Goal: Information Seeking & Learning: Learn about a topic

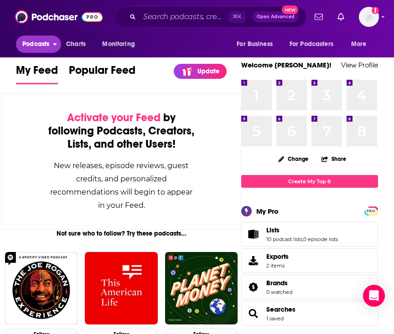
click at [29, 49] on span "Podcasts" at bounding box center [35, 44] width 27 height 13
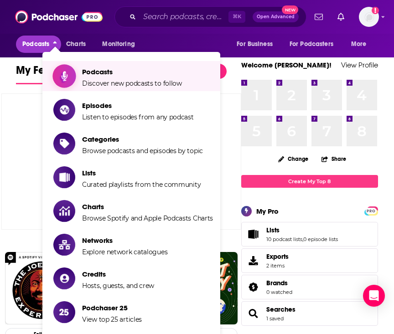
click at [121, 82] on span "Discover new podcasts to follow" at bounding box center [132, 83] width 100 height 8
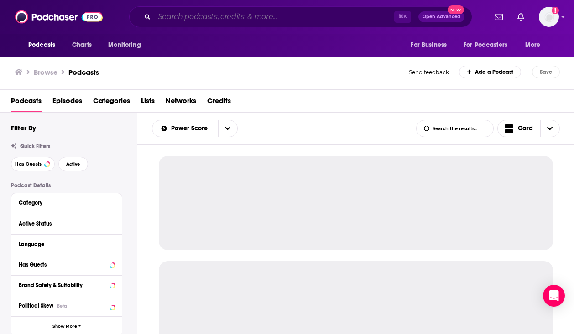
click at [225, 22] on input "Search podcasts, credits, & more..." at bounding box center [274, 17] width 240 height 15
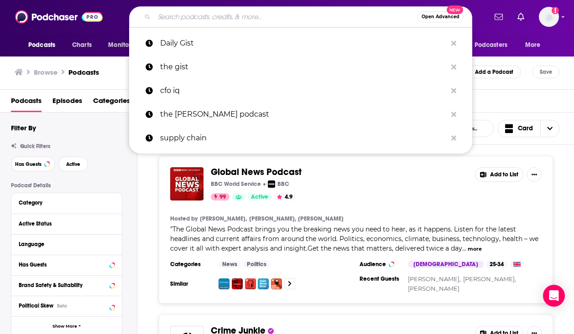
paste input "Robotics"
type input "Robotics"
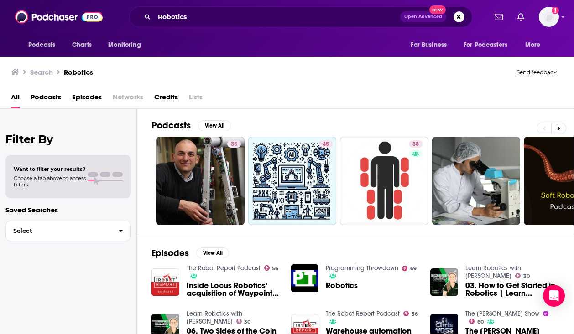
click at [46, 94] on span "Podcasts" at bounding box center [46, 99] width 31 height 19
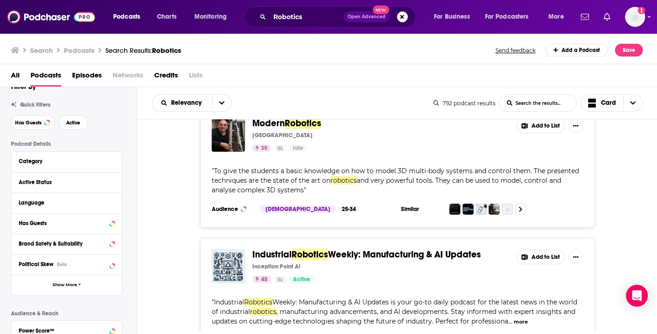
scroll to position [24, 0]
click at [63, 168] on div "Category" at bounding box center [66, 162] width 110 height 21
click at [33, 160] on div "Category" at bounding box center [61, 161] width 85 height 6
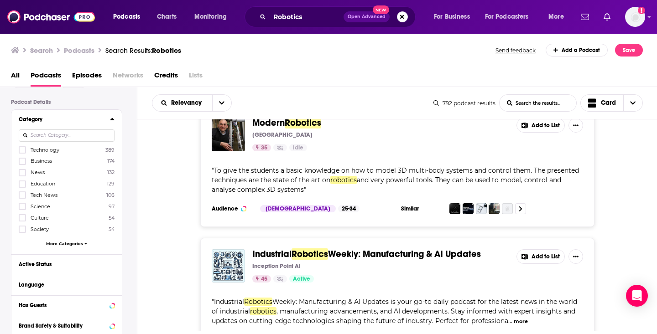
scroll to position [64, 0]
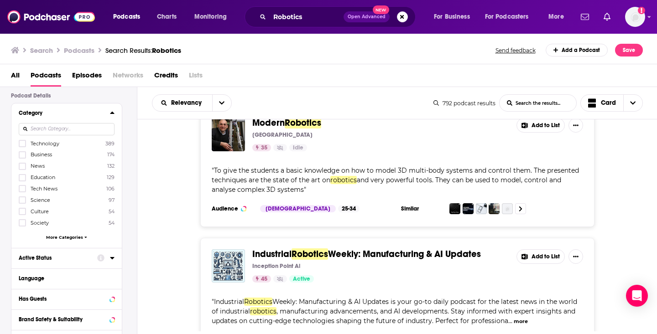
click at [47, 256] on div "Active Status" at bounding box center [55, 258] width 73 height 6
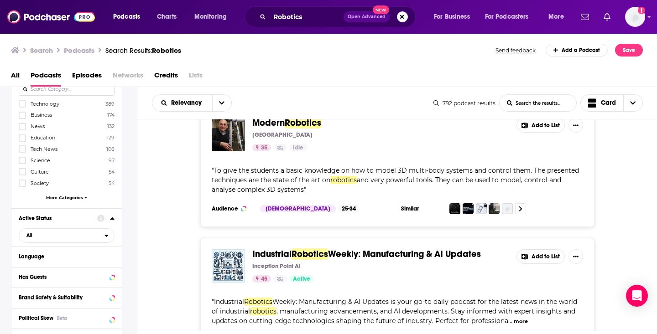
scroll to position [120, 0]
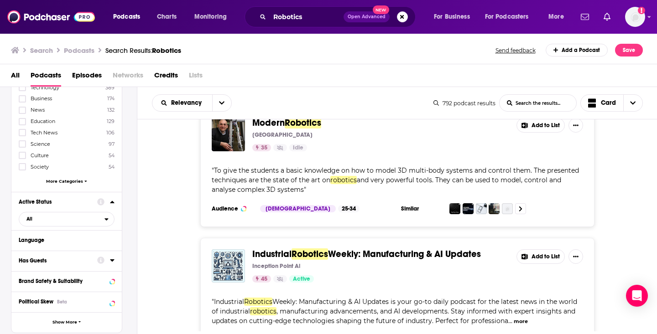
click at [47, 259] on div "Has Guests" at bounding box center [55, 261] width 73 height 6
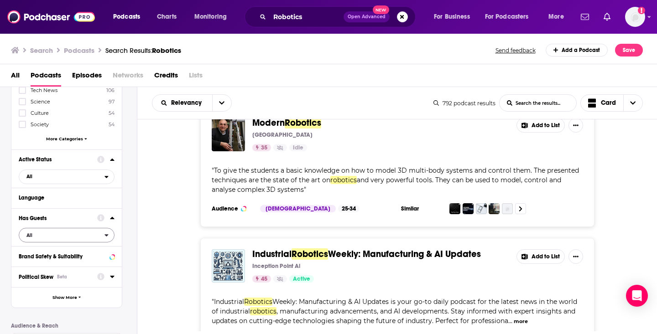
scroll to position [185, 0]
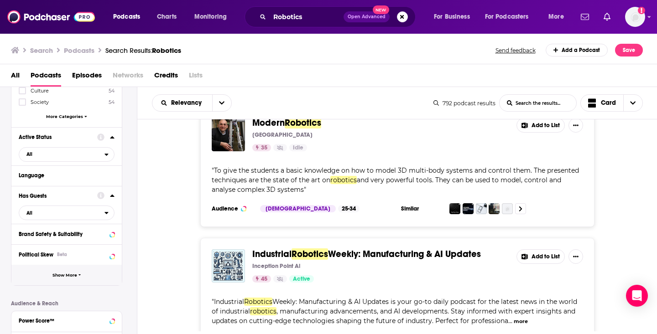
click at [58, 275] on span "Show More" at bounding box center [64, 275] width 25 height 5
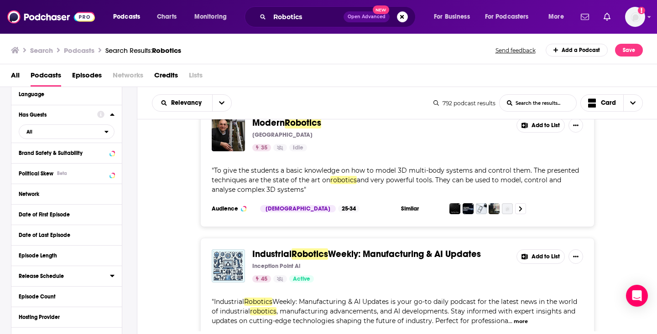
scroll to position [276, 0]
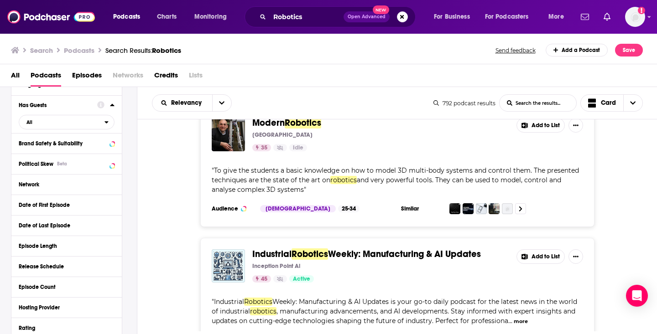
click at [58, 275] on div "Release Schedule" at bounding box center [66, 266] width 110 height 21
click at [54, 270] on div "Release Schedule" at bounding box center [61, 267] width 85 height 6
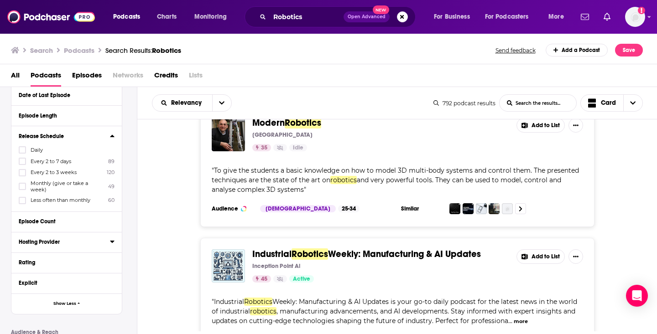
scroll to position [408, 0]
click at [50, 283] on div "Explicit" at bounding box center [55, 282] width 73 height 6
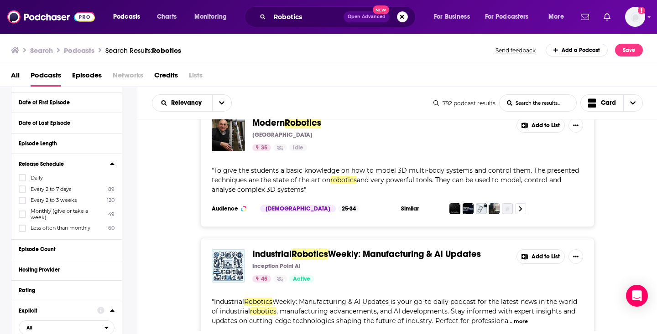
scroll to position [377, 0]
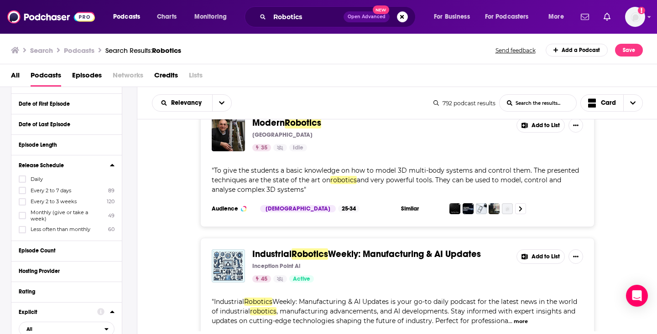
click at [109, 166] on button "Release Schedule" at bounding box center [64, 164] width 91 height 11
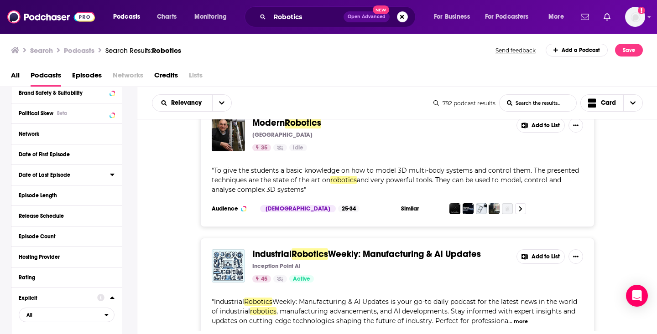
scroll to position [316, 0]
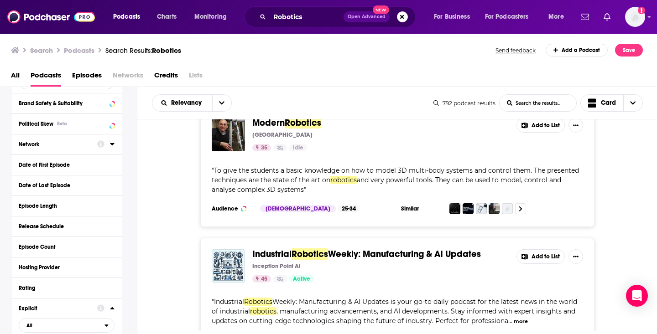
click at [78, 150] on button "Network" at bounding box center [58, 143] width 78 height 11
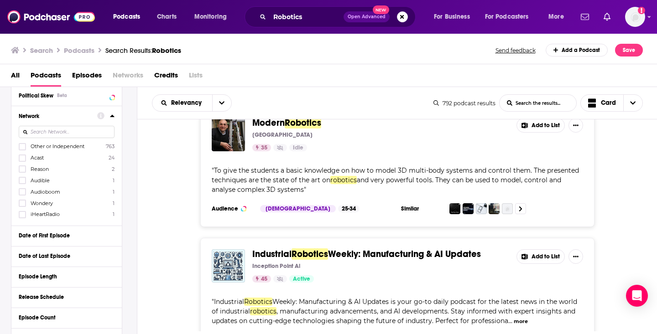
scroll to position [347, 0]
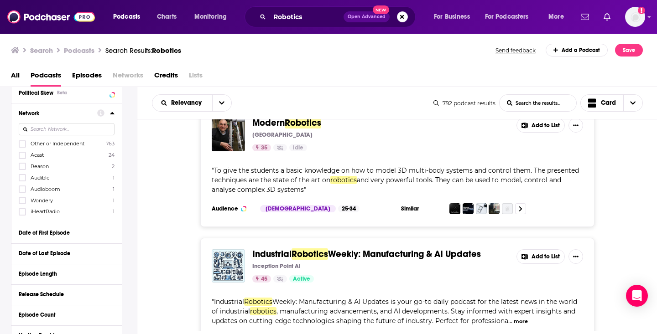
click at [72, 115] on div "Network" at bounding box center [55, 113] width 73 height 6
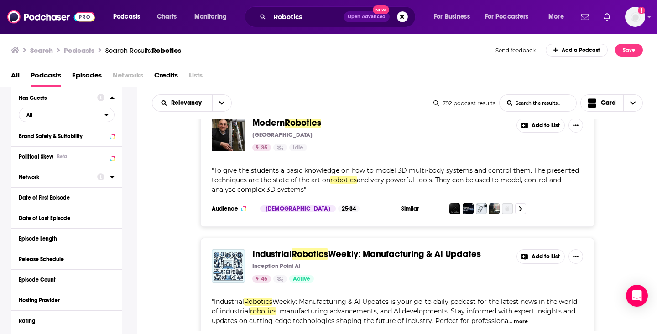
scroll to position [281, 0]
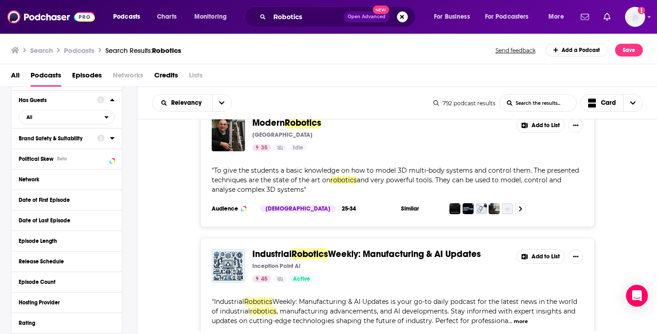
click at [66, 137] on div "Brand Safety & Suitability" at bounding box center [55, 138] width 73 height 6
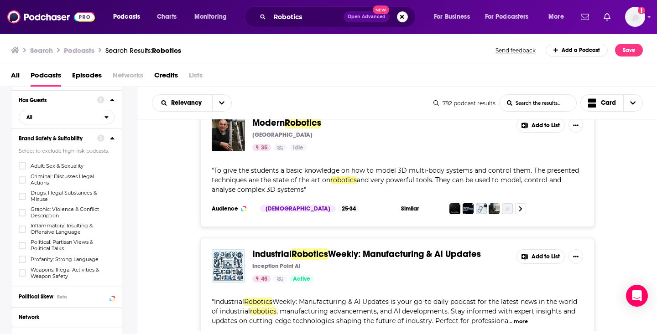
click at [66, 137] on div "Brand Safety & Suitability" at bounding box center [55, 138] width 73 height 6
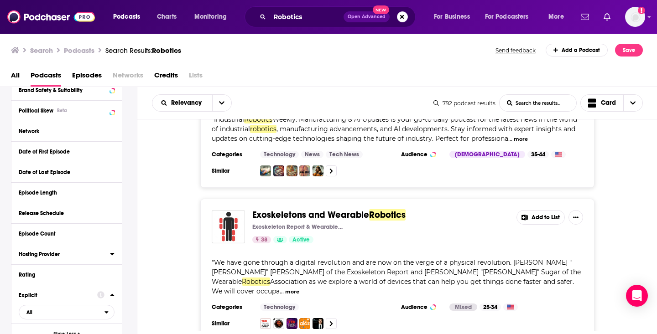
scroll to position [334, 0]
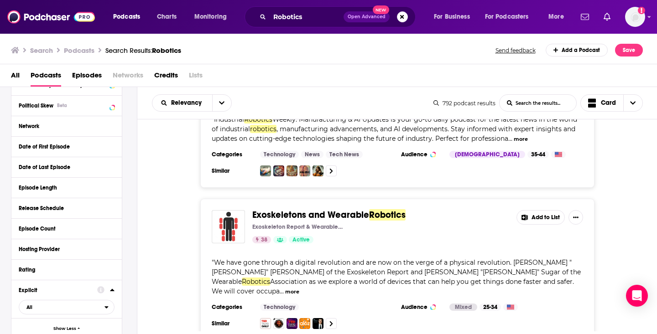
click at [56, 252] on div "Hosting Provider" at bounding box center [64, 249] width 90 height 6
click at [56, 252] on div "Hosting Provider" at bounding box center [61, 249] width 85 height 6
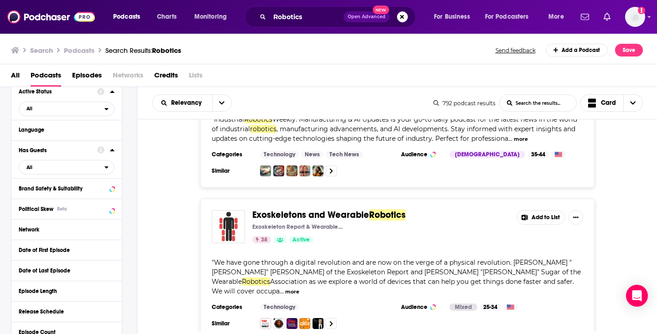
scroll to position [230, 0]
click at [47, 171] on span "All" at bounding box center [61, 168] width 85 height 12
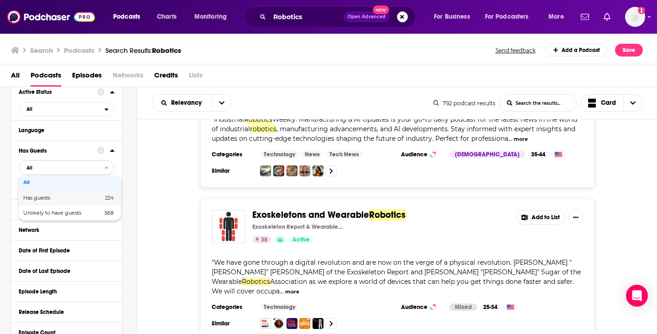
click at [44, 196] on span "Has guests" at bounding box center [49, 198] width 53 height 5
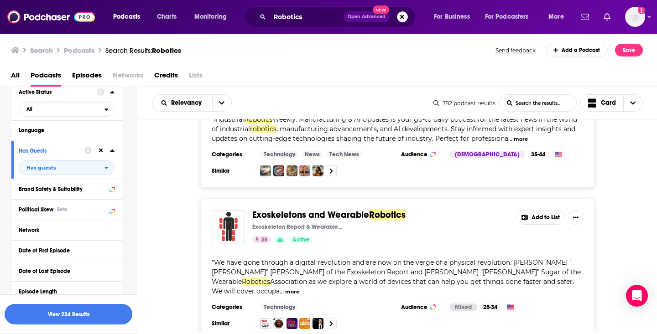
click at [119, 313] on button "View 224 Results" at bounding box center [69, 314] width 128 height 21
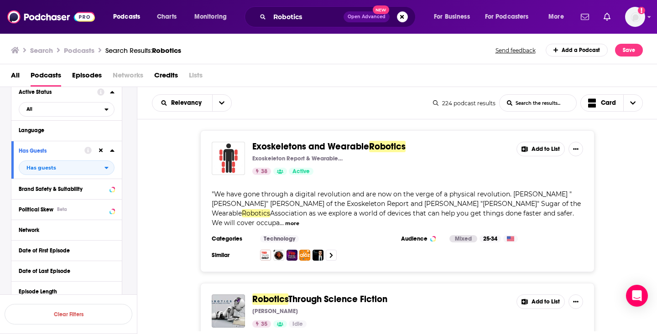
click at [299, 220] on button "more" at bounding box center [292, 224] width 14 height 8
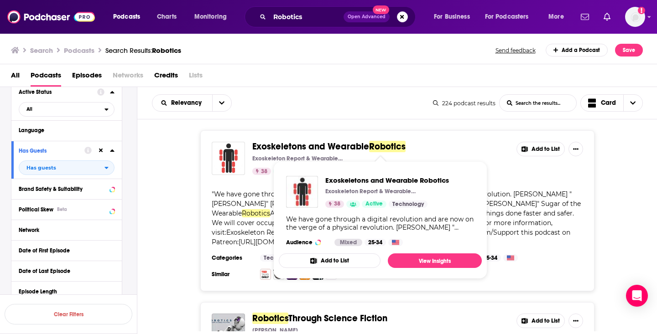
click at [299, 147] on span "Exoskeletons and Wearable" at bounding box center [310, 146] width 117 height 11
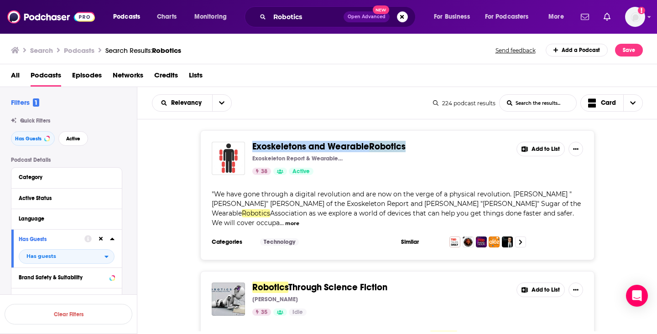
scroll to position [63, 0]
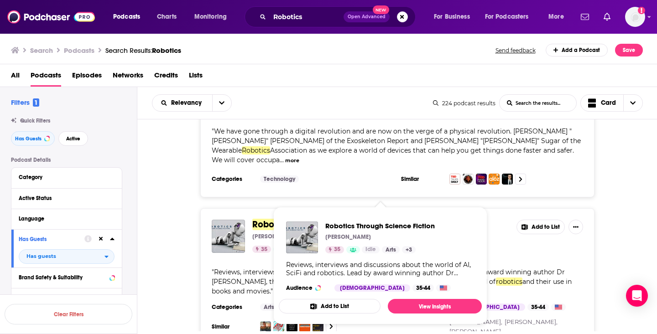
click at [191, 270] on div "Robotics Through Science Fiction Robin Murphy 35 Idle Add to List " Reviews, in…" at bounding box center [397, 277] width 520 height 138
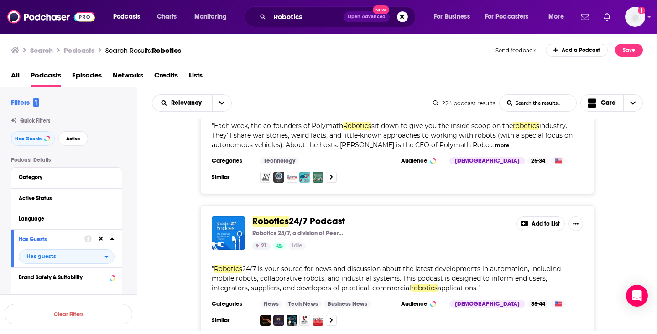
scroll to position [510, 0]
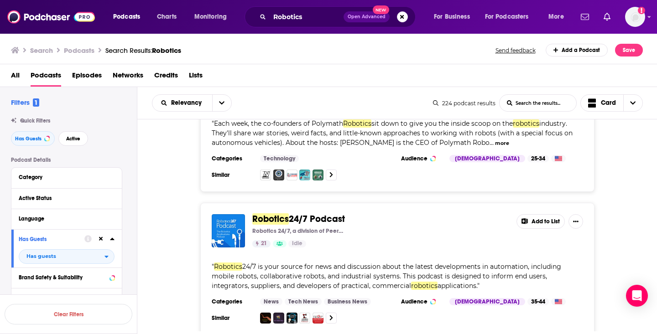
click at [187, 221] on div "Robotics 24/7 Podcast Robotics 24/7, a division of Peerless Media LLC 21 Idle A…" at bounding box center [397, 269] width 520 height 132
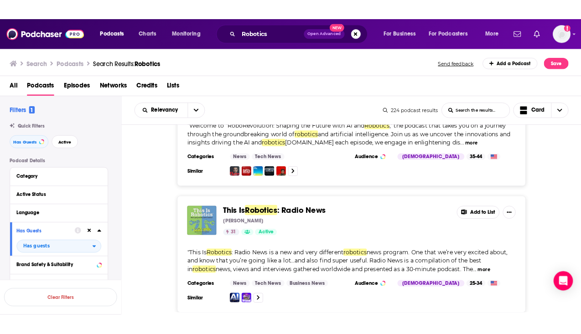
scroll to position [957, 0]
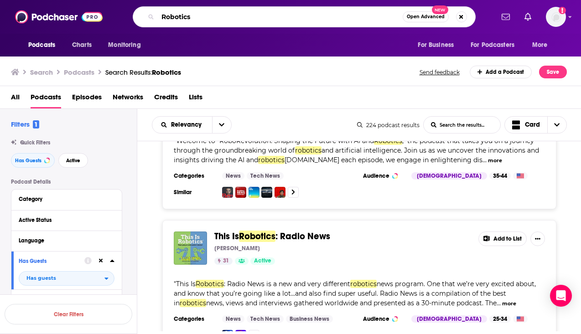
click at [177, 15] on input "Robotics" at bounding box center [280, 17] width 245 height 15
paste input "Vehicle Automation"
type input "Vehicle Automation"
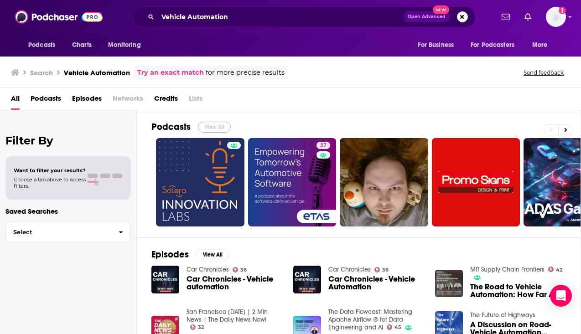
click at [215, 125] on button "View All" at bounding box center [214, 127] width 33 height 11
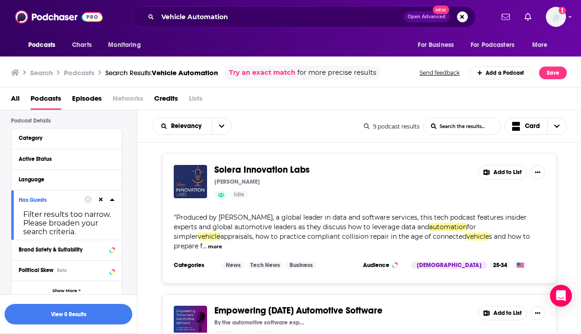
scroll to position [69, 0]
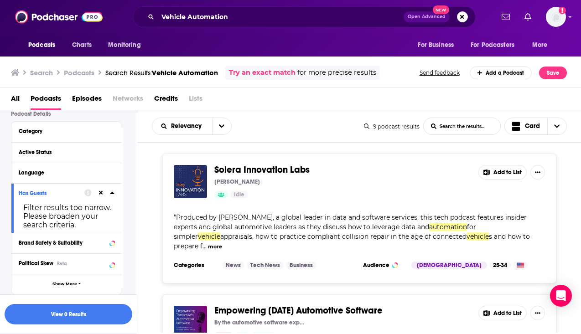
click at [88, 197] on icon at bounding box center [87, 193] width 7 height 7
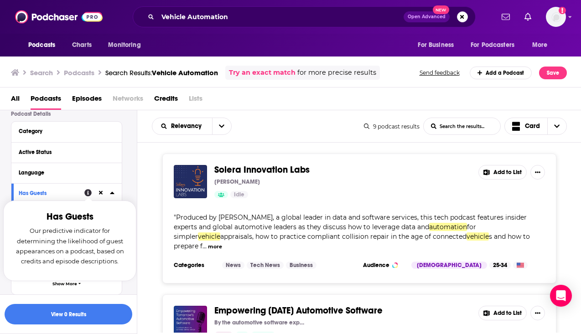
click at [88, 197] on icon at bounding box center [87, 193] width 7 height 7
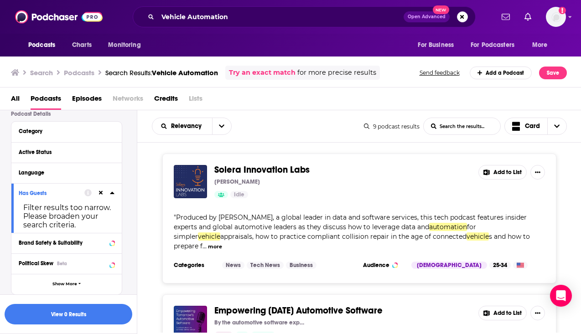
click at [104, 195] on div at bounding box center [99, 192] width 30 height 11
click at [100, 192] on icon at bounding box center [101, 193] width 4 height 6
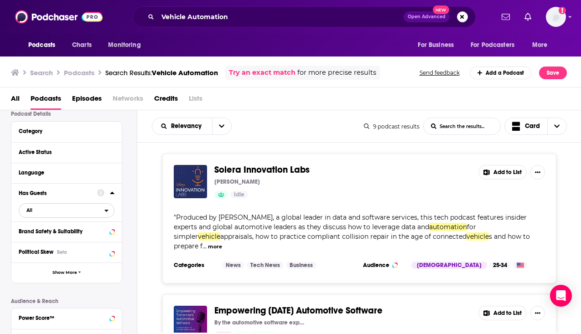
click at [103, 218] on button "All" at bounding box center [67, 210] width 96 height 15
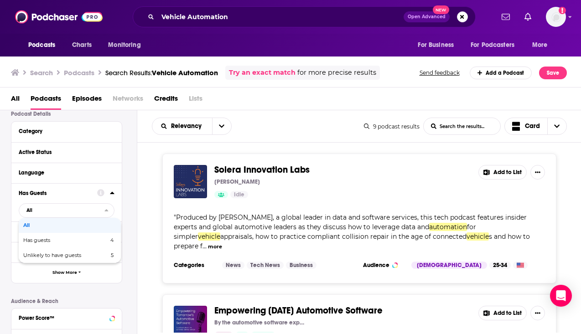
click at [110, 197] on icon at bounding box center [112, 192] width 5 height 7
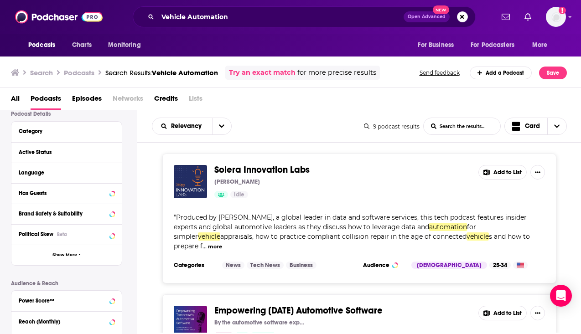
click at [140, 218] on div "Solera Innovation Labs Makenzi Roberts Idle Add to List " Produced by Solera, a…" at bounding box center [359, 219] width 444 height 130
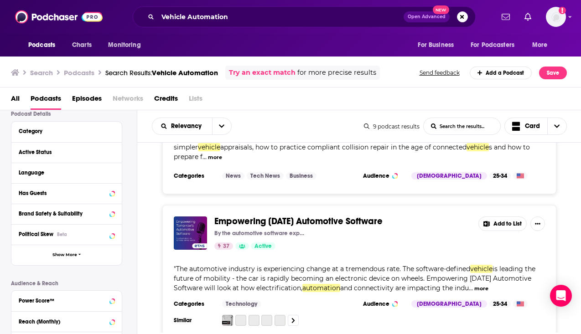
scroll to position [83, 0]
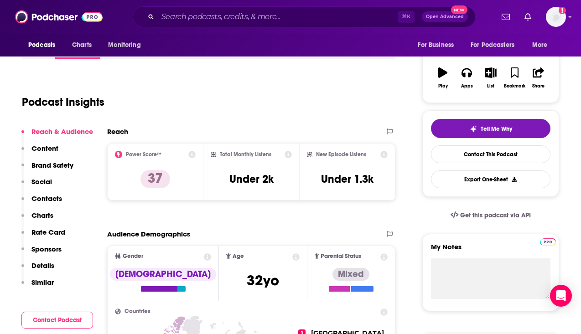
scroll to position [136, 0]
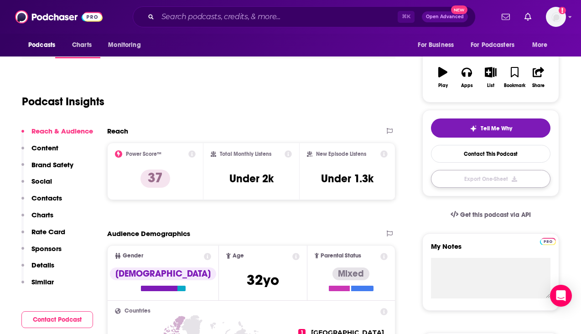
click at [485, 181] on button "Export One-Sheet" at bounding box center [490, 179] width 119 height 18
click at [483, 182] on button "button" at bounding box center [490, 178] width 119 height 17
click at [491, 193] on div "Tell Me Why Contact This Podcast" at bounding box center [490, 153] width 137 height 86
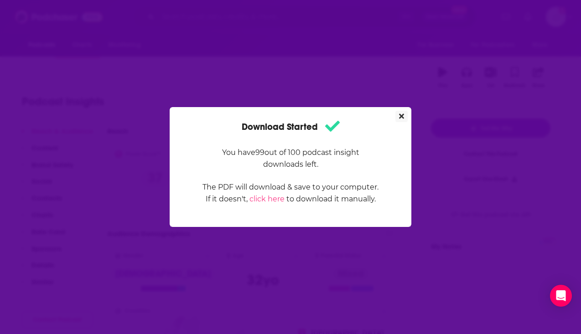
click at [407, 119] on button "Close" at bounding box center [401, 116] width 12 height 11
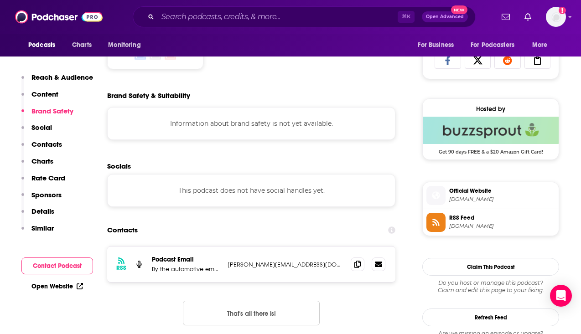
scroll to position [626, 0]
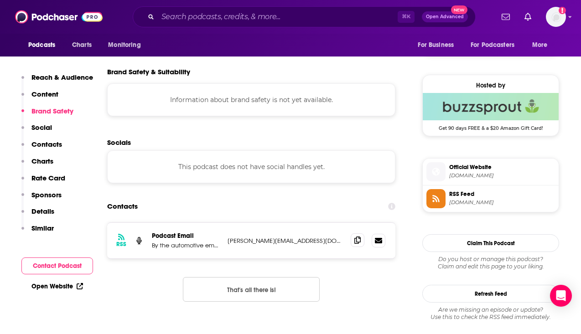
click at [355, 246] on span at bounding box center [358, 240] width 14 height 14
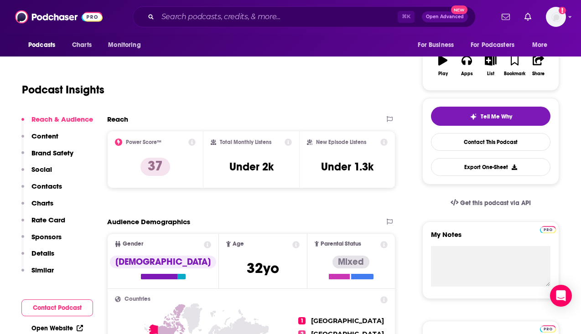
scroll to position [0, 0]
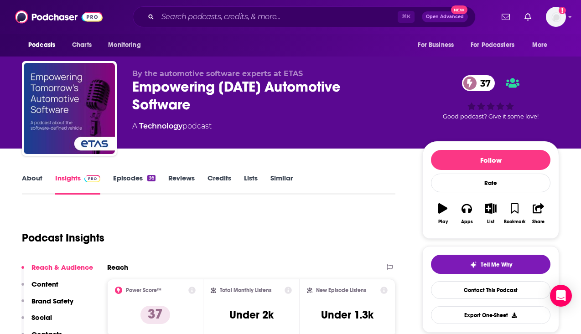
click at [42, 179] on link "About" at bounding box center [32, 184] width 21 height 21
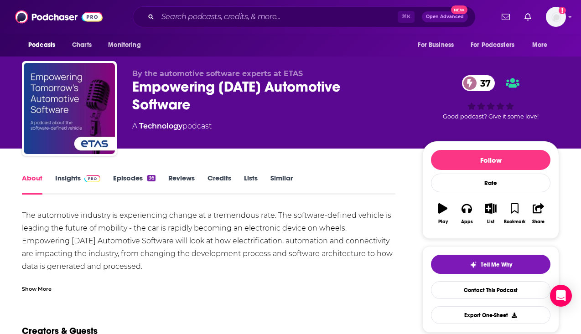
click at [150, 244] on div "The automotive industry is experiencing change at a tremendous rate. The softwa…" at bounding box center [209, 336] width 374 height 255
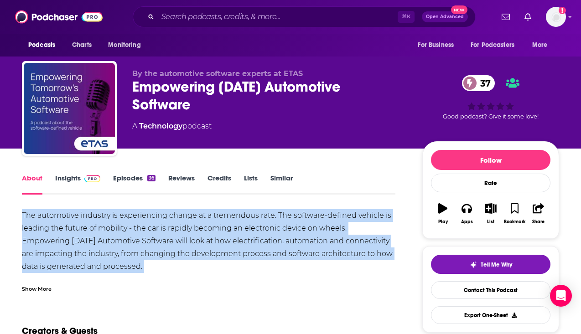
click at [150, 244] on div "The automotive industry is experiencing change at a tremendous rate. The softwa…" at bounding box center [209, 336] width 374 height 255
copy div "The automotive industry is experiencing change at a tremendous rate. The softwa…"
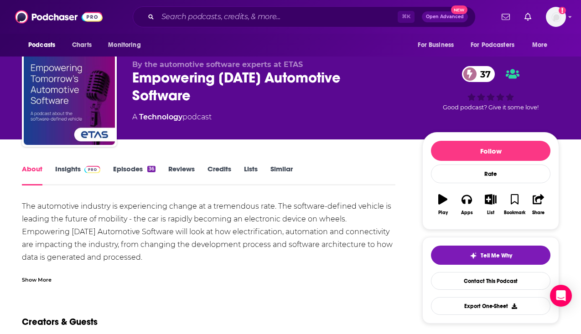
click at [75, 163] on div "About Insights Episodes 36 Reviews Credits Lists Similar" at bounding box center [209, 174] width 374 height 22
click at [75, 167] on link "Insights" at bounding box center [77, 175] width 45 height 21
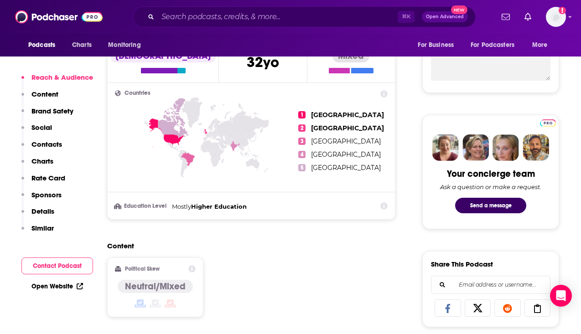
scroll to position [357, 0]
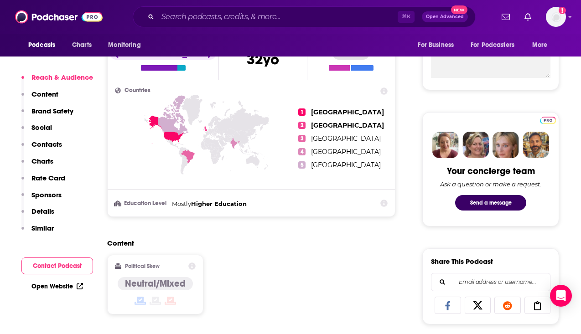
click at [60, 288] on link "Open Website" at bounding box center [57, 287] width 52 height 8
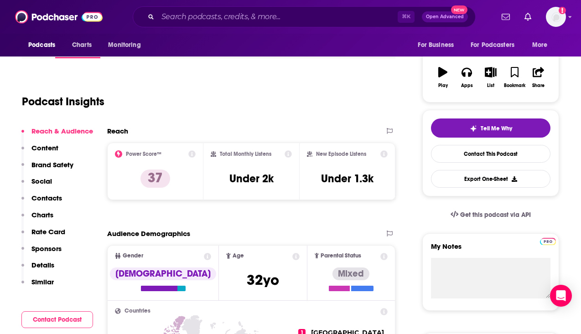
scroll to position [0, 0]
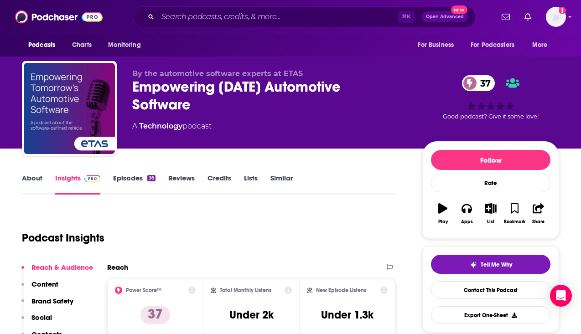
drag, startPoint x: 191, startPoint y: 105, endPoint x: 133, endPoint y: 90, distance: 59.4
click at [133, 90] on div "Empowering Tomorrow's Automotive Software 37" at bounding box center [269, 96] width 275 height 36
copy h2 "Empowering Tomorrow's Automotive Software"
click at [189, 73] on span "By the automotive software experts at ETAS" at bounding box center [217, 73] width 171 height 9
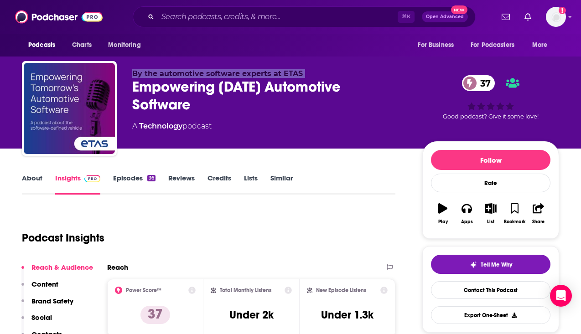
click at [189, 73] on span "By the automotive software experts at ETAS" at bounding box center [217, 73] width 171 height 9
copy p "By the automotive software experts at ETAS"
click at [30, 176] on link "About" at bounding box center [32, 184] width 21 height 21
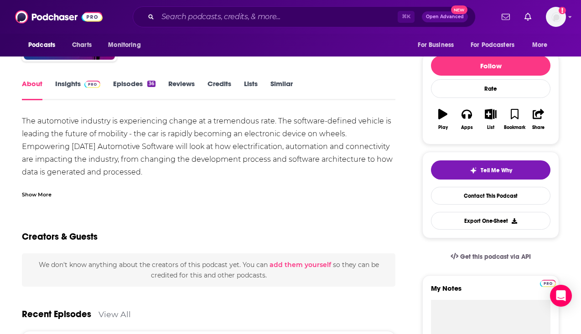
scroll to position [52, 0]
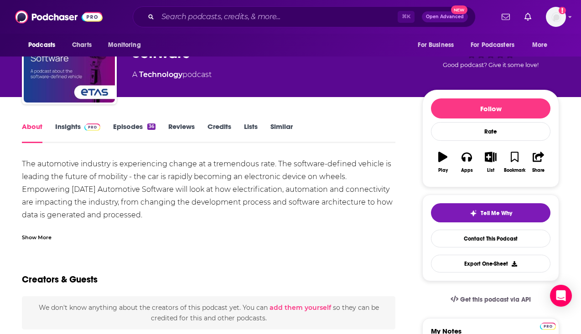
click at [76, 131] on link "Insights" at bounding box center [77, 132] width 45 height 21
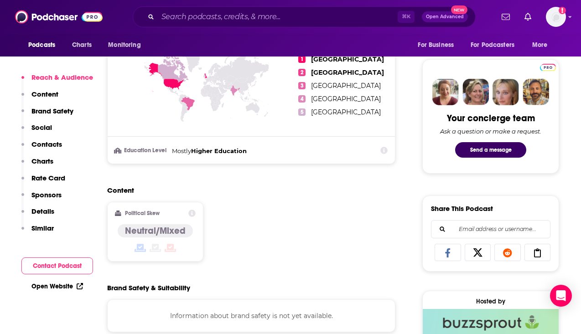
scroll to position [389, 0]
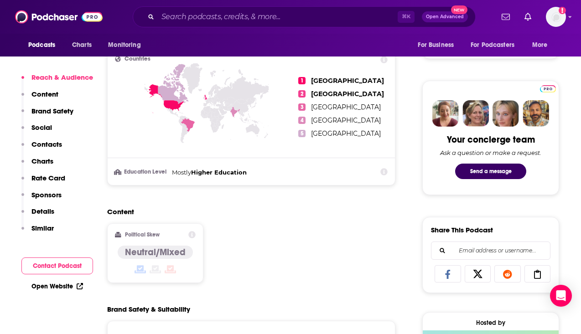
click at [46, 209] on p "Details" at bounding box center [42, 211] width 23 height 9
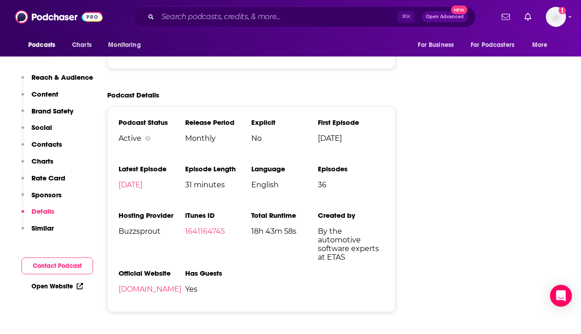
scroll to position [1155, 0]
drag, startPoint x: 246, startPoint y: 300, endPoint x: 120, endPoint y: 296, distance: 125.9
click at [120, 296] on ul "Podcast Status Active Release Period Monthly Explicit No First Episode Apr 8th,…" at bounding box center [251, 209] width 265 height 183
click at [140, 300] on li "Official Website drivingembeddedexcellence.com" at bounding box center [152, 285] width 67 height 32
click at [140, 293] on link "drivingembeddedexcellence.com" at bounding box center [150, 289] width 63 height 9
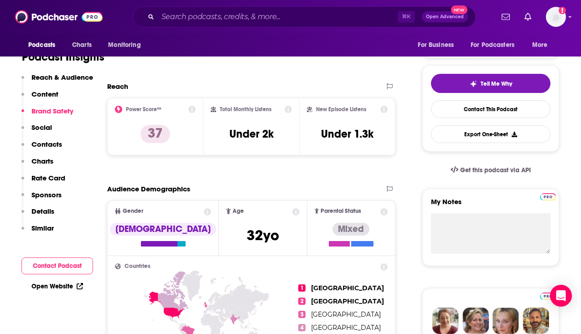
scroll to position [120, 0]
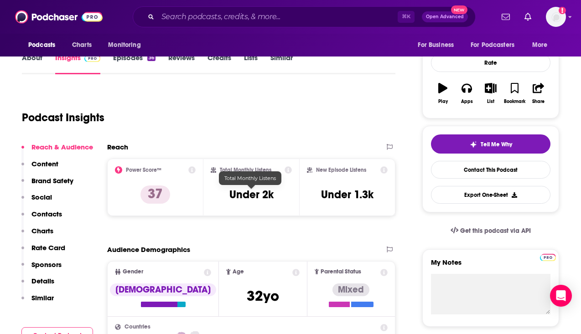
click at [249, 196] on h3 "Under 2k" at bounding box center [251, 195] width 44 height 14
copy div "Under 2k"
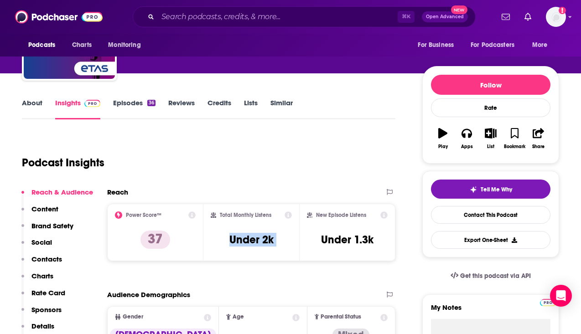
scroll to position [46, 0]
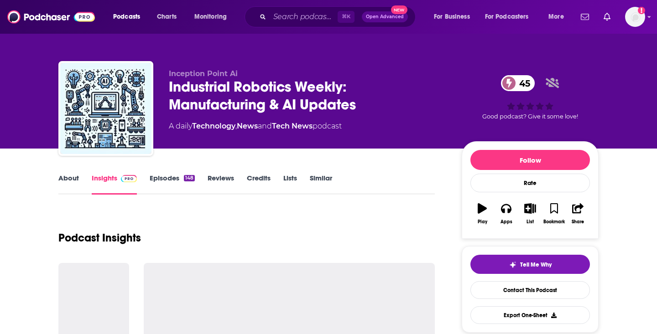
click at [77, 178] on link "About" at bounding box center [68, 184] width 21 height 21
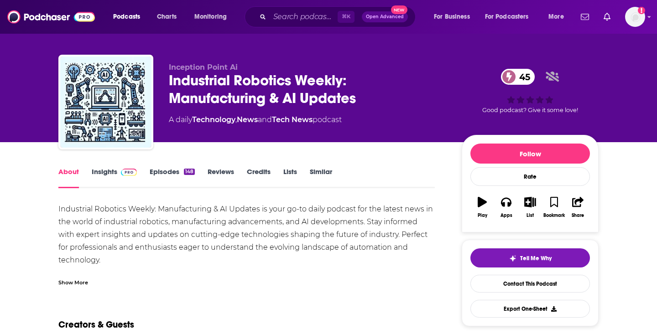
scroll to position [8, 0]
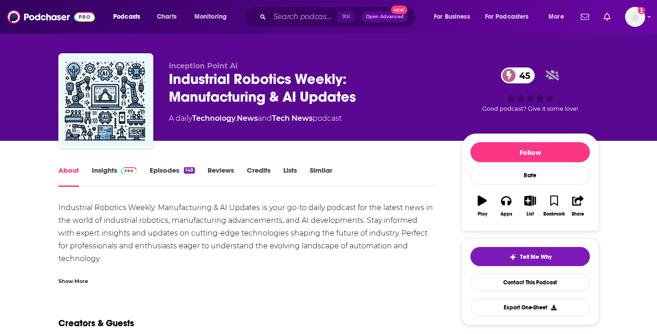
click at [158, 168] on link "Episodes 148" at bounding box center [172, 176] width 45 height 21
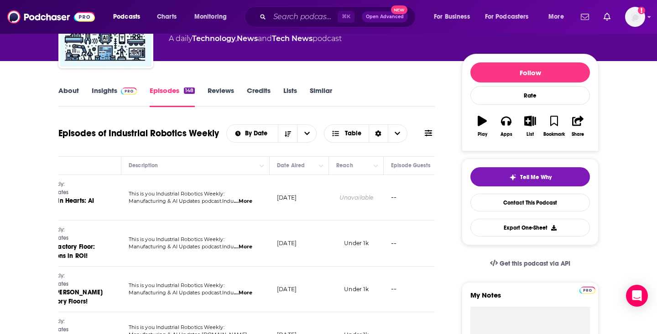
scroll to position [0, 114]
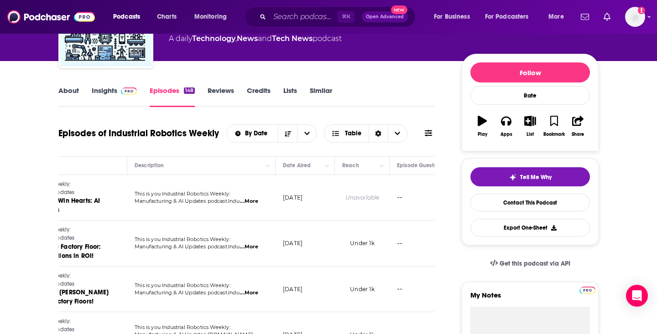
click at [214, 95] on link "Reviews" at bounding box center [221, 96] width 26 height 21
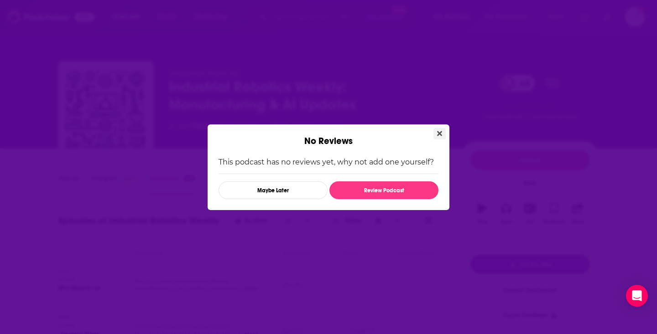
click at [438, 132] on icon "Close" at bounding box center [439, 133] width 5 height 5
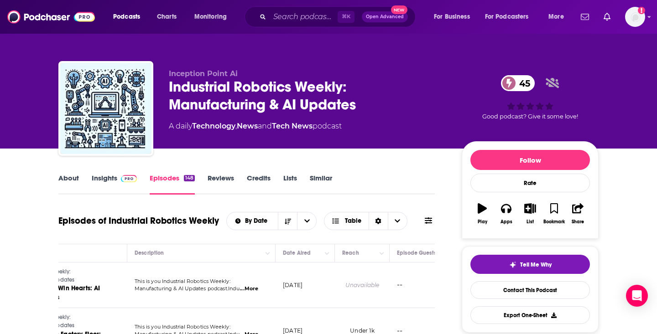
click at [92, 181] on link "Insights" at bounding box center [114, 184] width 45 height 21
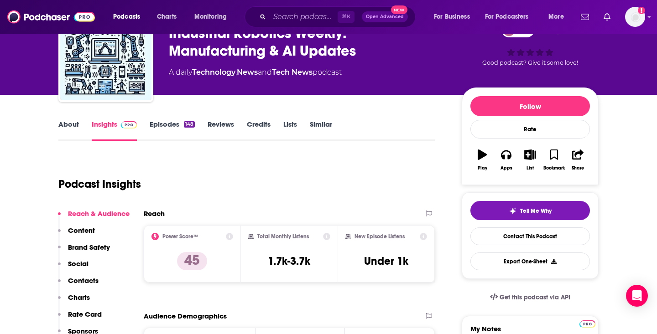
scroll to position [9, 0]
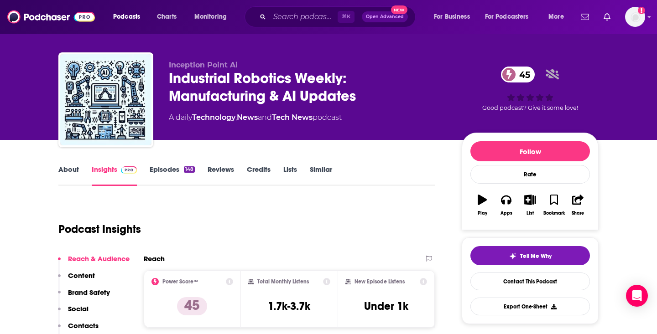
click at [244, 84] on div "Industrial Robotics Weekly: Manufacturing & AI Updates 45" at bounding box center [308, 87] width 278 height 36
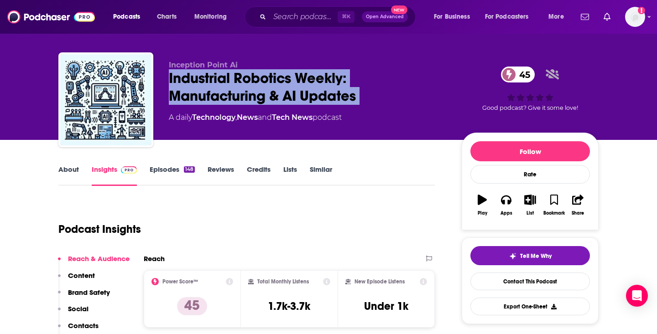
click at [244, 84] on div "Industrial Robotics Weekly: Manufacturing & AI Updates 45" at bounding box center [308, 87] width 278 height 36
click at [244, 87] on div "Industrial Robotics Weekly: Manufacturing & AI Updates 45" at bounding box center [308, 87] width 278 height 36
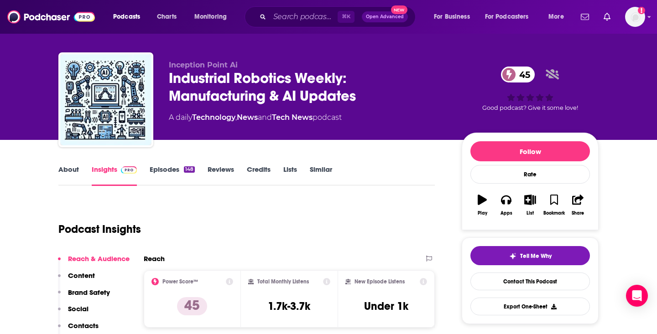
click at [170, 82] on div "Industrial Robotics Weekly: Manufacturing & AI Updates 45" at bounding box center [308, 87] width 278 height 36
drag, startPoint x: 170, startPoint y: 76, endPoint x: 358, endPoint y: 121, distance: 193.2
click at [358, 121] on div "Inception Point Ai Industrial Robotics Weekly: Manufacturing & AI Updates 45 A …" at bounding box center [308, 97] width 278 height 73
copy div "Industrial Robotics Weekly: Manufacturing & AI Updates 45 A daily Technology , …"
click at [223, 93] on div "Industrial Robotics Weekly: Manufacturing & AI Updates 45" at bounding box center [308, 87] width 278 height 36
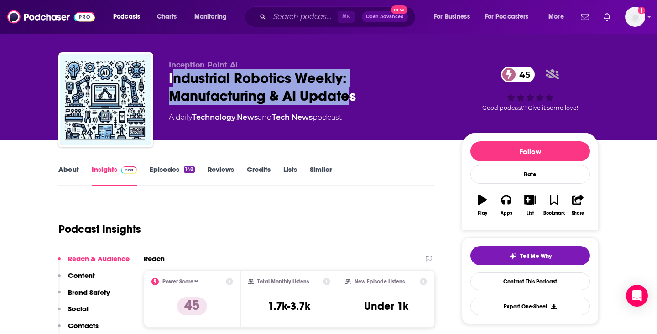
drag, startPoint x: 173, startPoint y: 77, endPoint x: 354, endPoint y: 96, distance: 182.1
click at [354, 96] on div "Industrial Robotics Weekly: Manufacturing & AI Updates 45" at bounding box center [308, 87] width 278 height 36
copy h2 "ndustrial Robotics Weekly: Manufacturing & AI Update"
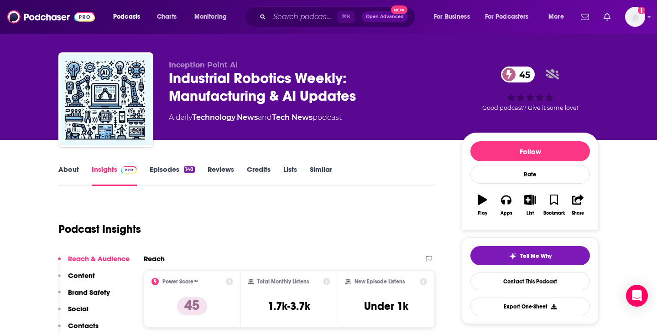
click at [170, 119] on div "A daily Technology , News and Tech News podcast" at bounding box center [255, 117] width 173 height 11
copy div
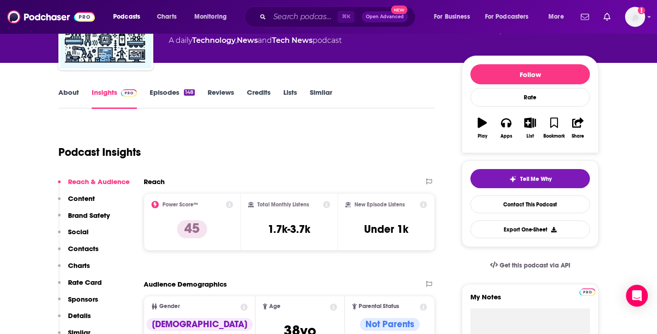
scroll to position [31, 0]
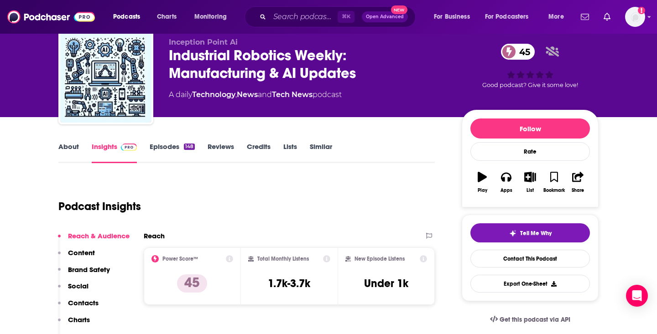
click at [76, 146] on link "About" at bounding box center [68, 152] width 21 height 21
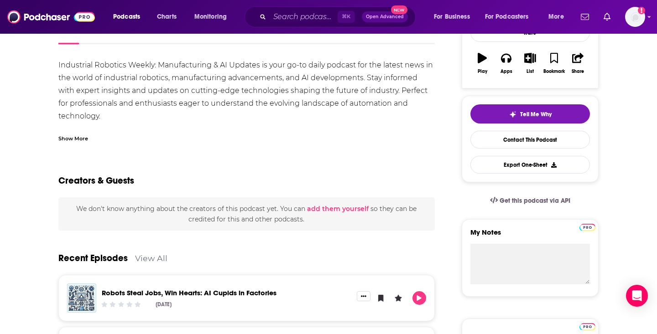
scroll to position [150, 0]
click at [74, 140] on div "Show More" at bounding box center [73, 138] width 30 height 9
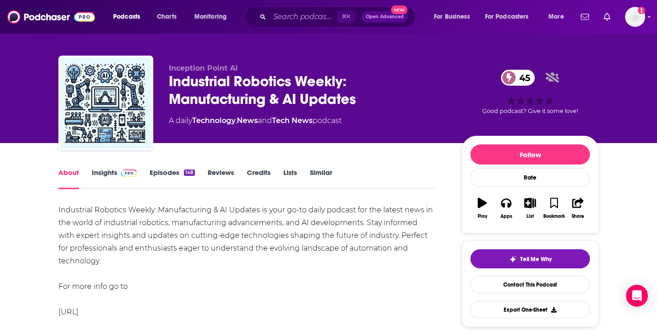
scroll to position [0, 0]
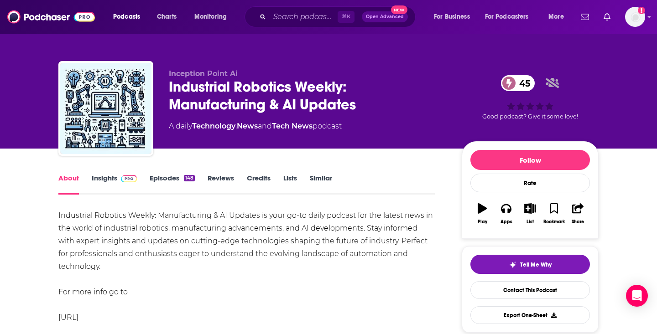
click at [260, 182] on link "Credits" at bounding box center [259, 184] width 24 height 21
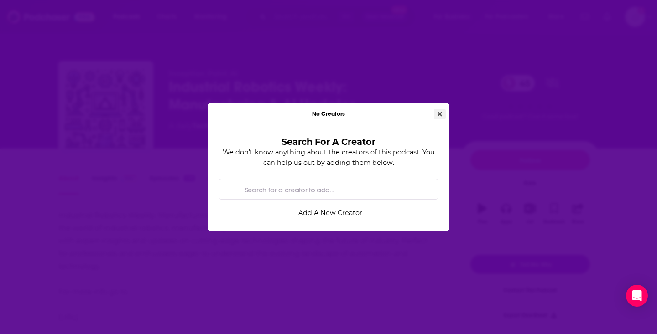
click at [435, 113] on button "Close" at bounding box center [440, 114] width 12 height 10
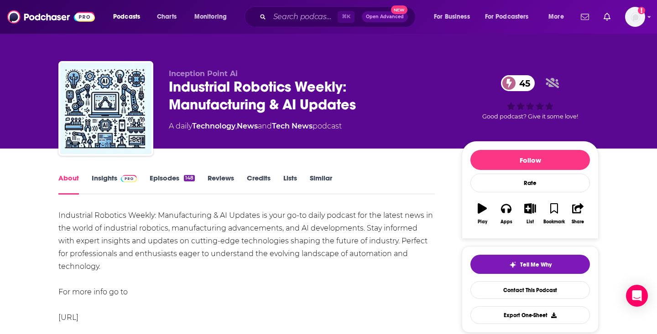
click at [169, 183] on link "Episodes 148" at bounding box center [172, 184] width 45 height 21
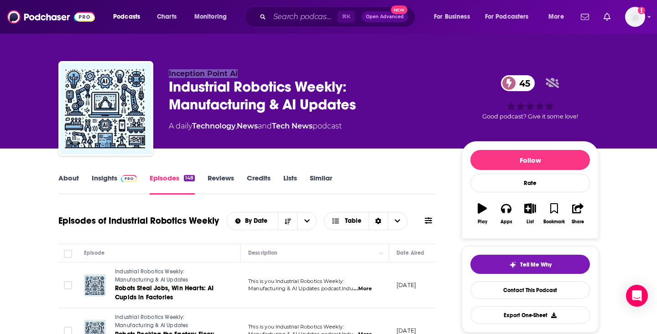
drag, startPoint x: 169, startPoint y: 72, endPoint x: 259, endPoint y: 72, distance: 89.8
click at [259, 72] on p "Inception Point Ai" at bounding box center [308, 73] width 278 height 9
copy span "Inception Point Ai"
click at [71, 180] on link "About" at bounding box center [68, 184] width 21 height 21
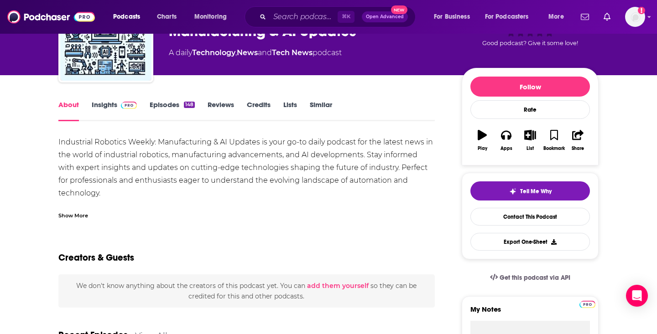
scroll to position [75, 0]
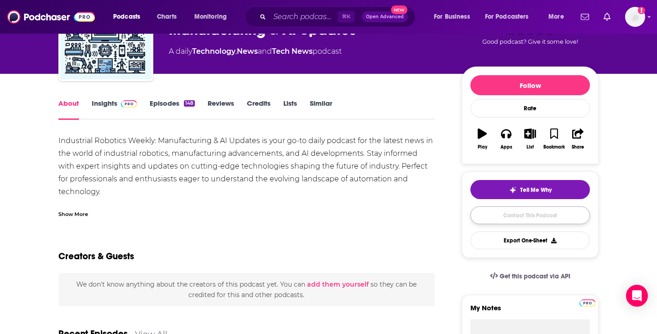
click at [486, 208] on link "Contact This Podcast" at bounding box center [529, 216] width 119 height 18
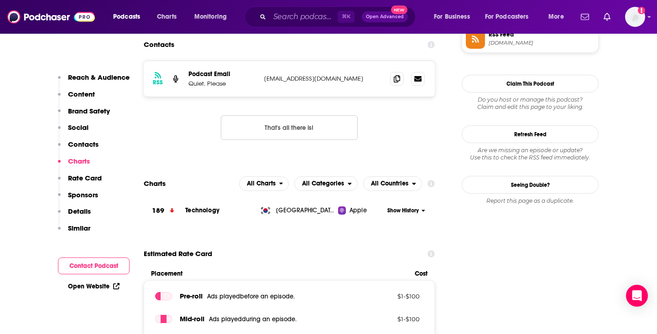
scroll to position [784, 0]
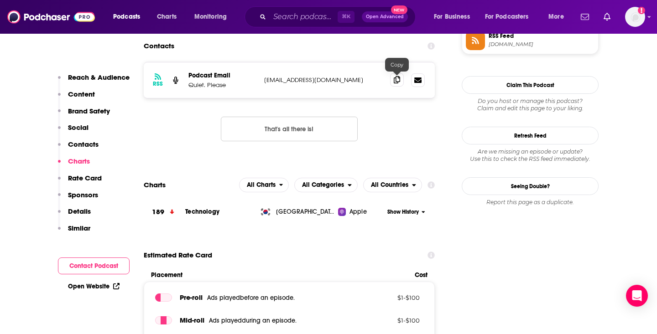
click at [394, 78] on icon at bounding box center [397, 79] width 6 height 7
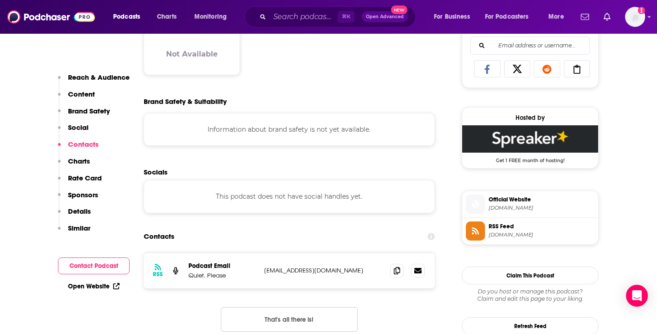
scroll to position [578, 0]
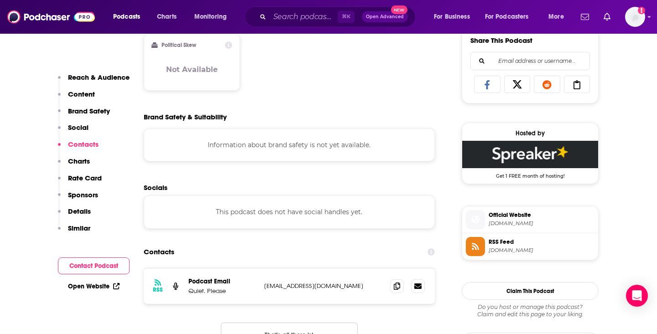
click at [209, 282] on p "Podcast Email" at bounding box center [222, 282] width 68 height 8
click at [208, 294] on p "Quiet. Please" at bounding box center [222, 291] width 68 height 8
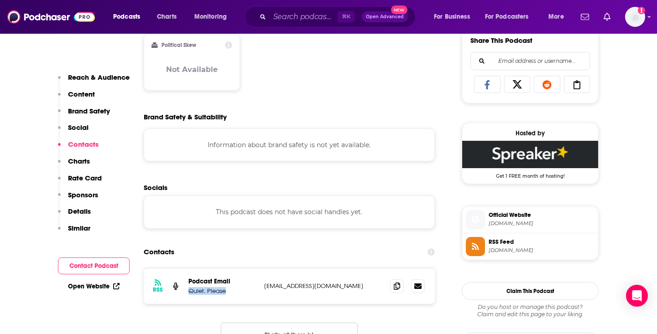
click at [208, 294] on p "Quiet. Please" at bounding box center [222, 291] width 68 height 8
copy p "Quiet. Please"
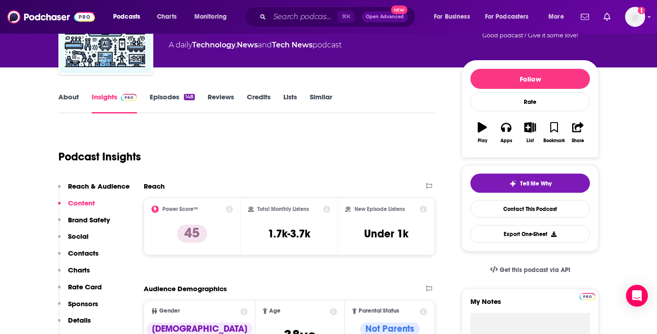
scroll to position [0, 0]
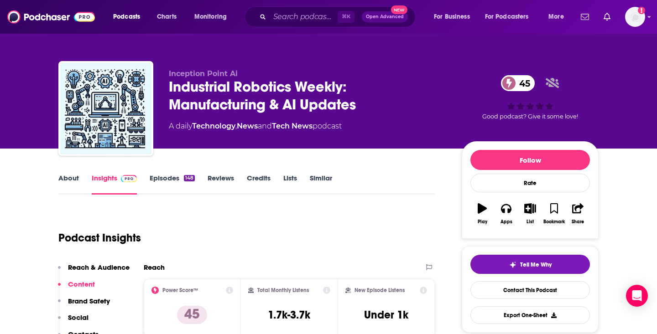
click at [73, 178] on link "About" at bounding box center [68, 184] width 21 height 21
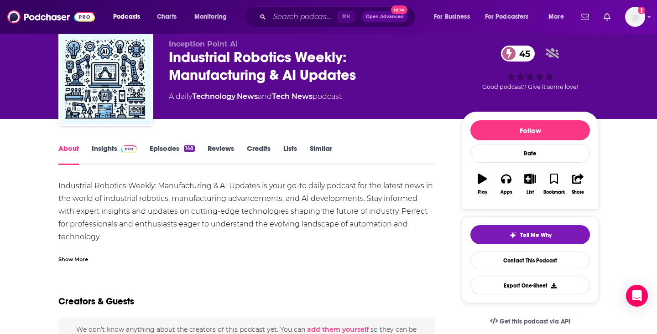
scroll to position [26, 0]
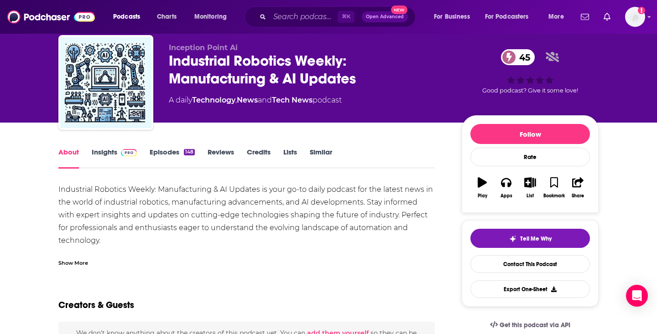
click at [188, 200] on div "Industrial Robotics Weekly: Manufacturing & AI Updates is your go-to daily podc…" at bounding box center [246, 253] width 376 height 140
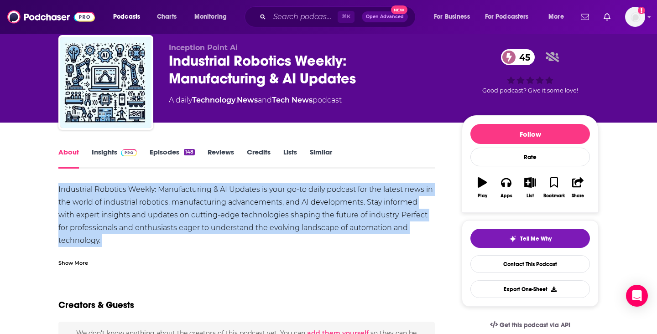
click at [188, 200] on div "Industrial Robotics Weekly: Manufacturing & AI Updates is your go-to daily podc…" at bounding box center [246, 253] width 376 height 140
copy div "Industrial Robotics Weekly: Manufacturing & AI Updates is your go-to daily podc…"
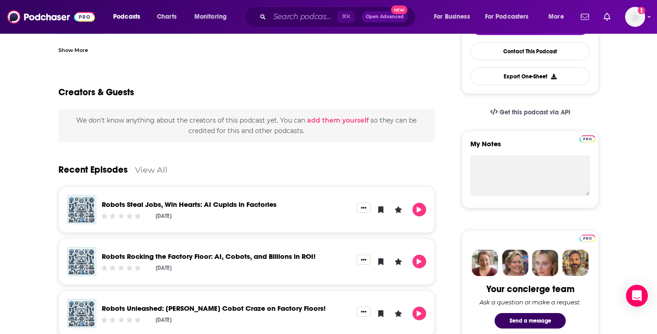
scroll to position [0, 0]
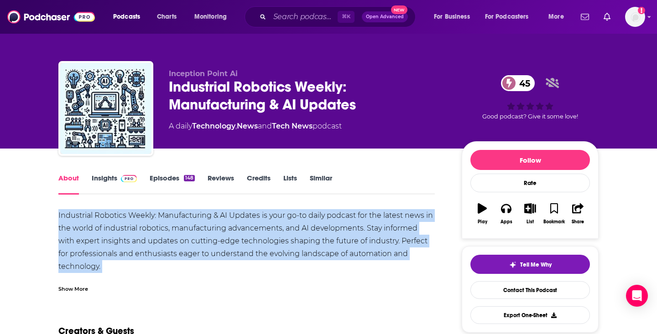
click at [113, 175] on link "Insights" at bounding box center [114, 184] width 45 height 21
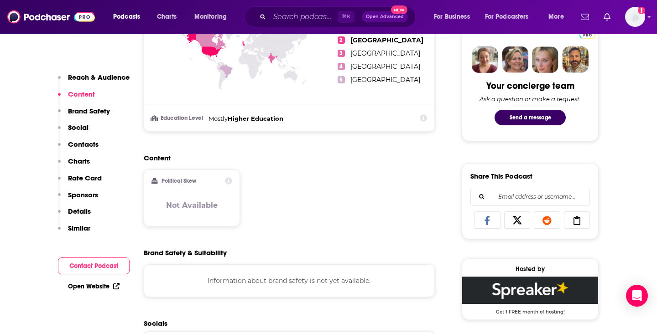
scroll to position [487, 0]
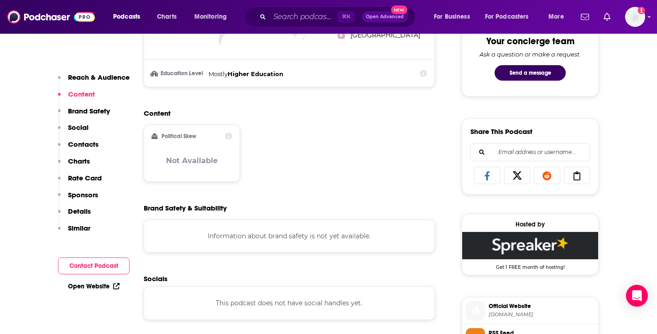
click at [110, 285] on link "Open Website" at bounding box center [94, 287] width 52 height 8
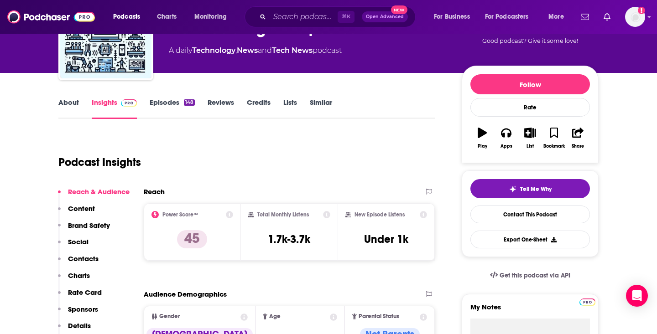
scroll to position [68, 0]
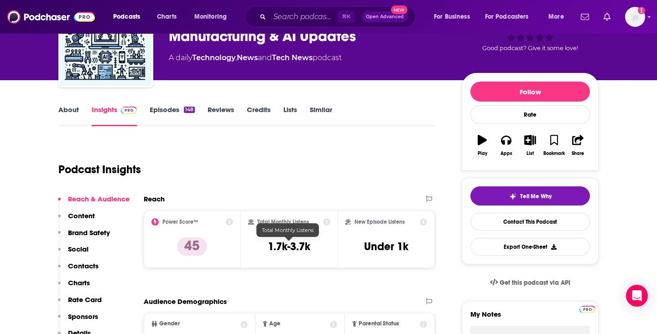
click at [291, 246] on h3 "1.7k-3.7k" at bounding box center [289, 247] width 42 height 14
copy div "1.7k-3.7k"
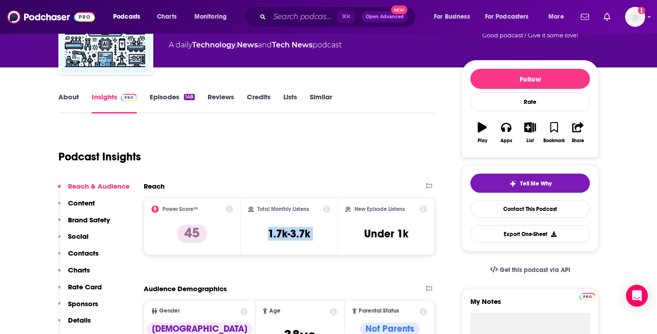
scroll to position [82, 0]
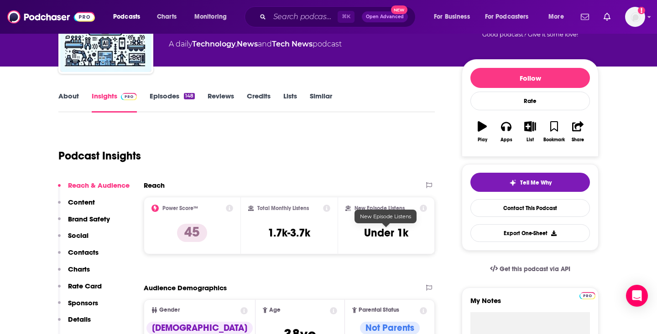
click at [377, 233] on h3 "Under 1k" at bounding box center [386, 233] width 44 height 14
copy div "Under 1k Export One-Sheet"
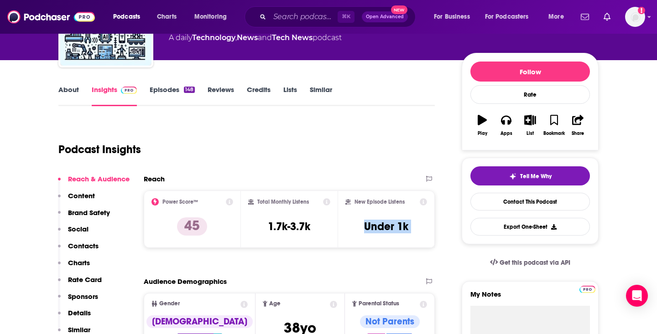
click at [253, 90] on link "Credits" at bounding box center [259, 95] width 24 height 21
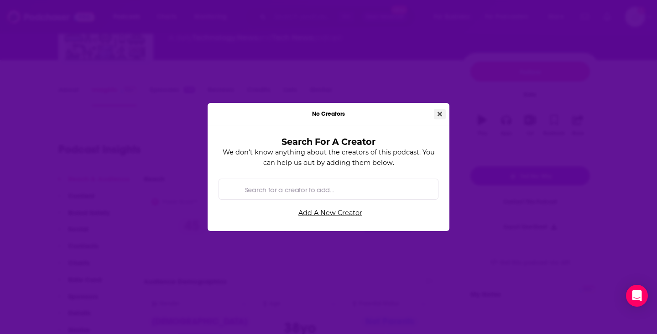
click at [441, 113] on icon "Close" at bounding box center [439, 114] width 5 height 5
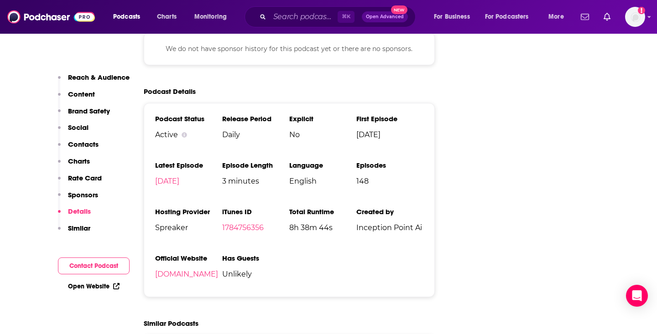
scroll to position [1152, 0]
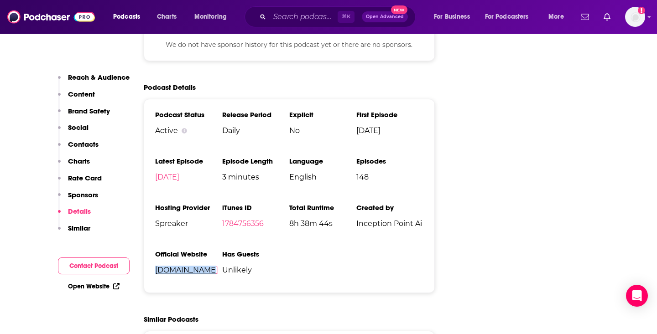
drag, startPoint x: 204, startPoint y: 281, endPoint x: 155, endPoint y: 276, distance: 49.5
click at [155, 276] on li "Official Website spreaker.com" at bounding box center [188, 266] width 67 height 32
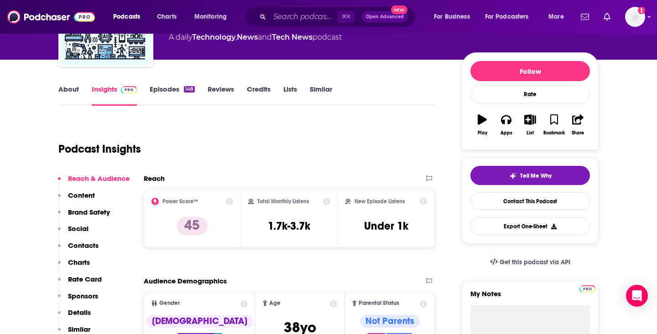
scroll to position [0, 0]
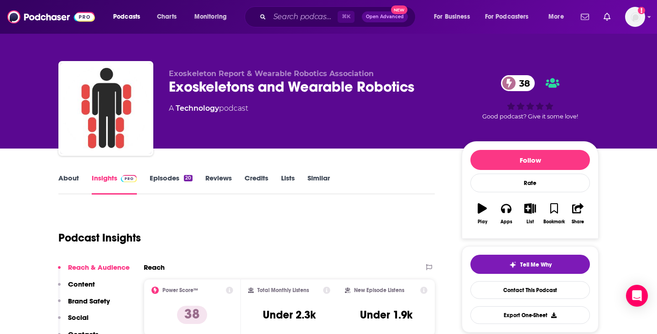
click at [216, 88] on div "Exoskeletons and Wearable Robotics 38" at bounding box center [308, 87] width 278 height 18
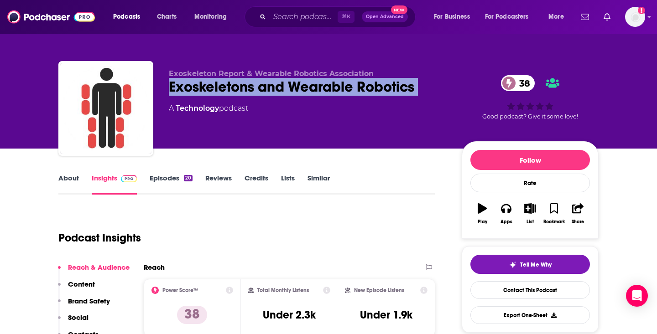
click at [216, 88] on div "Exoskeletons and Wearable Robotics 38" at bounding box center [308, 87] width 278 height 18
copy div "Exoskeletons and Wearable Robotics 38"
click at [77, 180] on link "About" at bounding box center [68, 184] width 21 height 21
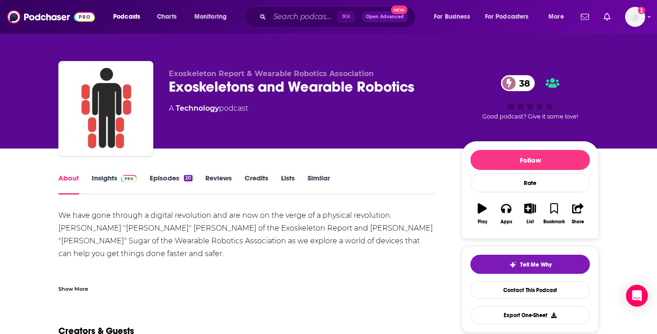
click at [202, 228] on div "We have gone through a digital revolution and are now on the verge of a physica…" at bounding box center [246, 292] width 376 height 166
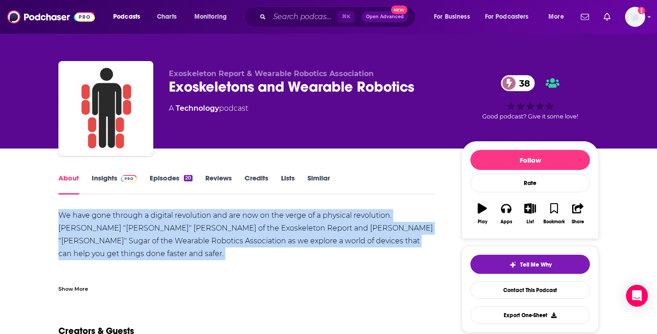
click at [202, 228] on div "We have gone through a digital revolution and are now on the verge of a physica…" at bounding box center [246, 292] width 376 height 166
copy div "We have gone through a digital revolution and are now on the verge of a physica…"
drag, startPoint x: 363, startPoint y: 262, endPoint x: 53, endPoint y: 220, distance: 313.3
copy div "We have gone through a digital revolution and are now on the verge of a physica…"
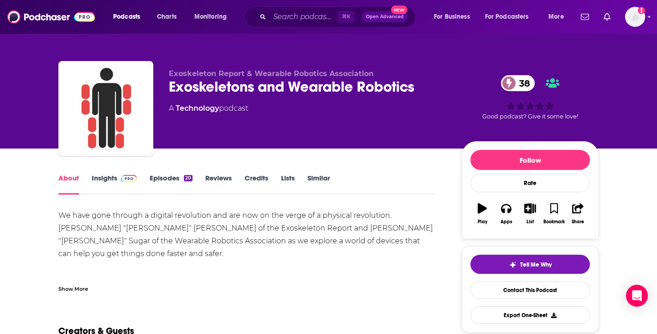
click at [79, 286] on div "Show More" at bounding box center [73, 288] width 30 height 9
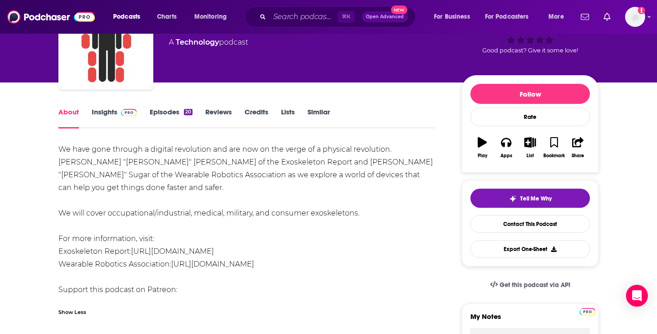
scroll to position [75, 0]
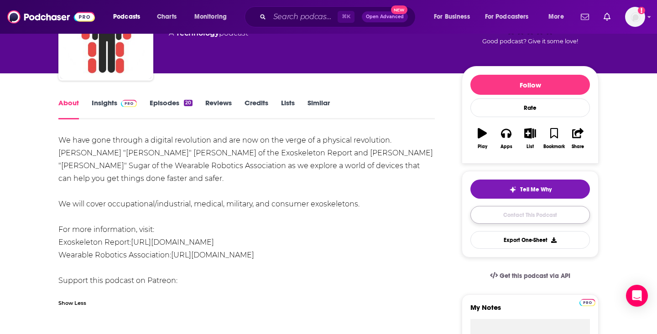
click at [522, 216] on link "Contact This Podcast" at bounding box center [529, 215] width 119 height 18
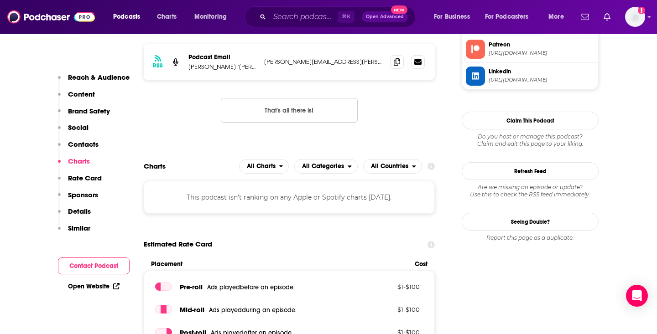
scroll to position [878, 0]
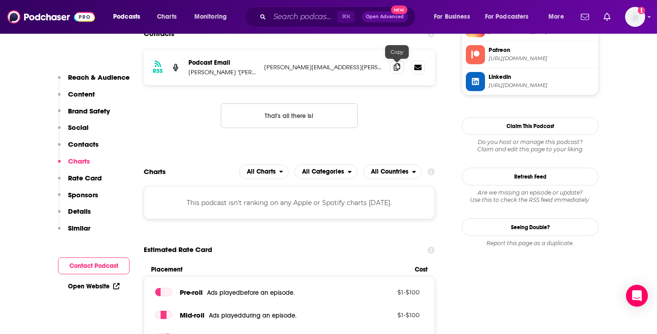
click at [397, 69] on icon at bounding box center [397, 66] width 6 height 7
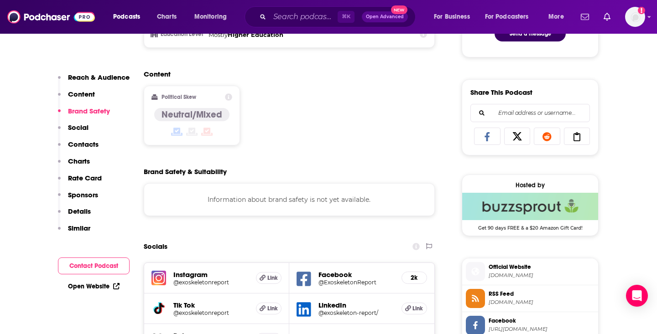
scroll to position [527, 0]
click at [91, 283] on link "Open Website" at bounding box center [94, 287] width 52 height 8
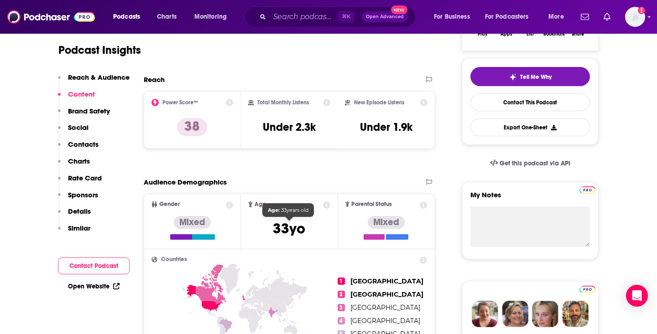
scroll to position [174, 0]
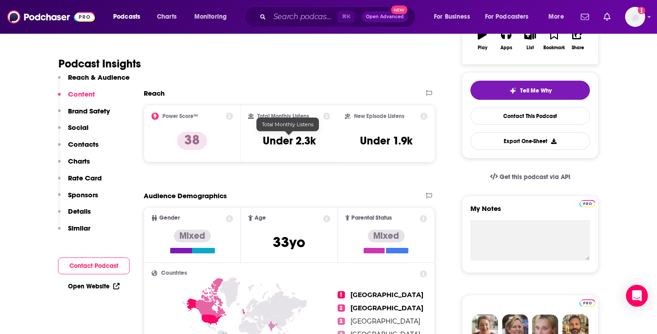
click at [276, 145] on h3 "Under 2.3k" at bounding box center [289, 141] width 53 height 14
copy div "Under 2.3k"
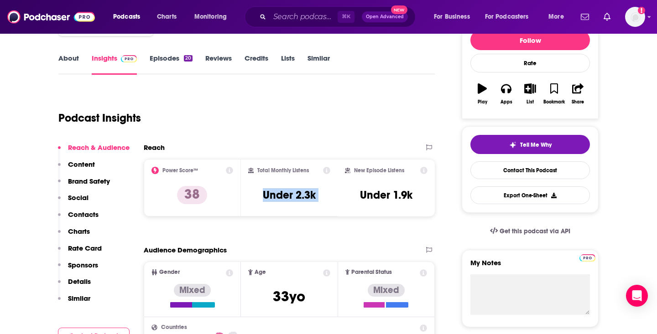
scroll to position [140, 0]
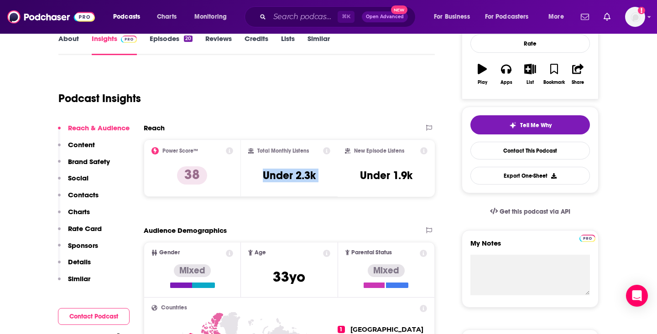
click at [218, 40] on link "Reviews" at bounding box center [218, 44] width 26 height 21
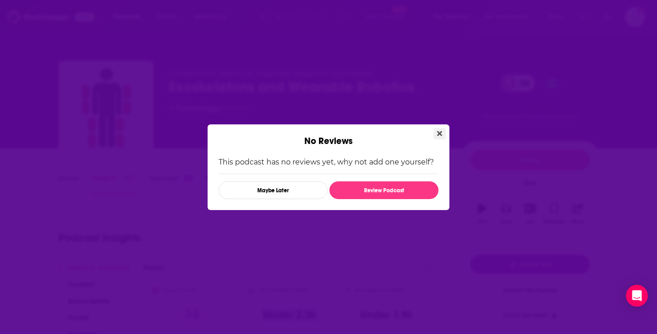
click at [438, 130] on icon "Close" at bounding box center [439, 133] width 5 height 7
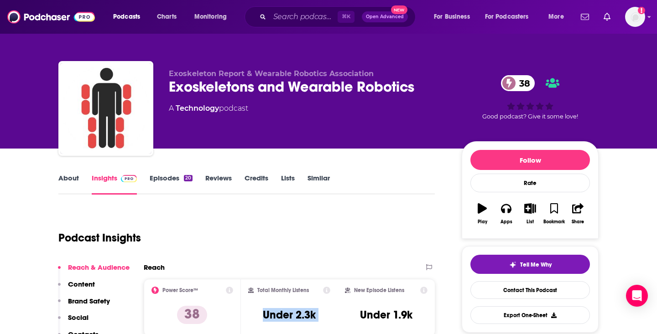
click at [157, 182] on link "Episodes 20" at bounding box center [171, 184] width 43 height 21
click at [207, 88] on div "Exoskeletons and Wearable Robotics 38" at bounding box center [308, 87] width 278 height 18
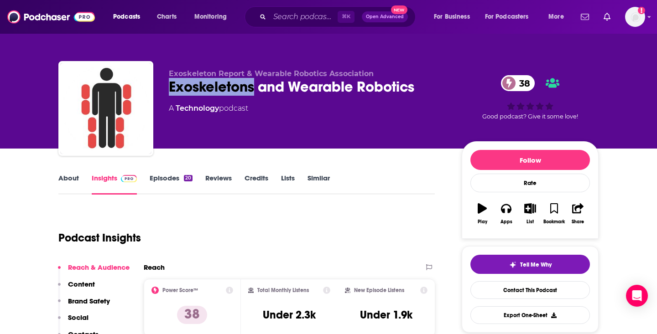
click at [207, 88] on div "Exoskeletons and Wearable Robotics 38" at bounding box center [308, 87] width 278 height 18
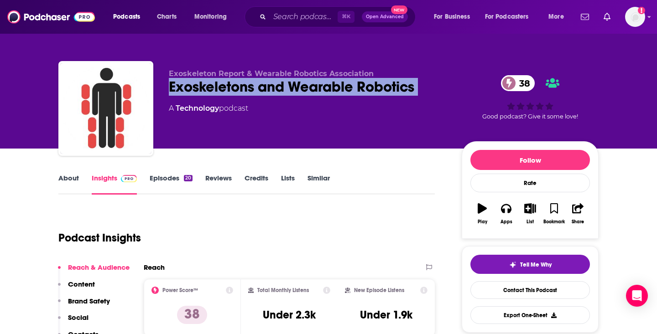
click at [207, 88] on div "Exoskeletons and Wearable Robotics 38" at bounding box center [308, 87] width 278 height 18
copy div "Exoskeletons and Wearable Robotics 38"
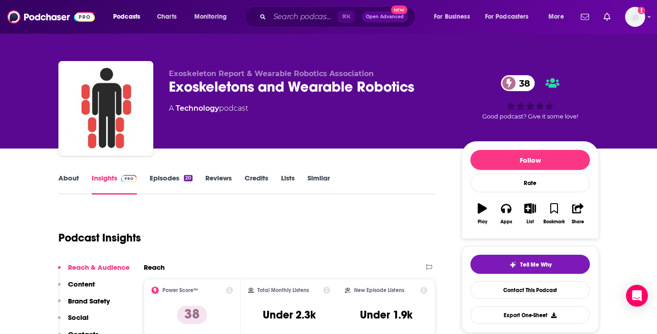
click at [225, 73] on span "Exoskeleton Report & Wearable Robotics Association" at bounding box center [271, 73] width 205 height 9
copy p "Exoskeleton Report & Wearable Robotics Association"
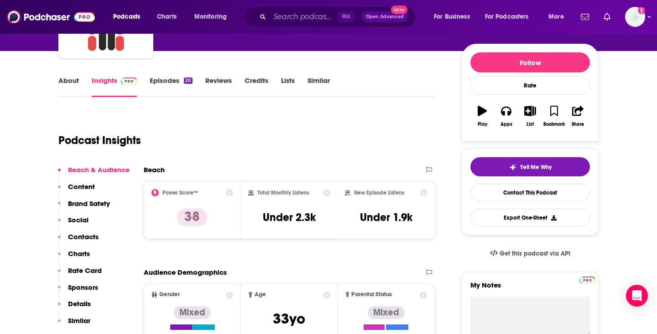
scroll to position [99, 0]
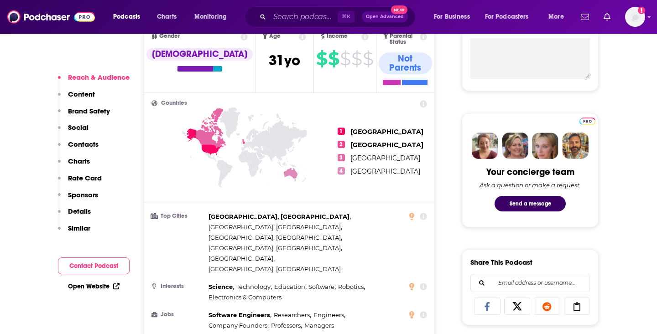
scroll to position [353, 0]
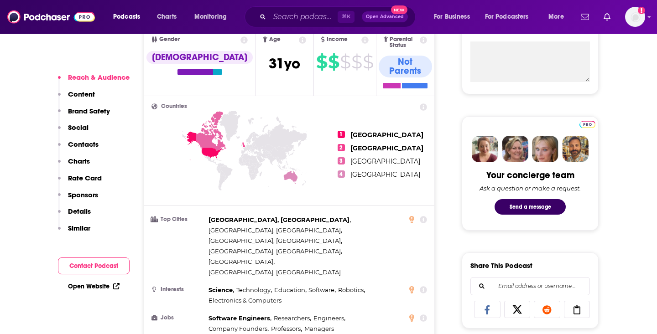
click at [111, 282] on div "Open Website" at bounding box center [94, 286] width 72 height 17
click at [114, 287] on icon at bounding box center [116, 286] width 6 height 6
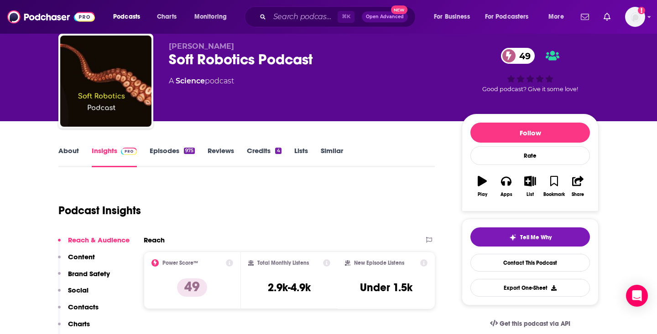
scroll to position [27, 0]
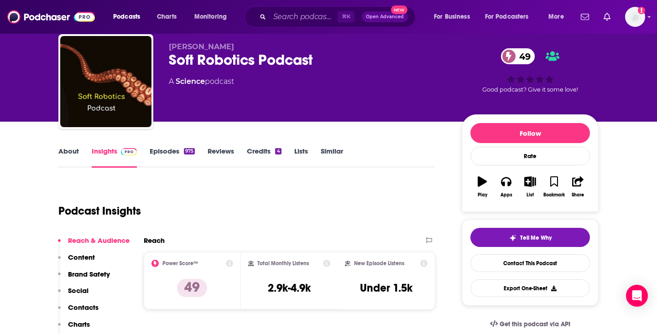
click at [74, 153] on link "About" at bounding box center [68, 157] width 21 height 21
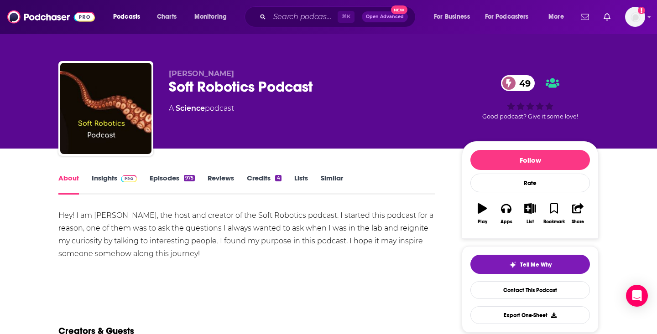
click at [193, 223] on div "Hey! I am Marwa ElDiwiny, the host and creator of the Soft Robotics podcast. I …" at bounding box center [246, 234] width 376 height 51
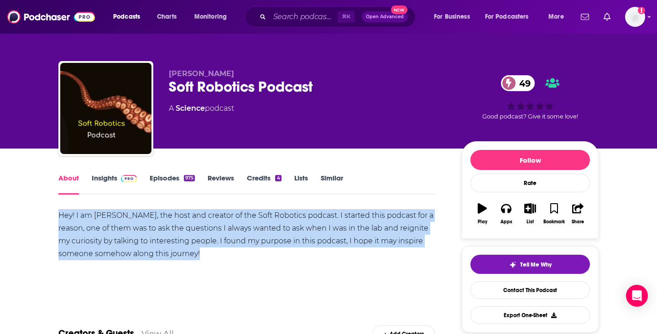
click at [193, 223] on div "Hey! I am Marwa ElDiwiny, the host and creator of the Soft Robotics podcast. I …" at bounding box center [246, 234] width 376 height 51
copy div "Hey! I am Marwa ElDiwiny, the host and creator of the Soft Robotics podcast. I …"
click at [111, 177] on link "Insights" at bounding box center [114, 184] width 45 height 21
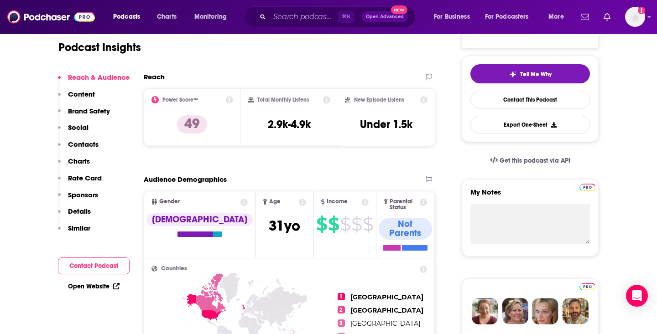
scroll to position [195, 0]
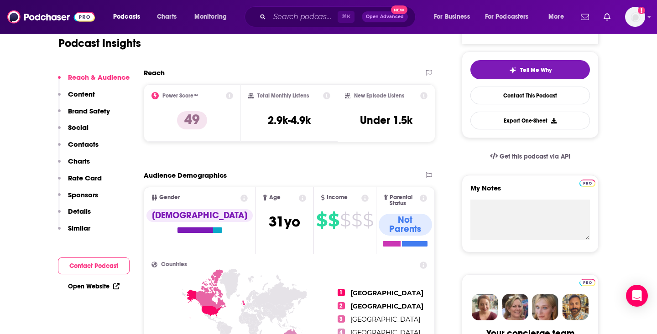
click at [287, 120] on h3 "2.9k-4.9k" at bounding box center [289, 121] width 43 height 14
copy div "2.9k-4.9k"
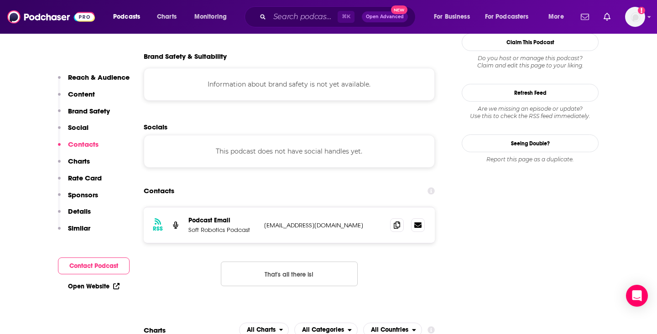
scroll to position [818, 0]
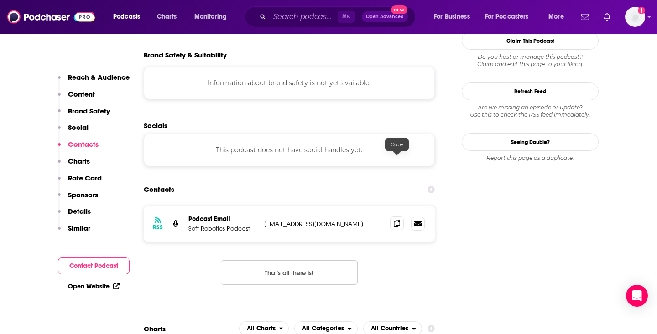
click at [394, 220] on icon at bounding box center [397, 223] width 6 height 7
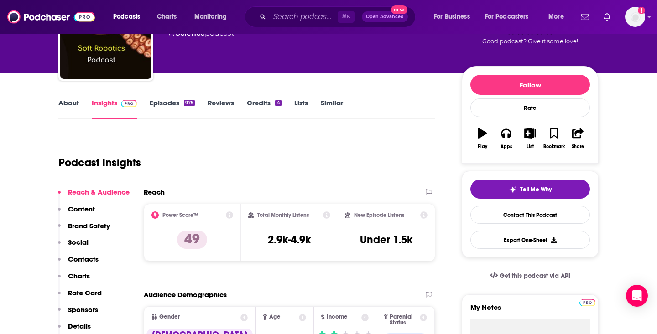
scroll to position [0, 0]
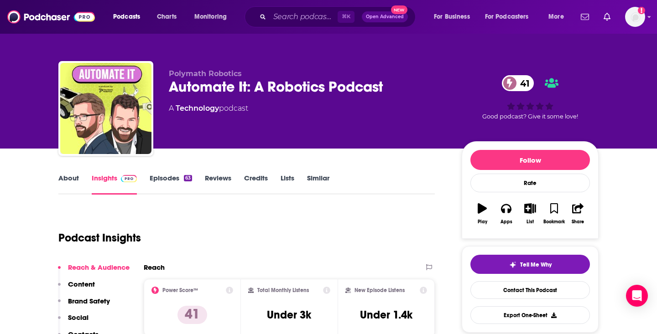
scroll to position [1, 0]
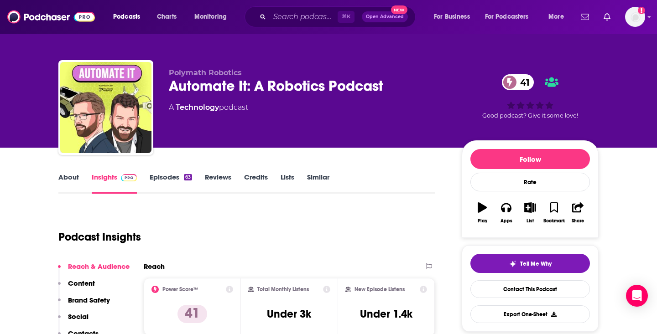
click at [300, 88] on div "Automate It: A Robotics Podcast 41" at bounding box center [308, 86] width 278 height 18
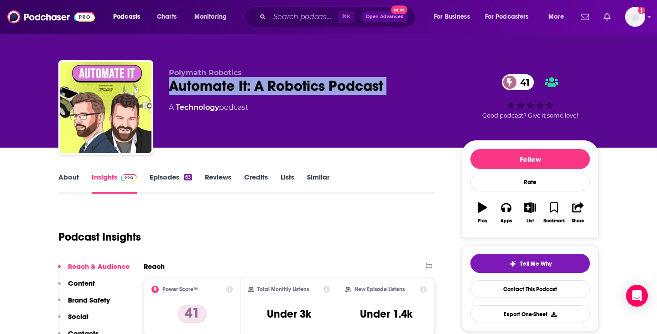
click at [300, 88] on div "Automate It: A Robotics Podcast 41" at bounding box center [308, 86] width 278 height 18
copy div "Automate It: A Robotics Podcast 41"
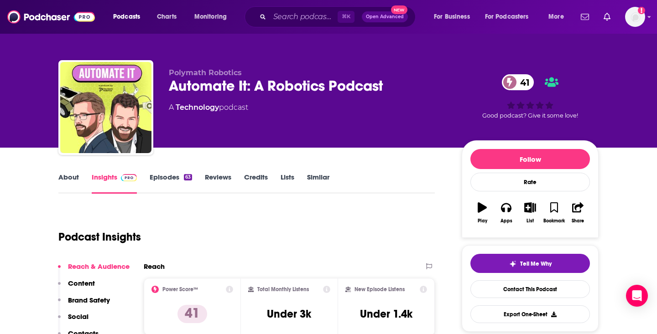
click at [196, 72] on span "Polymath Robotics" at bounding box center [205, 72] width 73 height 9
copy p "Polymath Robotics"
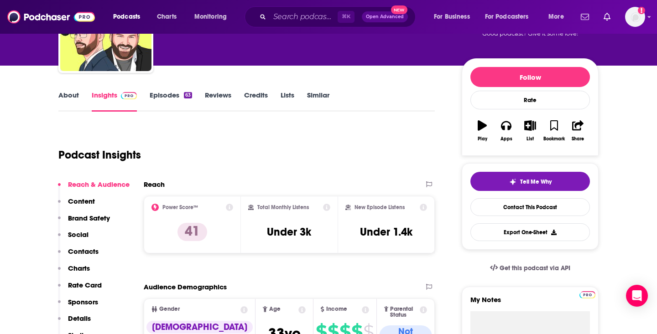
scroll to position [83, 0]
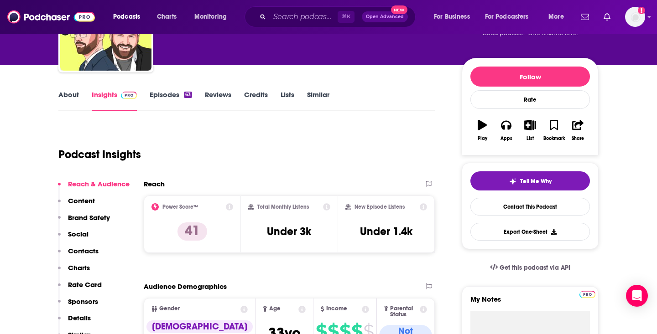
click at [65, 93] on link "About" at bounding box center [68, 100] width 21 height 21
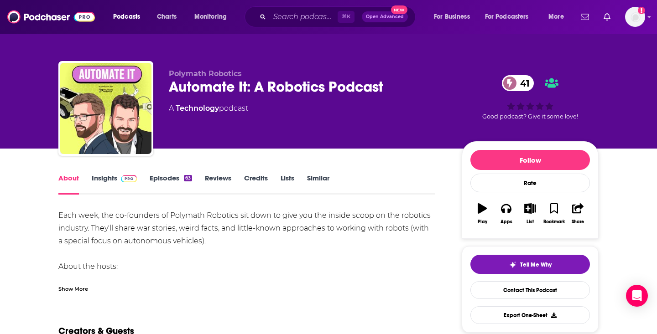
scroll to position [42, 0]
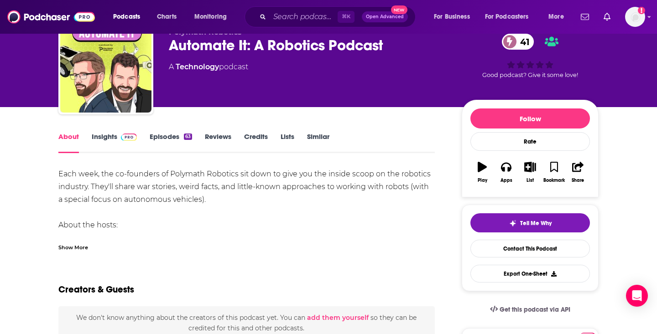
click at [76, 248] on div "Show More" at bounding box center [73, 247] width 30 height 9
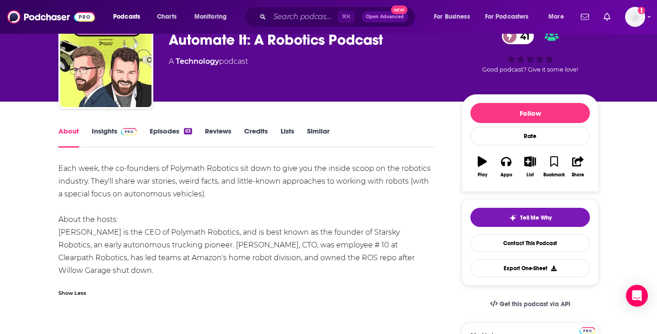
scroll to position [47, 0]
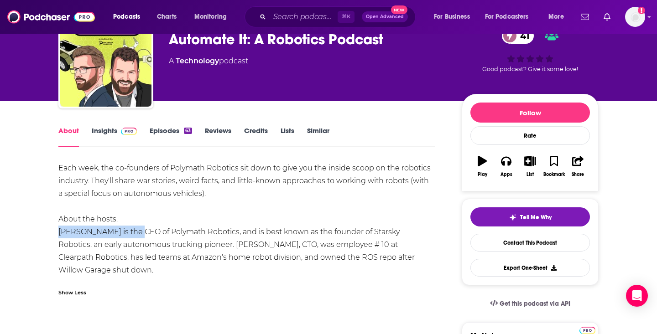
drag, startPoint x: 59, startPoint y: 231, endPoint x: 140, endPoint y: 232, distance: 80.7
click at [140, 232] on div "Each week, the co-founders of Polymath Robotics sit down to give you the inside…" at bounding box center [246, 219] width 376 height 115
copy div "Stefan Seltz-Axmacher"
drag, startPoint x: 236, startPoint y: 244, endPoint x: 277, endPoint y: 246, distance: 41.1
click at [277, 246] on div "Each week, the co-founders of Polymath Robotics sit down to give you the inside…" at bounding box center [246, 219] width 376 height 115
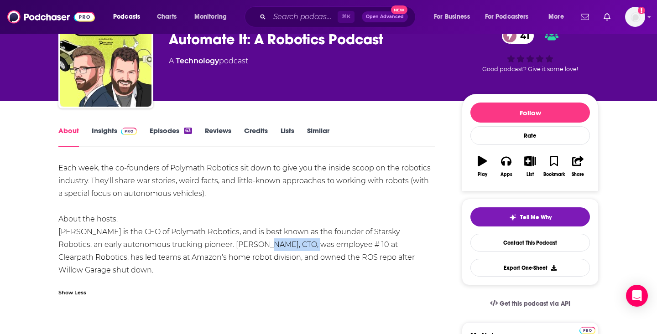
copy div "Ilia Baranov"
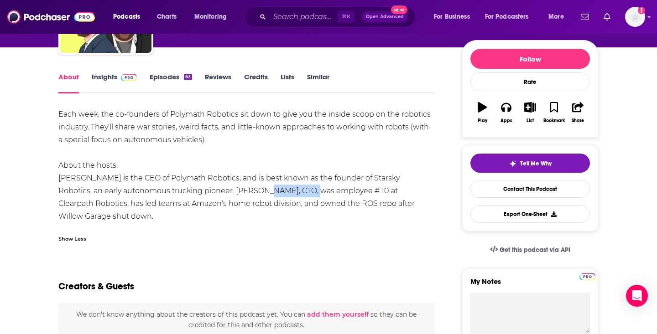
scroll to position [84, 0]
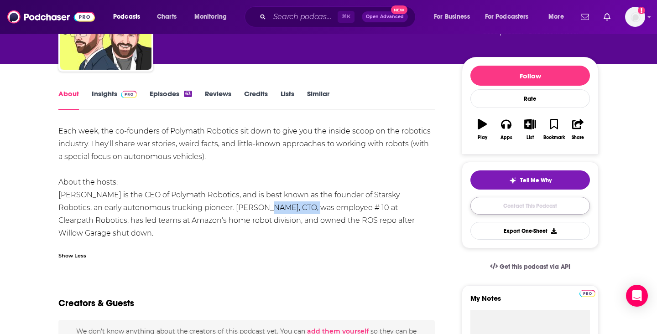
click at [556, 205] on link "Contact This Podcast" at bounding box center [529, 206] width 119 height 18
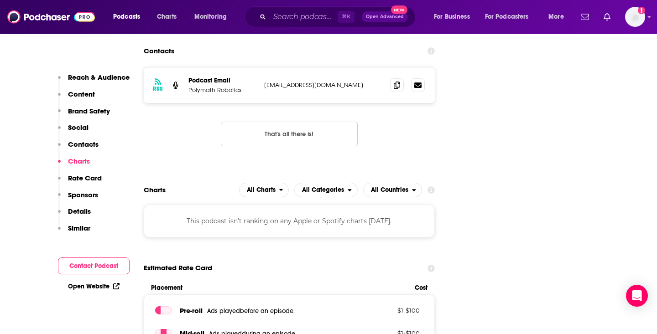
scroll to position [940, 0]
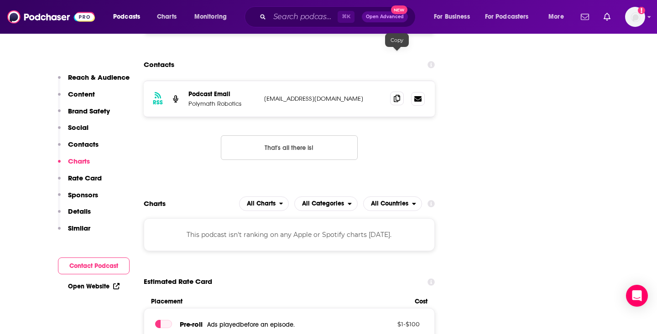
click at [394, 95] on icon at bounding box center [397, 98] width 6 height 7
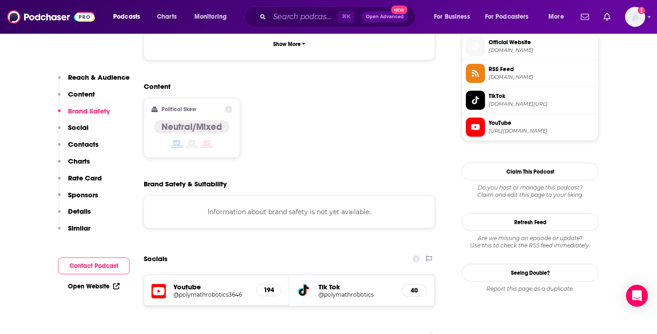
scroll to position [667, 0]
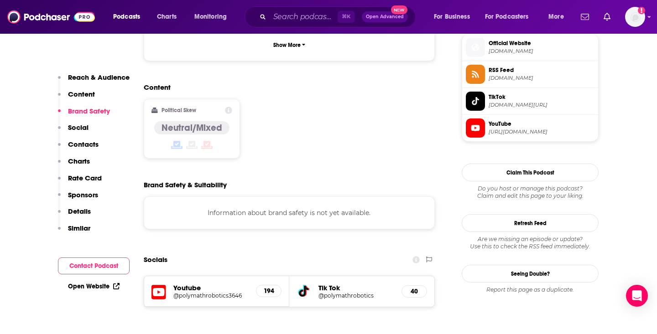
click at [100, 80] on p "Reach & Audience" at bounding box center [99, 77] width 62 height 9
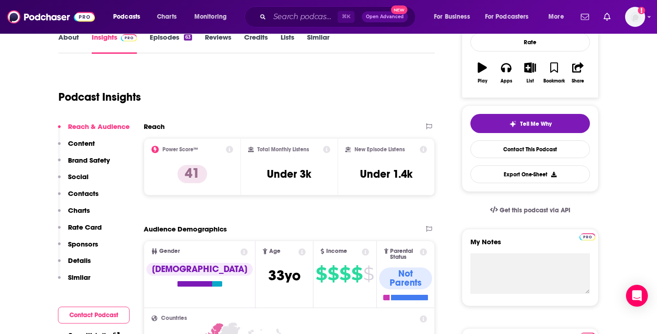
scroll to position [136, 0]
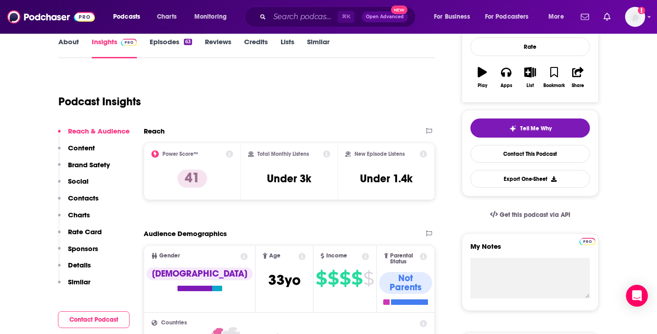
click at [64, 50] on link "About" at bounding box center [68, 47] width 21 height 21
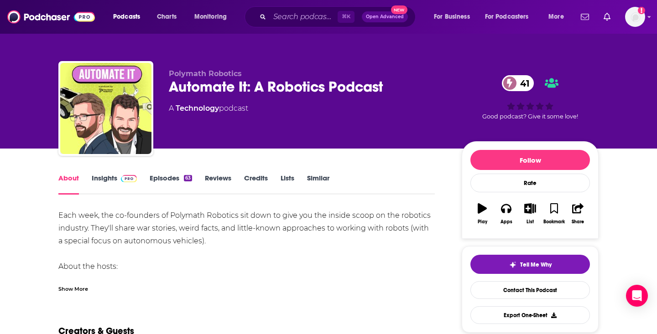
click at [161, 241] on div "Each week, the co-founders of Polymath Robotics sit down to give you the inside…" at bounding box center [246, 266] width 376 height 115
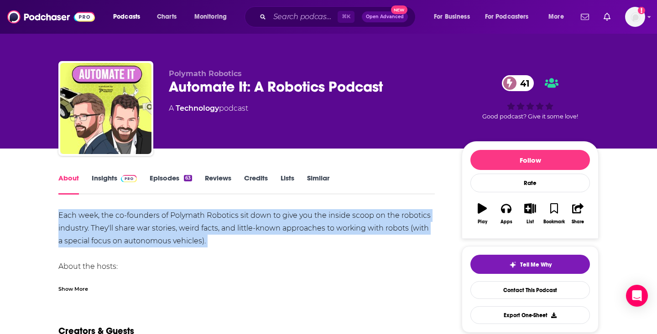
click at [161, 241] on div "Each week, the co-founders of Polymath Robotics sit down to give you the inside…" at bounding box center [246, 266] width 376 height 115
copy div "Each week, the co-founders of Polymath Robotics sit down to give you the inside…"
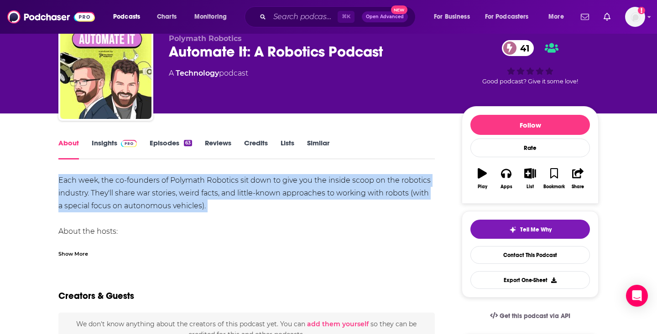
scroll to position [5, 0]
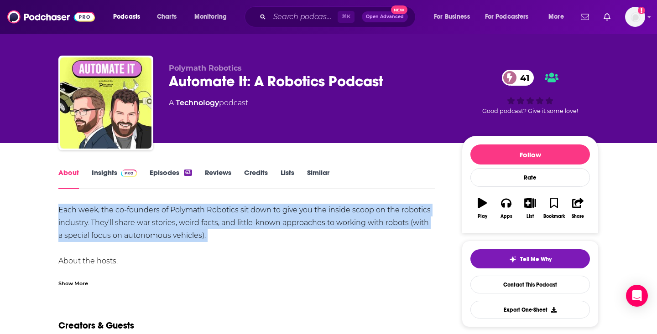
click at [113, 171] on link "Insights" at bounding box center [114, 178] width 45 height 21
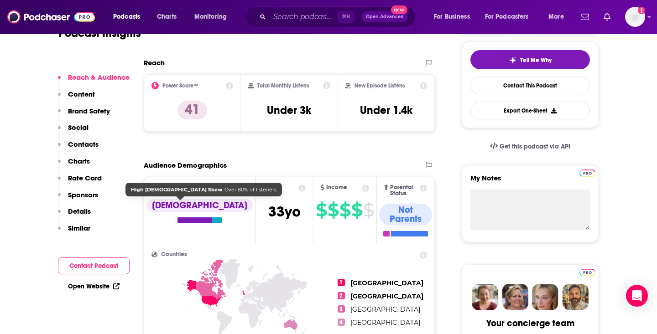
scroll to position [240, 0]
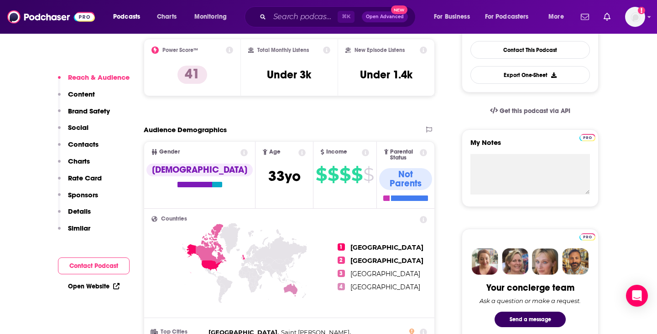
click at [104, 290] on link "Open Website" at bounding box center [94, 287] width 52 height 8
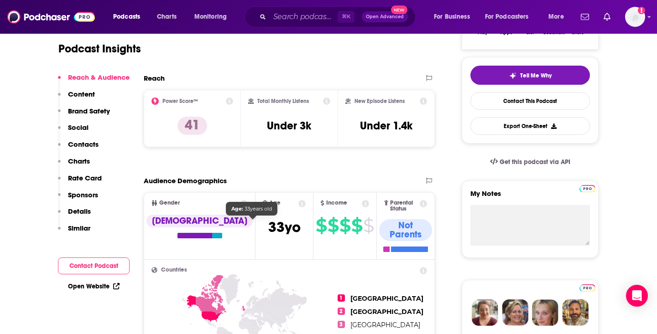
scroll to position [202, 0]
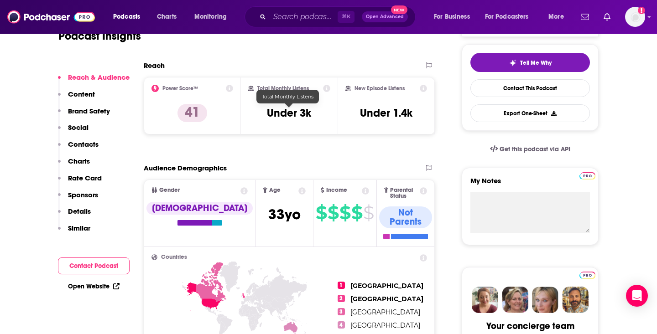
click at [293, 113] on h3 "Under 3k" at bounding box center [289, 113] width 44 height 14
copy div "Under 3k"
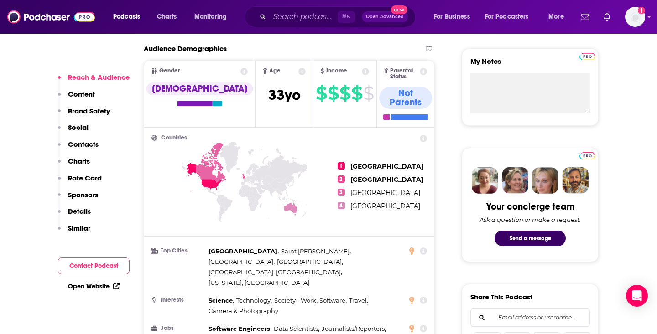
click at [92, 90] on p "Content" at bounding box center [81, 94] width 27 height 9
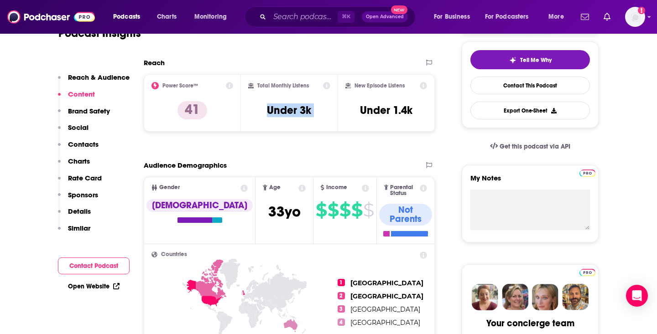
scroll to position [204, 0]
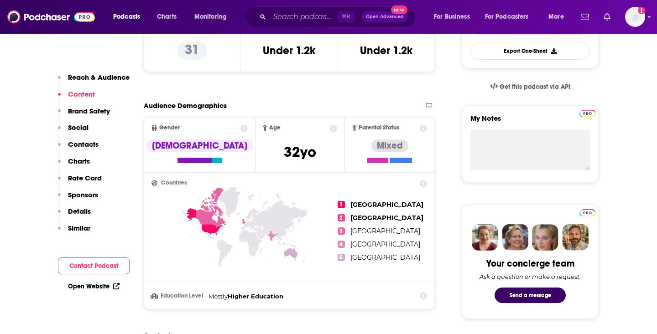
scroll to position [248, 0]
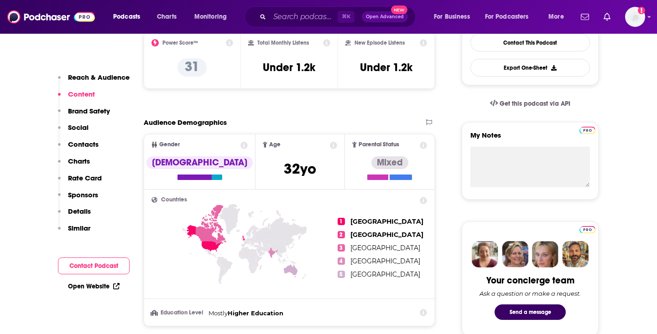
click at [76, 145] on p "Contacts" at bounding box center [83, 144] width 31 height 9
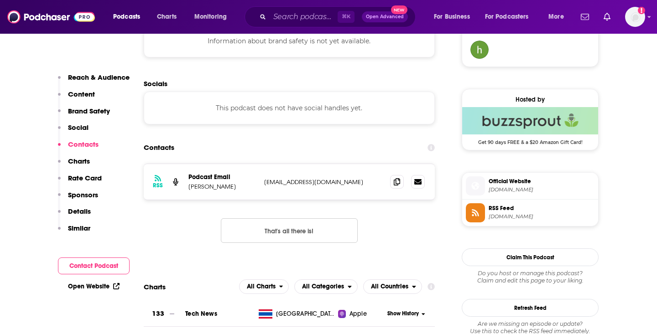
click at [75, 130] on p "Social" at bounding box center [78, 127] width 21 height 9
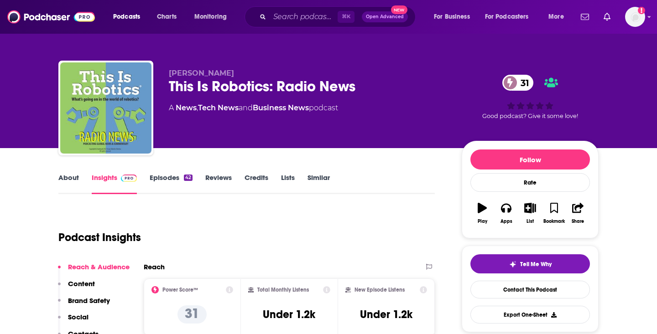
scroll to position [0, 0]
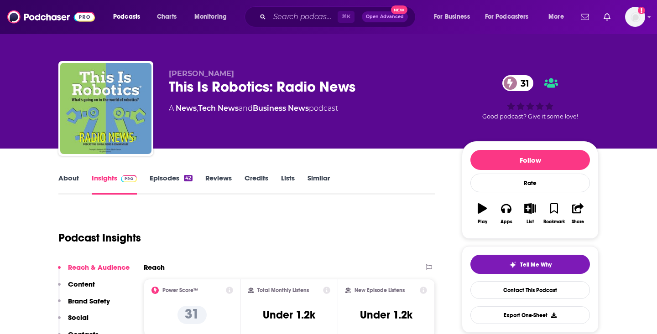
click at [176, 182] on link "Episodes 42" at bounding box center [171, 184] width 43 height 21
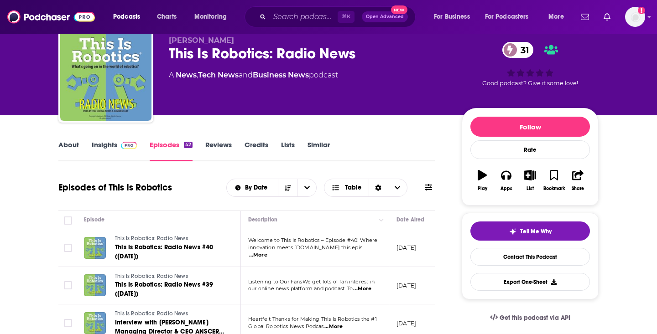
scroll to position [88, 0]
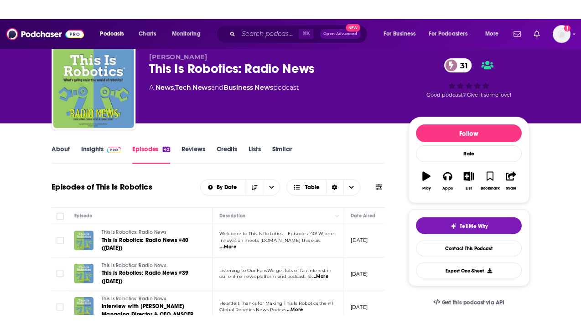
scroll to position [0, 0]
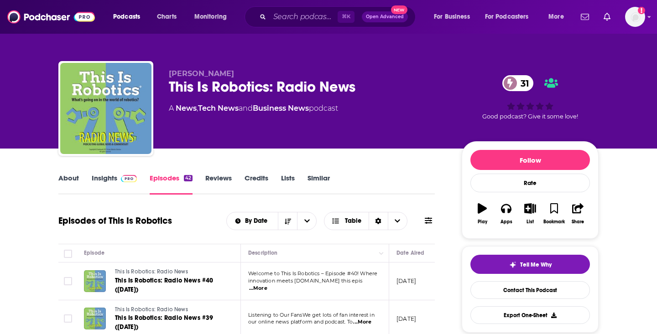
click at [210, 181] on link "Reviews" at bounding box center [218, 184] width 26 height 21
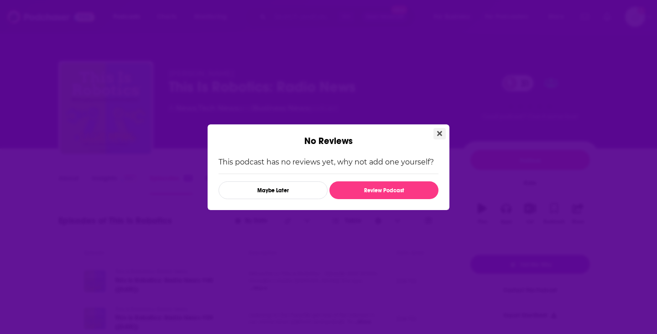
click at [435, 134] on button "Close" at bounding box center [439, 133] width 12 height 11
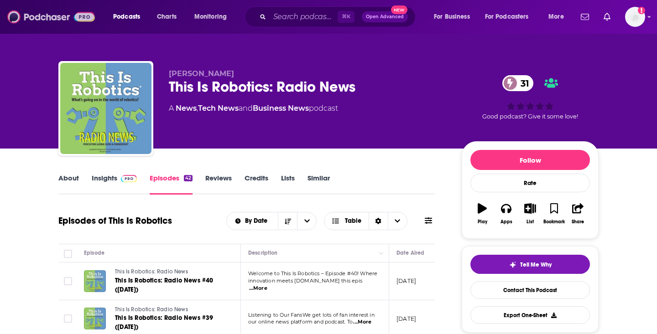
click at [52, 20] on img at bounding box center [51, 16] width 88 height 17
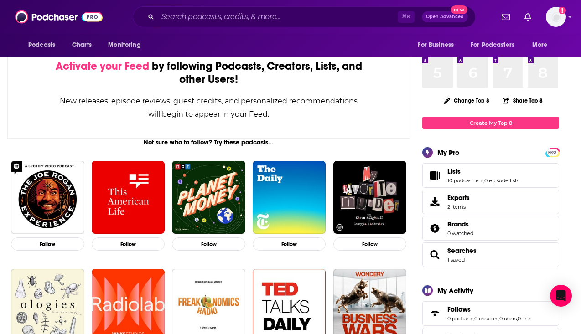
scroll to position [18, 0]
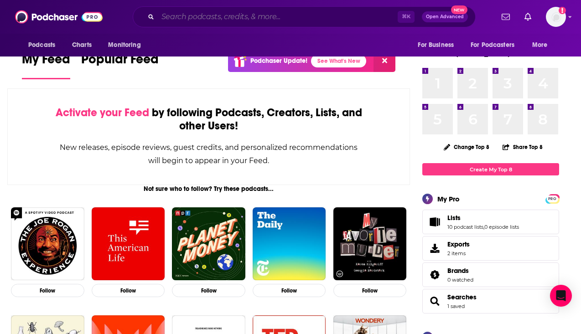
click at [202, 20] on input "Search podcasts, credits, & more..." at bounding box center [278, 17] width 240 height 15
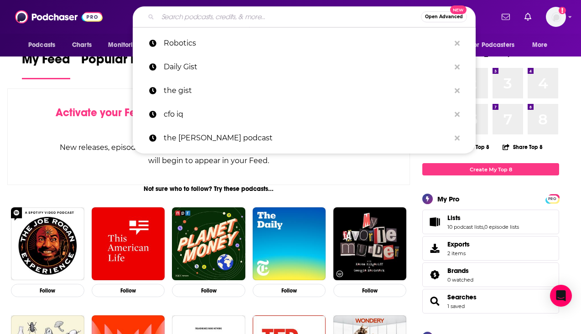
paste input "automotive software experts at ETAS"
type input "automotive software experts at ETAS"
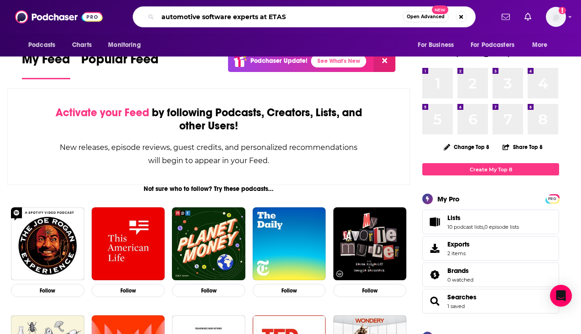
click at [202, 20] on input "automotive software experts at ETAS" at bounding box center [280, 17] width 245 height 15
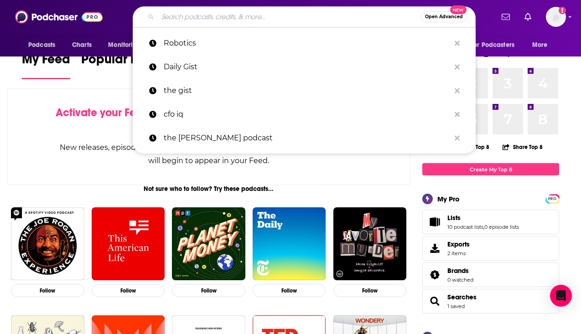
paste input "Vehicle Automation"
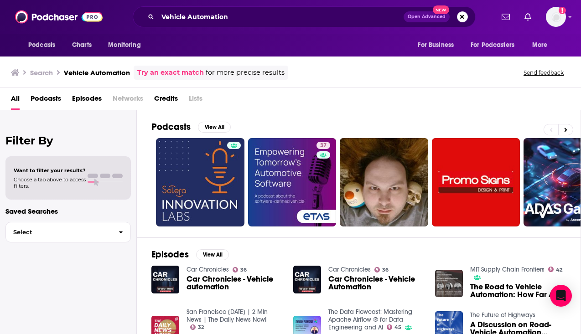
click at [45, 99] on span "Podcasts" at bounding box center [46, 100] width 31 height 19
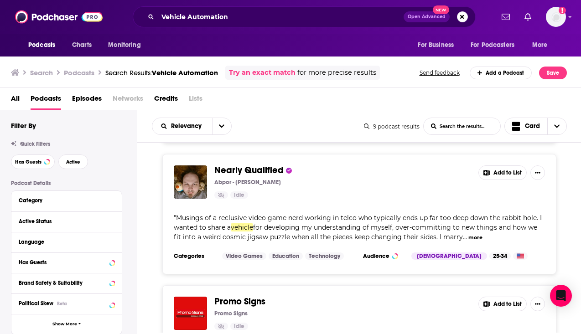
scroll to position [270, 0]
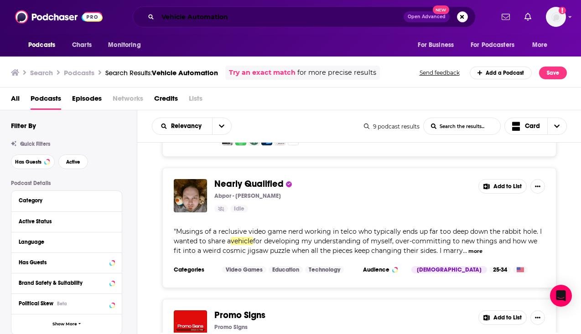
click at [204, 16] on input "Vehicle Automation" at bounding box center [281, 17] width 246 height 15
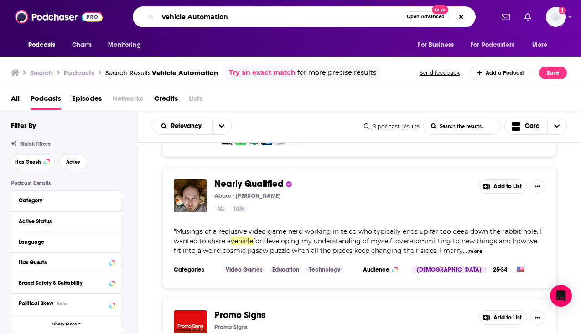
click at [204, 16] on input "Vehicle Automation" at bounding box center [280, 17] width 245 height 15
paste input "Heavy Construc"
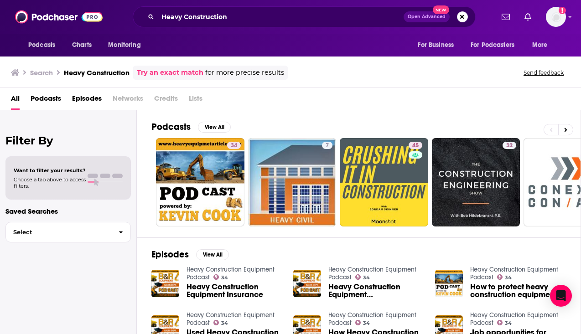
click at [52, 103] on span "Podcasts" at bounding box center [46, 100] width 31 height 19
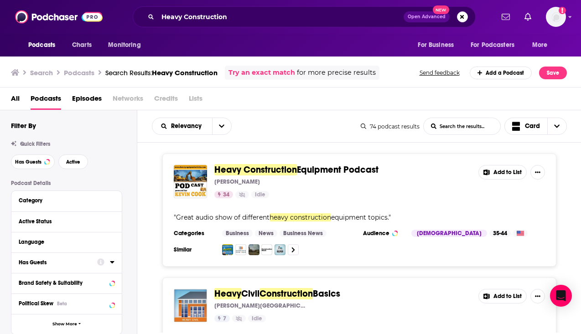
click at [70, 263] on div "Has Guests" at bounding box center [55, 262] width 73 height 6
click at [65, 261] on div "Has Guests" at bounding box center [55, 262] width 73 height 6
click at [64, 283] on span "All" at bounding box center [61, 280] width 85 height 12
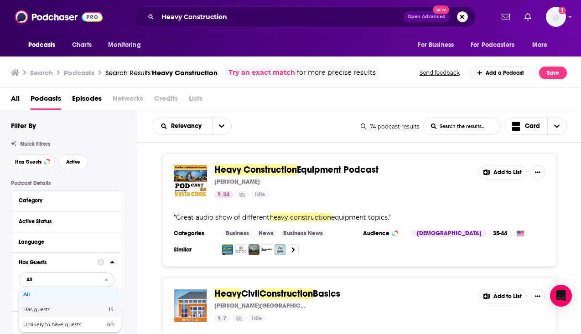
click at [62, 306] on div "Has guests 14" at bounding box center [70, 309] width 102 height 15
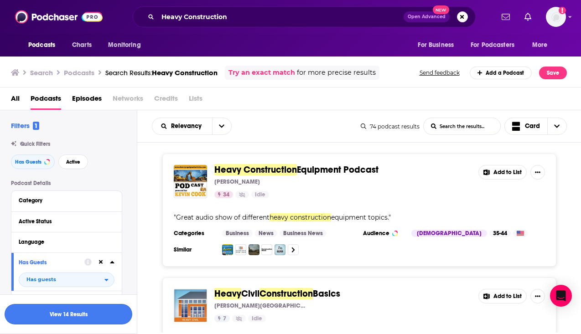
click at [62, 312] on button "View 14 Results" at bounding box center [69, 314] width 128 height 21
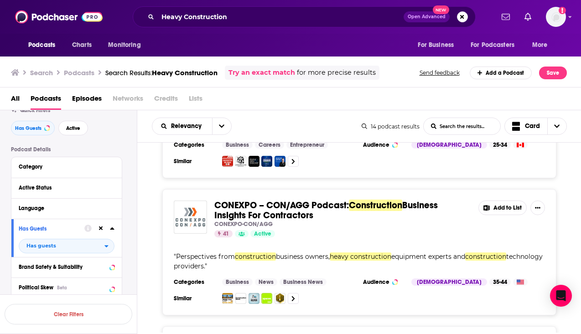
scroll to position [129, 0]
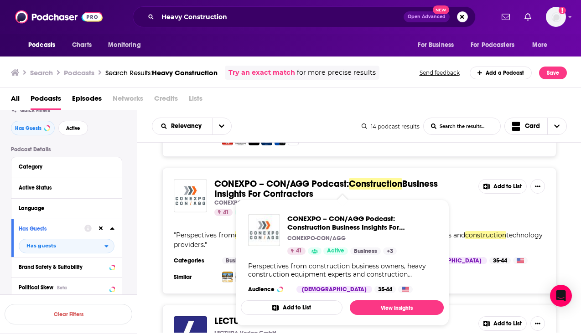
click at [285, 195] on span "CONEXPO – CON/AGG Podcast: Construction Business Insights For Contractors CONEX…" at bounding box center [342, 262] width 214 height 137
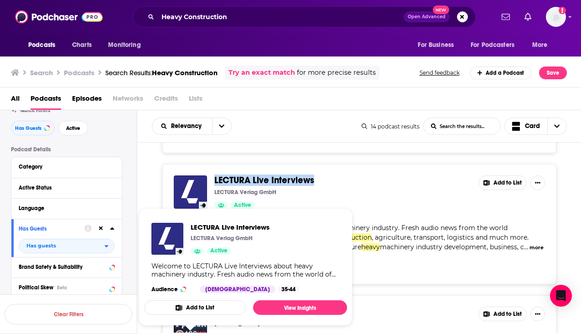
scroll to position [277, 0]
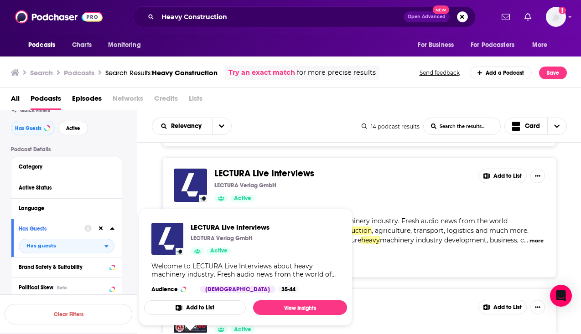
click at [131, 233] on div "Podcast Details Category Active Status Language Has Guests Has guests Brand Saf…" at bounding box center [74, 317] width 126 height 342
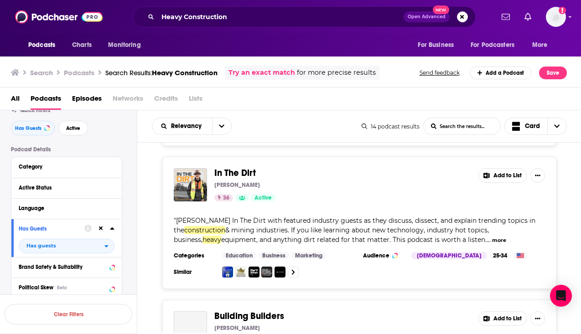
scroll to position [939, 0]
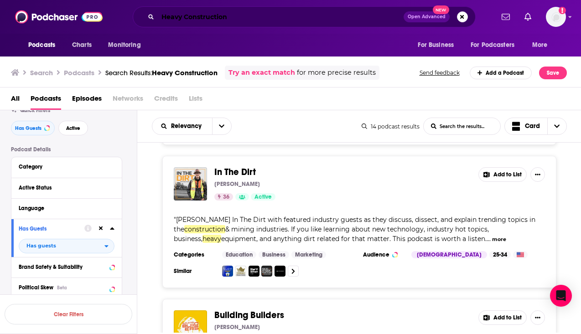
click at [196, 15] on input "Heavy Construction" at bounding box center [281, 17] width 246 height 15
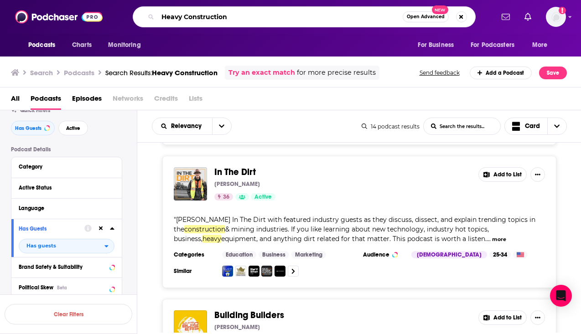
click at [196, 15] on input "Heavy Construction" at bounding box center [280, 17] width 245 height 15
paste input "CONEXPO – CON/AGG Podcast: Construction Business Insights For Contractors"
type input "CONEXPO – CON/AGG Podcast: Construction Business Insights For Contractors"
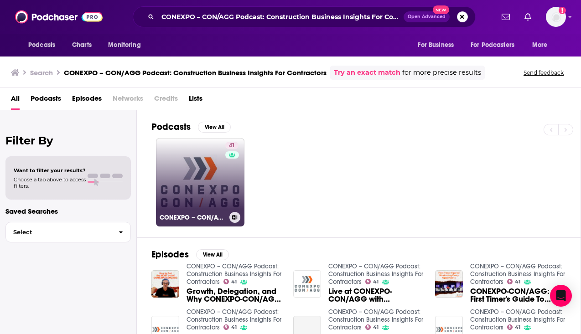
click at [197, 170] on link "41 CONEXPO – CON/AGG Podcast: Construction Business Insights For Contractors" at bounding box center [200, 182] width 88 height 88
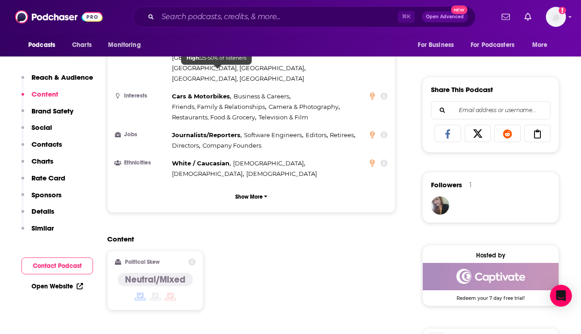
scroll to position [433, 0]
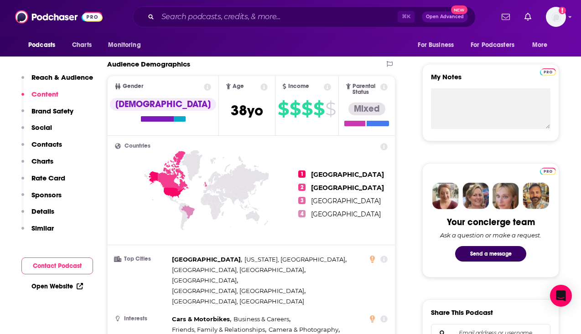
click at [69, 77] on p "Reach & Audience" at bounding box center [62, 77] width 62 height 9
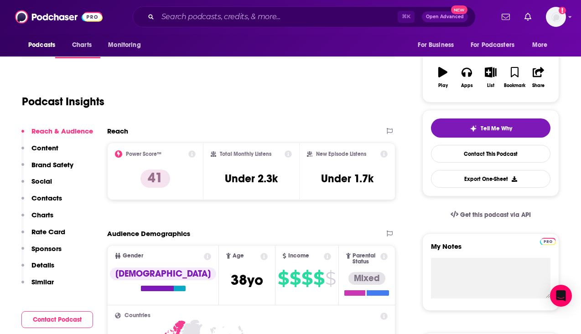
scroll to position [114, 0]
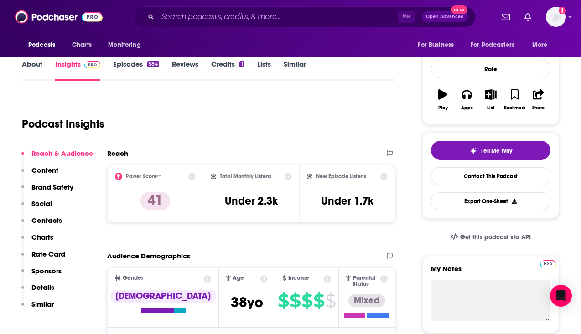
click at [37, 68] on link "About" at bounding box center [32, 70] width 21 height 21
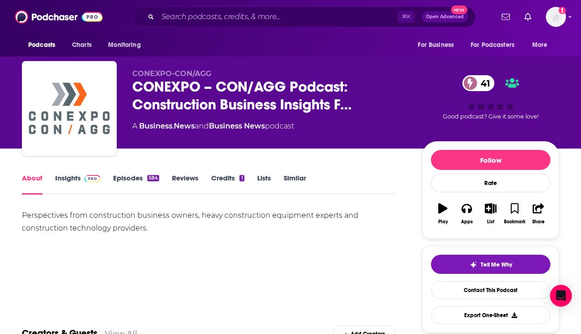
click at [67, 187] on link "Insights" at bounding box center [77, 184] width 45 height 21
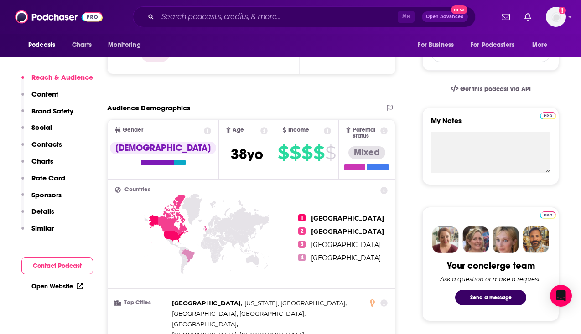
scroll to position [270, 0]
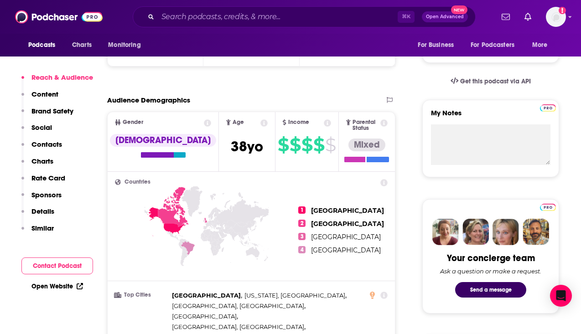
click at [71, 287] on link "Open Website" at bounding box center [57, 287] width 52 height 8
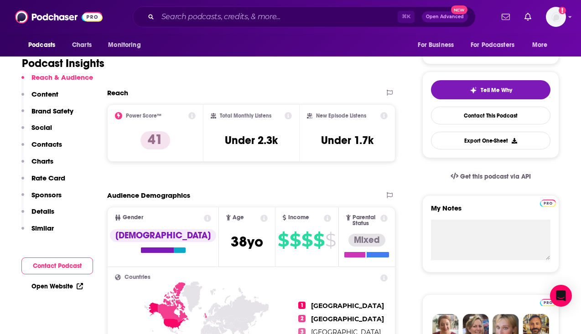
scroll to position [164, 0]
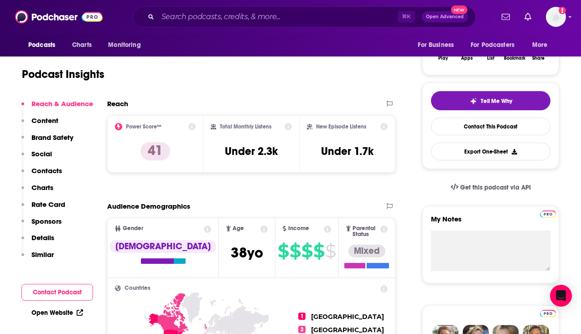
click at [244, 165] on div "Total Monthly Listens Under 2.3k" at bounding box center [251, 143] width 96 height 57
click at [243, 156] on h3 "Under 2.3k" at bounding box center [251, 152] width 53 height 14
copy div "Under 2.3k"
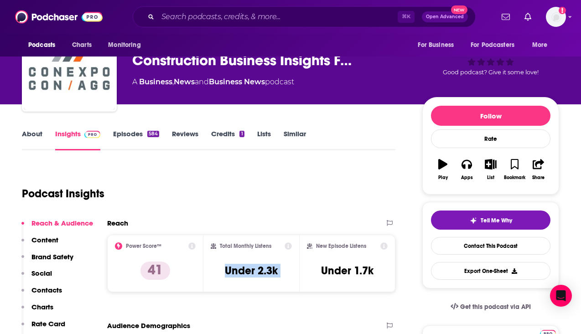
scroll to position [0, 0]
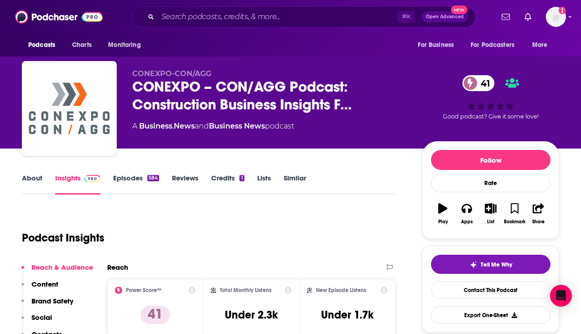
drag, startPoint x: 132, startPoint y: 133, endPoint x: 308, endPoint y: 133, distance: 176.0
click at [308, 133] on div "CONEXPO-CON/AGG CONEXPO – CON/AGG Podcast: Construction Business Insights F… 41…" at bounding box center [269, 105] width 275 height 73
click at [291, 127] on div "A Business , News and Business News podcast" at bounding box center [213, 126] width 162 height 11
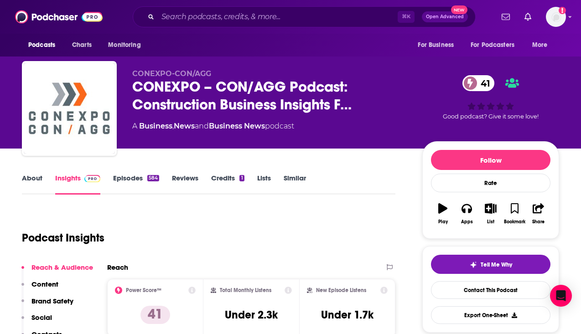
copy div
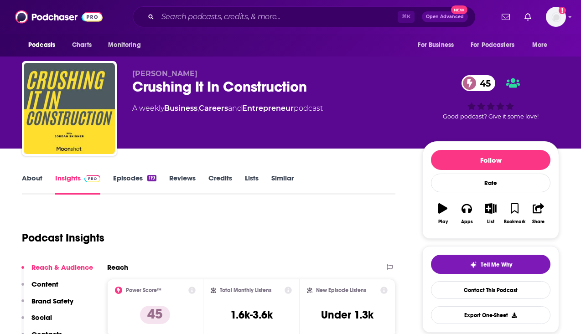
click at [187, 88] on div "Crushing It In Construction 45" at bounding box center [269, 87] width 275 height 18
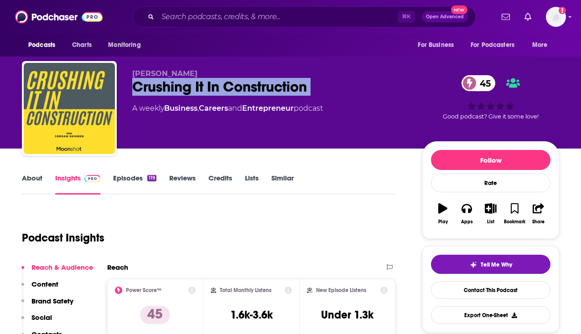
click at [187, 88] on div "Crushing It In Construction 45" at bounding box center [269, 87] width 275 height 18
copy div "Crushing It In Construction 45"
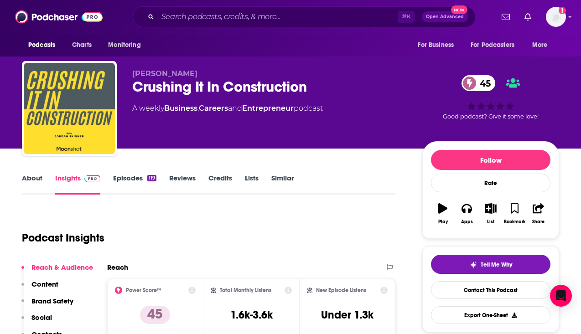
click at [155, 73] on span "[PERSON_NAME]" at bounding box center [164, 73] width 65 height 9
copy p "[PERSON_NAME]"
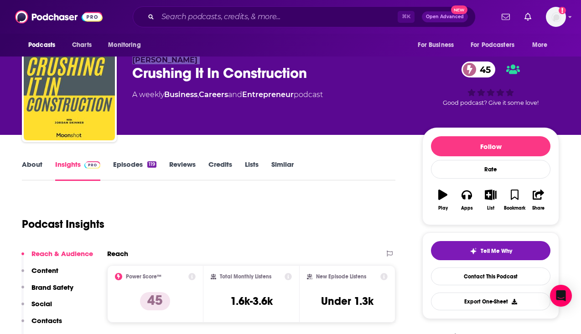
scroll to position [18, 0]
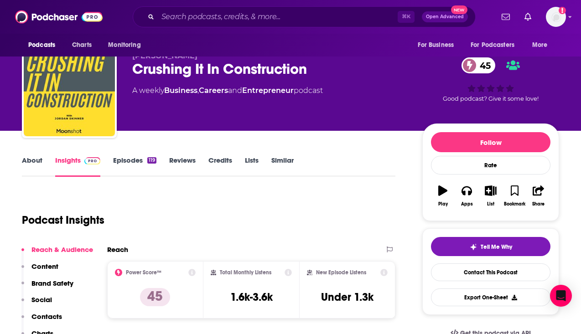
click at [151, 90] on div "A weekly Business , Careers and Entrepreneur podcast" at bounding box center [227, 90] width 191 height 11
copy div
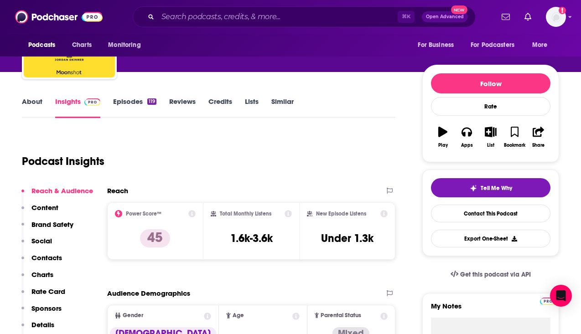
scroll to position [111, 0]
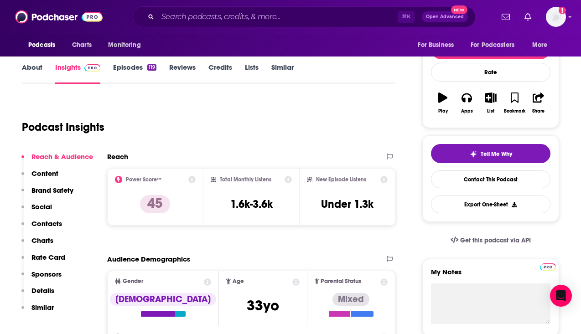
click at [239, 203] on h3 "1.6k-3.6k" at bounding box center [251, 204] width 42 height 14
copy div "1.6k-3.6k"
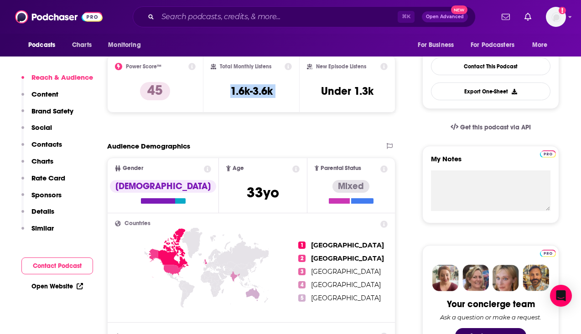
scroll to position [227, 0]
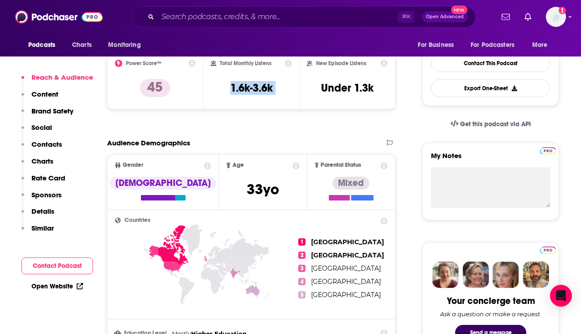
click at [63, 287] on link "Open Website" at bounding box center [57, 287] width 52 height 8
click at [71, 75] on p "Reach & Audience" at bounding box center [62, 77] width 62 height 9
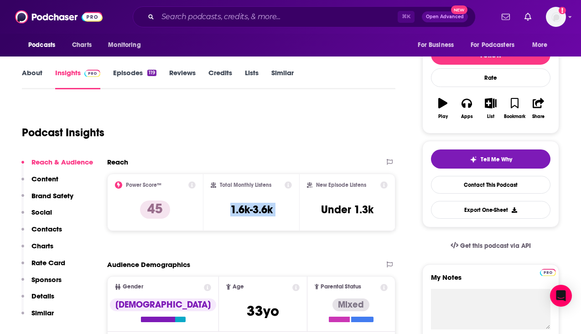
scroll to position [104, 0]
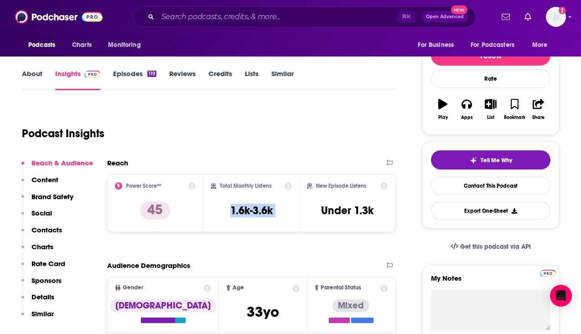
click at [38, 73] on link "About" at bounding box center [32, 79] width 21 height 21
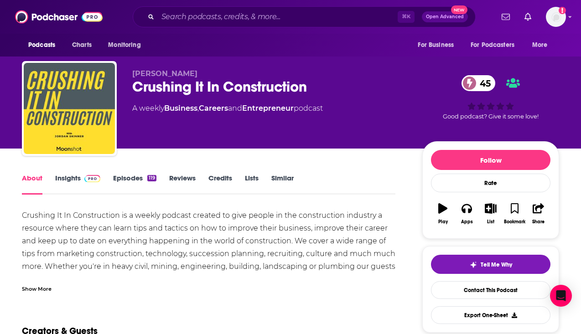
click at [109, 220] on div "Crushing It In Construction is a weekly podcast created to give people in the c…" at bounding box center [209, 247] width 374 height 77
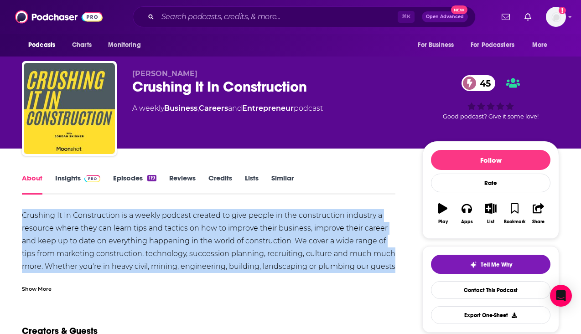
click at [109, 220] on div "Crushing It In Construction is a weekly podcast created to give people in the c…" at bounding box center [209, 247] width 374 height 77
copy div "Crushing It In Construction is a weekly podcast created to give people in the c…"
click at [447, 293] on link "Contact This Podcast" at bounding box center [490, 290] width 119 height 18
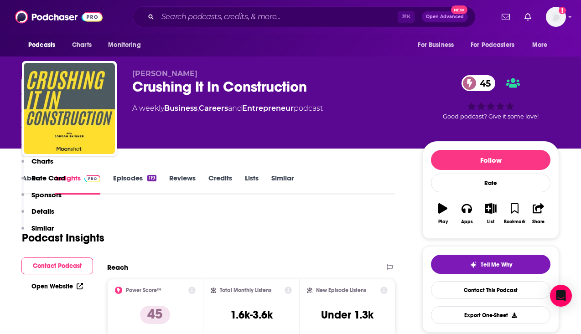
scroll to position [842, 0]
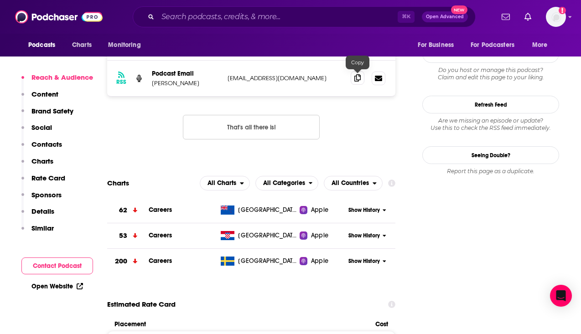
click at [358, 76] on icon at bounding box center [357, 77] width 6 height 7
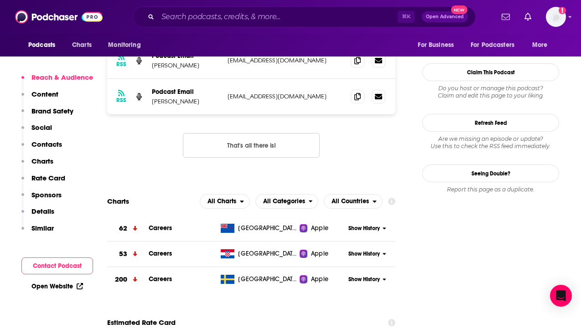
click at [44, 210] on p "Details" at bounding box center [42, 211] width 23 height 9
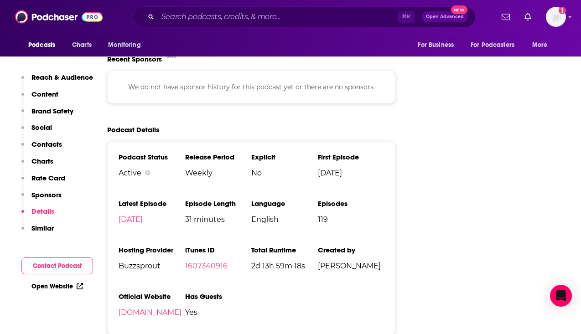
scroll to position [1217, 0]
click at [145, 270] on span "Buzzsprout" at bounding box center [152, 265] width 67 height 9
copy span "Buzzsprout"
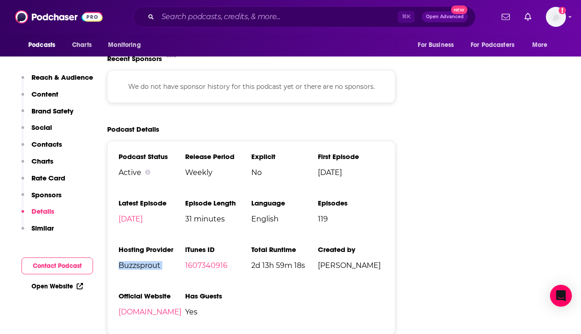
scroll to position [1234, 0]
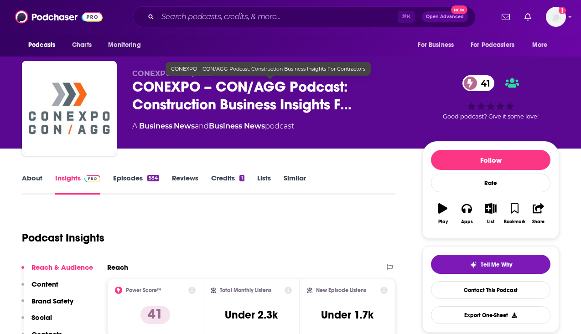
click at [233, 94] on span "CONEXPO – CON/AGG Podcast: Construction Business Insights F…" at bounding box center [269, 96] width 275 height 36
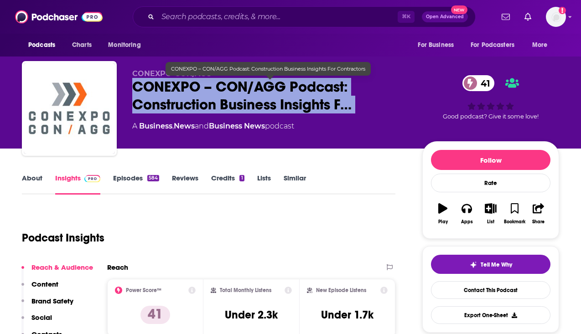
click at [233, 94] on span "CONEXPO – CON/AGG Podcast: Construction Business Insights F…" at bounding box center [269, 96] width 275 height 36
copy div "CONEXPO – CON/AGG Podcast: Construction Business Insights F… 41"
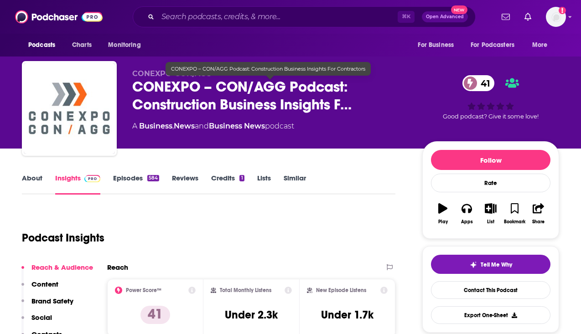
click at [131, 73] on div "CONEXPO-CON/AGG CONEXPO – CON/AGG Podcast: Construction Business Insights F… 41…" at bounding box center [290, 110] width 537 height 99
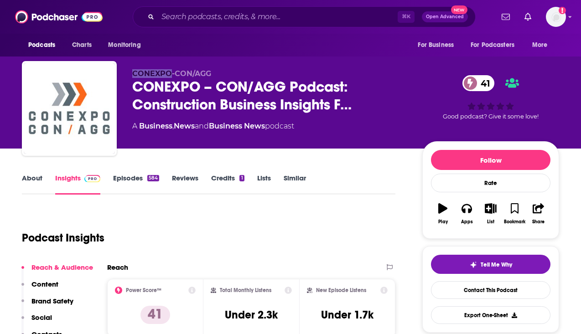
click at [131, 73] on div "CONEXPO-CON/AGG CONEXPO – CON/AGG Podcast: Construction Business Insights F… 41…" at bounding box center [290, 110] width 537 height 99
copy p "CONEXPO-CON/AGG"
click at [22, 178] on link "About" at bounding box center [32, 184] width 21 height 21
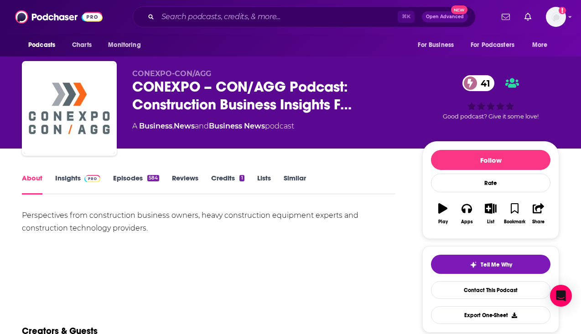
click at [121, 223] on div "Perspectives from construction business owners, heavy construction equipment ex…" at bounding box center [209, 222] width 374 height 26
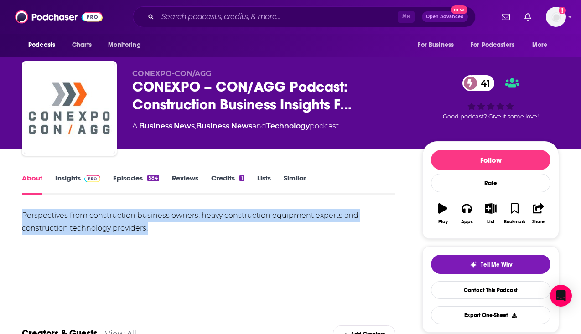
click at [121, 223] on div "Perspectives from construction business owners, heavy construction equipment ex…" at bounding box center [209, 222] width 374 height 26
copy div "Perspectives from construction business owners, heavy construction equipment ex…"
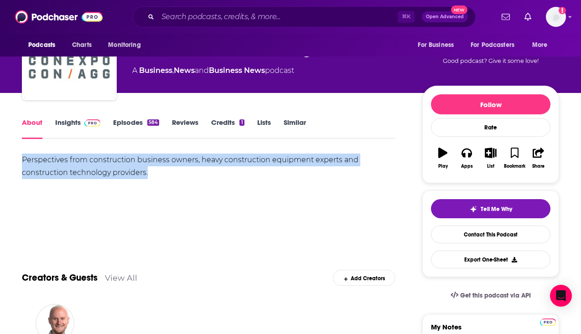
scroll to position [55, 0]
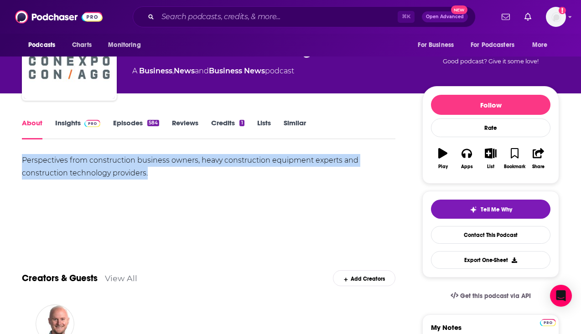
click at [72, 123] on link "Insights" at bounding box center [77, 129] width 45 height 21
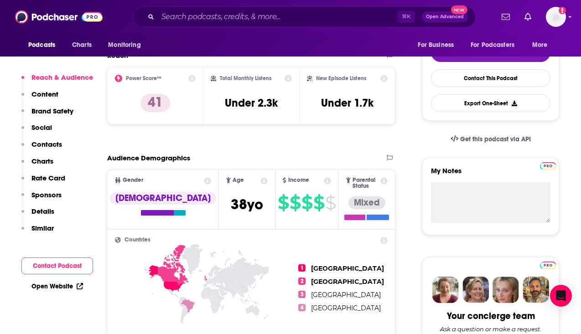
scroll to position [216, 0]
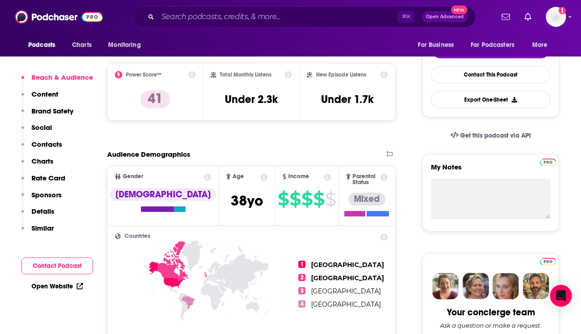
click at [254, 100] on h3 "Under 2.3k" at bounding box center [251, 100] width 53 height 14
copy div "Under 2.3k"
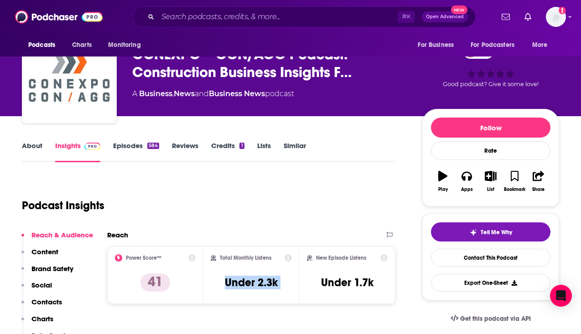
scroll to position [26, 0]
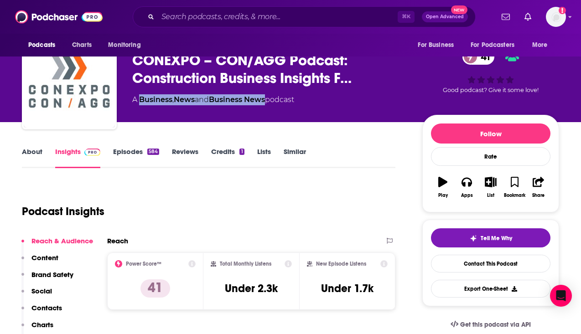
drag, startPoint x: 139, startPoint y: 104, endPoint x: 271, endPoint y: 104, distance: 132.7
click at [271, 104] on div "A Business , News and Business News podcast" at bounding box center [213, 99] width 162 height 11
copy div "Business , News and Business News"
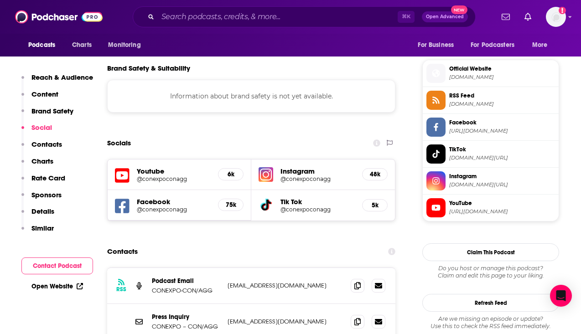
scroll to position [798, 0]
click at [355, 281] on icon at bounding box center [357, 284] width 6 height 7
click at [352, 314] on span at bounding box center [358, 321] width 14 height 14
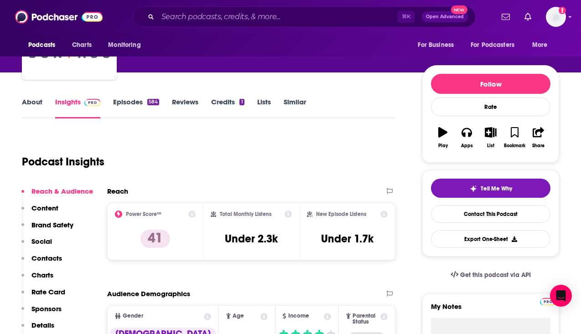
scroll to position [0, 0]
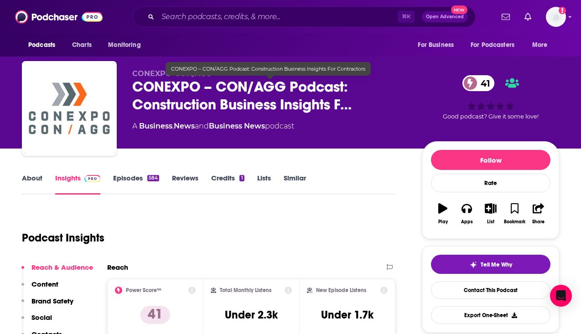
click at [166, 87] on span "CONEXPO – CON/AGG Podcast: Construction Business Insights F…" at bounding box center [269, 96] width 275 height 36
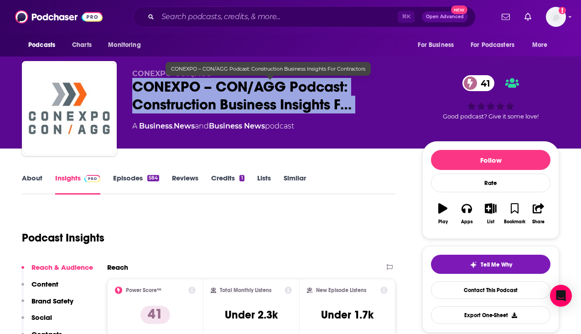
click at [166, 87] on span "CONEXPO – CON/AGG Podcast: Construction Business Insights F…" at bounding box center [269, 96] width 275 height 36
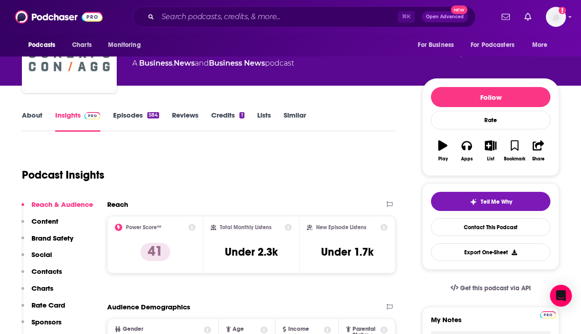
scroll to position [65, 0]
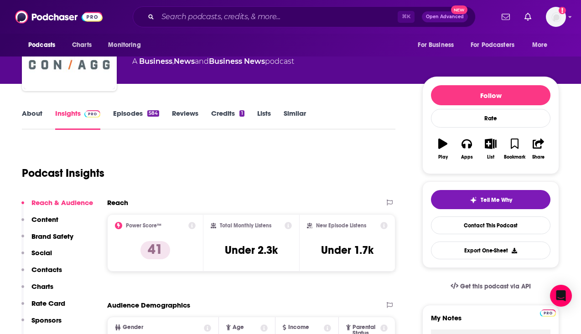
click at [47, 222] on p "Content" at bounding box center [44, 219] width 27 height 9
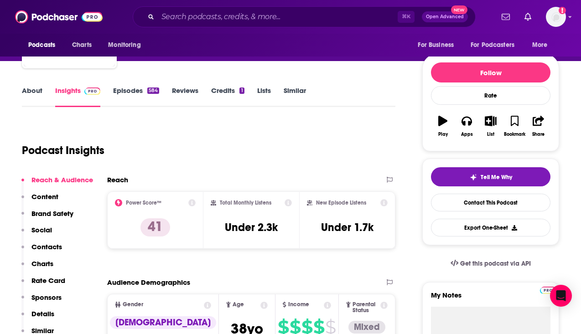
scroll to position [55, 0]
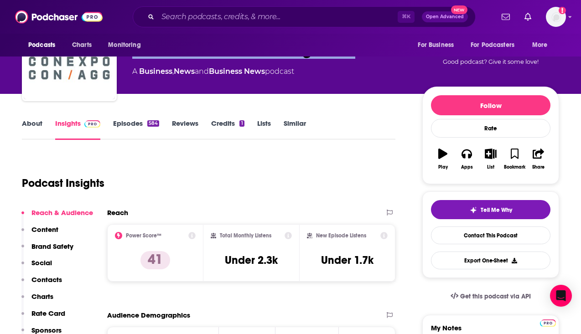
click at [187, 126] on link "Reviews" at bounding box center [185, 129] width 26 height 21
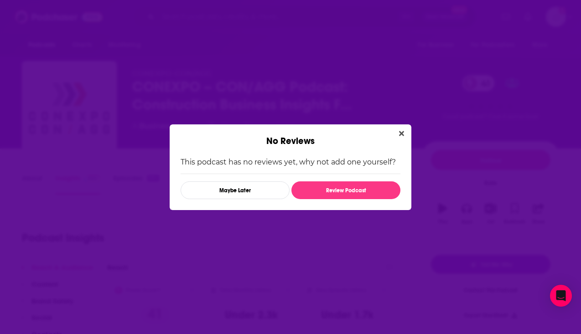
click at [408, 135] on div "No Reviews" at bounding box center [291, 136] width 242 height 22
click at [402, 135] on icon "Close" at bounding box center [401, 133] width 5 height 5
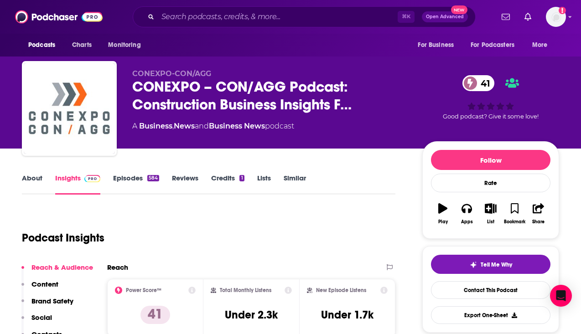
click at [234, 173] on div "About Insights Episodes 584 Reviews Credits 1 Lists Similar" at bounding box center [209, 183] width 374 height 22
click at [233, 175] on link "Credits 1" at bounding box center [227, 184] width 33 height 21
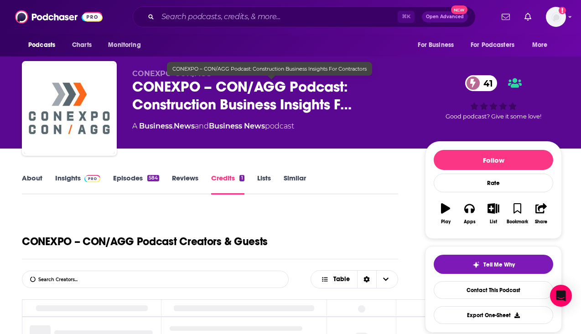
click at [222, 108] on span "CONEXPO – CON/AGG Podcast: Construction Business Insights F…" at bounding box center [271, 96] width 278 height 36
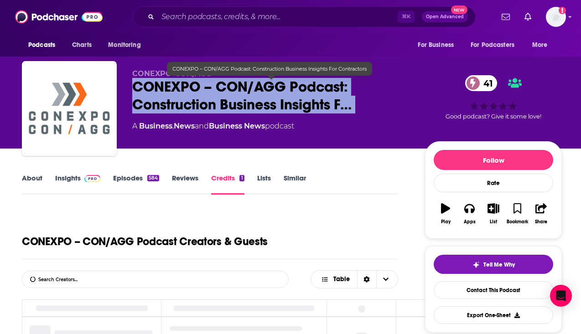
click at [222, 108] on span "CONEXPO – CON/AGG Podcast: Construction Business Insights F…" at bounding box center [271, 96] width 278 height 36
copy div "CONEXPO – CON/AGG Podcast: Construction Business Insights F… 41"
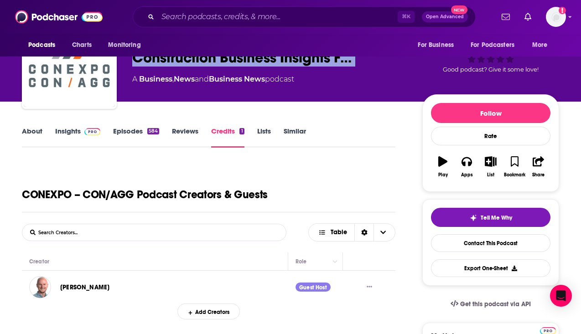
scroll to position [65, 0]
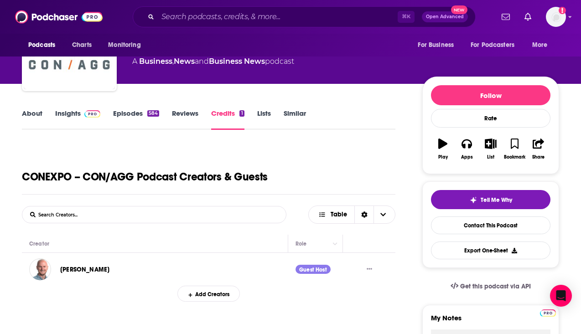
click at [38, 113] on link "About" at bounding box center [32, 119] width 21 height 21
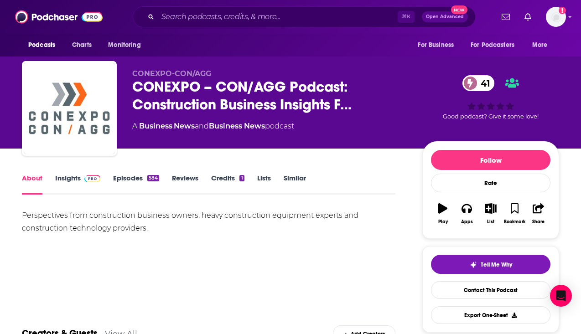
click at [80, 173] on div "About Insights Episodes 584 Reviews Credits 1 Lists Similar" at bounding box center [209, 183] width 374 height 22
click at [72, 174] on link "Insights" at bounding box center [77, 184] width 45 height 21
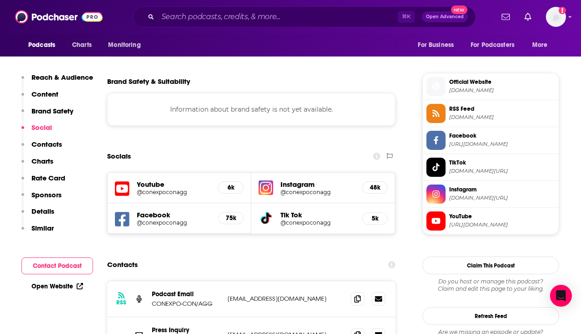
scroll to position [783, 0]
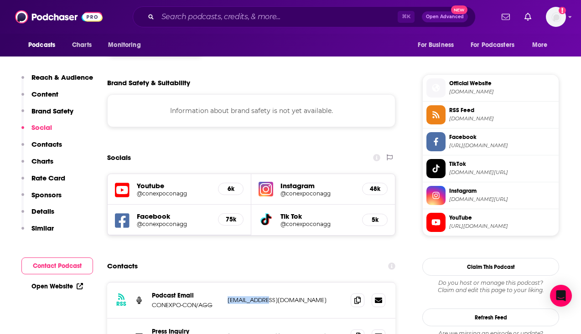
drag, startPoint x: 226, startPoint y: 255, endPoint x: 264, endPoint y: 258, distance: 37.9
click at [264, 283] on div "RSS Podcast Email CONEXPO-CON/AGG jwaldschmidt@aem.org jwaldschmidt@aem.org" at bounding box center [251, 301] width 288 height 36
copy p "jwaldschmidt"
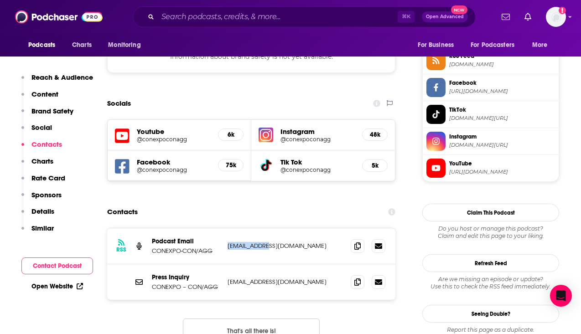
scroll to position [851, 0]
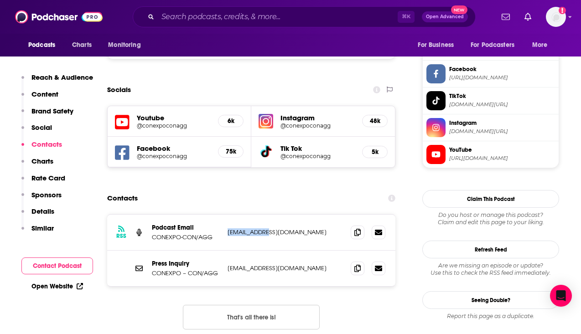
click at [57, 265] on button "Contact Podcast" at bounding box center [57, 266] width 72 height 17
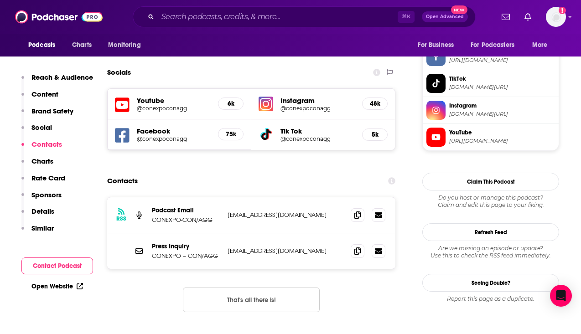
click at [55, 279] on div "Open Website" at bounding box center [57, 286] width 72 height 17
click at [55, 287] on link "Open Website" at bounding box center [57, 287] width 52 height 8
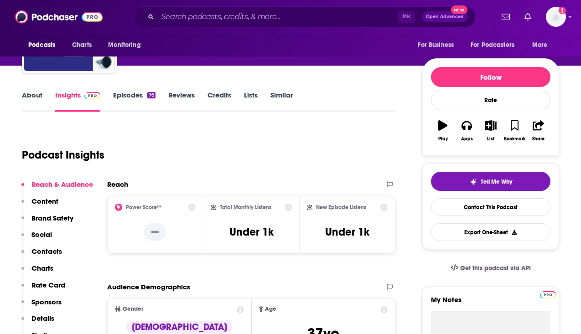
scroll to position [64, 0]
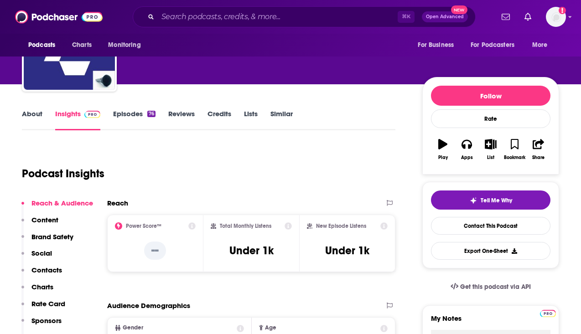
click at [41, 119] on link "About" at bounding box center [32, 119] width 21 height 21
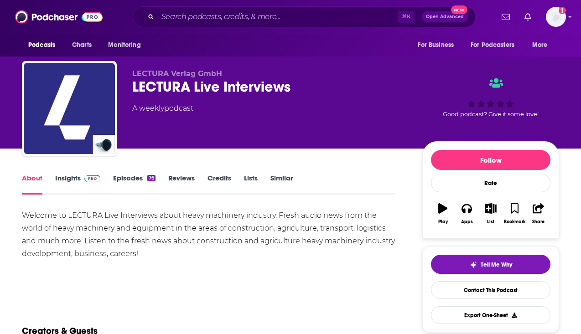
click at [155, 235] on div "Welcome to LECTURA Live Interviews about heavy machinery industry. Fresh audio …" at bounding box center [209, 234] width 374 height 51
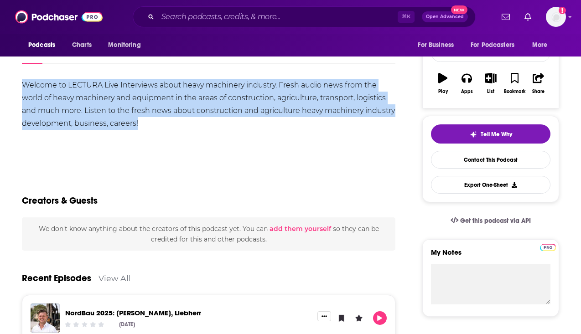
scroll to position [250, 0]
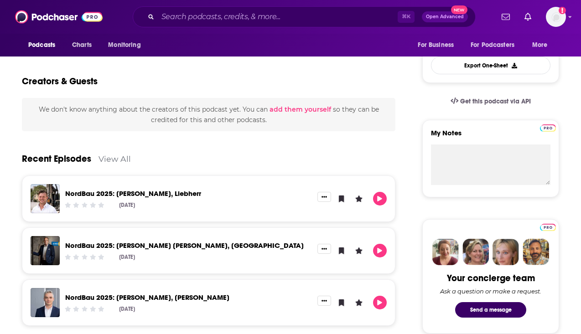
copy div "Welcome to LECTURA Live Interviews about heavy machinery industry. Fresh audio …"
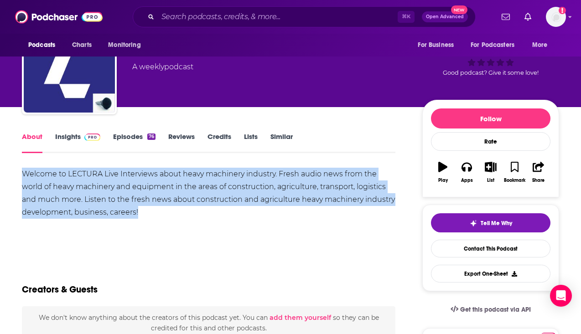
scroll to position [0, 0]
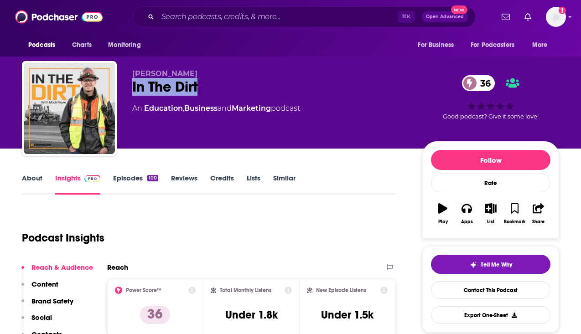
drag, startPoint x: 212, startPoint y: 87, endPoint x: 123, endPoint y: 87, distance: 88.5
click at [123, 87] on div "[PERSON_NAME] In The Dirt 36 An Education , Business and Marketing podcast 36 G…" at bounding box center [290, 110] width 537 height 99
copy h2 "In The Dirt"
drag, startPoint x: 182, startPoint y: 73, endPoint x: 132, endPoint y: 73, distance: 50.2
click at [132, 73] on div "[PERSON_NAME] In The Dirt 36 An Education , Business and Marketing podcast 36 G…" at bounding box center [290, 110] width 537 height 99
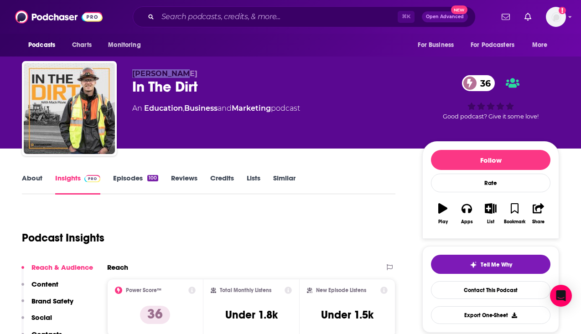
copy span "[PERSON_NAME]"
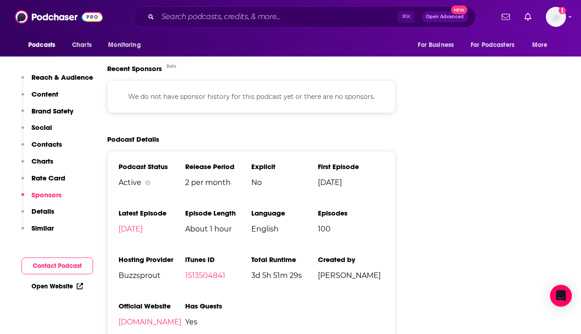
scroll to position [1069, 0]
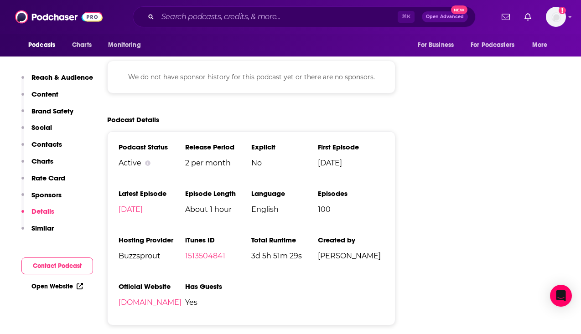
click at [135, 258] on span "Buzzsprout" at bounding box center [152, 256] width 67 height 9
copy span "Buzzsprout"
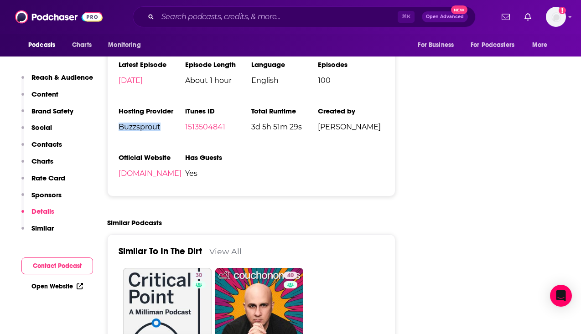
scroll to position [1200, 0]
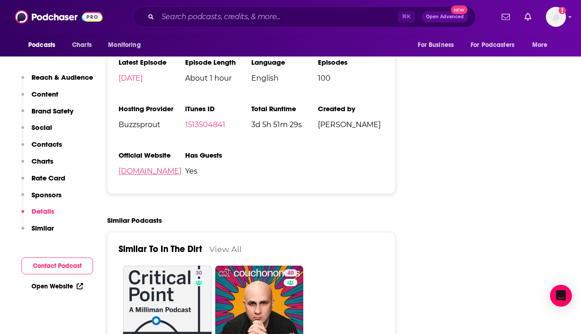
drag, startPoint x: 115, startPoint y: 182, endPoint x: 202, endPoint y: 178, distance: 86.8
click at [202, 178] on div "Podcast Status Active Release Period 2 per month Explicit No First Episode [DAT…" at bounding box center [251, 97] width 288 height 194
click at [208, 176] on span "Yes" at bounding box center [218, 171] width 67 height 9
drag, startPoint x: 206, startPoint y: 177, endPoint x: 112, endPoint y: 178, distance: 94.4
click at [112, 178] on div "Podcast Status Active Release Period 2 per month Explicit No First Episode [DAT…" at bounding box center [251, 97] width 288 height 194
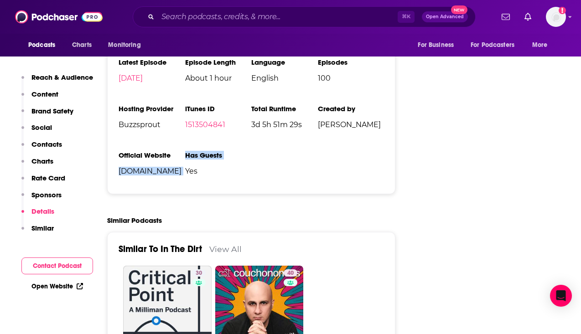
click at [120, 181] on li "Official Website [DOMAIN_NAME]" at bounding box center [152, 167] width 67 height 32
click at [52, 286] on link "Open Website" at bounding box center [57, 287] width 52 height 8
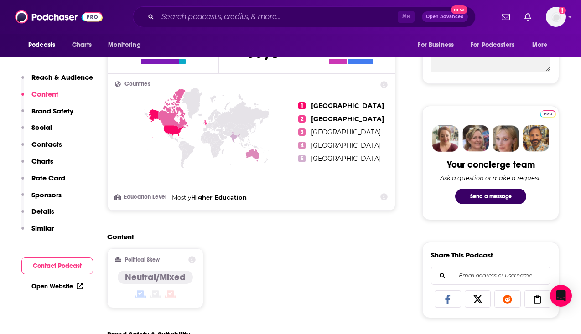
click at [52, 73] on p "Reach & Audience" at bounding box center [62, 77] width 62 height 9
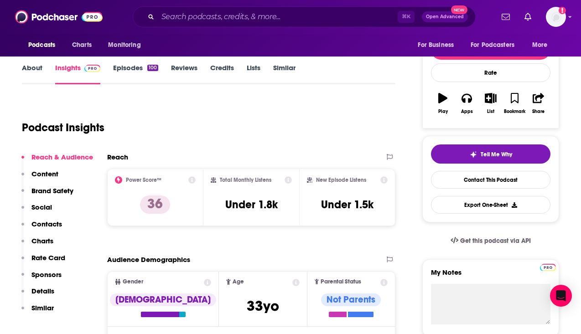
scroll to position [107, 0]
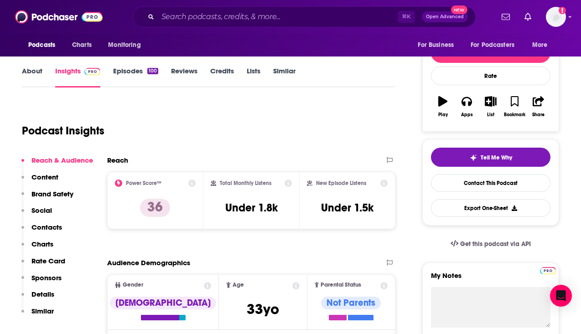
click at [33, 69] on link "About" at bounding box center [32, 77] width 21 height 21
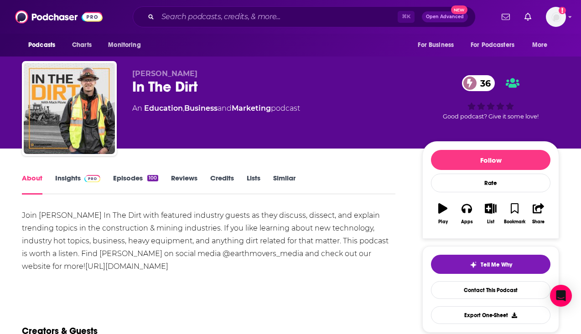
click at [144, 239] on div "Join [PERSON_NAME] In The Dirt with featured industry guests as they discuss, d…" at bounding box center [209, 241] width 374 height 64
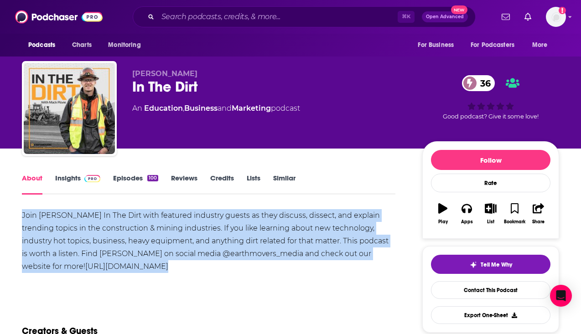
click at [144, 239] on div "Join [PERSON_NAME] In The Dirt with featured industry guests as they discuss, d…" at bounding box center [209, 241] width 374 height 64
copy div "Join [PERSON_NAME] In The Dirt with featured industry guests as they discuss, d…"
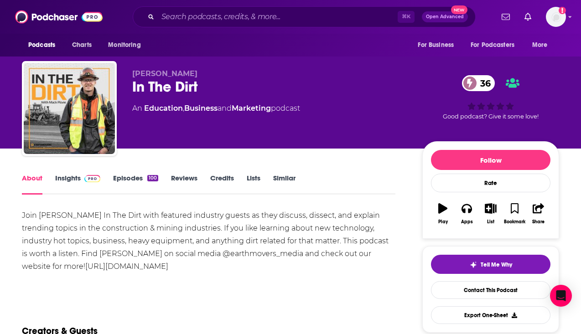
click at [138, 239] on div "Join [PERSON_NAME] In The Dirt with featured industry guests as they discuss, d…" at bounding box center [209, 241] width 374 height 64
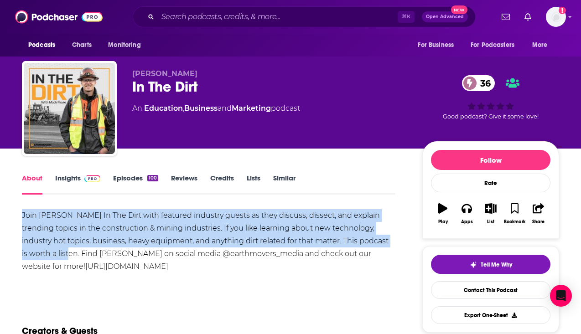
drag, startPoint x: 41, startPoint y: 255, endPoint x: 19, endPoint y: 220, distance: 41.4
copy div "Join [PERSON_NAME] In The Dirt with featured industry guests as they discuss, d…"
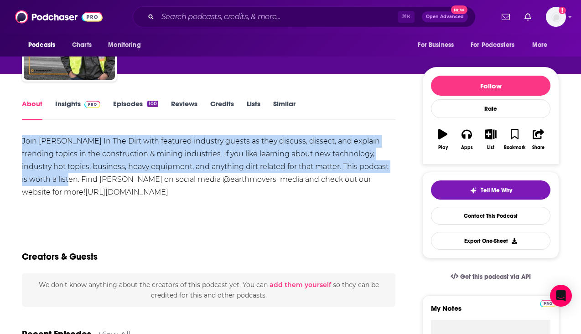
scroll to position [18, 0]
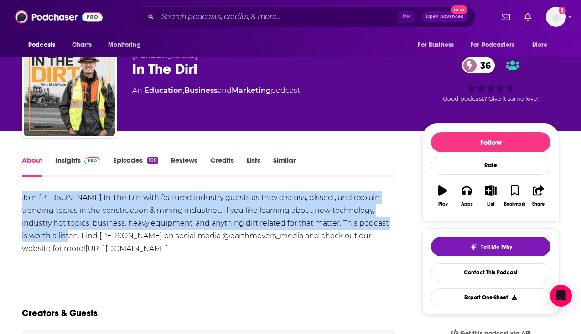
click at [69, 165] on link "Insights" at bounding box center [77, 166] width 45 height 21
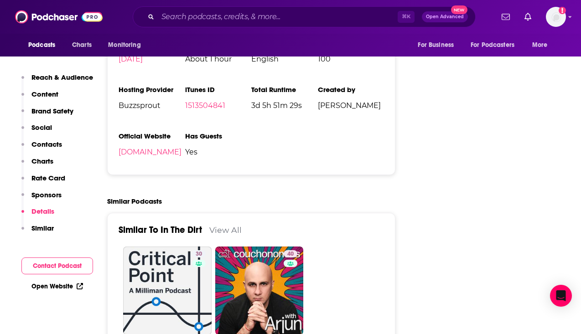
scroll to position [1222, 0]
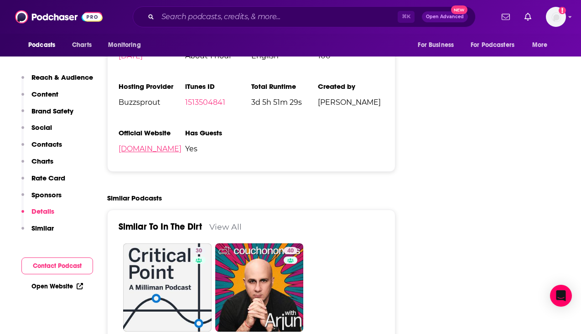
drag, startPoint x: 116, startPoint y: 156, endPoint x: 205, endPoint y: 155, distance: 88.9
click at [205, 155] on div "Podcast Status Active Release Period 2 per month Explicit No First Episode [DAT…" at bounding box center [251, 75] width 288 height 194
copy link "[DOMAIN_NAME]"
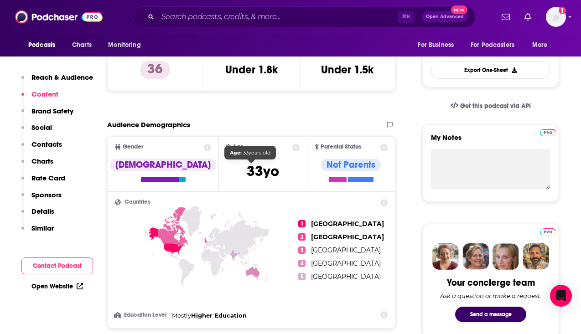
scroll to position [244, 0]
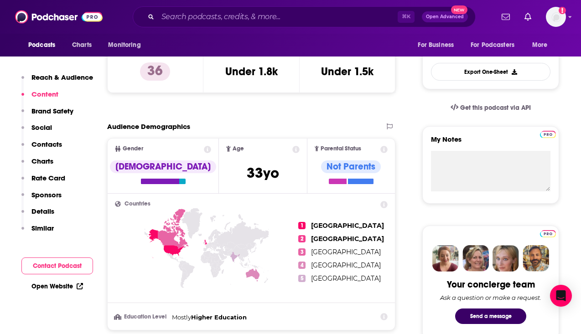
click at [245, 71] on h3 "Under 1.8k" at bounding box center [251, 72] width 52 height 14
copy div "Under 1.8k"
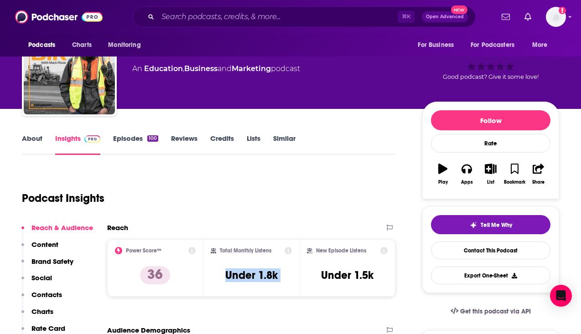
scroll to position [0, 0]
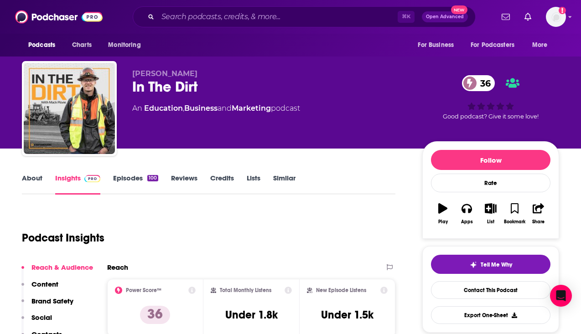
click at [299, 112] on div "An Education , Business and Marketing podcast" at bounding box center [216, 108] width 168 height 11
copy div
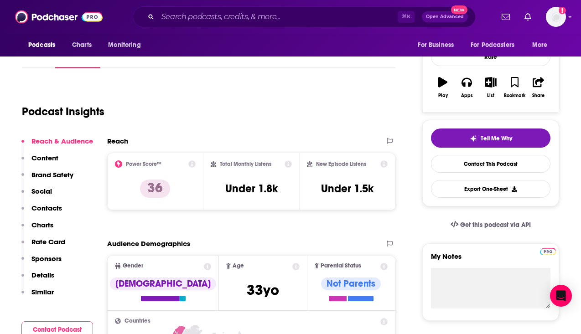
scroll to position [128, 0]
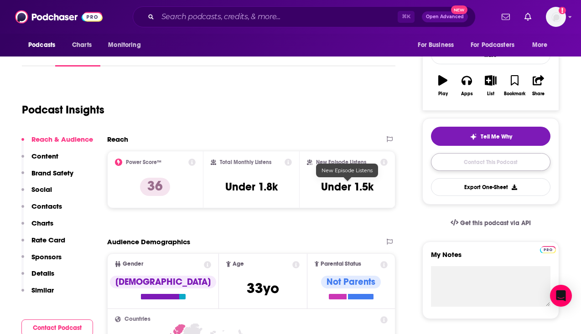
click at [466, 165] on link "Contact This Podcast" at bounding box center [490, 162] width 119 height 18
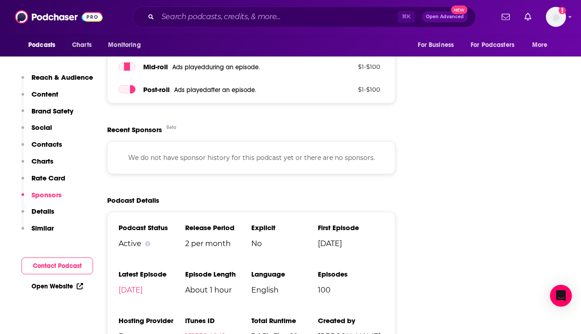
scroll to position [989, 0]
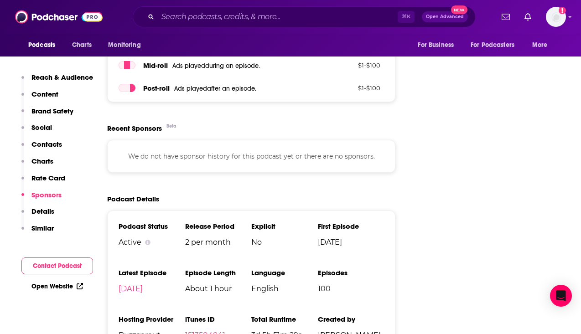
click at [31, 272] on button "Contact Podcast" at bounding box center [57, 266] width 72 height 17
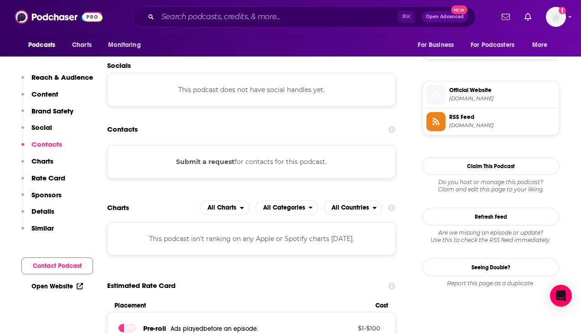
scroll to position [698, 0]
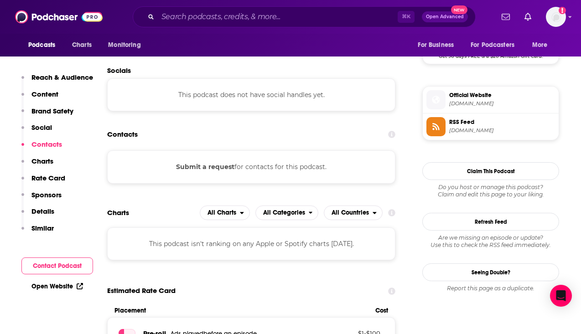
click at [230, 172] on button "Submit a request" at bounding box center [205, 167] width 58 height 10
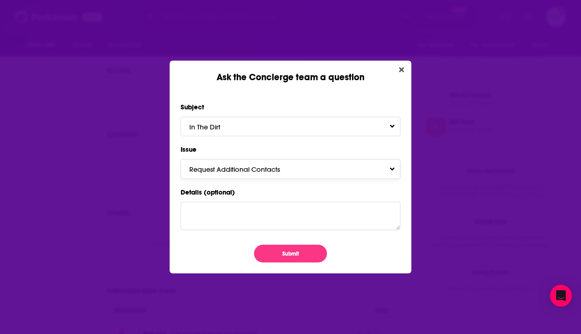
click at [227, 174] on button "Request Additional Contacts" at bounding box center [291, 169] width 220 height 20
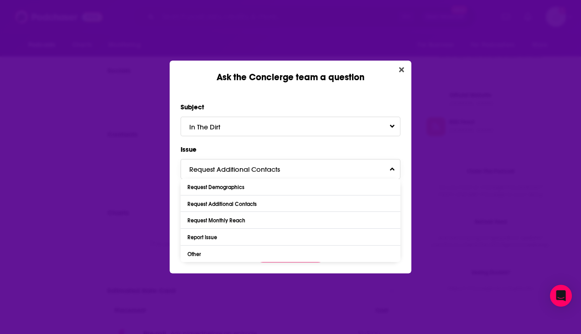
click at [227, 174] on button "Request Additional Contacts" at bounding box center [291, 169] width 220 height 20
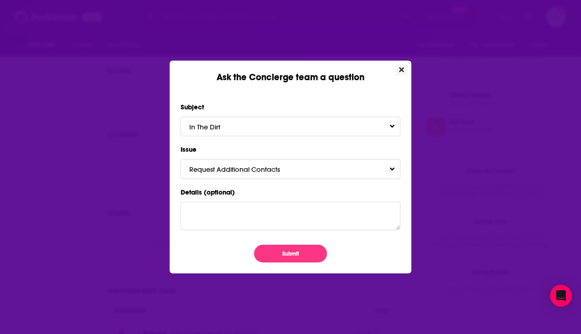
click at [404, 65] on button "Close" at bounding box center [401, 69] width 12 height 11
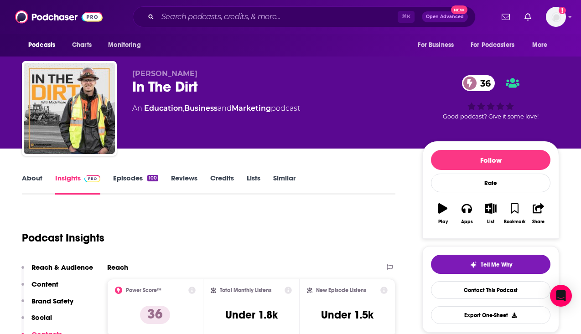
scroll to position [698, 0]
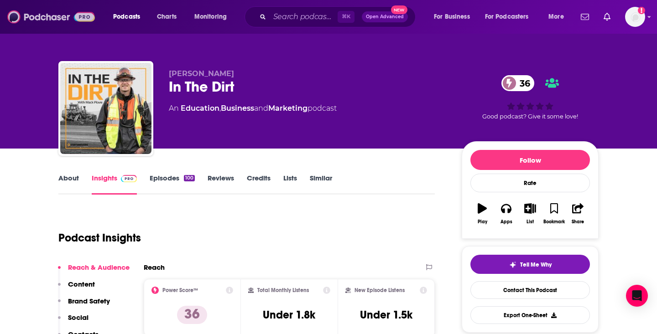
click at [58, 23] on img at bounding box center [51, 16] width 88 height 17
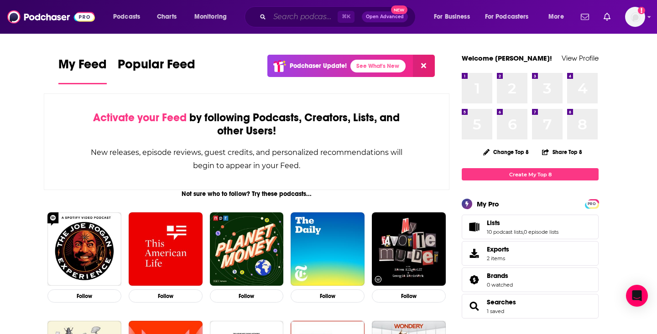
click at [302, 17] on input "Search podcasts, credits, & more..." at bounding box center [304, 17] width 68 height 15
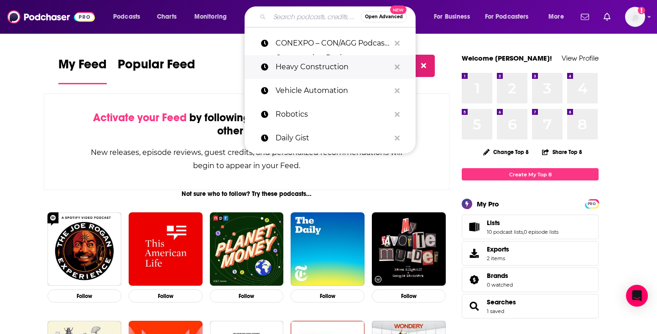
click at [294, 62] on p "Heavy Construction" at bounding box center [332, 67] width 114 height 24
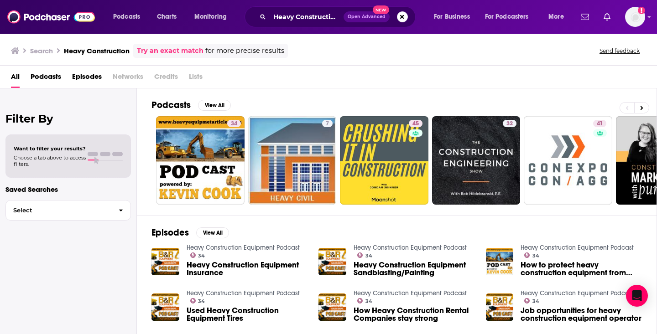
click at [50, 78] on span "Podcasts" at bounding box center [46, 78] width 31 height 19
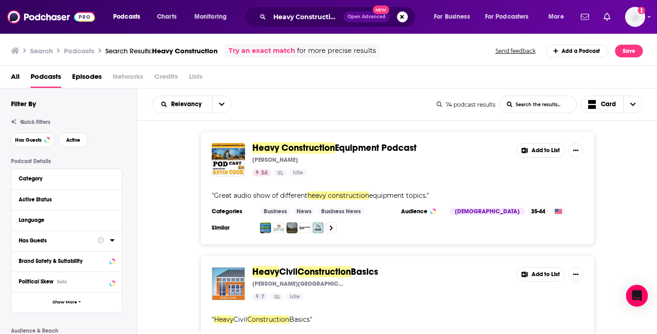
click at [63, 240] on div "Has Guests" at bounding box center [55, 241] width 73 height 6
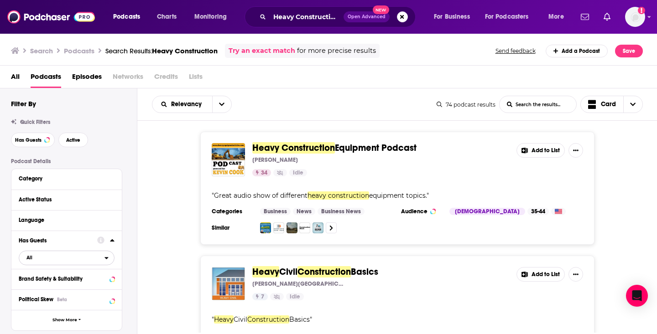
click at [45, 264] on span "All" at bounding box center [61, 258] width 85 height 12
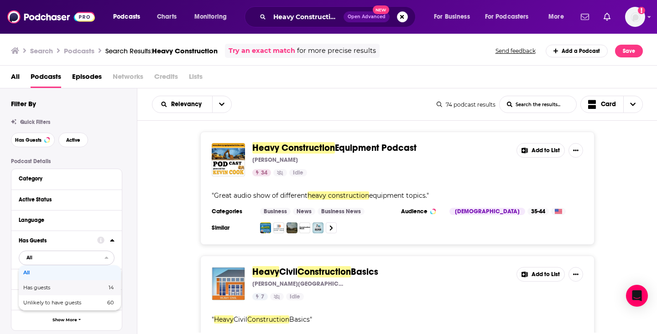
click at [44, 286] on span "Has guests" at bounding box center [50, 287] width 55 height 5
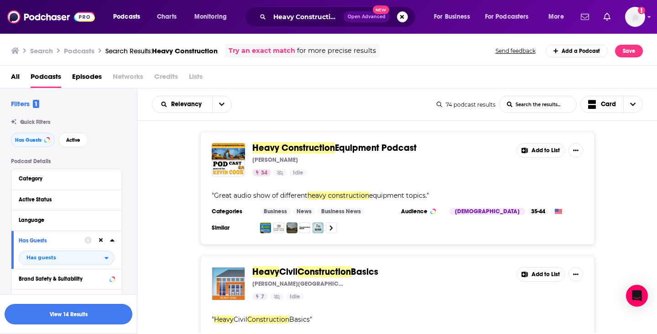
click at [90, 311] on button "View 14 Results" at bounding box center [69, 314] width 128 height 21
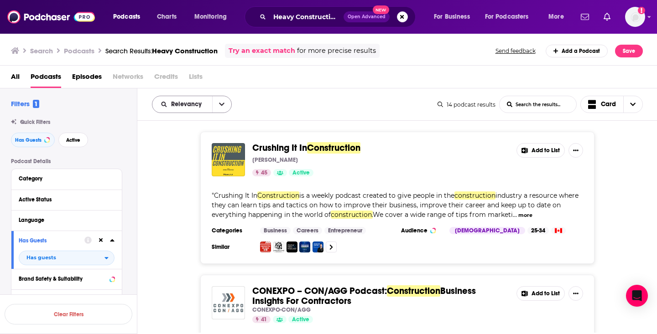
click at [218, 97] on button "open menu" at bounding box center [221, 104] width 19 height 16
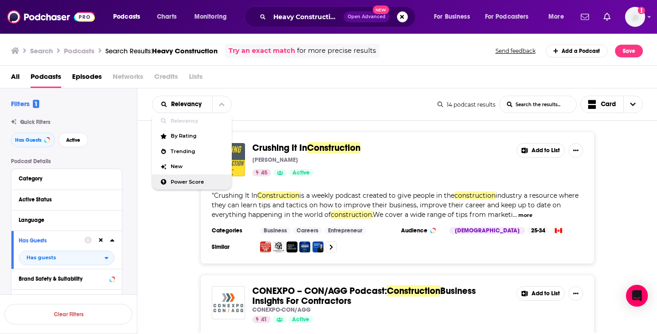
click at [173, 235] on div "Crushing It In Construction [PERSON_NAME] 45 Active Add to List " Crushing It I…" at bounding box center [397, 198] width 520 height 132
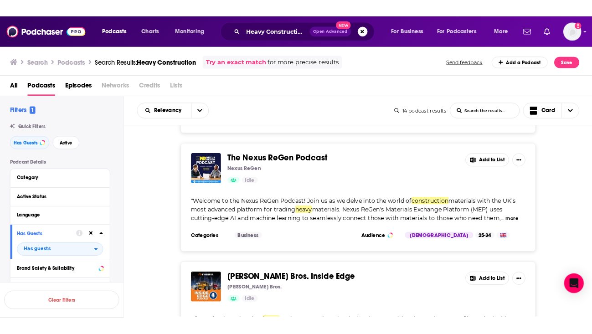
scroll to position [521, 0]
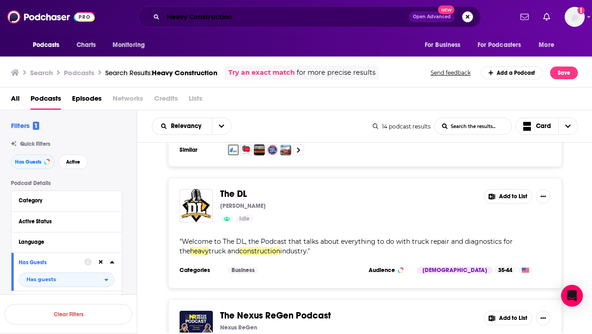
click at [201, 16] on input "Heavy Construction" at bounding box center [286, 17] width 246 height 15
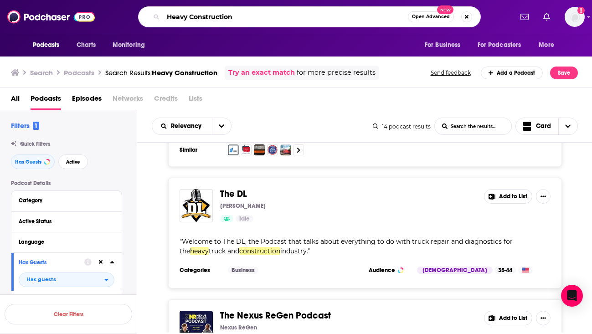
click at [201, 16] on input "Heavy Construction" at bounding box center [285, 17] width 245 height 15
paste input "Logistics"
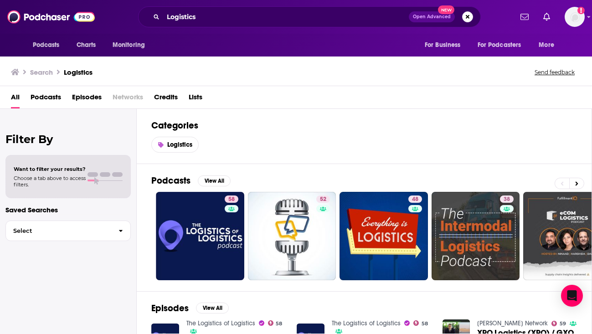
click at [51, 93] on span "Podcasts" at bounding box center [46, 99] width 31 height 19
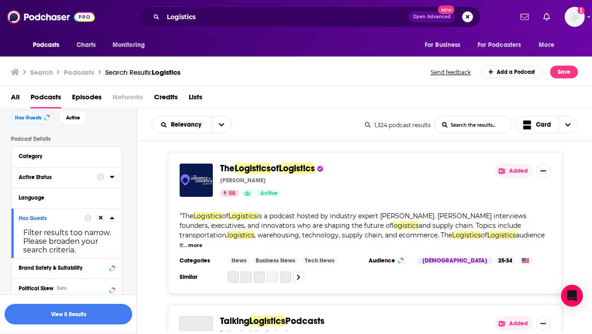
scroll to position [44, 0]
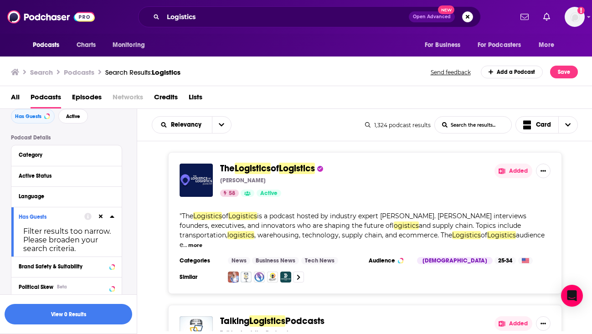
click at [101, 218] on icon at bounding box center [101, 217] width 4 height 4
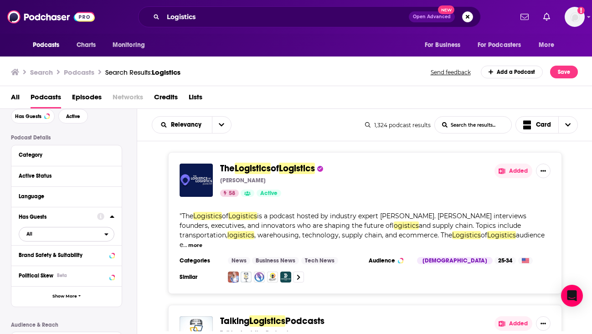
click at [90, 239] on span "All" at bounding box center [61, 234] width 85 height 12
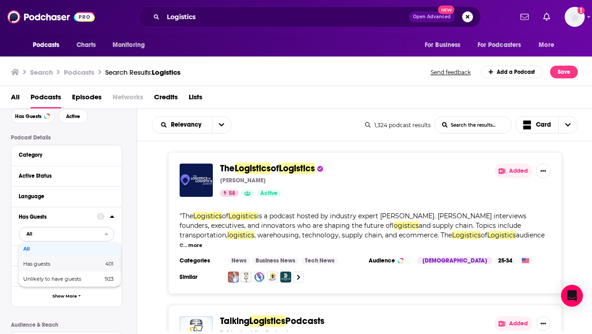
click at [89, 267] on span "401" at bounding box center [95, 264] width 37 height 5
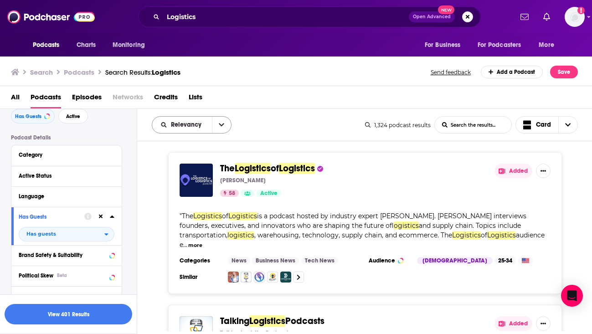
click at [202, 129] on div "Relevancy" at bounding box center [192, 124] width 80 height 17
click at [218, 122] on button "open menu" at bounding box center [221, 125] width 19 height 16
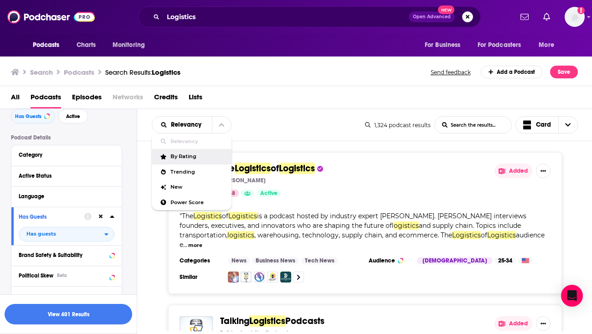
click at [191, 159] on span "By Rating" at bounding box center [198, 156] width 54 height 5
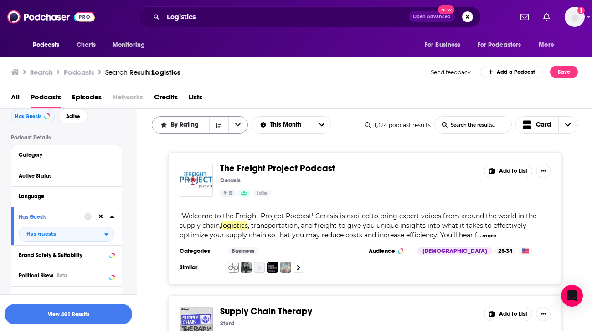
click at [198, 127] on span "By Rating" at bounding box center [186, 125] width 31 height 6
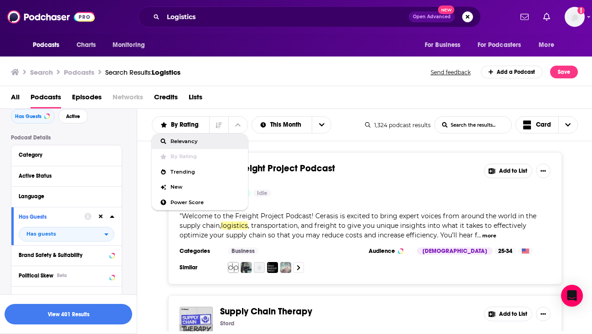
click at [190, 137] on div "Relevancy" at bounding box center [200, 142] width 96 height 16
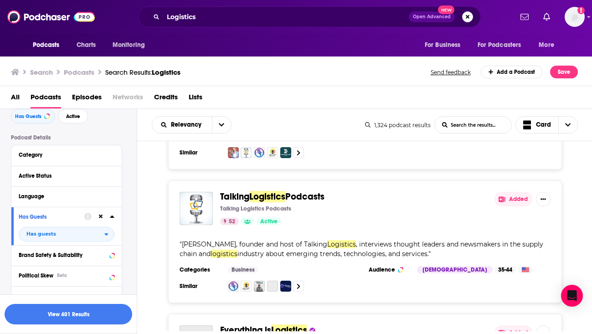
scroll to position [130, 0]
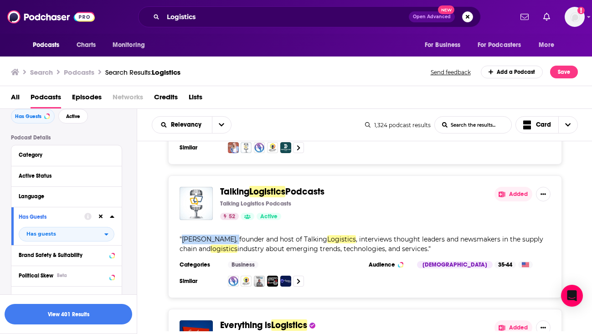
drag, startPoint x: 181, startPoint y: 230, endPoint x: 232, endPoint y: 228, distance: 51.1
click at [232, 235] on span "[PERSON_NAME], founder and host of Talking" at bounding box center [254, 239] width 145 height 8
copy span "[PERSON_NAME]"
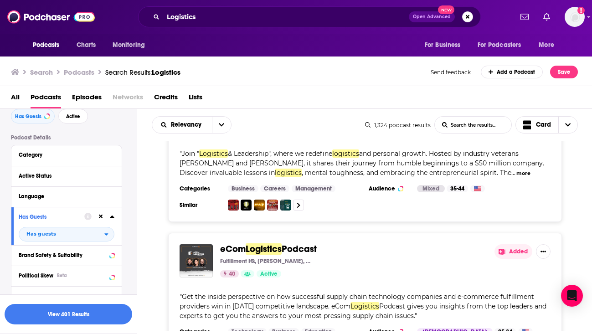
scroll to position [627, 0]
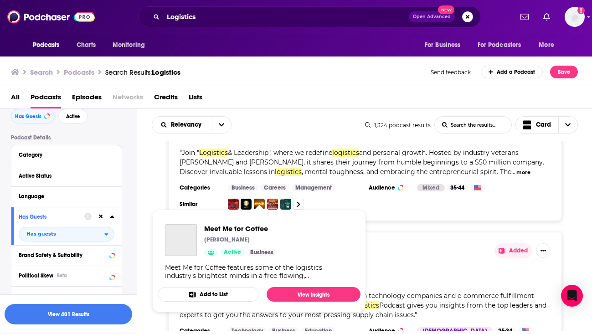
click at [462, 270] on div "40 Active" at bounding box center [353, 273] width 267 height 7
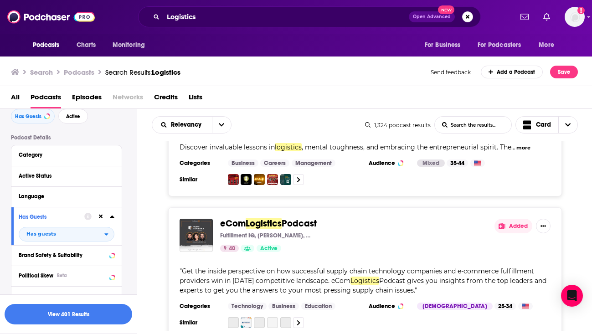
scroll to position [664, 0]
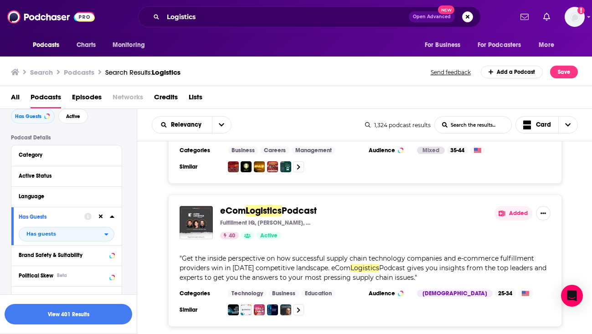
click at [399, 265] on span "Podcast gives you insights from the top leaders and experts to get you the answ…" at bounding box center [363, 273] width 367 height 18
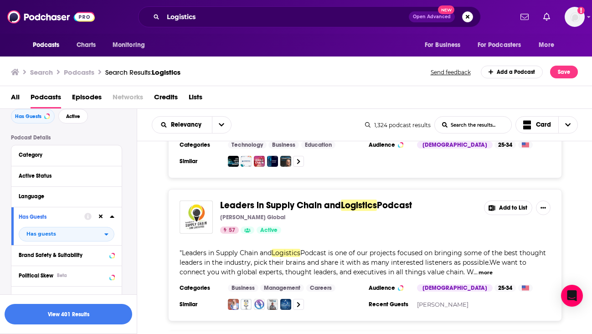
scroll to position [813, 0]
click at [175, 14] on input "Logistics" at bounding box center [286, 17] width 246 height 15
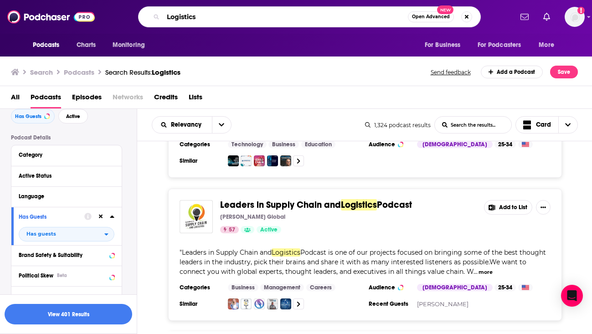
click at [175, 14] on input "Logistics" at bounding box center [285, 17] width 245 height 15
paste input "andscaping"
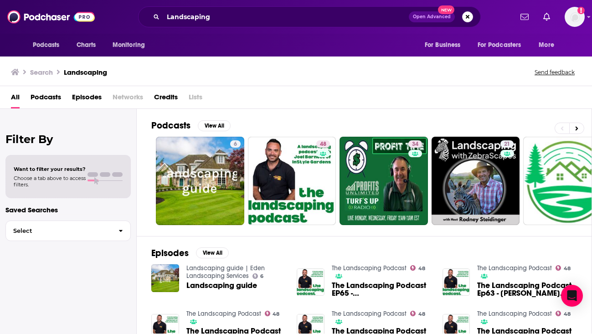
click at [59, 97] on span "Podcasts" at bounding box center [46, 99] width 31 height 19
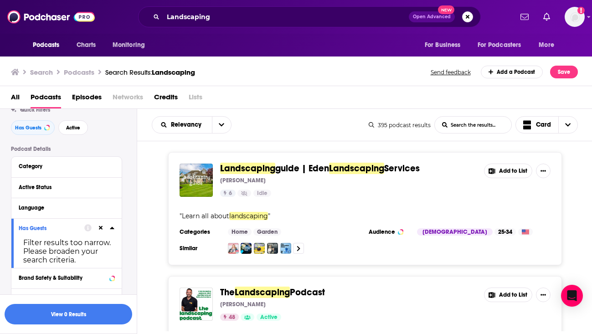
scroll to position [34, 0]
click at [99, 229] on icon at bounding box center [101, 227] width 4 height 4
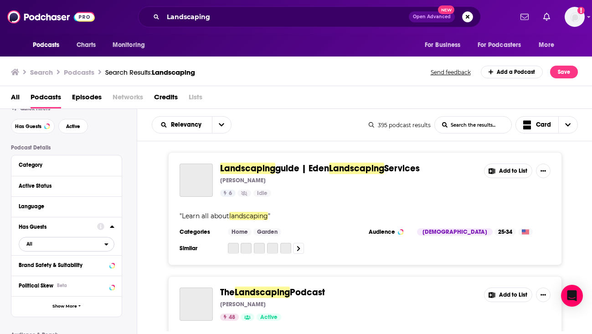
click at [79, 250] on span "All" at bounding box center [61, 244] width 85 height 12
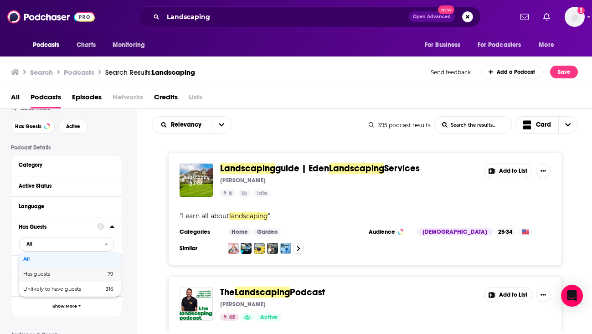
click at [75, 271] on div "Has guests 79" at bounding box center [70, 274] width 102 height 15
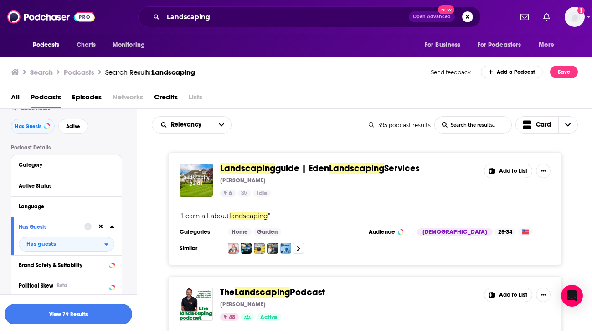
click at [72, 313] on button "View 79 Results" at bounding box center [69, 314] width 128 height 21
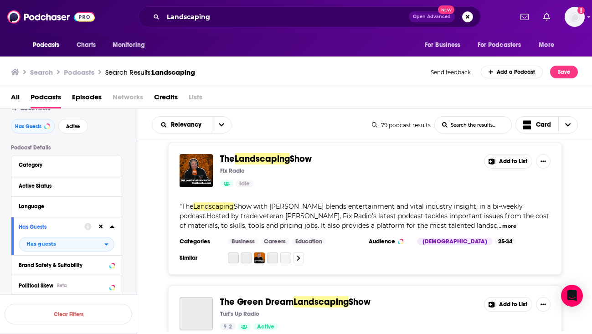
scroll to position [584, 0]
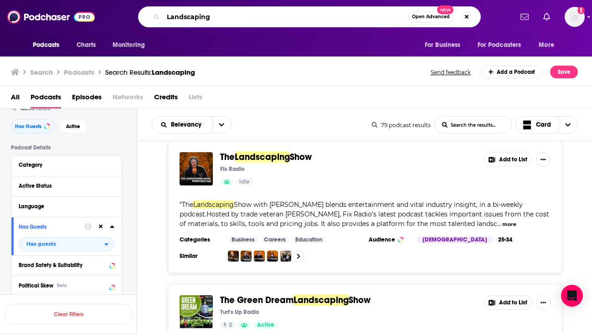
click at [171, 19] on input "Landscaping" at bounding box center [285, 17] width 245 height 15
click at [189, 16] on input "LMARKETINandscaping" at bounding box center [285, 17] width 245 height 15
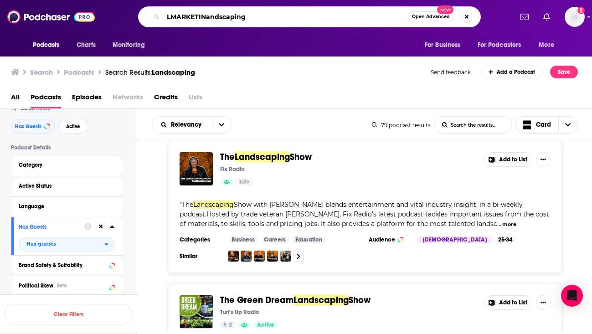
click at [189, 16] on input "LMARKETINandscaping" at bounding box center [285, 17] width 245 height 15
type input "marketing"
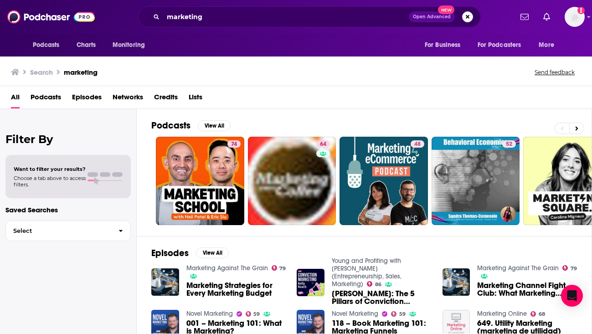
click at [54, 98] on span "Podcasts" at bounding box center [46, 99] width 31 height 19
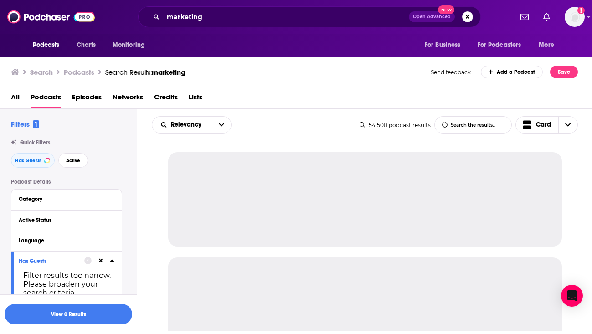
click at [99, 260] on icon at bounding box center [101, 261] width 4 height 4
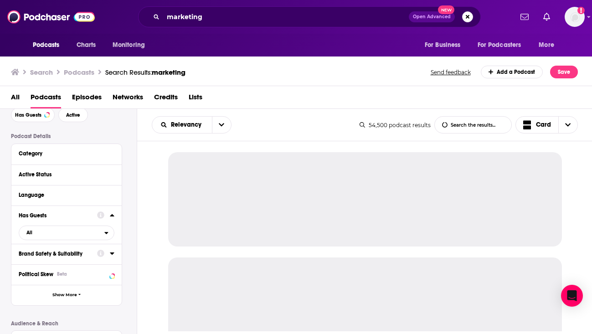
scroll to position [47, 0]
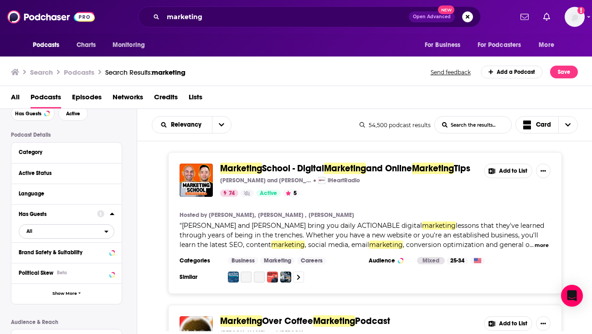
click at [78, 233] on span "All" at bounding box center [61, 231] width 85 height 12
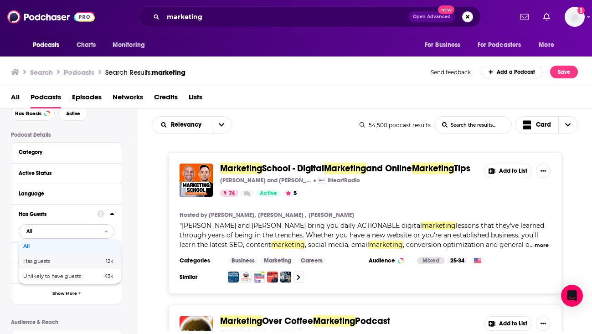
click at [73, 256] on div "Has guests 12k" at bounding box center [70, 261] width 102 height 15
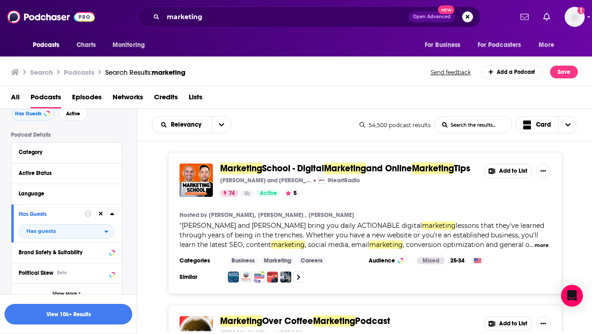
click at [67, 313] on button "View 10k+ Results" at bounding box center [69, 314] width 128 height 21
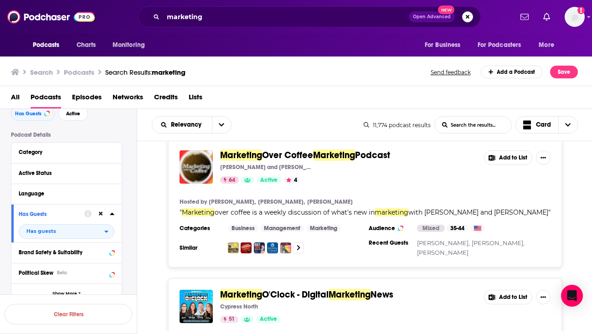
scroll to position [10, 0]
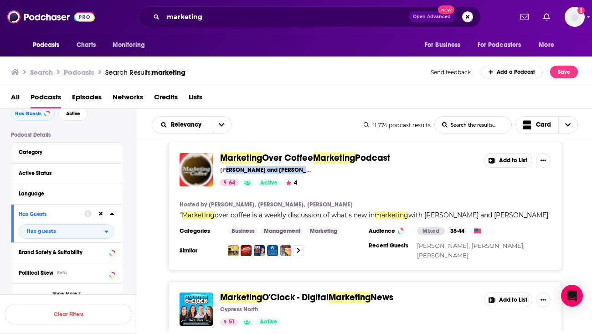
drag, startPoint x: 316, startPoint y: 171, endPoint x: 226, endPoint y: 168, distance: 89.4
click at [226, 168] on div "[PERSON_NAME] and [PERSON_NAME]" at bounding box center [348, 169] width 257 height 7
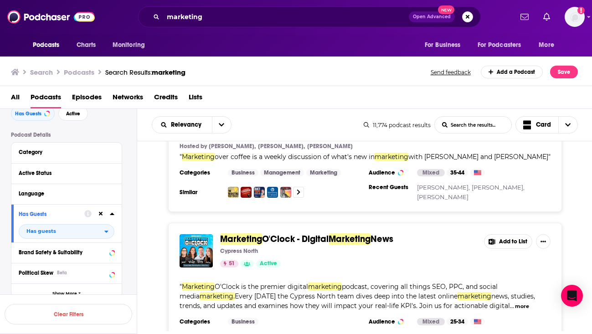
scroll to position [74, 0]
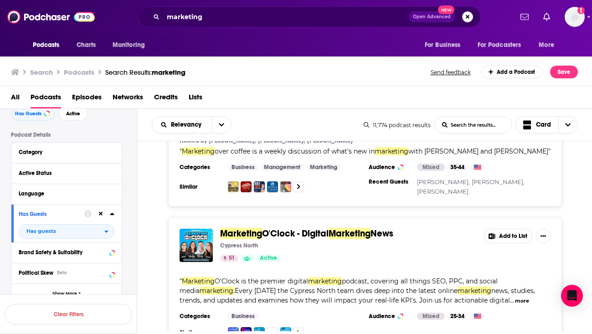
click at [256, 245] on p "Cypress North" at bounding box center [239, 245] width 38 height 7
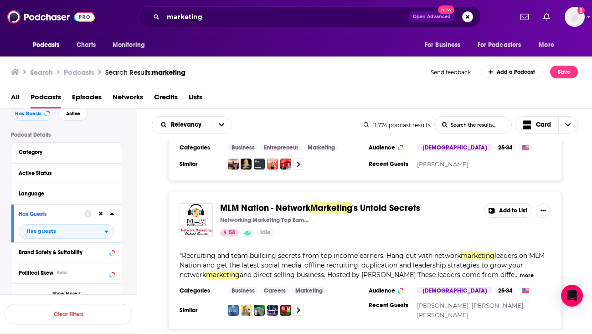
scroll to position [410, 0]
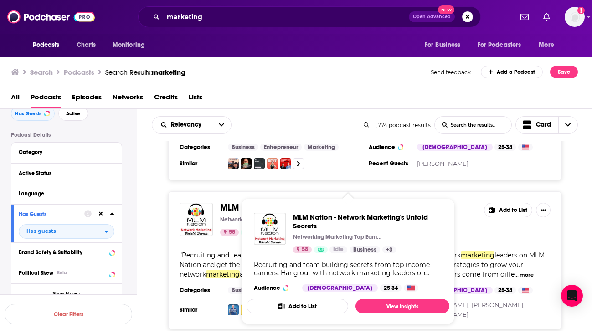
click at [233, 230] on div "MLM Nation - Network Marketing 's Untold Secrets Networking Marketing Top Earne…" at bounding box center [365, 261] width 394 height 138
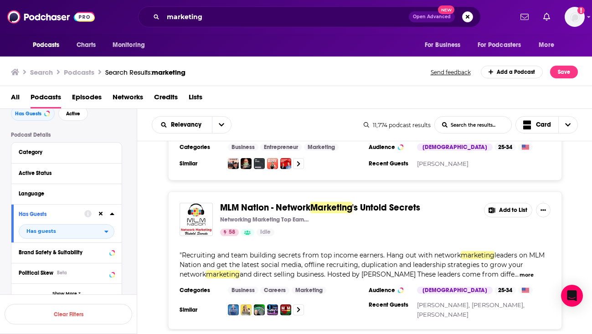
click at [335, 229] on div "58 Idle" at bounding box center [348, 232] width 257 height 7
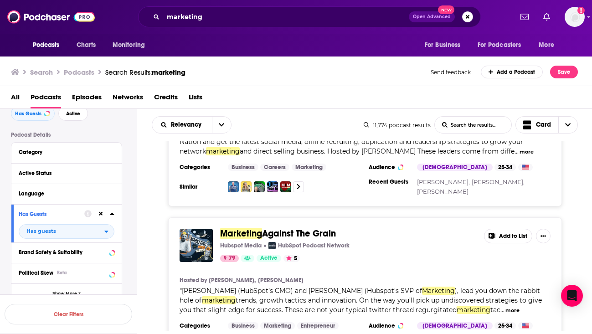
scroll to position [535, 0]
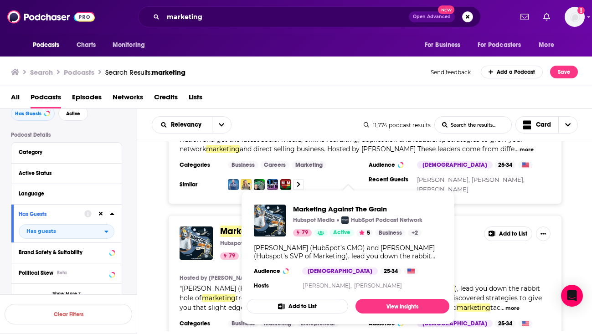
click at [189, 275] on h4 "Hosted by" at bounding box center [193, 278] width 27 height 7
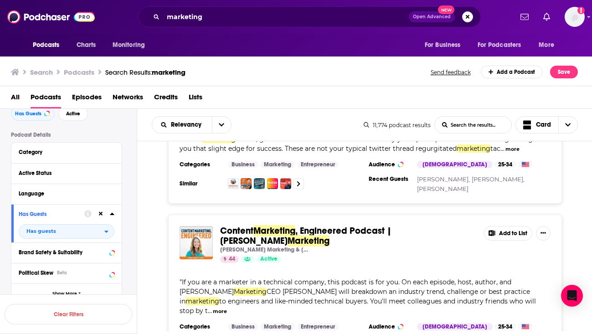
scroll to position [715, 0]
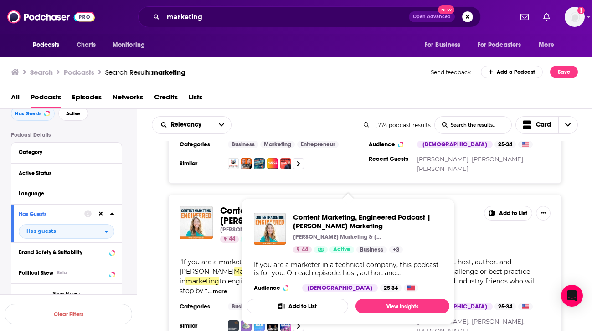
click at [226, 205] on span "Content" at bounding box center [236, 210] width 33 height 11
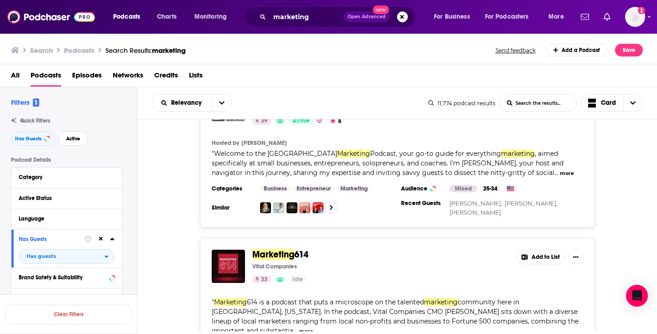
scroll to position [978, 0]
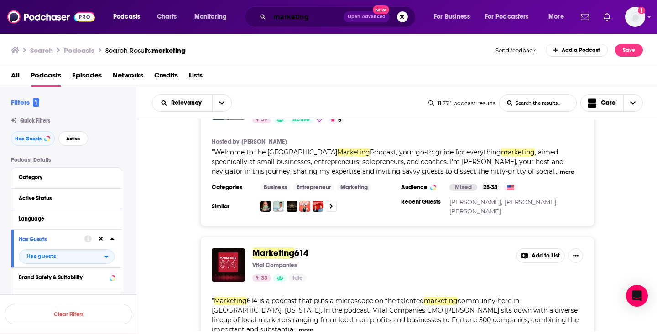
click at [283, 16] on input "marketing" at bounding box center [307, 17] width 74 height 15
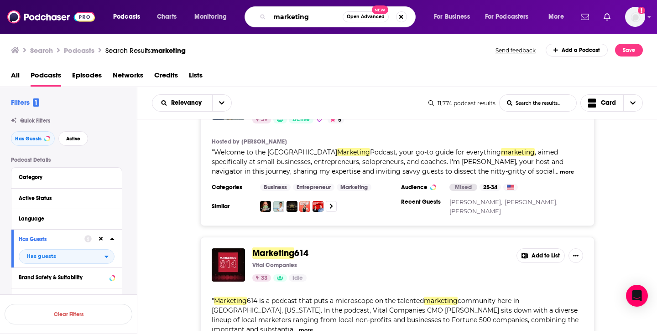
click at [283, 16] on input "marketing" at bounding box center [306, 17] width 73 height 15
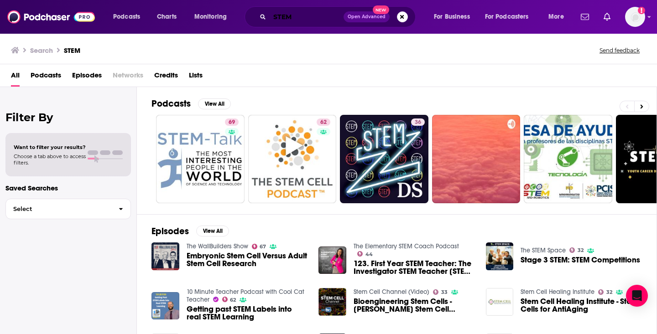
click at [278, 13] on input "STEM" at bounding box center [307, 17] width 74 height 15
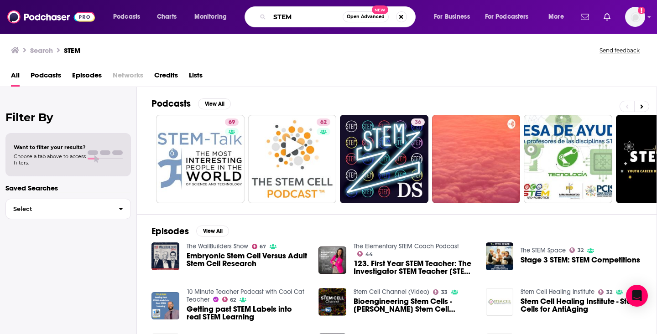
click at [278, 13] on input "STEM" at bounding box center [306, 17] width 73 height 15
type input "women in stem"
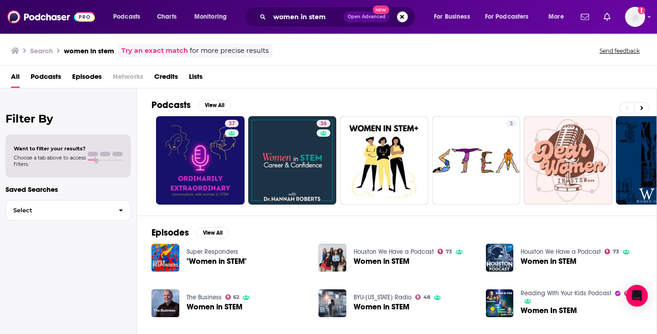
click at [53, 78] on span "Podcasts" at bounding box center [46, 78] width 31 height 19
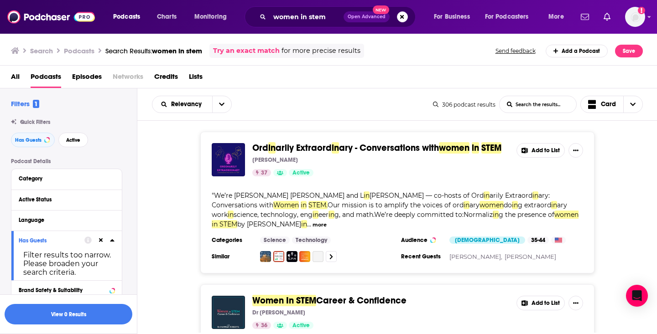
click at [101, 239] on icon at bounding box center [101, 241] width 4 height 6
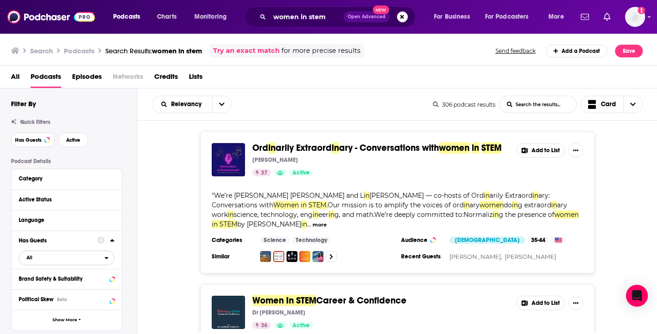
click at [101, 256] on span "All" at bounding box center [61, 258] width 85 height 12
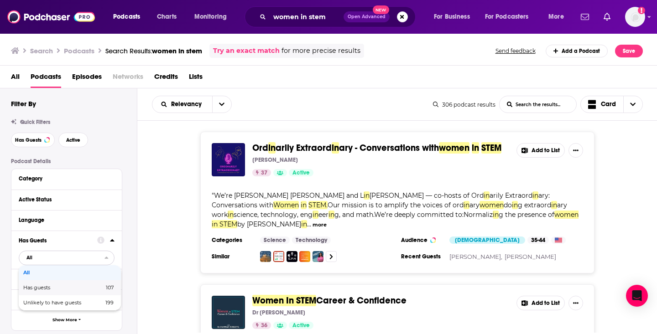
click at [95, 290] on span "107" at bounding box center [95, 287] width 36 height 5
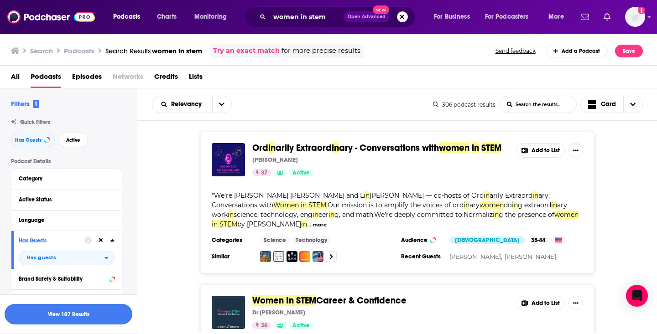
click at [85, 314] on button "View 107 Results" at bounding box center [69, 314] width 128 height 21
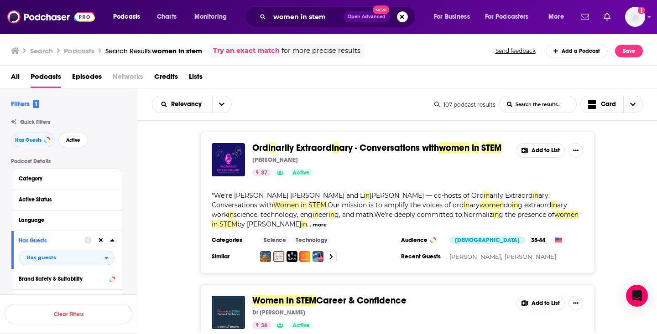
click at [162, 141] on div "Ord in arily Extraord in ary - Conversations with women in STEM Kathy Nelson 37…" at bounding box center [397, 203] width 520 height 142
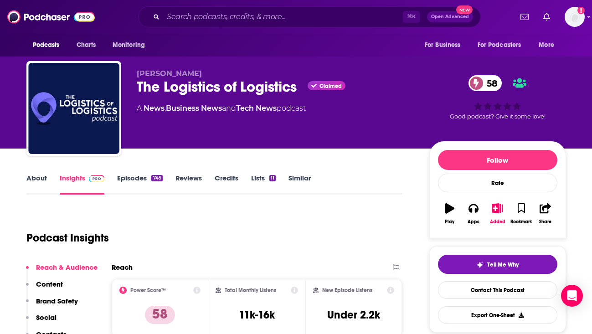
click at [141, 94] on div "The Logistics of Logistics Claimed 58" at bounding box center [276, 87] width 278 height 18
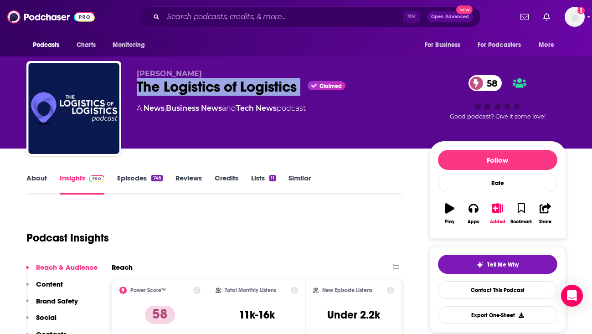
click at [141, 94] on div "The Logistics of Logistics Claimed 58" at bounding box center [276, 87] width 278 height 18
copy div "The Logistics of Logistics"
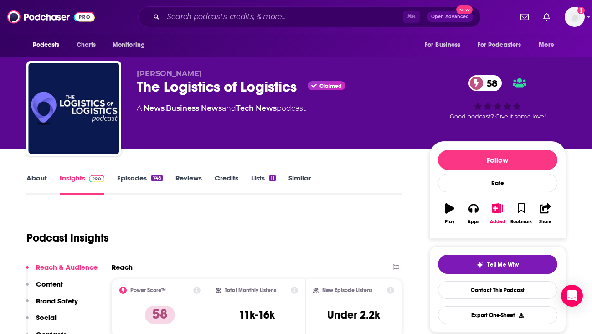
click at [316, 87] on icon at bounding box center [313, 86] width 5 height 4
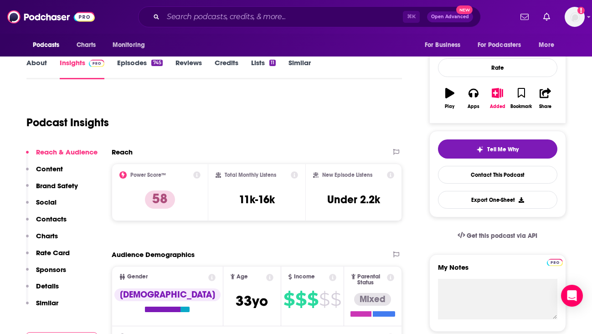
scroll to position [116, 0]
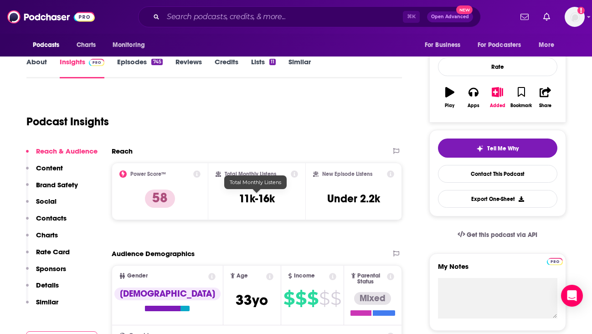
click at [250, 200] on h3 "11k-16k" at bounding box center [257, 199] width 36 height 14
copy div "11k-16k"
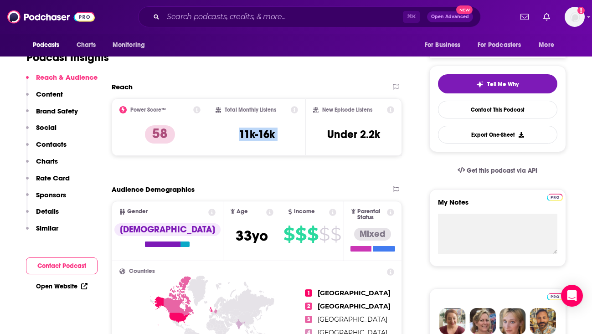
scroll to position [191, 0]
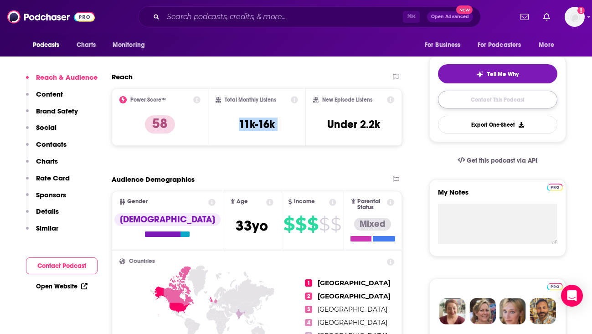
click at [485, 104] on link "Contact This Podcast" at bounding box center [497, 100] width 119 height 18
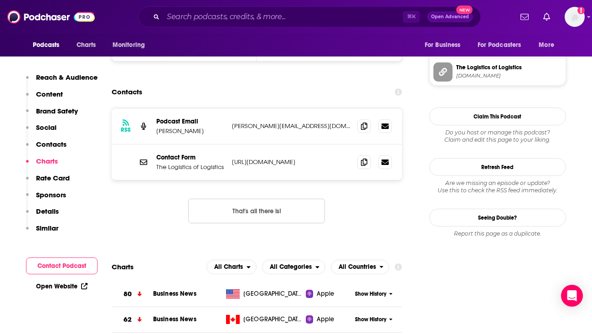
scroll to position [975, 0]
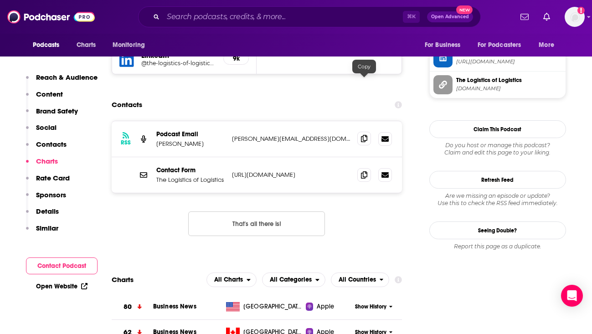
click at [365, 135] on icon at bounding box center [364, 138] width 6 height 7
drag, startPoint x: 187, startPoint y: 86, endPoint x: 155, endPoint y: 90, distance: 32.6
click at [155, 121] on div "RSS Podcast Email Joe Lynch joe@thelogisticsoflogistics.com joe@thelogisticsofl…" at bounding box center [257, 139] width 291 height 36
copy p "Joe Lynch"
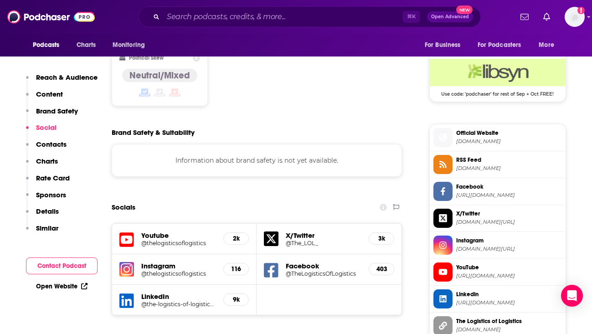
scroll to position [760, 0]
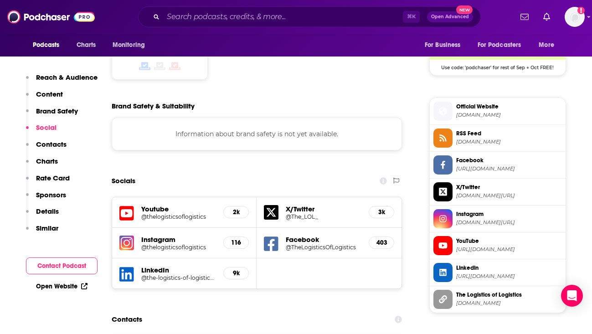
click at [528, 116] on span "thelogisticsoflogistics.com" at bounding box center [510, 115] width 106 height 7
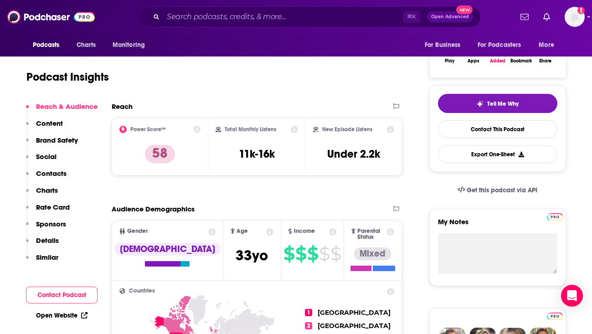
scroll to position [79, 0]
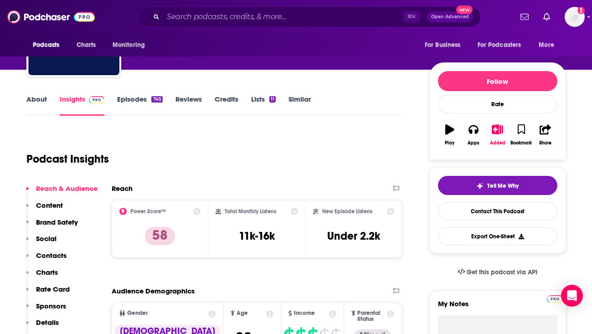
click at [38, 94] on div "About Insights Episodes 745 Reviews Credits Lists 11 Similar" at bounding box center [214, 104] width 376 height 22
click at [44, 99] on link "About" at bounding box center [36, 105] width 21 height 21
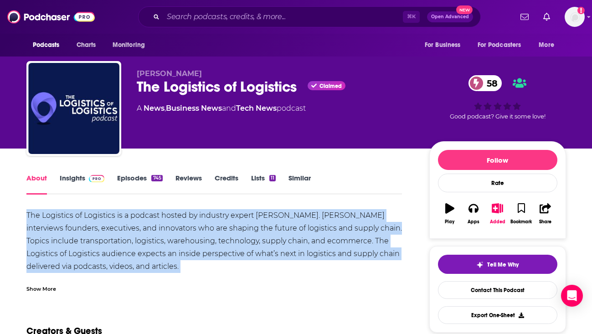
copy div "The Logistics of Logistics is a podcast hosted by industry expert Joe Lynch. Jo…"
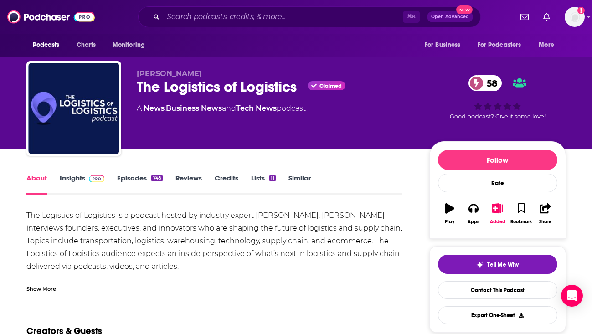
click at [293, 108] on div "A News , Business News and Tech News podcast" at bounding box center [221, 108] width 169 height 11
copy div
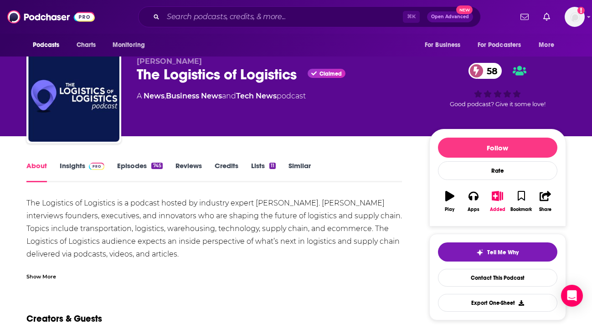
scroll to position [13, 0]
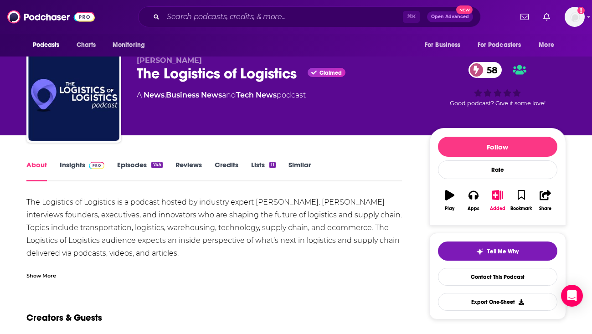
click at [81, 165] on link "Insights" at bounding box center [82, 171] width 45 height 21
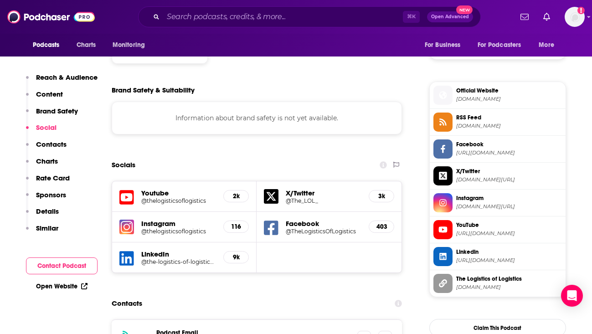
scroll to position [852, 0]
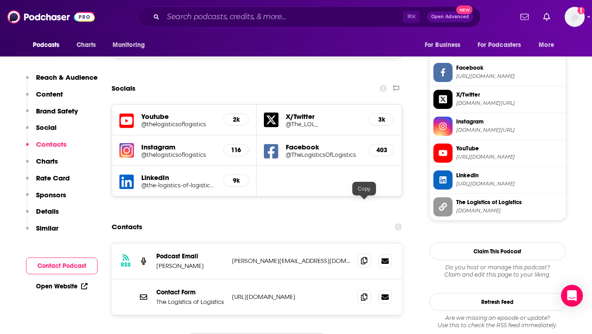
click at [367, 257] on icon at bounding box center [364, 260] width 6 height 7
click at [362, 293] on icon at bounding box center [364, 296] width 6 height 7
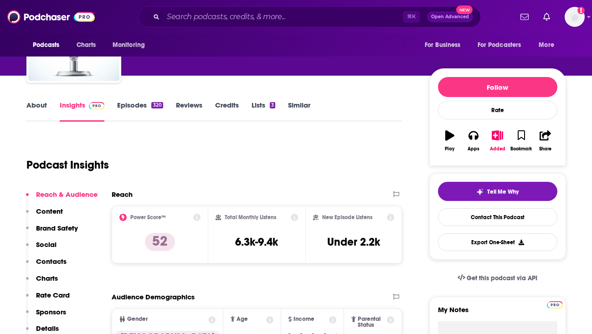
scroll to position [59, 0]
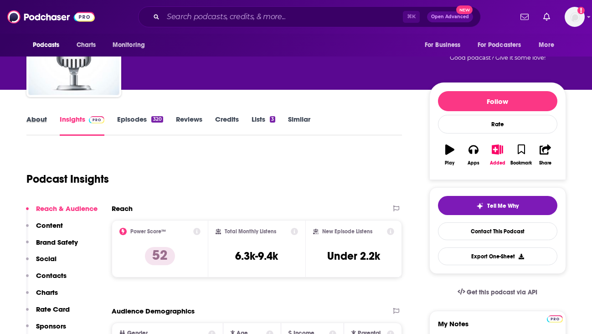
click at [47, 125] on div "About" at bounding box center [42, 125] width 33 height 21
click at [40, 123] on link "About" at bounding box center [36, 125] width 21 height 21
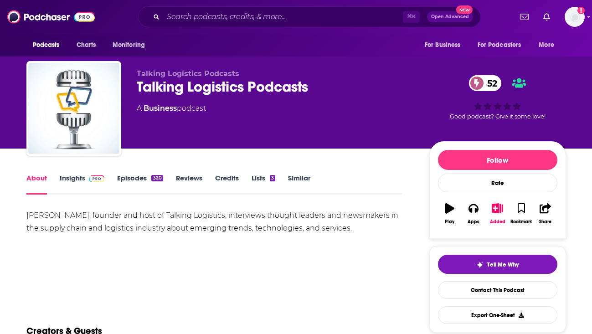
click at [183, 228] on div "Adrian Gonzalez, founder and host of Talking Logistics, interviews thought lead…" at bounding box center [214, 222] width 376 height 26
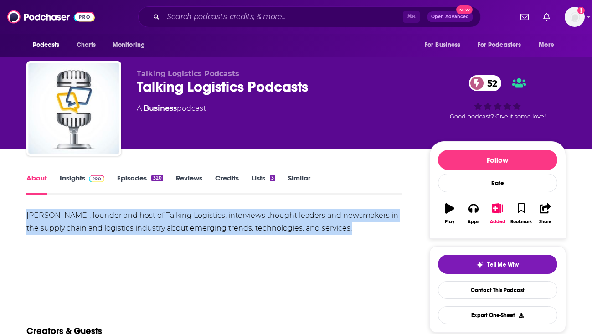
click at [183, 228] on div "Adrian Gonzalez, founder and host of Talking Logistics, interviews thought lead…" at bounding box center [214, 222] width 376 height 26
copy div "Adrian Gonzalez, founder and host of Talking Logistics, interviews thought lead…"
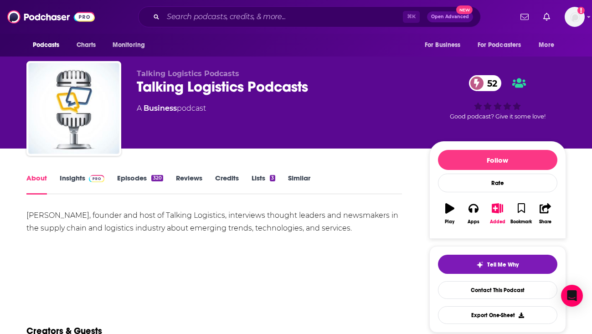
click at [175, 84] on div "Talking Logistics Podcasts 52" at bounding box center [276, 87] width 278 height 18
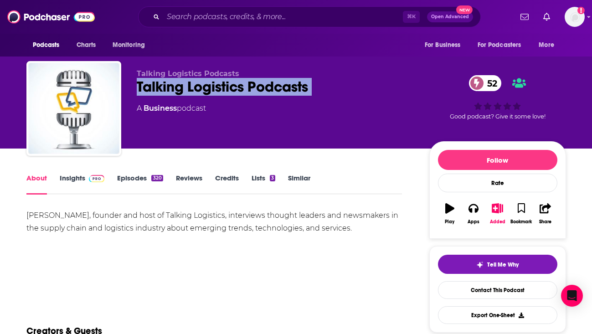
click at [175, 84] on div "Talking Logistics Podcasts 52" at bounding box center [276, 87] width 278 height 18
copy div "Talking Logistics Podcasts 52"
click at [73, 184] on link "Insights" at bounding box center [82, 184] width 45 height 21
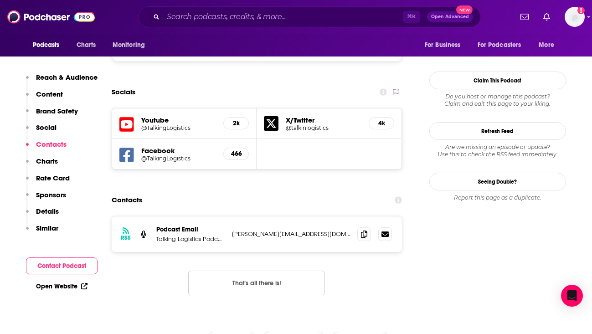
scroll to position [860, 0]
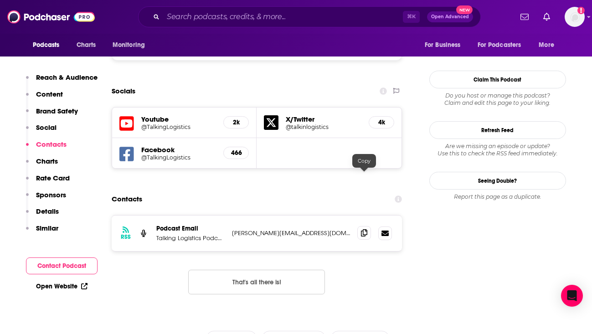
click at [362, 229] on icon at bounding box center [364, 232] width 6 height 7
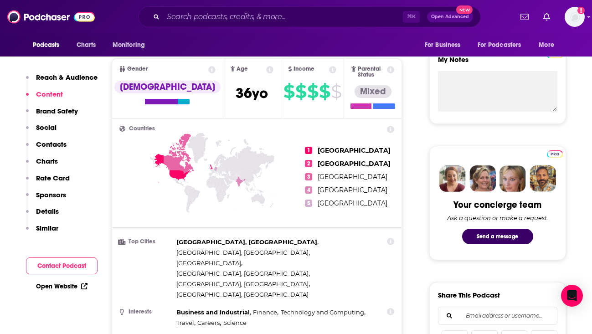
scroll to position [0, 0]
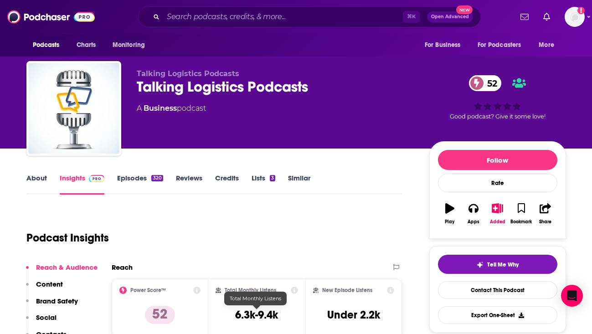
click at [256, 317] on h3 "6.3k-9.4k" at bounding box center [256, 315] width 43 height 14
copy div "6.3k-9.4k"
click at [189, 107] on div "A Business podcast" at bounding box center [171, 108] width 69 height 11
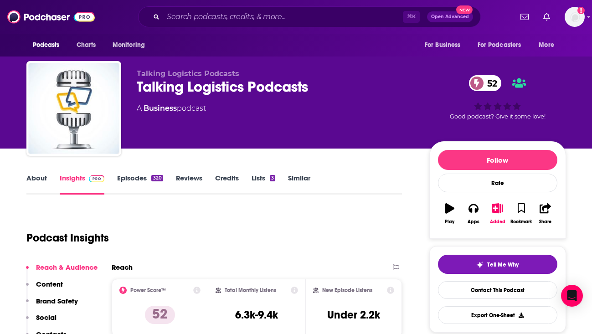
click at [189, 107] on div "A Business podcast" at bounding box center [171, 108] width 69 height 11
click at [40, 173] on div "About Insights Episodes 320 Reviews Credits Lists 3 Similar" at bounding box center [214, 183] width 376 height 22
click at [41, 183] on link "About" at bounding box center [36, 184] width 21 height 21
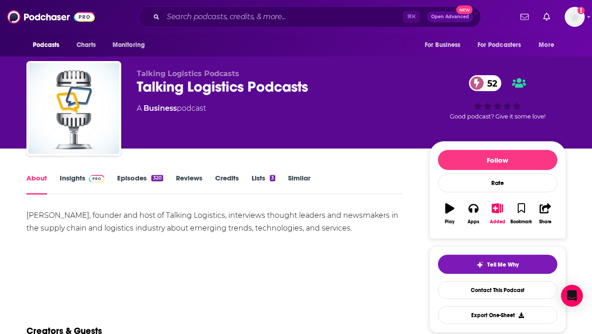
click at [75, 222] on div "Adrian Gonzalez, founder and host of Talking Logistics, interviews thought lead…" at bounding box center [214, 222] width 376 height 26
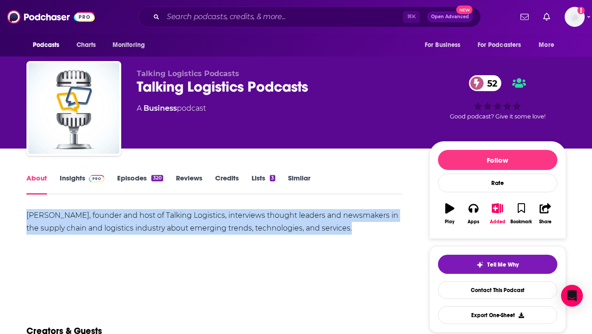
click at [75, 222] on div "Adrian Gonzalez, founder and host of Talking Logistics, interviews thought lead…" at bounding box center [214, 222] width 376 height 26
copy div "Adrian Gonzalez, founder and host of Talking Logistics, interviews thought lead…"
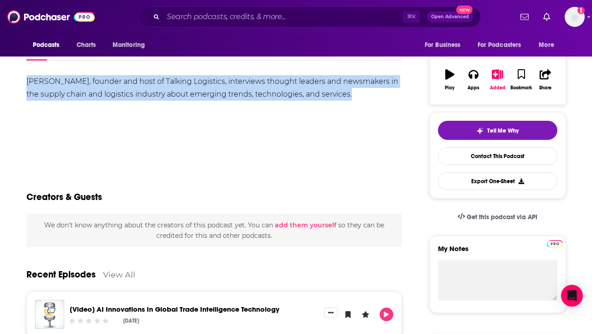
scroll to position [76, 0]
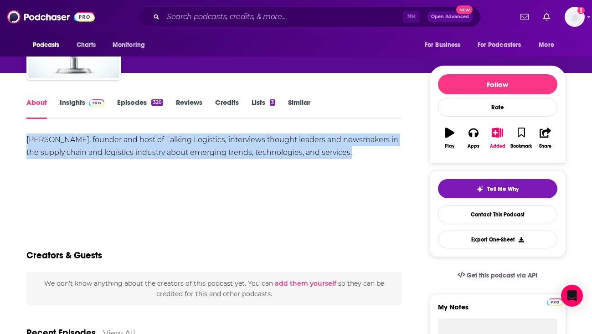
click at [64, 100] on link "Insights" at bounding box center [82, 108] width 45 height 21
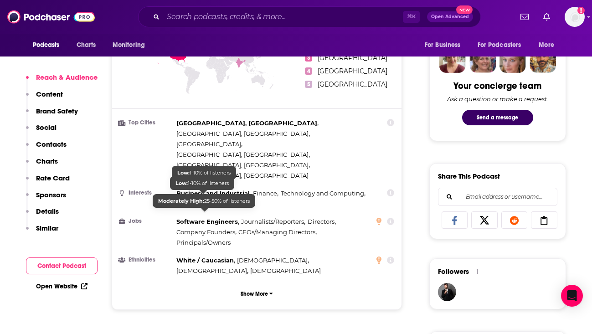
scroll to position [465, 0]
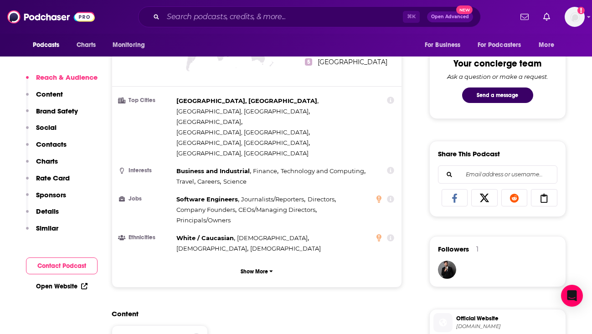
click at [70, 287] on link "Open Website" at bounding box center [62, 287] width 52 height 8
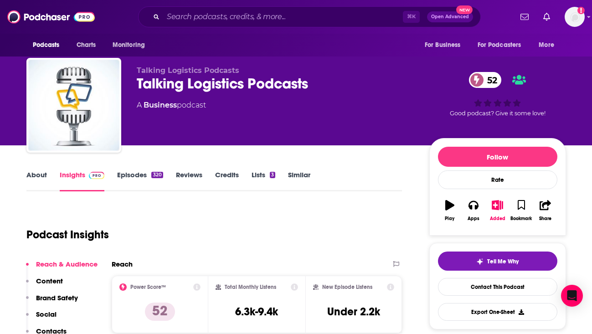
scroll to position [0, 0]
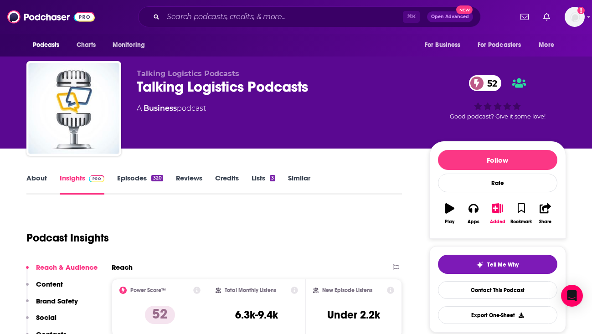
click at [189, 176] on link "Reviews" at bounding box center [189, 184] width 26 height 21
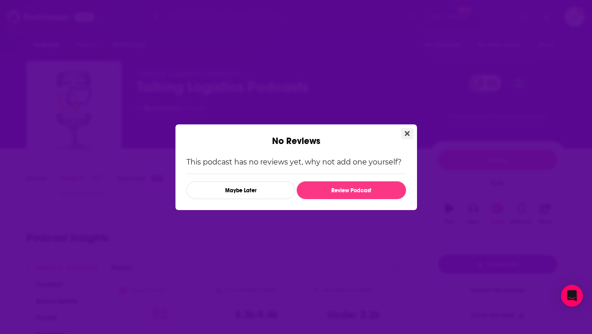
click at [404, 135] on button "Close" at bounding box center [407, 133] width 12 height 11
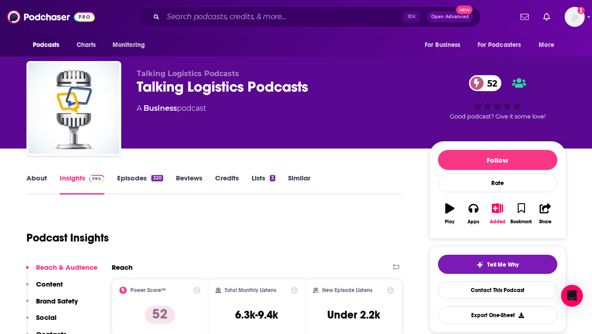
click at [136, 177] on link "Episodes 320" at bounding box center [140, 184] width 46 height 21
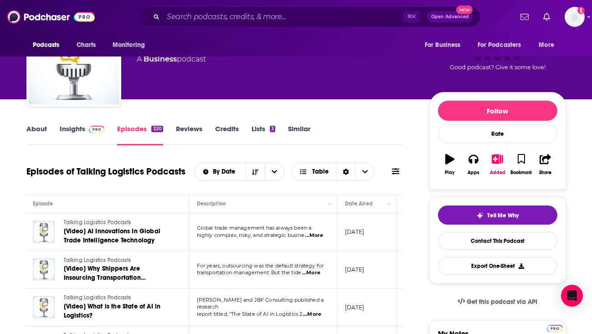
scroll to position [23, 0]
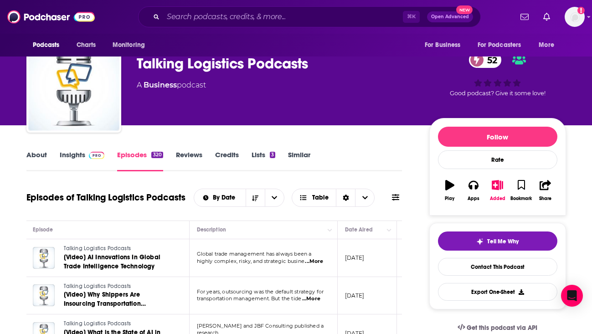
click at [36, 156] on link "About" at bounding box center [36, 160] width 21 height 21
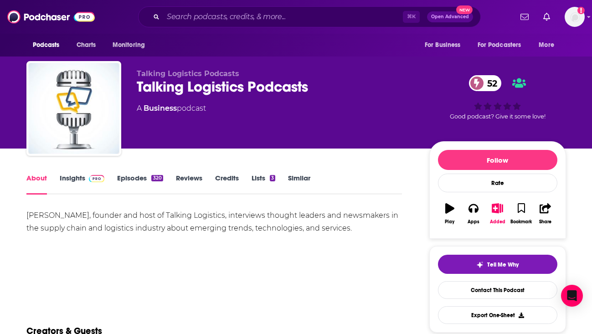
click at [186, 73] on span "Talking Logistics Podcasts" at bounding box center [188, 73] width 103 height 9
copy p "Talking Logistics Podcasts"
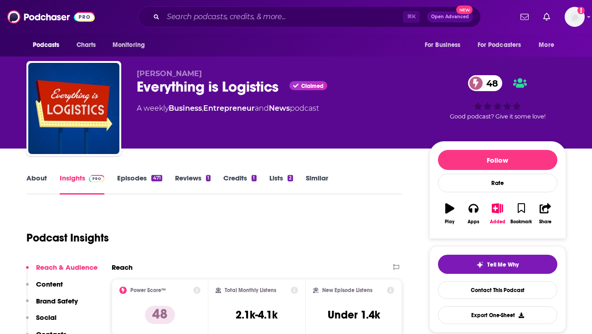
click at [145, 89] on div "Everything is Logistics Claimed 48" at bounding box center [276, 87] width 278 height 18
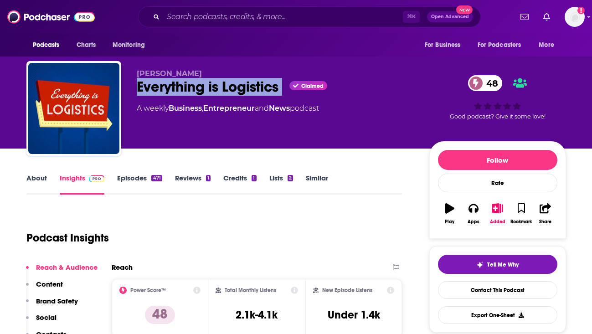
copy div "Everything is Logistics"
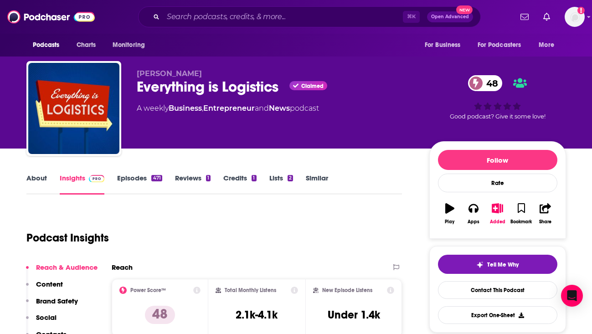
click at [149, 73] on span "[PERSON_NAME]" at bounding box center [169, 73] width 65 height 9
copy p "[PERSON_NAME]"
click at [302, 105] on div "A weekly Business , Entrepreneur and News podcast" at bounding box center [228, 108] width 182 height 11
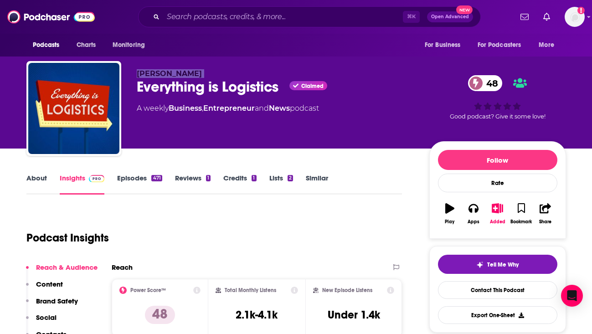
click at [302, 105] on div "A weekly Business , Entrepreneur and News podcast" at bounding box center [228, 108] width 182 height 11
copy div
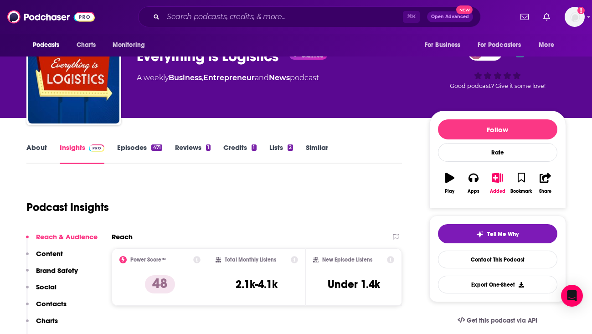
scroll to position [36, 0]
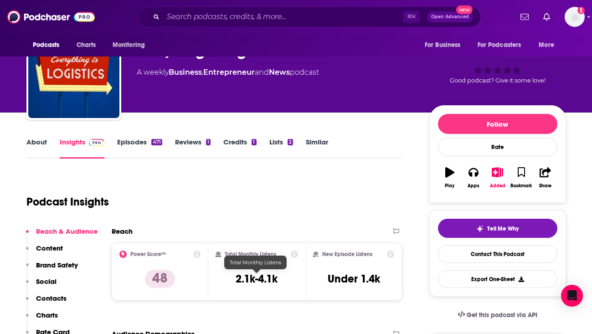
click at [255, 276] on h3 "2.1k-4.1k" at bounding box center [257, 279] width 42 height 14
copy div "2.1k-4.1k"
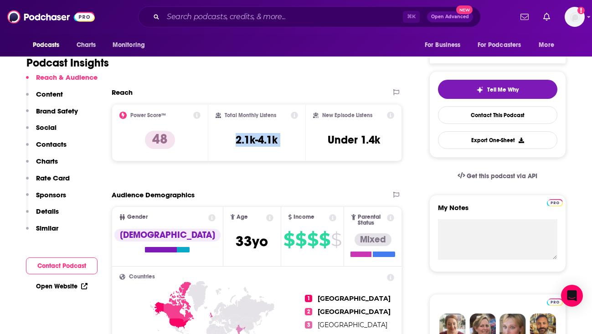
scroll to position [249, 0]
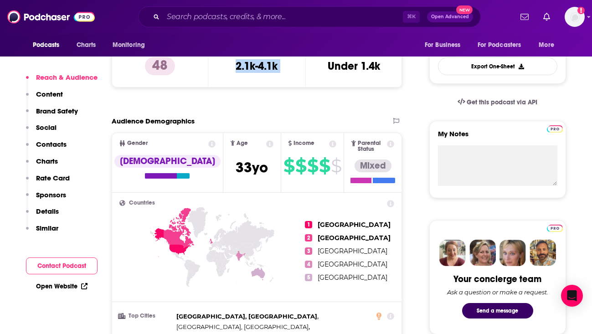
click at [71, 284] on link "Open Website" at bounding box center [62, 287] width 52 height 8
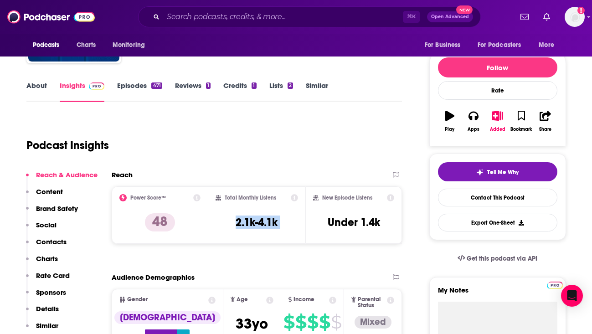
scroll to position [50, 0]
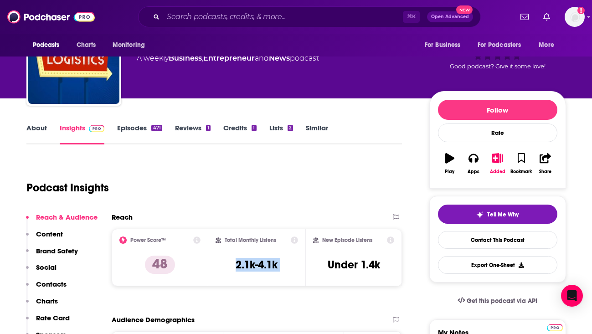
click at [35, 126] on link "About" at bounding box center [36, 134] width 21 height 21
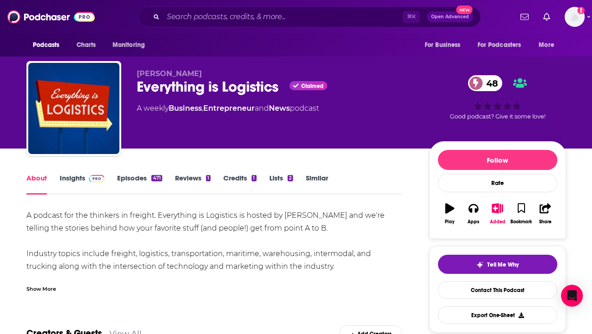
click at [156, 228] on div "A podcast for the thinkers in freight. Everything is Logistics is hosted by [PE…" at bounding box center [214, 260] width 376 height 102
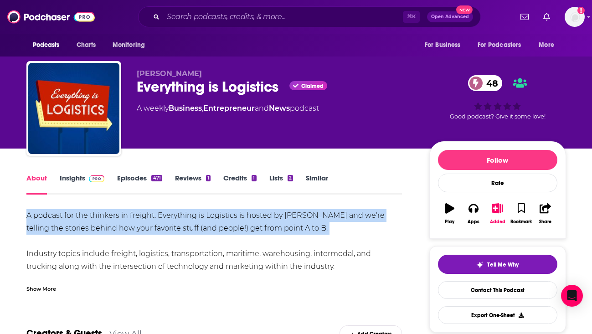
click at [156, 228] on div "A podcast for the thinkers in freight. Everything is Logistics is hosted by [PE…" at bounding box center [214, 260] width 376 height 102
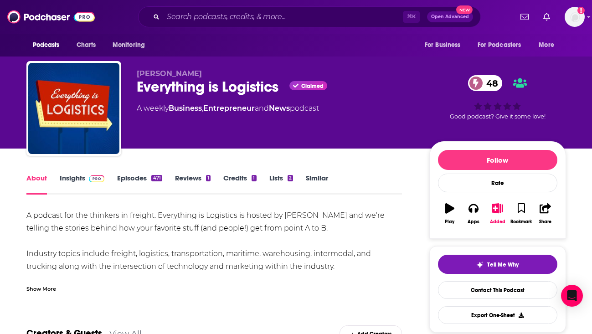
click at [171, 256] on div "A podcast for the thinkers in freight. Everything is Logistics is hosted by [PE…" at bounding box center [214, 260] width 376 height 102
drag, startPoint x: 342, startPoint y: 267, endPoint x: 24, endPoint y: 221, distance: 321.6
copy div "A podcast for the thinkers in freight. Everything is Logistics is hosted by [PE…"
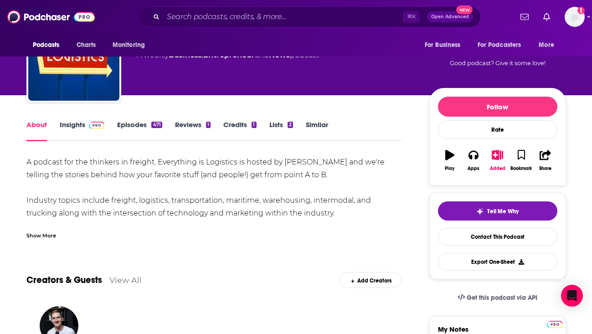
scroll to position [2, 0]
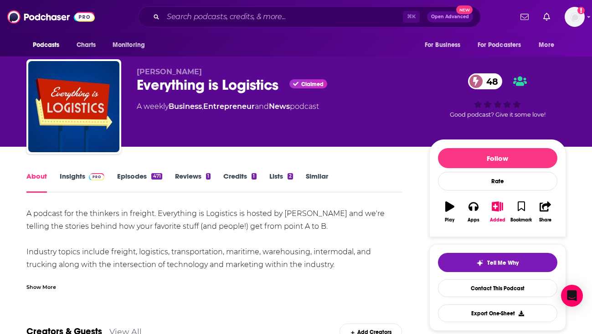
click at [76, 182] on link "Insights" at bounding box center [82, 182] width 45 height 21
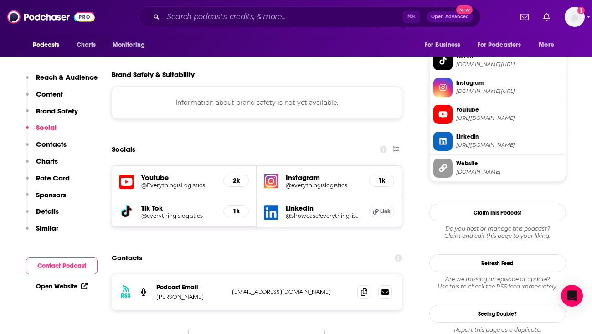
scroll to position [792, 0]
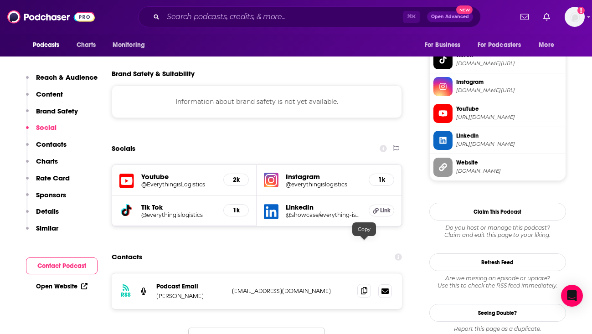
click at [362, 287] on icon at bounding box center [364, 290] width 6 height 7
click at [185, 292] on p "[PERSON_NAME]" at bounding box center [190, 296] width 68 height 8
copy p "[PERSON_NAME]"
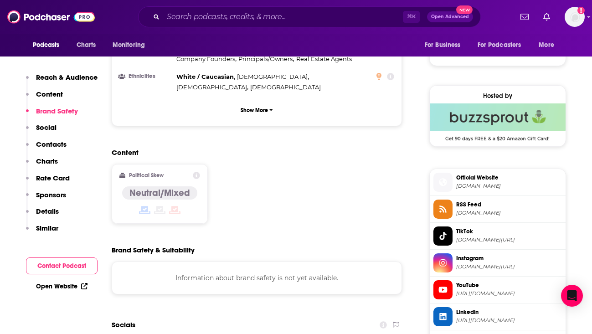
scroll to position [617, 0]
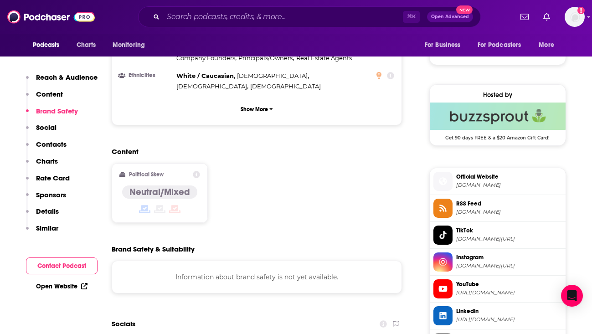
click at [475, 179] on span "Official Website" at bounding box center [510, 177] width 106 height 8
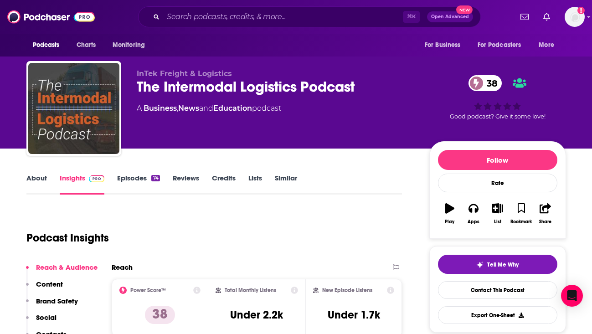
click at [218, 84] on div "The Intermodal Logistics Podcast 38" at bounding box center [276, 87] width 278 height 18
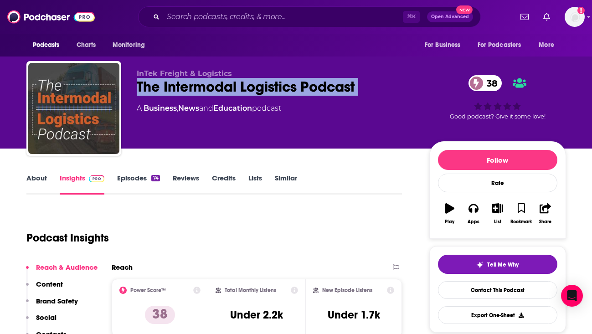
click at [218, 84] on div "The Intermodal Logistics Podcast 38" at bounding box center [276, 87] width 278 height 18
copy div "The Intermodal Logistics Podcast 38"
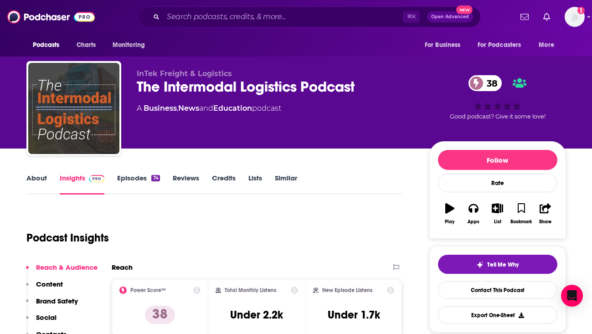
click at [205, 70] on span "InTek Freight & Logistics" at bounding box center [184, 73] width 95 height 9
copy p "InTek Freight & Logistics"
click at [35, 179] on link "About" at bounding box center [36, 184] width 21 height 21
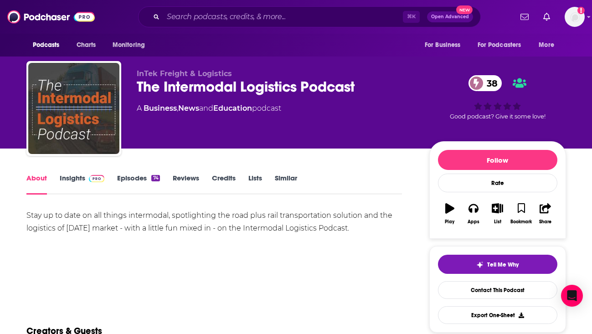
click at [189, 224] on div "Stay up to date on all things intermodal, spotlighting the road plus rail trans…" at bounding box center [214, 222] width 376 height 26
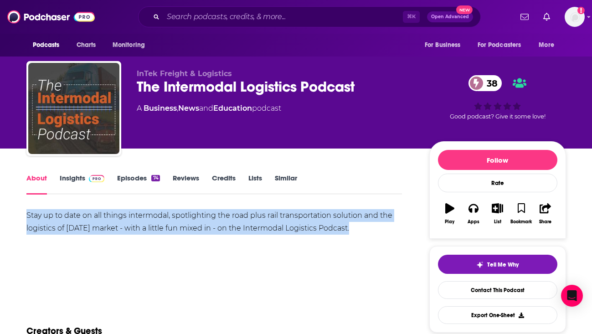
click at [189, 224] on div "Stay up to date on all things intermodal, spotlighting the road plus rail trans…" at bounding box center [214, 222] width 376 height 26
copy div "Stay up to date on all things intermodal, spotlighting the road plus rail trans…"
click at [475, 293] on link "Contact This Podcast" at bounding box center [497, 290] width 119 height 18
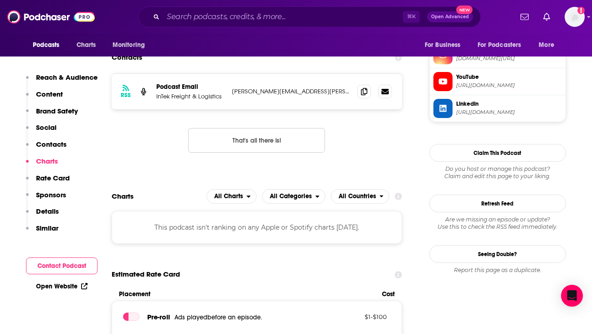
scroll to position [824, 0]
click at [365, 89] on icon at bounding box center [364, 91] width 6 height 7
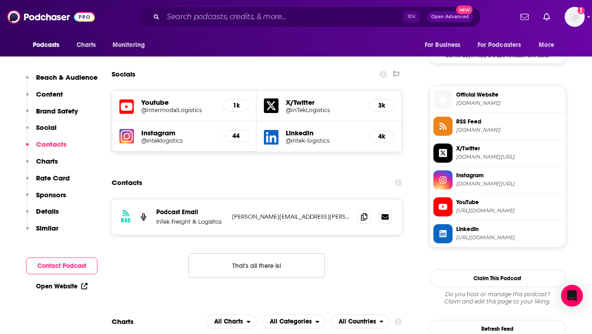
scroll to position [697, 0]
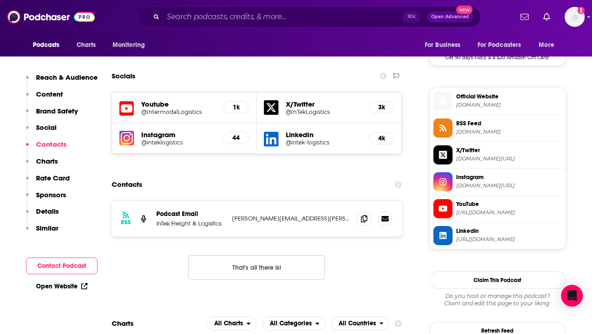
click at [487, 99] on span "Official Website" at bounding box center [510, 97] width 106 height 8
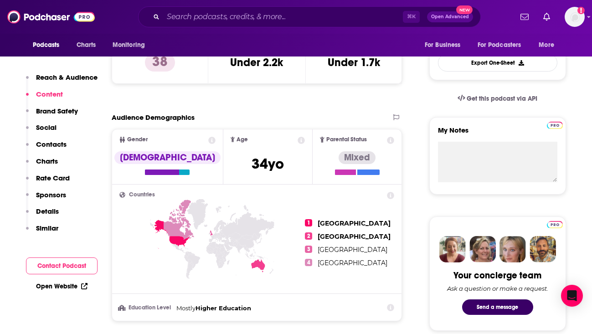
scroll to position [243, 0]
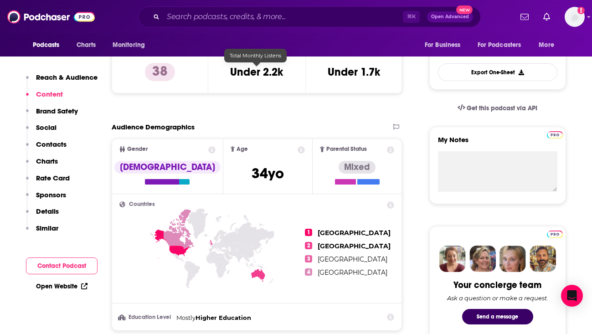
click at [253, 77] on h3 "Under 2.2k" at bounding box center [256, 72] width 53 height 14
copy div "Under 2.2k"
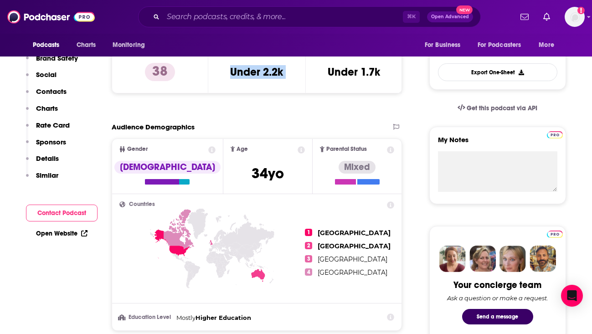
scroll to position [0, 0]
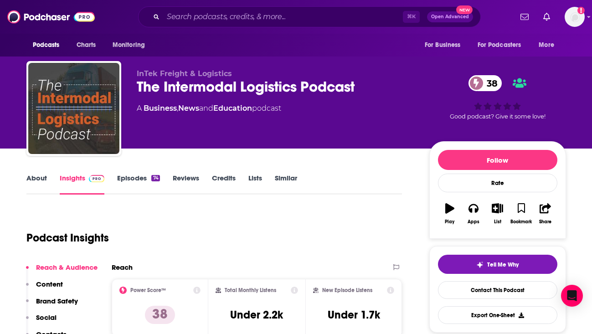
click at [138, 108] on div "A Business , News and Education podcast" at bounding box center [209, 108] width 145 height 11
copy div
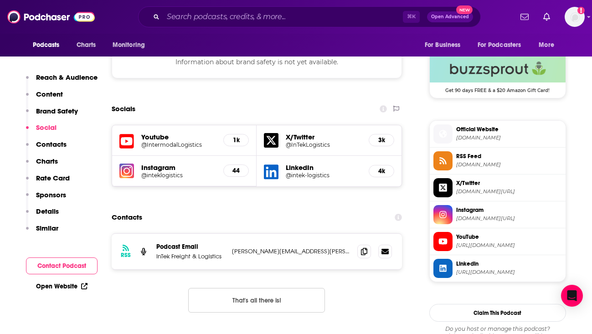
scroll to position [664, 0]
drag, startPoint x: 228, startPoint y: 254, endPoint x: 265, endPoint y: 254, distance: 37.4
click at [265, 254] on div "RSS Podcast Email InTek Freight & Logistics kevin.baxter@inteklogistics.com kev…" at bounding box center [257, 251] width 291 height 36
copy div "kevin.baxter"
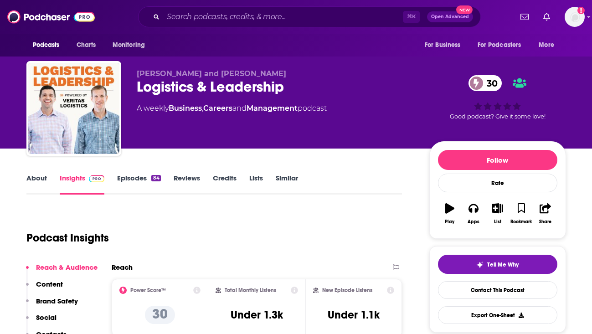
click at [216, 71] on span "[PERSON_NAME] and [PERSON_NAME]" at bounding box center [212, 73] width 150 height 9
copy p "[PERSON_NAME] and [PERSON_NAME]"
click at [194, 82] on div "Logistics & Leadership 30" at bounding box center [276, 87] width 278 height 18
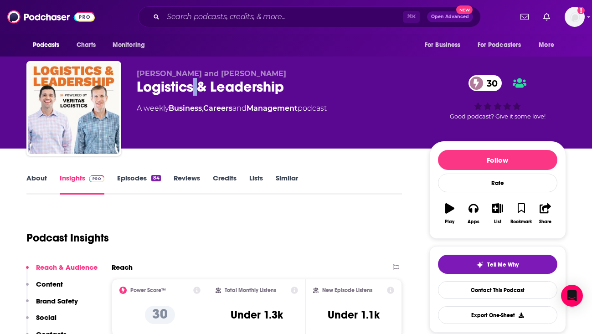
click at [194, 82] on div "Logistics & Leadership 30" at bounding box center [276, 87] width 278 height 18
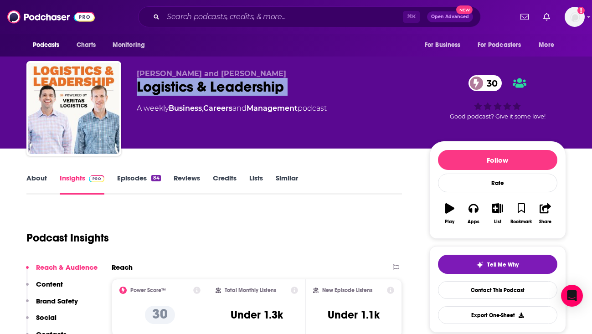
click at [194, 82] on div "Logistics & Leadership 30" at bounding box center [276, 87] width 278 height 18
copy div "Logistics & Leadership 30"
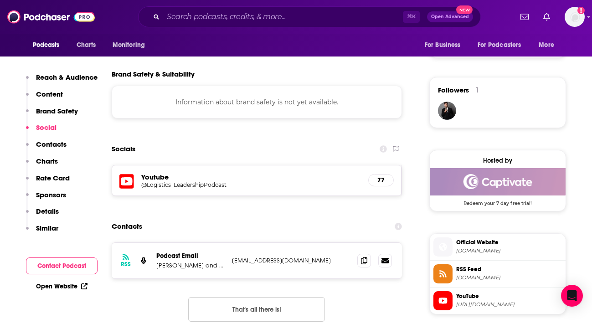
scroll to position [623, 0]
click at [365, 264] on icon at bounding box center [364, 260] width 6 height 7
click at [506, 247] on span "Official Website" at bounding box center [510, 243] width 106 height 8
click at [160, 266] on p "[PERSON_NAME] and [PERSON_NAME]" at bounding box center [190, 266] width 68 height 8
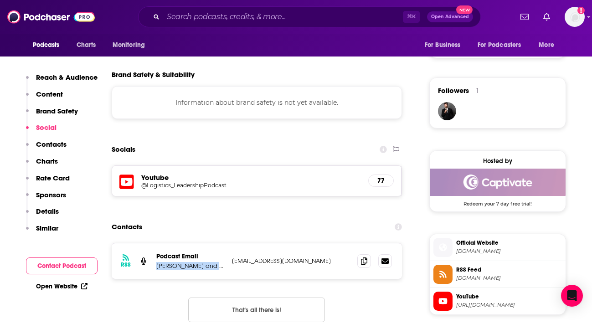
click at [160, 266] on p "[PERSON_NAME] and [PERSON_NAME]" at bounding box center [190, 266] width 68 height 8
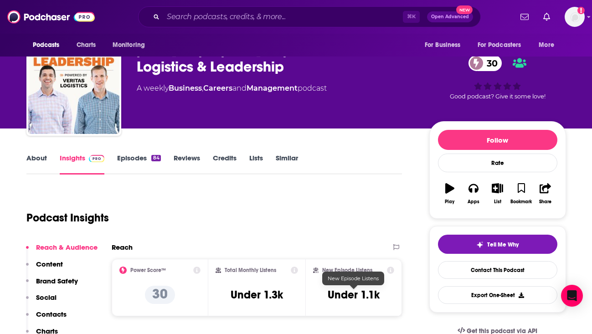
scroll to position [0, 0]
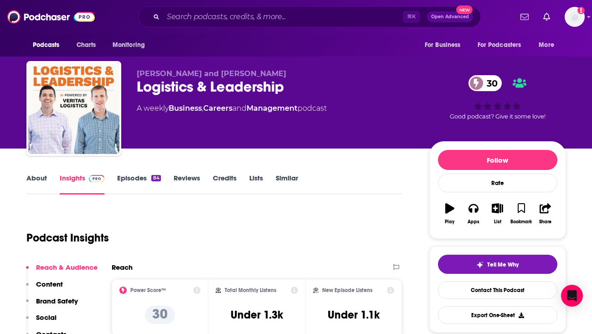
click at [42, 180] on link "About" at bounding box center [36, 184] width 21 height 21
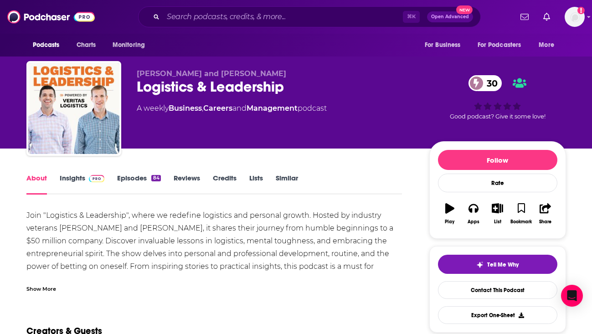
click at [110, 230] on div "Join "Logistics & Leadership", where we redefine logistics and personal growth.…" at bounding box center [214, 247] width 376 height 77
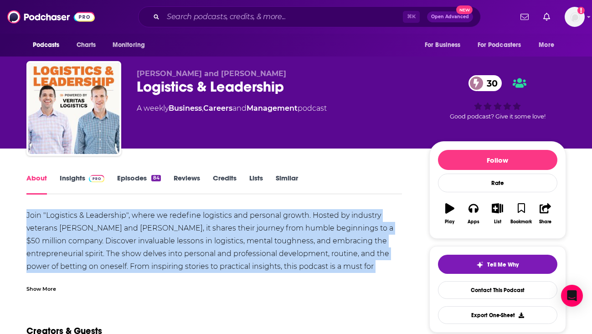
click at [110, 230] on div "Join "Logistics & Leadership", where we redefine logistics and personal growth.…" at bounding box center [214, 247] width 376 height 77
copy div "Join "Logistics & Leadership", where we redefine logistics and personal growth.…"
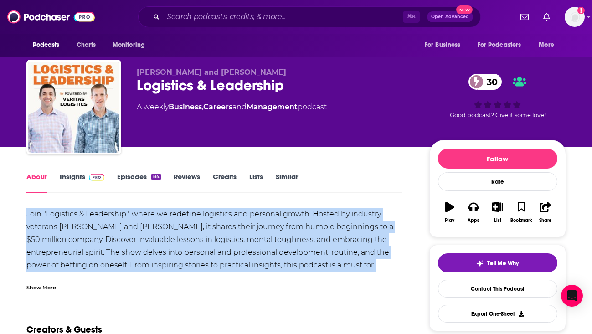
click at [81, 177] on link "Insights" at bounding box center [82, 182] width 45 height 21
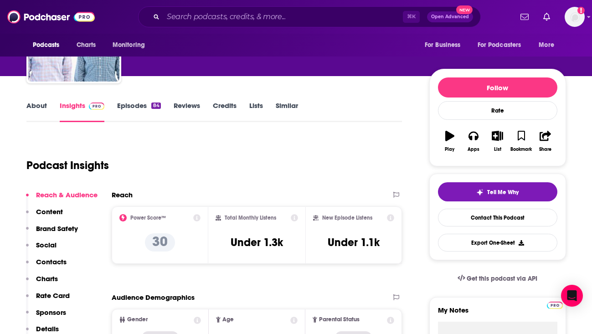
scroll to position [82, 0]
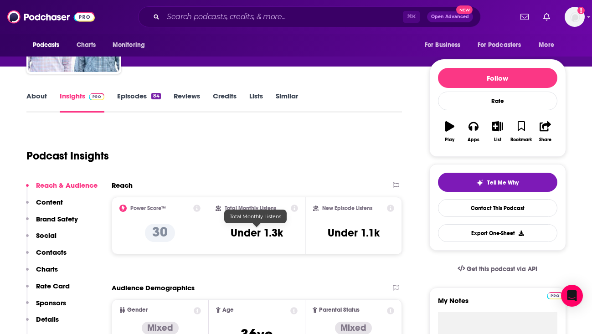
click at [254, 228] on h3 "Under 1.3k" at bounding box center [257, 233] width 52 height 14
copy div "Under 1.3k"
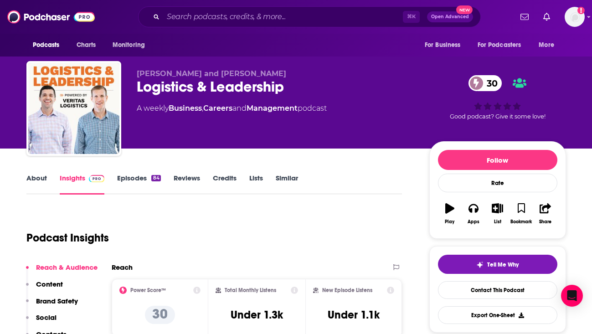
click at [150, 109] on div "A weekly Business , Careers and Management podcast" at bounding box center [232, 108] width 190 height 11
copy div
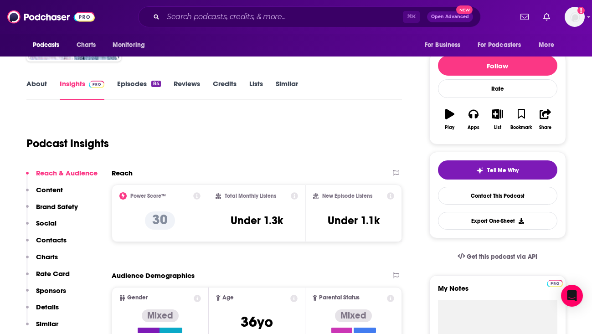
scroll to position [90, 0]
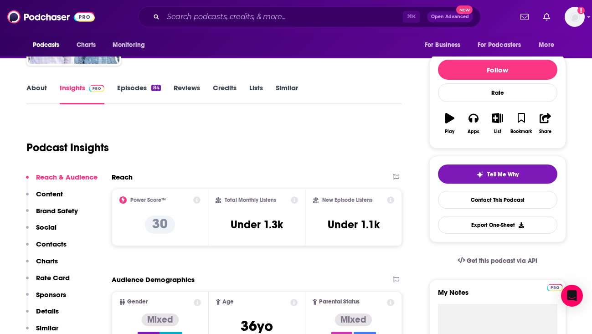
click at [35, 86] on link "About" at bounding box center [36, 93] width 21 height 21
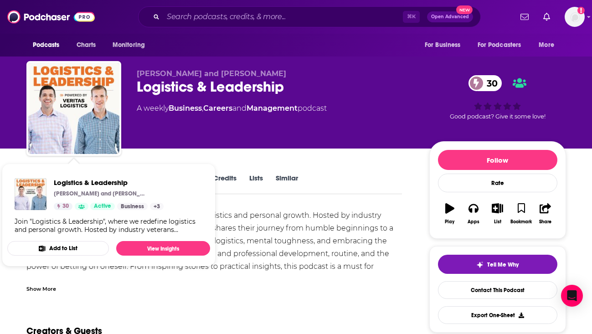
click at [101, 275] on div "Join "Logistics & Leadership", where we redefine logistics and personal growth.…" at bounding box center [214, 250] width 376 height 83
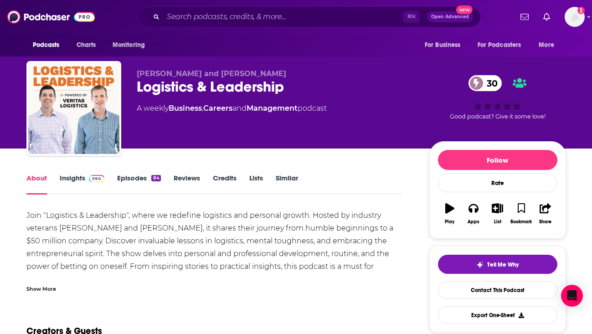
click at [50, 290] on div "Show More" at bounding box center [41, 288] width 30 height 9
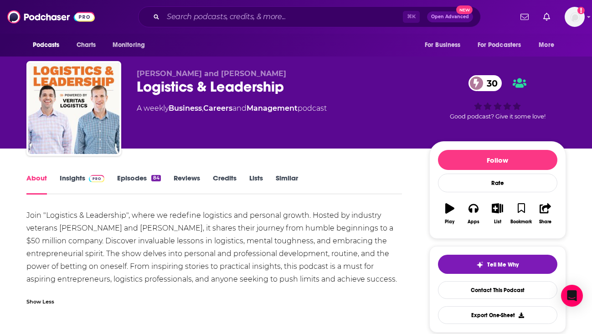
click at [109, 275] on div "Join "Logistics & Leadership", where we redefine logistics and personal growth.…" at bounding box center [214, 247] width 376 height 77
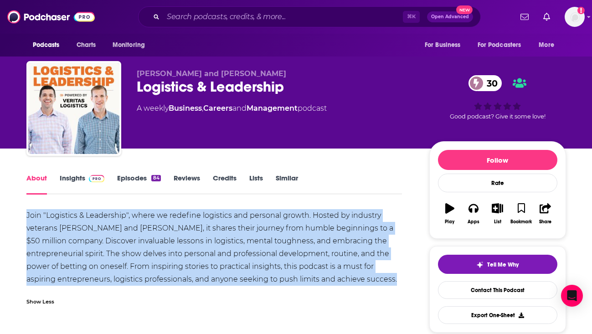
click at [109, 275] on div "Join "Logistics & Leadership", where we redefine logistics and personal growth.…" at bounding box center [214, 247] width 376 height 77
copy div "Join "Logistics & Leadership", where we redefine logistics and personal growth.…"
click at [77, 184] on link "Insights" at bounding box center [82, 184] width 45 height 21
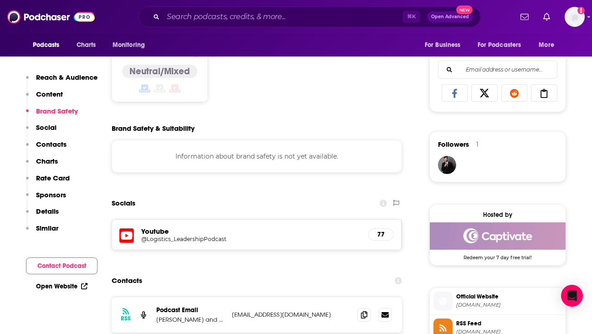
scroll to position [576, 0]
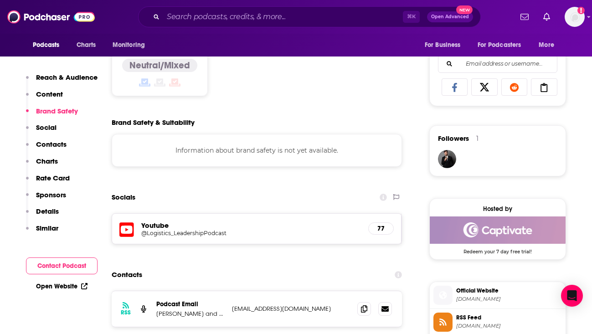
click at [482, 319] on span "RSS Feed" at bounding box center [510, 318] width 106 height 8
click at [258, 165] on div "Information about brand safety is not yet available." at bounding box center [257, 150] width 291 height 33
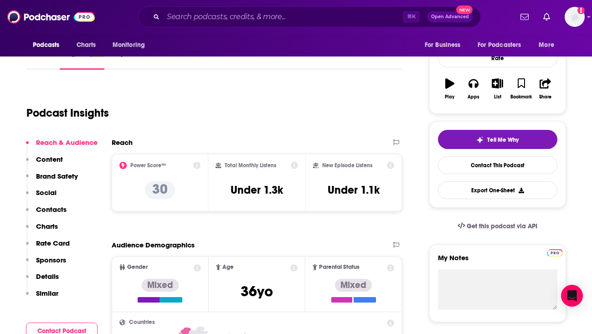
scroll to position [0, 0]
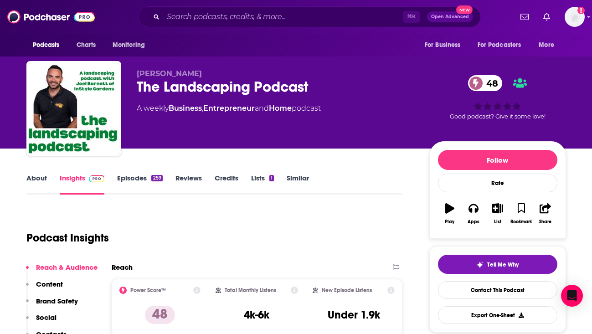
click at [208, 91] on div "The Landscaping Podcast 48" at bounding box center [276, 87] width 278 height 18
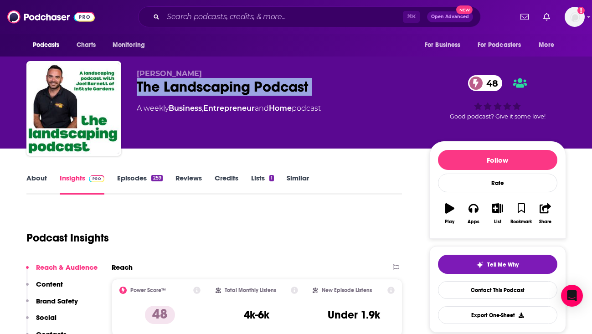
click at [208, 91] on div "The Landscaping Podcast 48" at bounding box center [276, 87] width 278 height 18
copy div "The Landscaping Podcast 48"
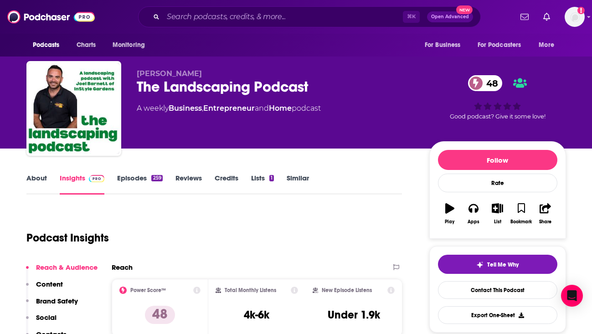
click at [153, 73] on span "[PERSON_NAME]" at bounding box center [169, 73] width 65 height 9
copy p "[PERSON_NAME]"
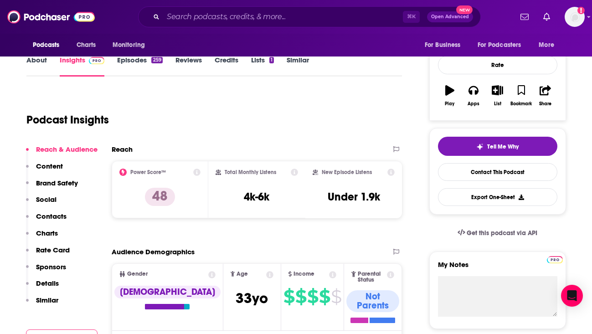
scroll to position [119, 0]
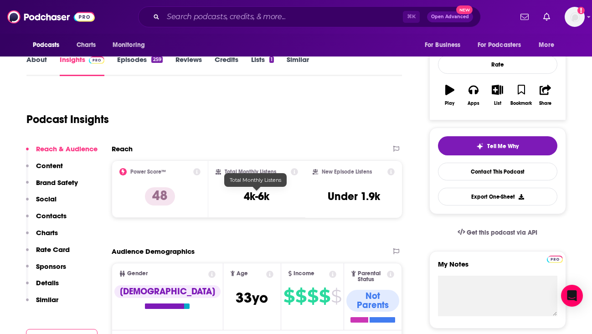
click at [261, 196] on h3 "4k-6k" at bounding box center [257, 197] width 26 height 14
copy div "4k-6k"
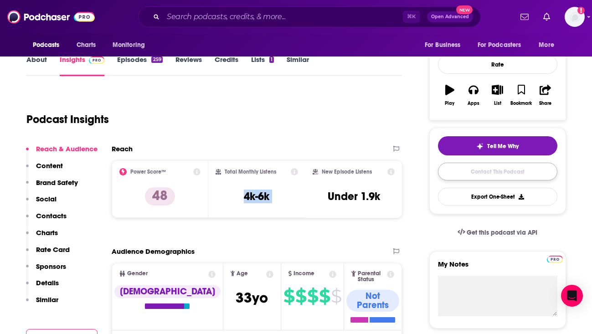
click at [463, 180] on link "Contact This Podcast" at bounding box center [497, 172] width 119 height 18
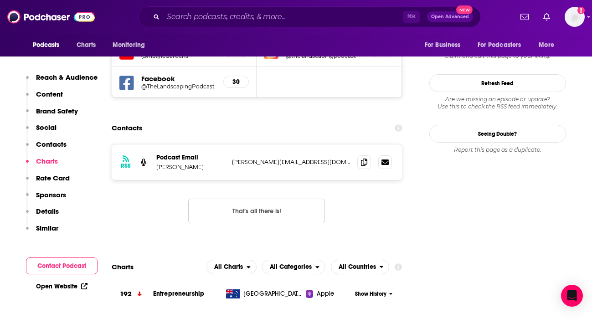
scroll to position [913, 0]
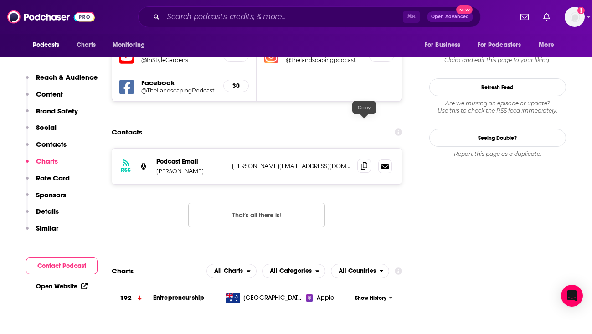
click at [361, 162] on icon at bounding box center [364, 165] width 6 height 7
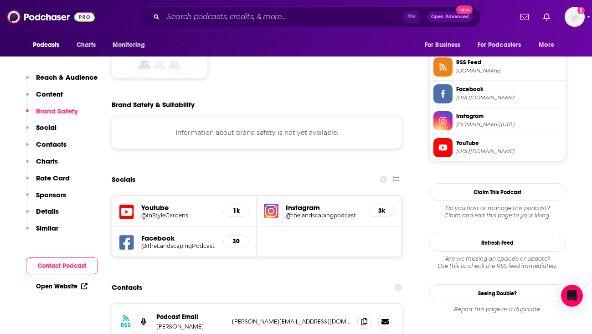
scroll to position [627, 0]
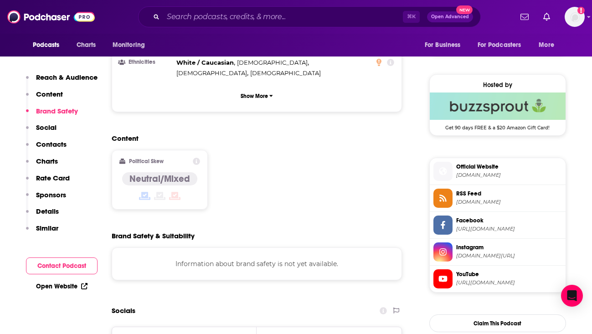
click at [505, 173] on span "[DOMAIN_NAME]" at bounding box center [510, 175] width 106 height 7
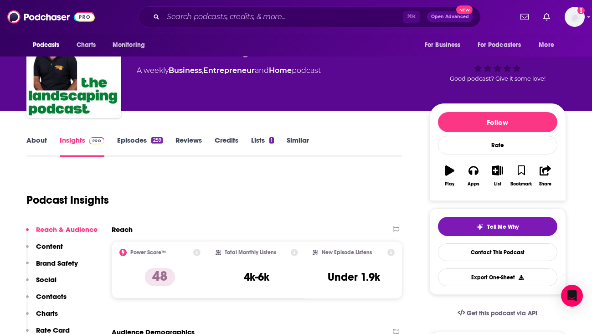
scroll to position [0, 0]
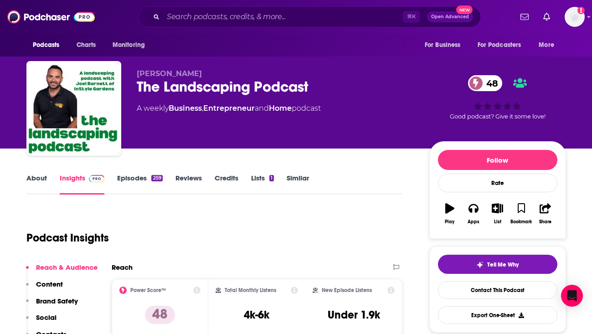
click at [36, 187] on link "About" at bounding box center [36, 184] width 21 height 21
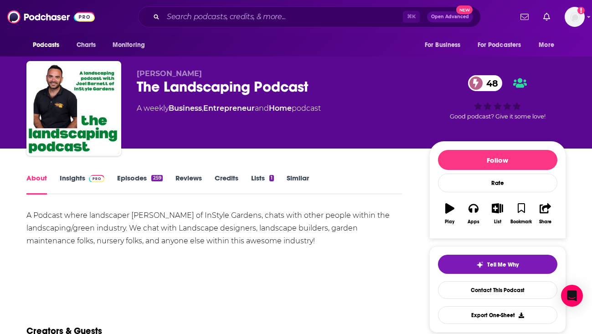
click at [166, 227] on div "A Podcast where landscaper [PERSON_NAME] of InStyle Gardens, chats with other p…" at bounding box center [214, 228] width 376 height 38
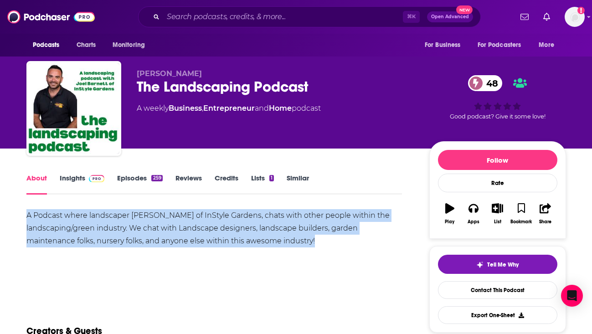
click at [166, 227] on div "A Podcast where landscaper [PERSON_NAME] of InStyle Gardens, chats with other p…" at bounding box center [214, 228] width 376 height 38
copy div "A Podcast where landscaper [PERSON_NAME] of InStyle Gardens, chats with other p…"
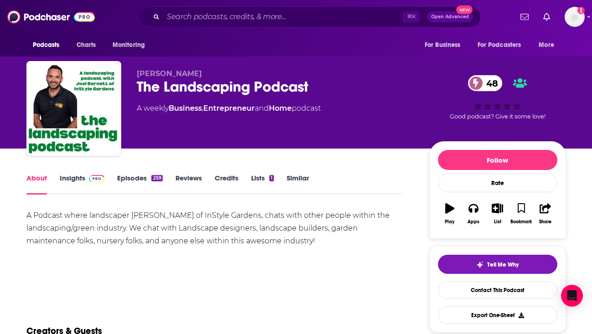
click at [311, 109] on div "A weekly Business , Entrepreneur and Home podcast" at bounding box center [229, 108] width 184 height 11
copy div
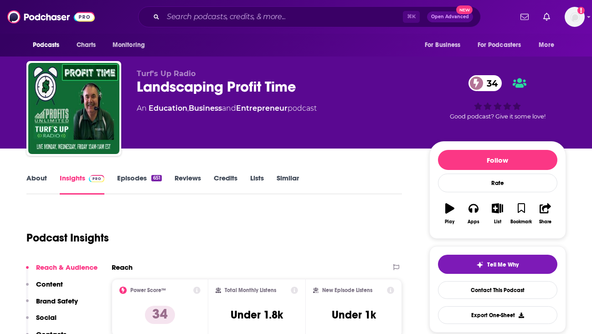
click at [45, 175] on link "About" at bounding box center [36, 184] width 21 height 21
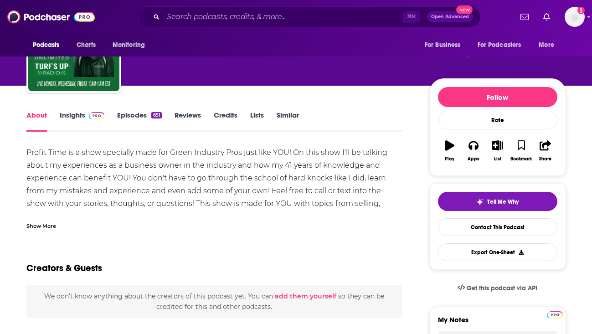
scroll to position [63, 0]
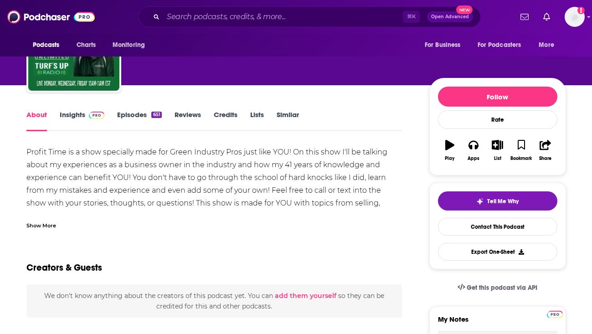
click at [33, 226] on div "Show More" at bounding box center [41, 225] width 30 height 9
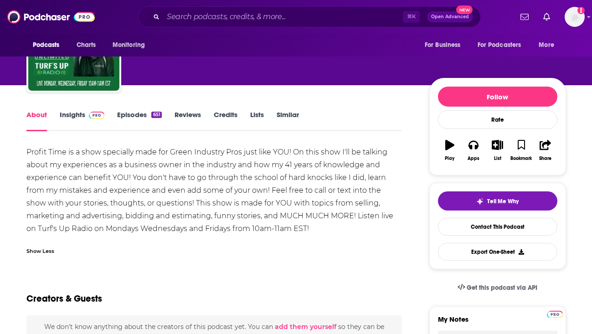
click at [66, 197] on div "Profit Time is a show specially made for Green Industry Pros just like YOU! On …" at bounding box center [214, 190] width 376 height 89
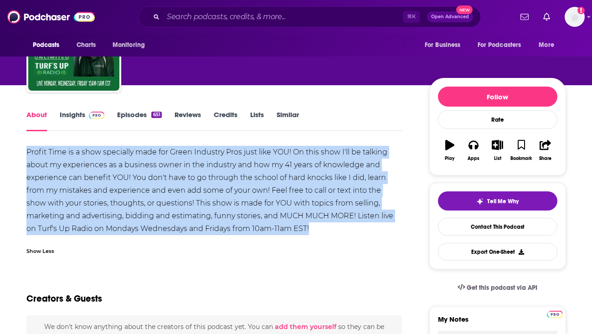
click at [66, 197] on div "Profit Time is a show specially made for Green Industry Pros just like YOU! On …" at bounding box center [214, 190] width 376 height 89
copy div "Profit Time is a show specially made for Green Industry Pros just like YOU! On …"
click at [464, 230] on link "Contact This Podcast" at bounding box center [497, 227] width 119 height 18
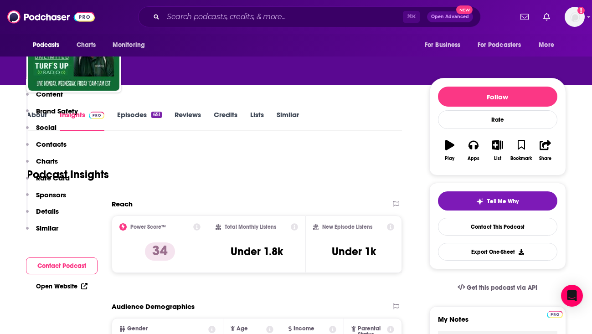
scroll to position [936, 0]
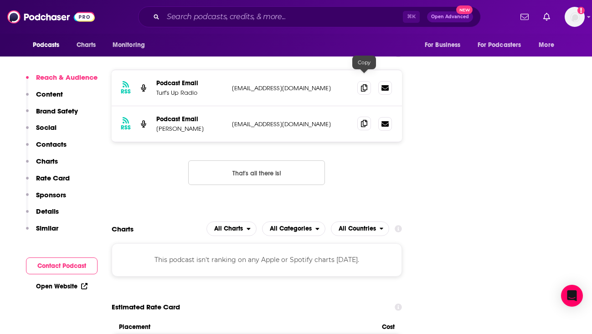
click at [362, 117] on span at bounding box center [365, 124] width 14 height 14
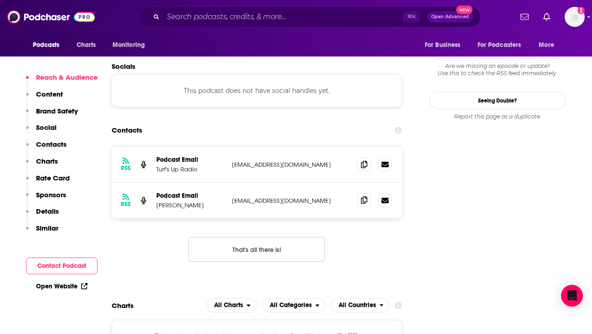
scroll to position [859, 0]
click at [181, 202] on p "Darren Gruner" at bounding box center [190, 206] width 68 height 8
copy p "Darren Gruner"
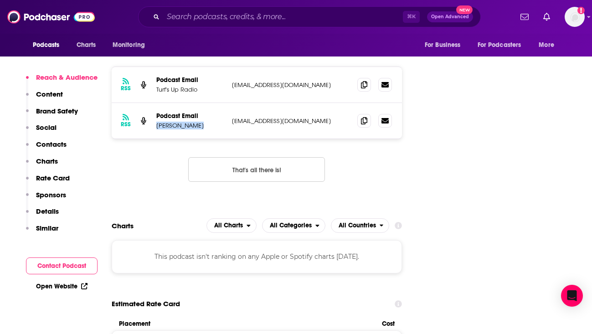
scroll to position [940, 0]
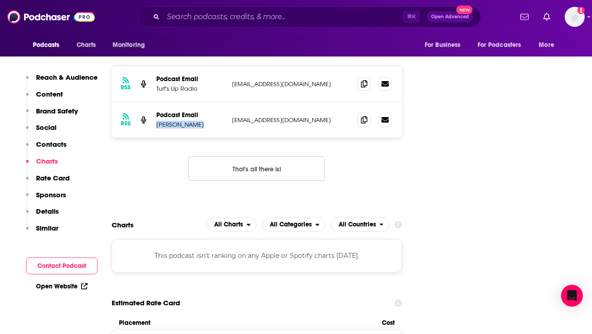
click at [78, 285] on link "Open Website" at bounding box center [62, 287] width 52 height 8
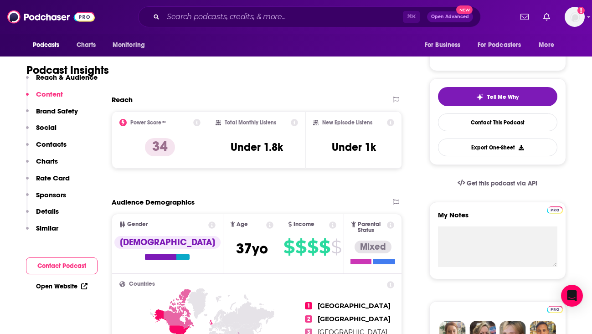
scroll to position [168, 0]
click at [262, 149] on h3 "Under 1.8k" at bounding box center [257, 147] width 52 height 14
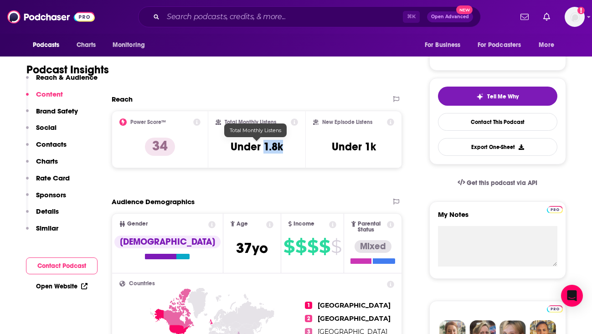
click at [262, 149] on h3 "Under 1.8k" at bounding box center [257, 147] width 52 height 14
copy div "Under 1.8k"
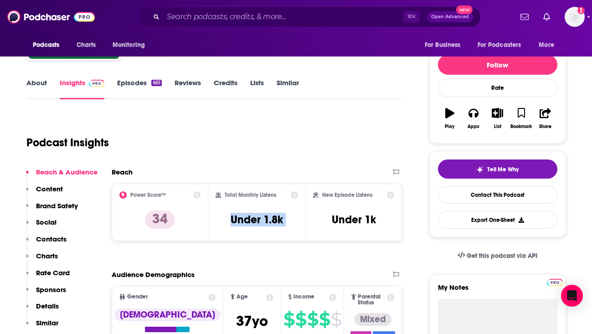
scroll to position [0, 0]
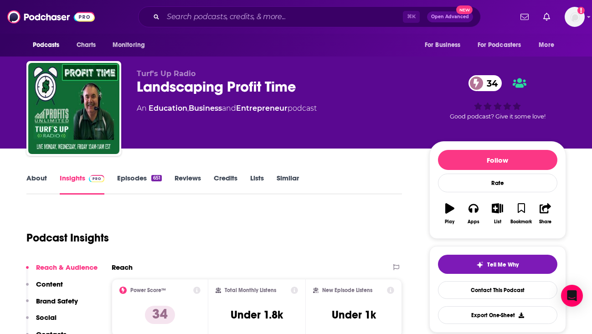
click at [302, 108] on div "An Education , Business and Entrepreneur podcast" at bounding box center [227, 108] width 180 height 11
copy div
click at [180, 87] on div "Landscaping Profit Time 34" at bounding box center [276, 87] width 278 height 18
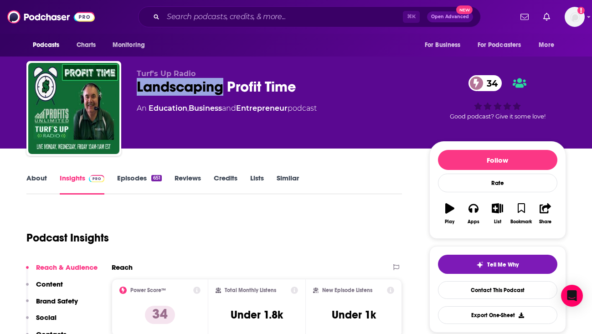
click at [180, 87] on div "Landscaping Profit Time 34" at bounding box center [276, 87] width 278 height 18
copy div "Landscaping Profit Time 34"
click at [166, 74] on span "Turf's Up Radio" at bounding box center [166, 73] width 59 height 9
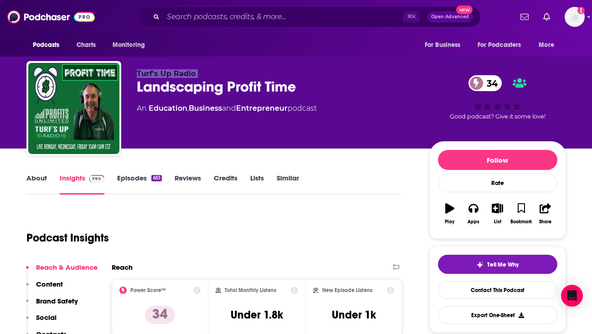
click at [166, 74] on span "Turf's Up Radio" at bounding box center [166, 73] width 59 height 9
copy p "Turf's Up Radio"
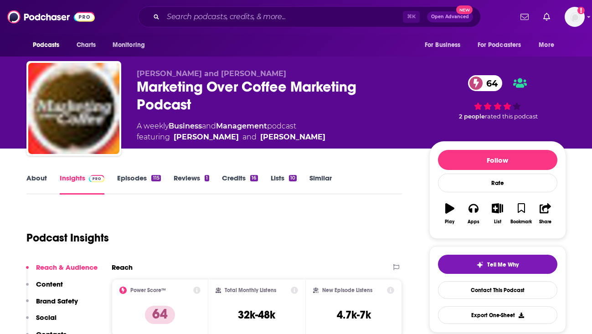
click at [153, 94] on div "Marketing Over Coffee Marketing Podcast 64" at bounding box center [276, 96] width 278 height 36
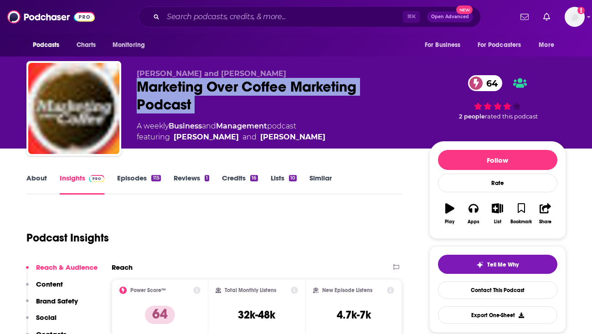
click at [153, 94] on div "Marketing Over Coffee Marketing Podcast 64" at bounding box center [276, 96] width 278 height 36
copy div "Marketing Over Coffee Marketing Podcast 64"
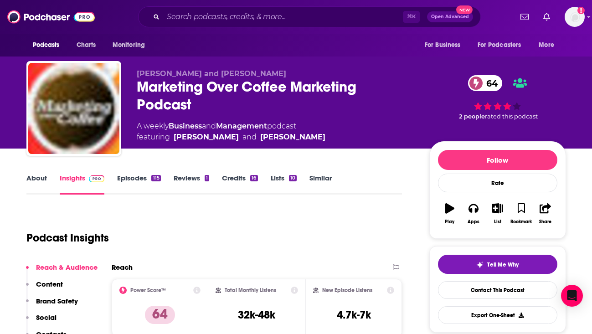
click at [206, 76] on span "[PERSON_NAME] and [PERSON_NAME]" at bounding box center [212, 73] width 150 height 9
copy p "[PERSON_NAME] and [PERSON_NAME]"
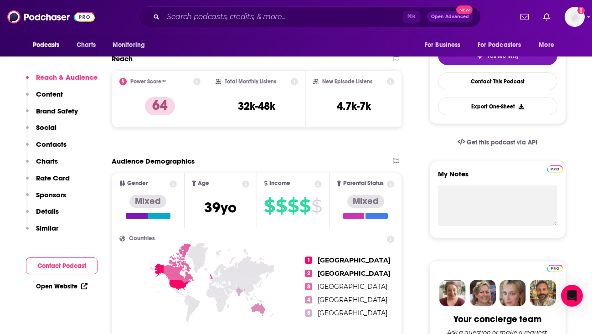
scroll to position [225, 0]
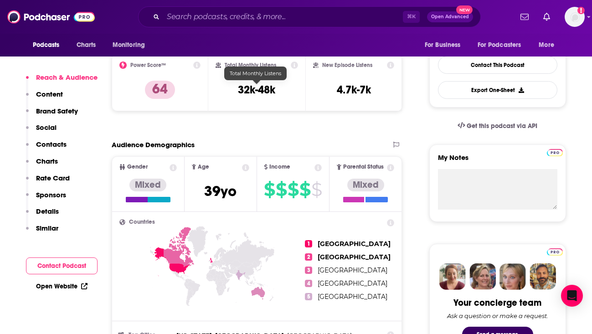
click at [258, 90] on h3 "32k-48k" at bounding box center [256, 90] width 37 height 14
copy div "32k-48k"
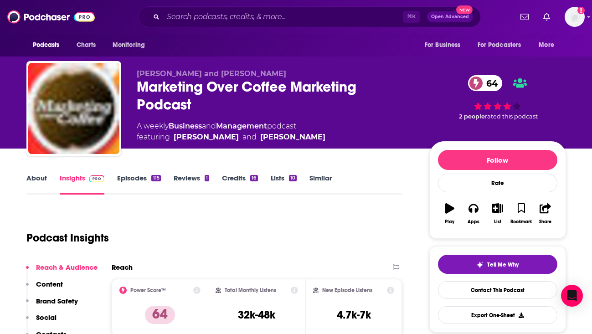
click at [149, 125] on div "A weekly Business and Management podcast featuring [PERSON_NAME] and [PERSON_NA…" at bounding box center [231, 132] width 189 height 22
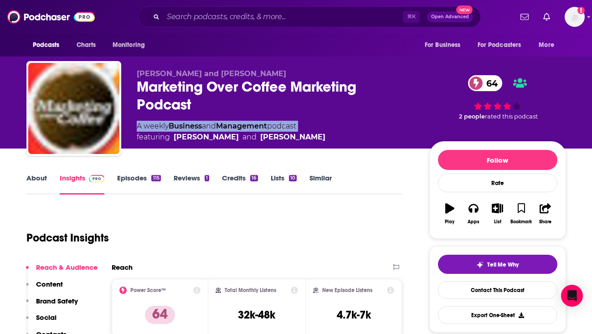
click at [149, 125] on div "A weekly Business and Management podcast featuring [PERSON_NAME] and [PERSON_NA…" at bounding box center [231, 132] width 189 height 22
copy div "A weekly Business and Management podcast"
click at [493, 294] on link "Contact This Podcast" at bounding box center [497, 290] width 119 height 18
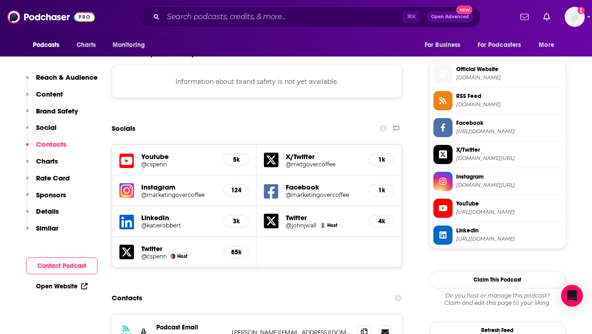
scroll to position [793, 0]
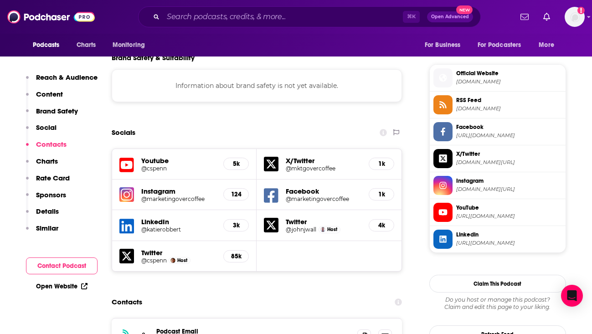
click at [477, 79] on span "Official Website [DOMAIN_NAME]" at bounding box center [507, 77] width 109 height 18
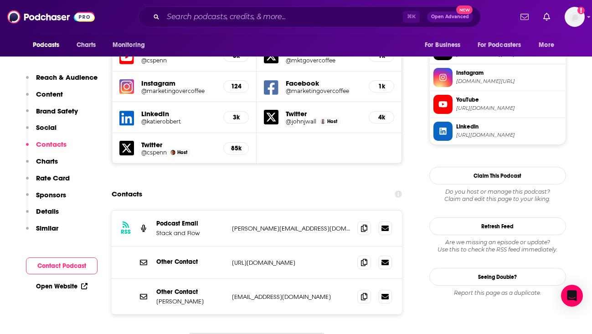
scroll to position [906, 0]
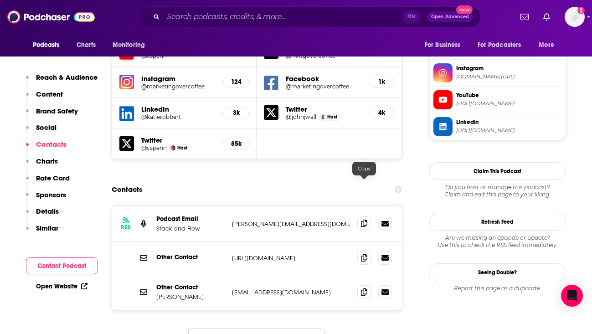
click at [363, 220] on icon at bounding box center [364, 223] width 6 height 7
click at [367, 285] on span at bounding box center [365, 292] width 14 height 14
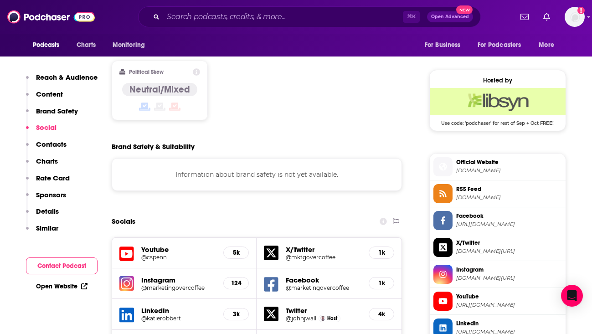
scroll to position [704, 0]
click at [490, 98] on img "Libsyn Deal: Use code: 'podchaser' for rest of Sep + Oct FREE!" at bounding box center [498, 101] width 136 height 27
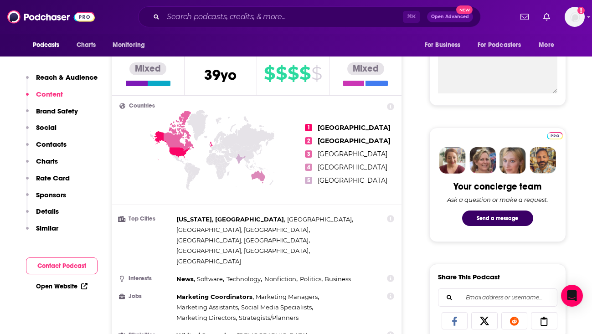
scroll to position [0, 0]
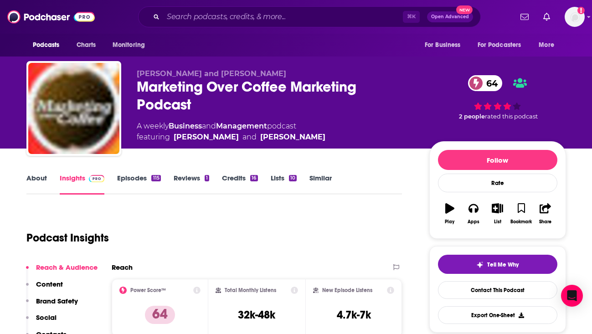
click at [41, 177] on link "About" at bounding box center [36, 184] width 21 height 21
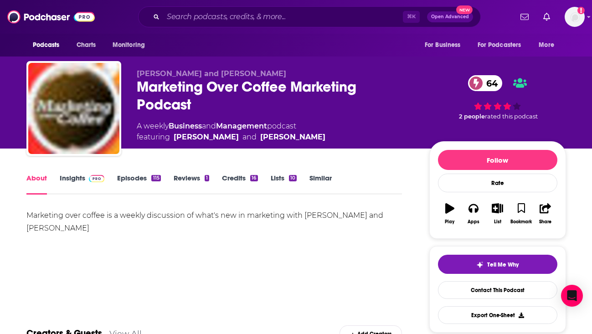
click at [82, 219] on div "Marketing over coffee is a weekly discussion of what's new in marketing with [P…" at bounding box center [214, 222] width 376 height 26
click at [82, 219] on div "Marketing over coffee is a weekly discussion of what's new in marketing with Jo…" at bounding box center [214, 222] width 376 height 26
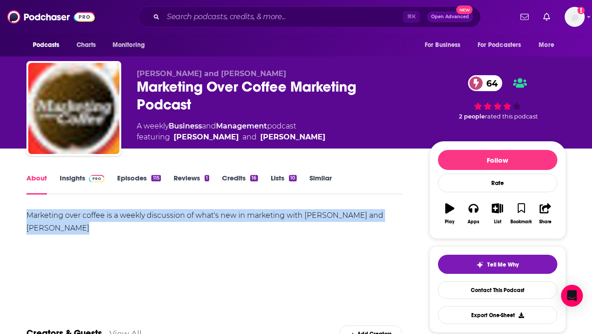
click at [82, 219] on div "Marketing over coffee is a weekly discussion of what's new in marketing with Jo…" at bounding box center [214, 222] width 376 height 26
copy div "Marketing over coffee is a weekly discussion of what's new in marketing with Jo…"
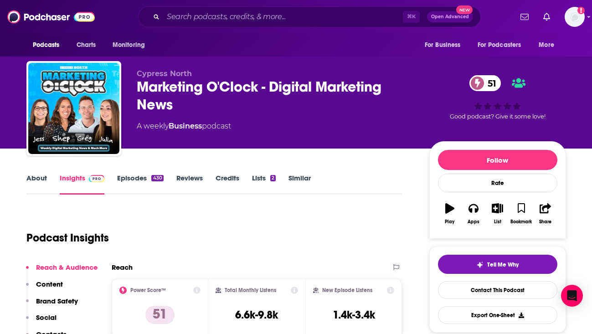
click at [243, 87] on div "Marketing O'Clock - Digital Marketing News 51" at bounding box center [276, 96] width 278 height 36
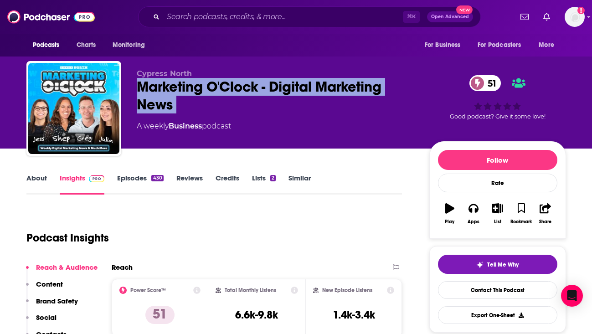
click at [243, 87] on div "Marketing O'Clock - Digital Marketing News 51" at bounding box center [276, 96] width 278 height 36
copy div "Marketing O'Clock - Digital Marketing News 51"
click at [179, 74] on span "Cypress North" at bounding box center [164, 73] width 55 height 9
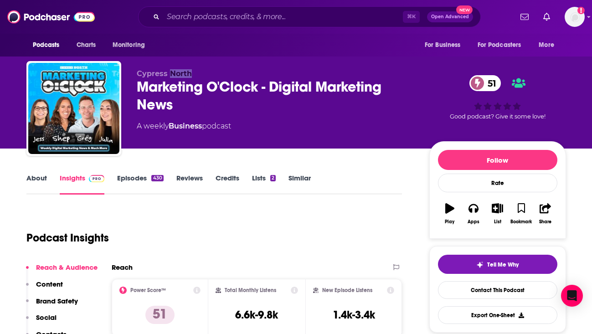
click at [179, 74] on span "Cypress North" at bounding box center [164, 73] width 55 height 9
copy p "Cypress North"
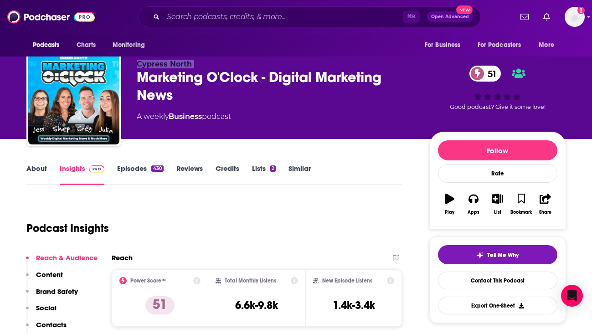
scroll to position [10, 0]
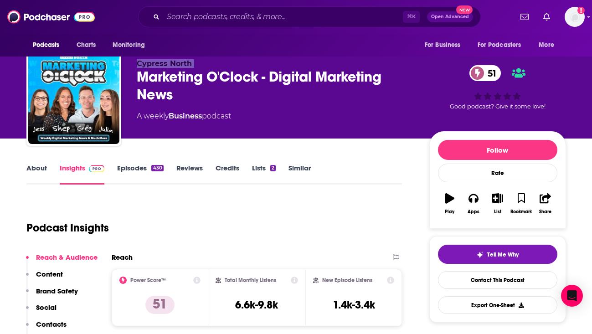
click at [42, 171] on link "About" at bounding box center [36, 174] width 21 height 21
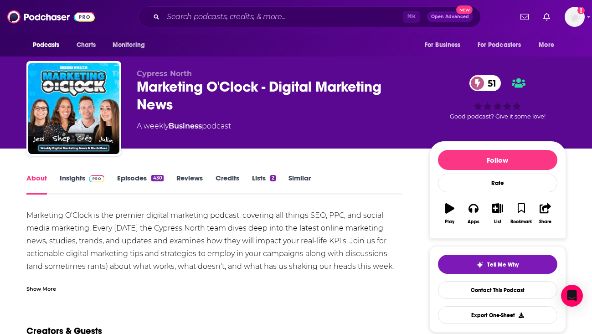
click at [127, 223] on div "Marketing O'Clock is the premier digital marketing podcast, covering all things…" at bounding box center [214, 247] width 376 height 77
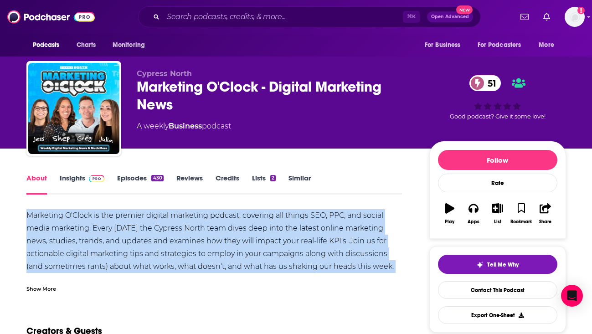
click at [127, 223] on div "Marketing O'Clock is the premier digital marketing podcast, covering all things…" at bounding box center [214, 247] width 376 height 77
copy div "Marketing O'Clock is the premier digital marketing podcast, covering all things…"
click at [484, 296] on link "Contact This Podcast" at bounding box center [497, 290] width 119 height 18
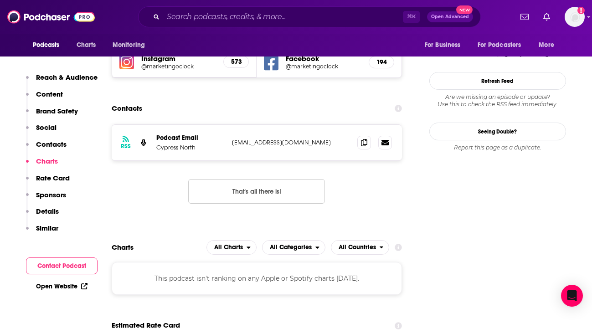
scroll to position [934, 0]
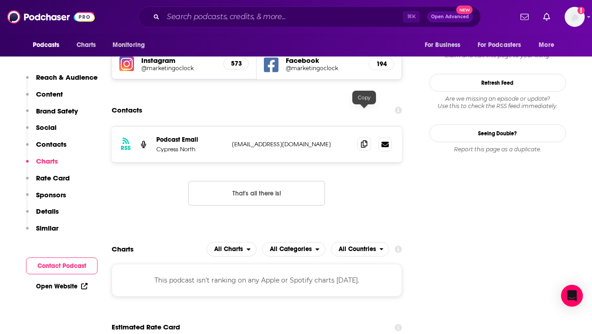
click at [363, 140] on icon at bounding box center [364, 143] width 6 height 7
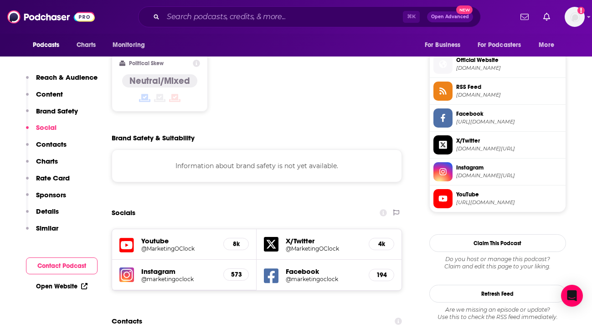
scroll to position [721, 0]
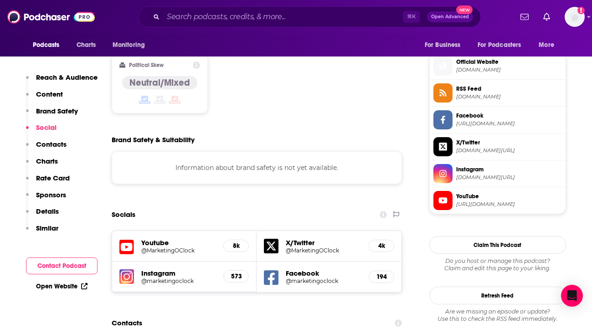
click at [500, 73] on span "marketingoclock.com" at bounding box center [510, 70] width 106 height 7
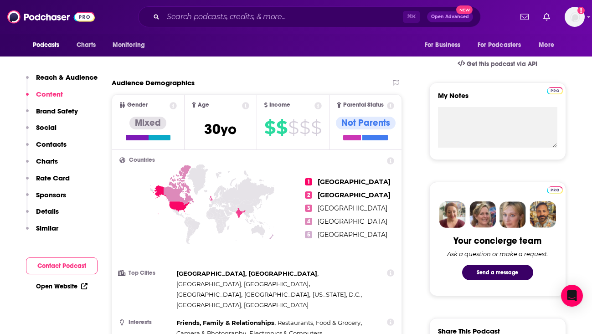
scroll to position [164, 0]
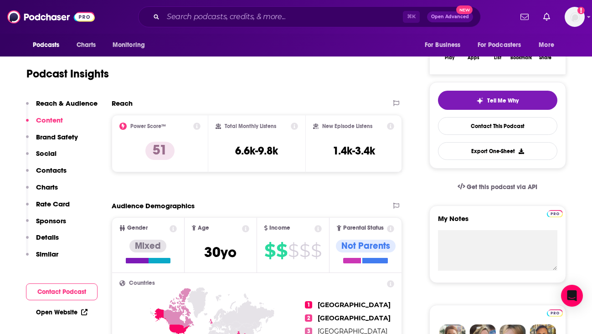
click at [252, 147] on h3 "6.6k-9.8k" at bounding box center [256, 151] width 43 height 14
copy div "6.6k-9.8k"
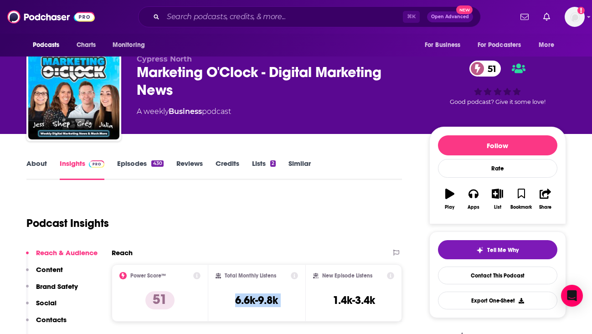
scroll to position [14, 0]
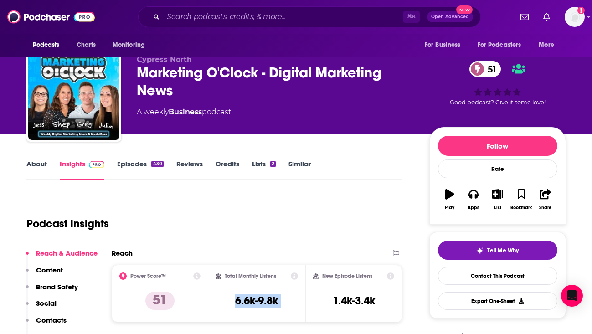
click at [38, 171] on link "About" at bounding box center [36, 170] width 21 height 21
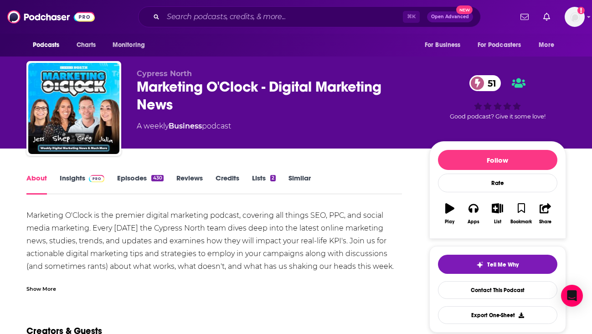
click at [177, 274] on div "Marketing O'Clock is the premier digital marketing podcast, covering all things…" at bounding box center [214, 250] width 376 height 83
click at [43, 286] on div "Show More" at bounding box center [41, 288] width 30 height 9
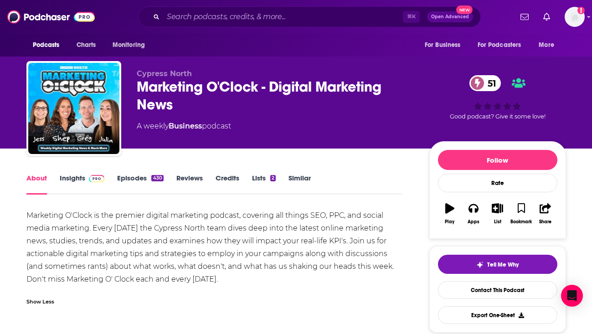
click at [158, 81] on div "Marketing O'Clock - Digital Marketing News 51" at bounding box center [276, 96] width 278 height 36
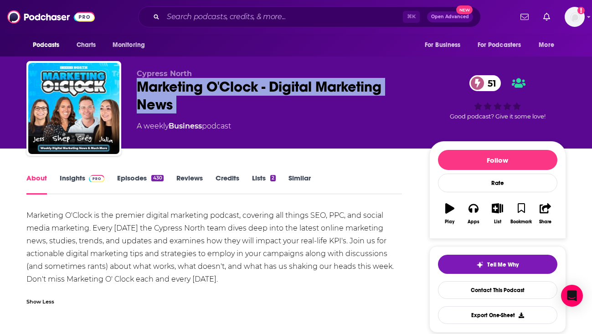
click at [158, 81] on div "Marketing O'Clock - Digital Marketing News 51" at bounding box center [276, 96] width 278 height 36
copy div "Marketing O'Clock - Digital Marketing News 51"
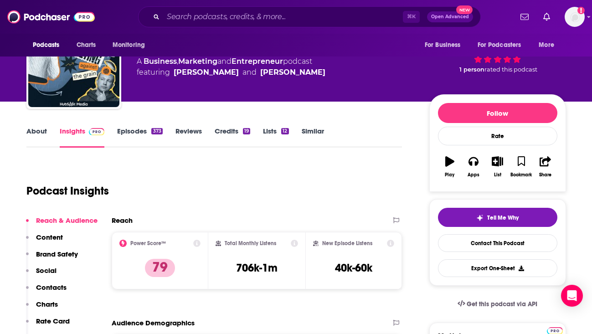
scroll to position [48, 0]
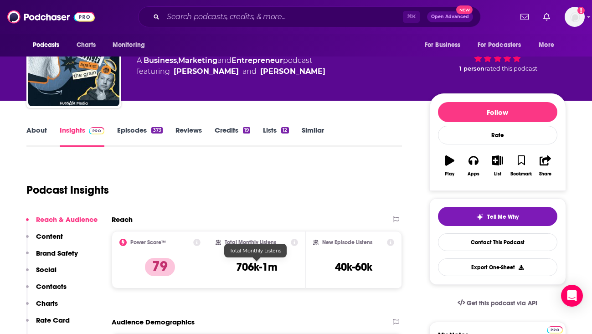
click at [250, 264] on h3 "706k-1m" at bounding box center [257, 267] width 42 height 14
copy div "706k-1m"
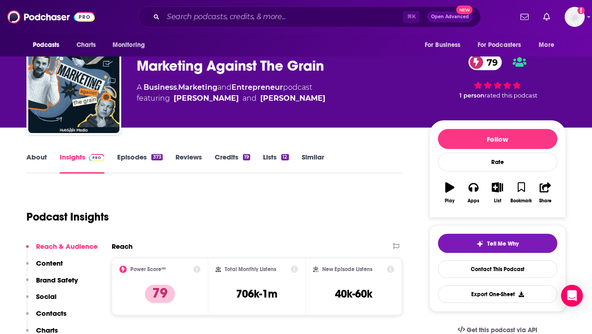
click at [304, 87] on div "A Business , Marketing and Entrepreneur podcast featuring [PERSON_NAME] and [PE…" at bounding box center [231, 93] width 189 height 22
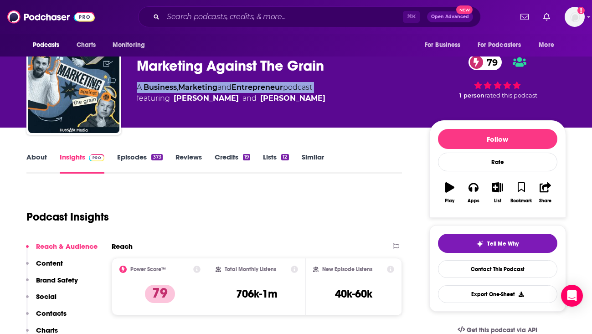
click at [304, 87] on div "A Business , Marketing and Entrepreneur podcast featuring [PERSON_NAME] and [PE…" at bounding box center [231, 93] width 189 height 22
copy div "A Business , Marketing and Entrepreneur podcast"
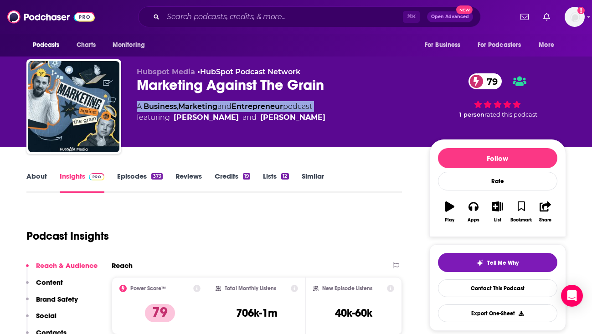
scroll to position [0, 0]
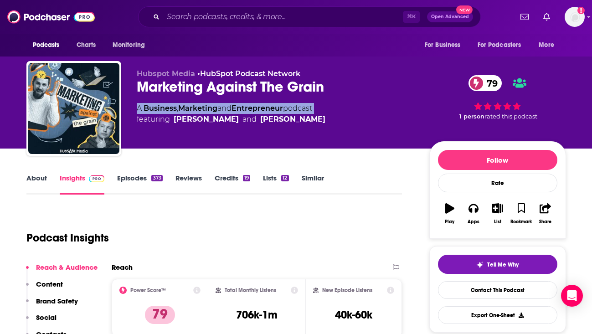
click at [36, 181] on link "About" at bounding box center [36, 184] width 21 height 21
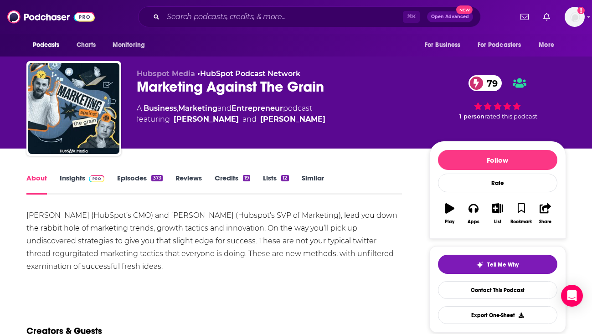
click at [160, 228] on div "[PERSON_NAME] (HubSpot’s CMO) and [PERSON_NAME] (Hubspot's SVP of Marketing), l…" at bounding box center [214, 241] width 376 height 64
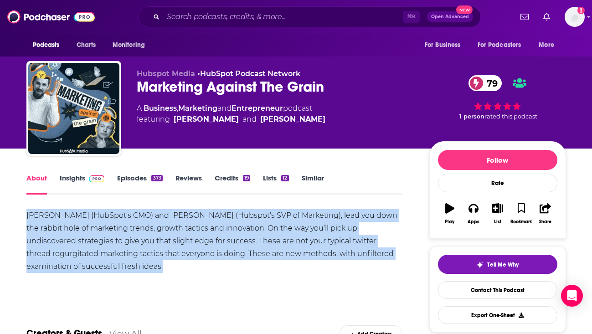
click at [160, 228] on div "[PERSON_NAME] (HubSpot’s CMO) and [PERSON_NAME] (Hubspot's SVP of Marketing), l…" at bounding box center [214, 241] width 376 height 64
copy div "[PERSON_NAME] (HubSpot’s CMO) and [PERSON_NAME] (Hubspot's SVP of Marketing), l…"
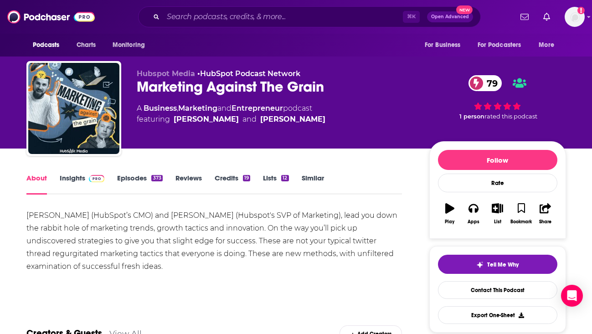
click at [190, 85] on div "Marketing Against The Grain 79" at bounding box center [276, 87] width 278 height 18
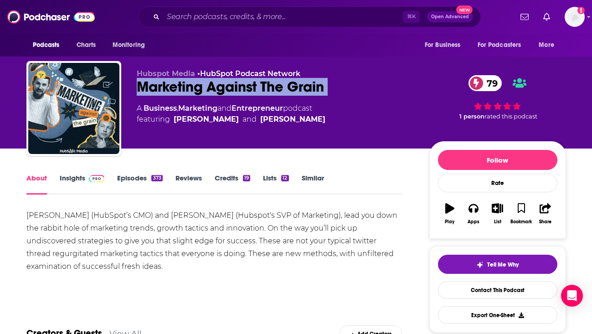
click at [190, 85] on div "Marketing Against The Grain 79" at bounding box center [276, 87] width 278 height 18
copy div "Marketing Against The Grain 79"
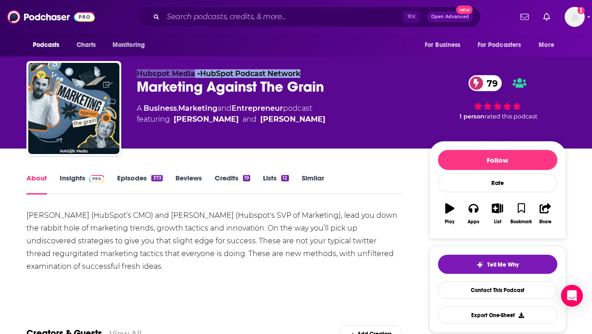
drag, startPoint x: 319, startPoint y: 71, endPoint x: 135, endPoint y: 73, distance: 184.3
click at [135, 73] on div "Hubspot Media • HubSpot Podcast Network Marketing Against The Grain 79 A Busine…" at bounding box center [296, 110] width 540 height 99
copy p "Hubspot Media • HubSpot Podcast Network"
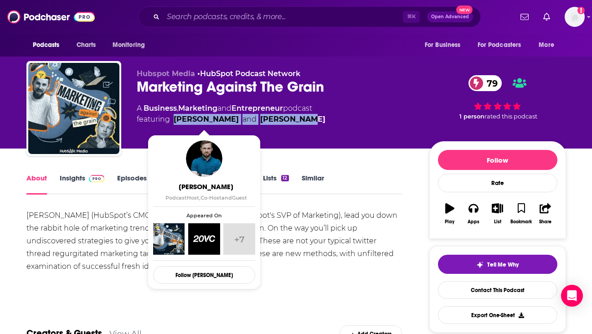
drag, startPoint x: 312, startPoint y: 121, endPoint x: 175, endPoint y: 120, distance: 137.7
click at [175, 120] on span "featuring [PERSON_NAME] and [PERSON_NAME]" at bounding box center [231, 119] width 189 height 11
copy span "[PERSON_NAME] and [PERSON_NAME]"
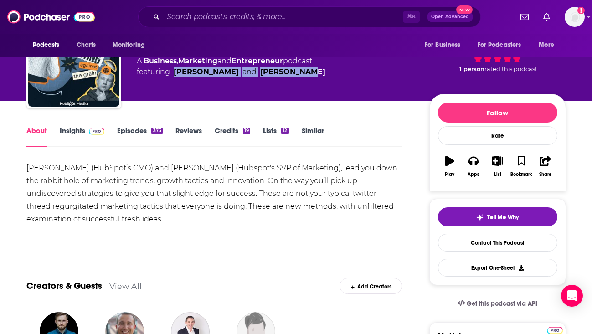
scroll to position [37, 0]
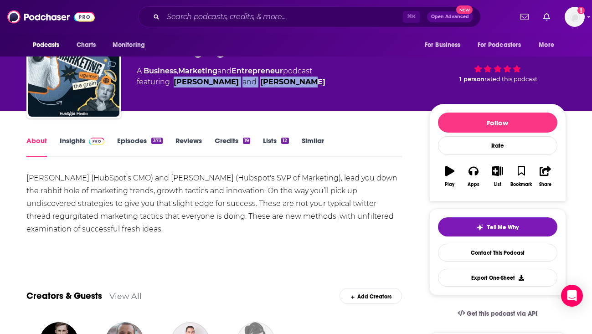
click at [79, 140] on link "Insights" at bounding box center [82, 146] width 45 height 21
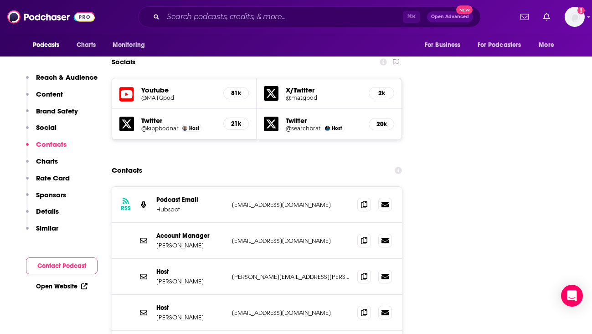
scroll to position [1064, 0]
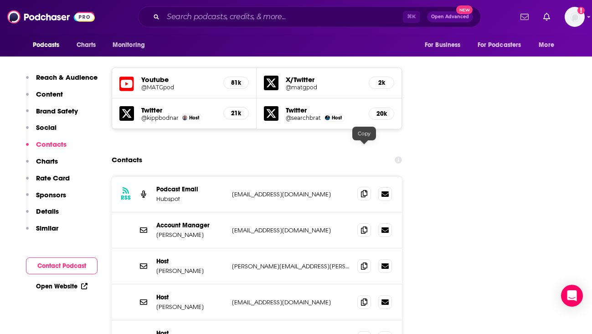
click at [363, 187] on span at bounding box center [365, 194] width 14 height 14
click at [363, 223] on span at bounding box center [365, 230] width 14 height 14
click at [364, 190] on icon at bounding box center [364, 193] width 6 height 7
click at [367, 226] on icon at bounding box center [364, 229] width 6 height 7
click at [362, 226] on icon at bounding box center [364, 229] width 6 height 7
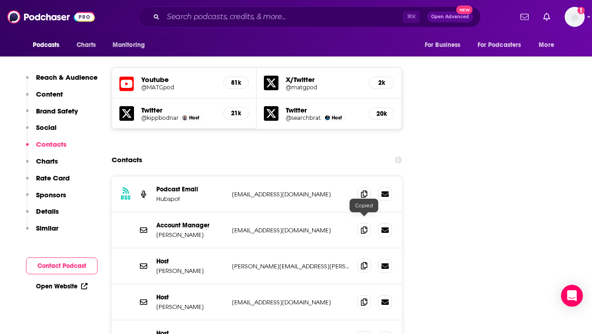
click at [363, 262] on icon at bounding box center [364, 265] width 6 height 7
click at [363, 298] on icon at bounding box center [364, 301] width 6 height 7
click at [360, 331] on span at bounding box center [365, 338] width 14 height 14
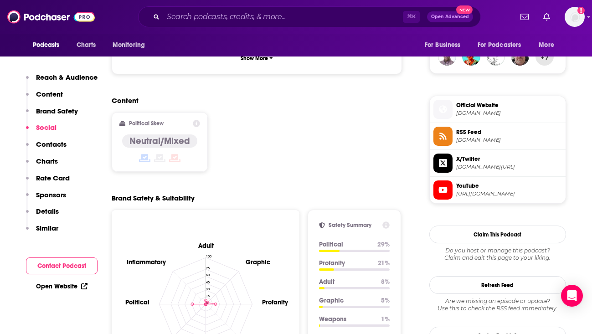
scroll to position [615, 0]
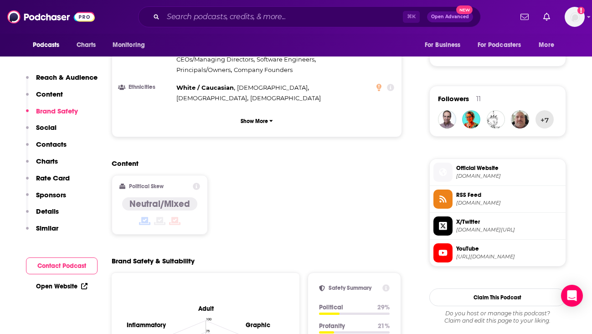
click at [469, 178] on span "hubspot.com" at bounding box center [510, 176] width 106 height 7
drag, startPoint x: 463, startPoint y: 177, endPoint x: 317, endPoint y: 5, distance: 226.2
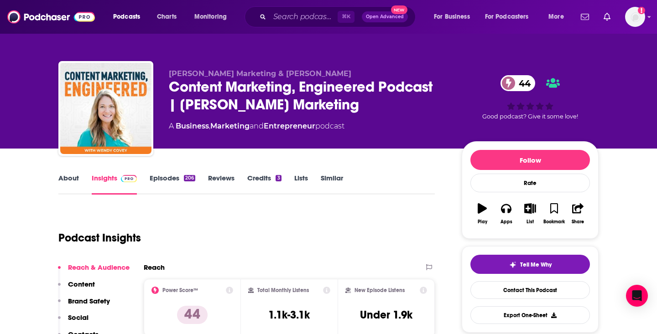
click at [251, 92] on div "Content Marketing, Engineered Podcast | [PERSON_NAME] Marketing 44" at bounding box center [308, 96] width 278 height 36
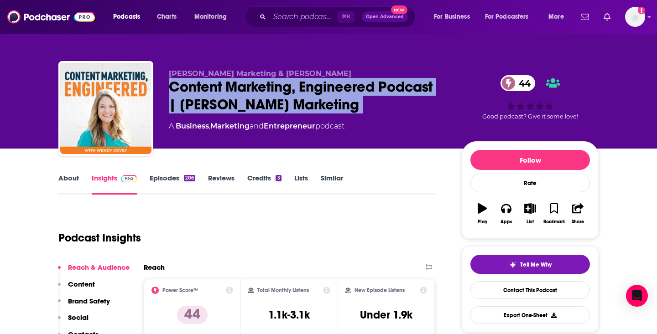
click at [251, 92] on div "Content Marketing, Engineered Podcast | [PERSON_NAME] Marketing 44" at bounding box center [308, 96] width 278 height 36
copy div "Content Marketing, Engineered Podcast | [PERSON_NAME] Marketing 44"
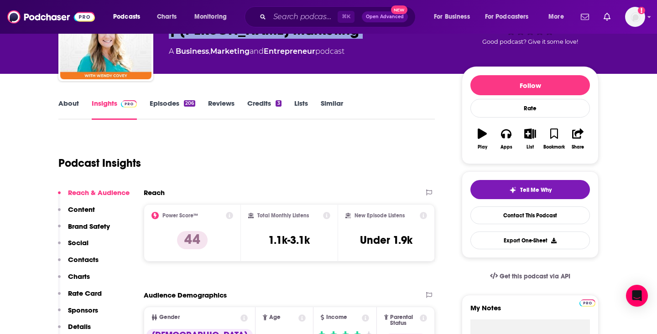
scroll to position [75, 0]
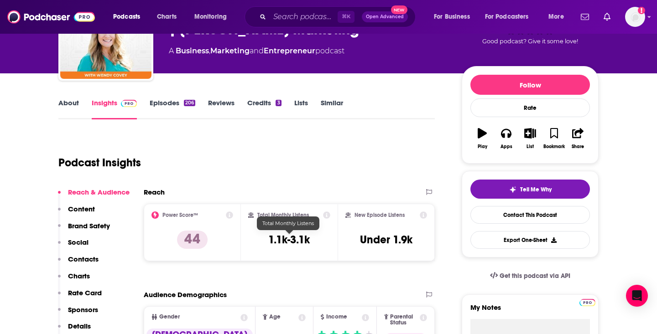
click at [279, 236] on h3 "1.1k-3.1k" at bounding box center [289, 240] width 42 height 14
copy div "1.1k-3.1k"
click at [169, 52] on div "A Business , Marketing and Entrepreneur podcast" at bounding box center [257, 51] width 176 height 11
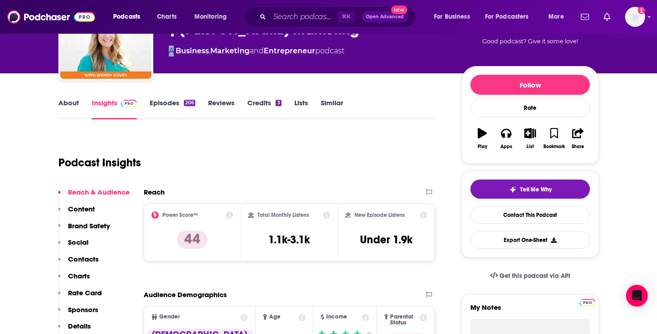
click at [169, 52] on div "A Business , Marketing and Entrepreneur podcast" at bounding box center [257, 51] width 176 height 11
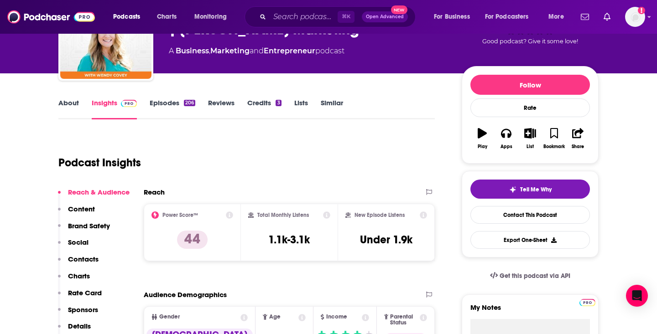
copy div
click at [540, 220] on link "Contact This Podcast" at bounding box center [529, 215] width 119 height 18
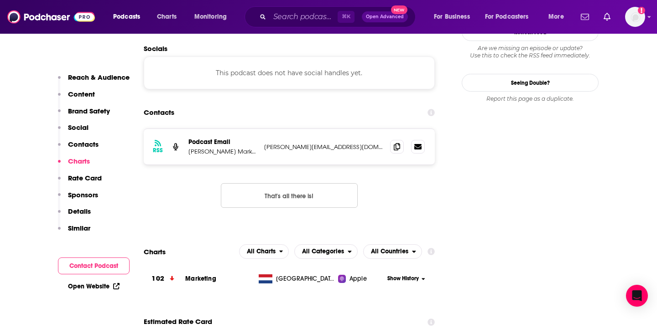
scroll to position [876, 0]
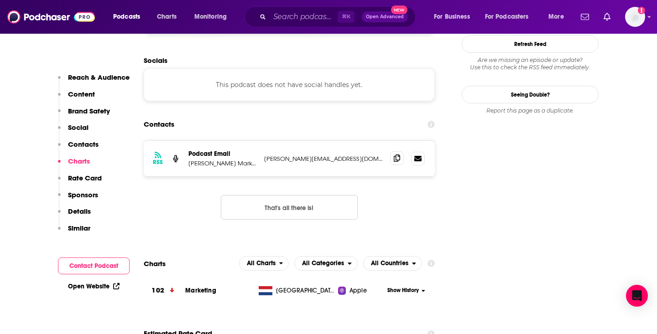
click at [396, 151] on span at bounding box center [397, 158] width 14 height 14
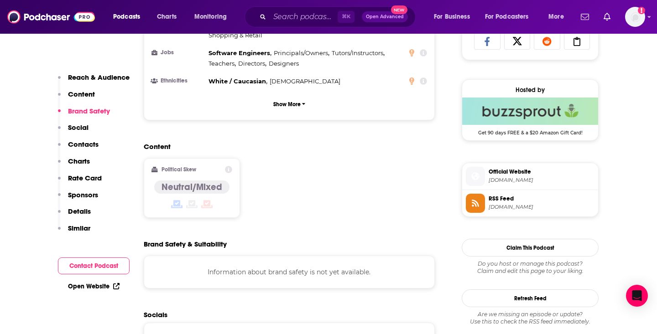
scroll to position [621, 0]
click at [506, 176] on span "Official Website" at bounding box center [541, 172] width 106 height 8
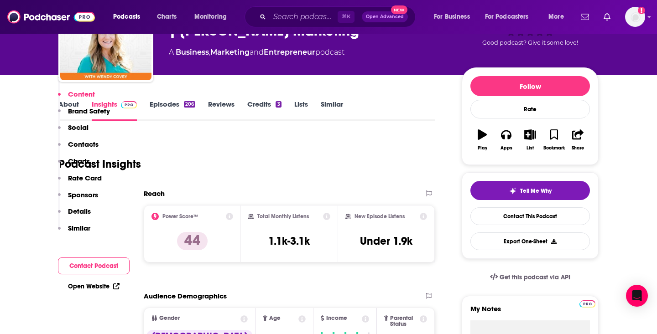
scroll to position [0, 0]
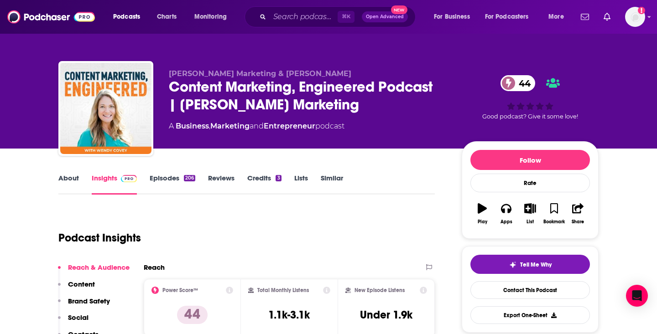
click at [69, 178] on link "About" at bounding box center [68, 184] width 21 height 21
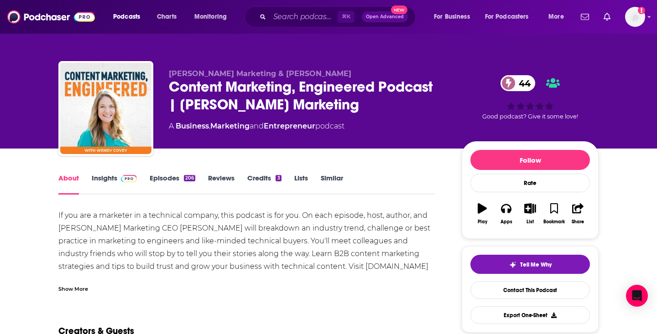
click at [206, 215] on div "If you are a marketer in a technical company, this podcast is for you. On each …" at bounding box center [246, 247] width 376 height 77
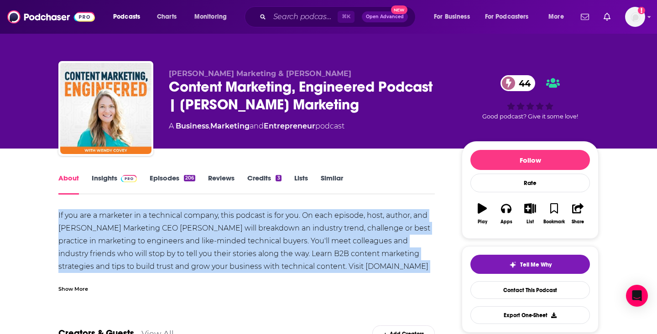
click at [206, 215] on div "If you are a marketer in a technical company, this podcast is for you. On each …" at bounding box center [246, 247] width 376 height 77
copy div "If you are a marketer in a technical company, this podcast is for you. On each …"
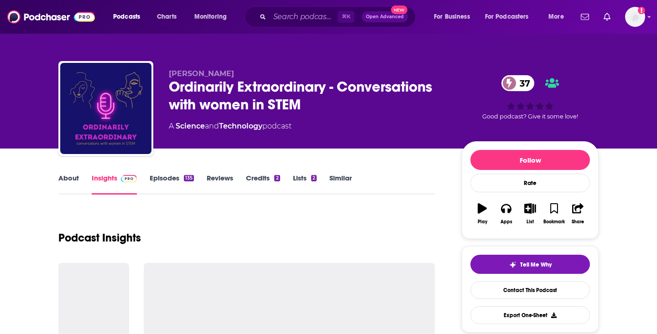
click at [224, 100] on div "Ordinarily Extraordinary - Conversations with women in STEM 37" at bounding box center [308, 96] width 278 height 36
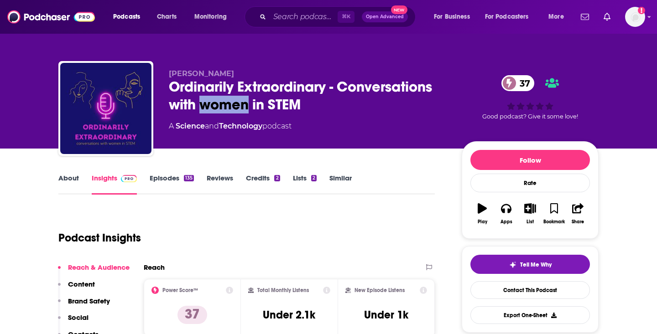
click at [224, 100] on div "Ordinarily Extraordinary - Conversations with women in STEM 37" at bounding box center [308, 96] width 278 height 36
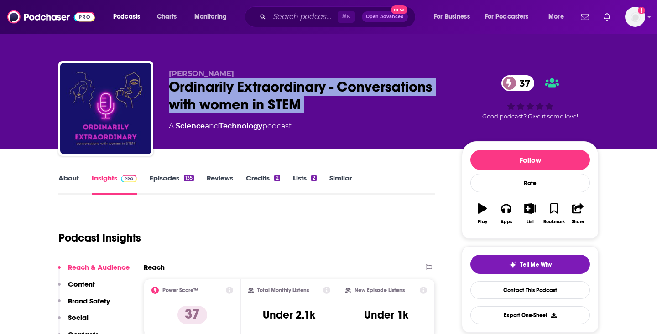
click at [224, 100] on div "Ordinarily Extraordinary - Conversations with women in STEM 37" at bounding box center [308, 96] width 278 height 36
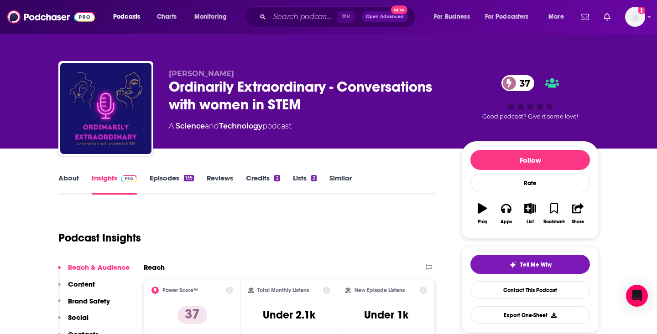
click at [193, 73] on span "[PERSON_NAME]" at bounding box center [201, 73] width 65 height 9
copy p "[PERSON_NAME]"
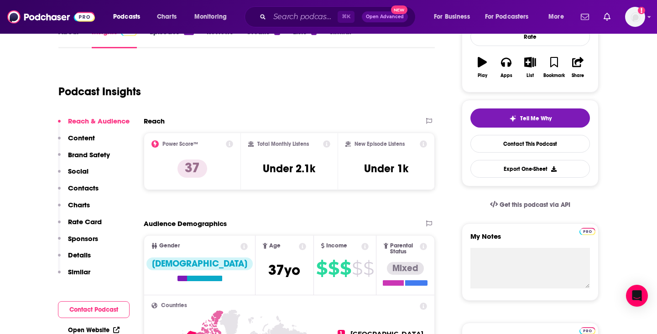
scroll to position [145, 0]
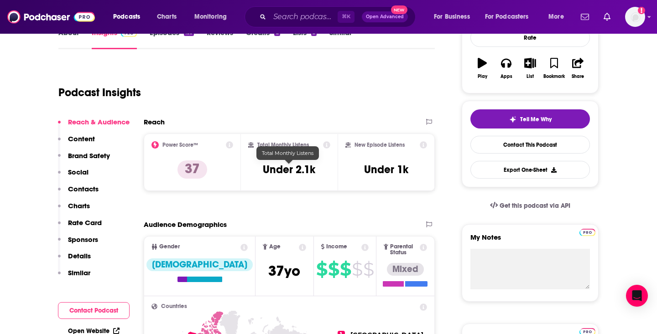
click at [298, 171] on h3 "Under 2.1k" at bounding box center [289, 170] width 52 height 14
copy div "Under 2.1k"
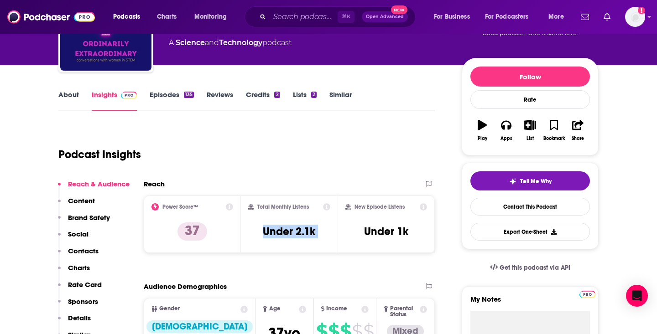
scroll to position [82, 0]
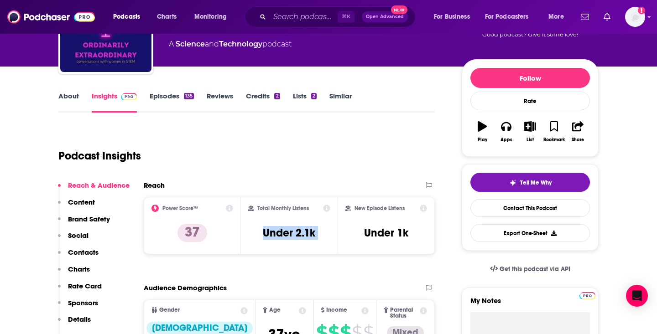
click at [64, 93] on link "About" at bounding box center [68, 102] width 21 height 21
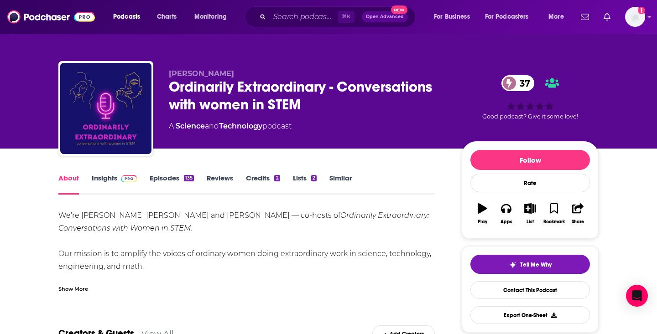
click at [83, 290] on div "Show More" at bounding box center [73, 288] width 30 height 9
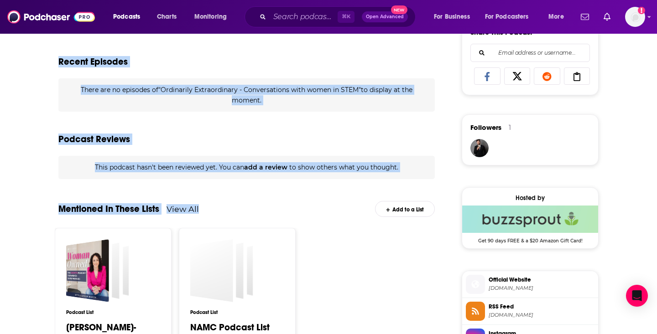
scroll to position [602, 0]
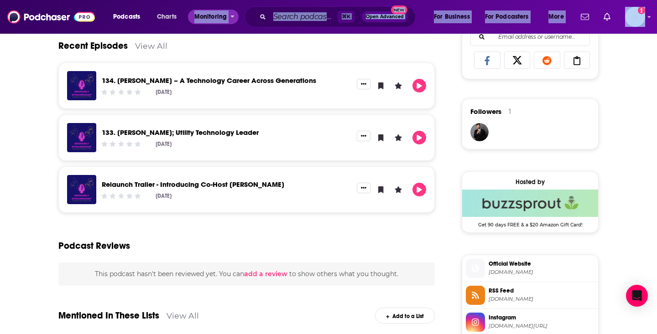
drag, startPoint x: 60, startPoint y: 216, endPoint x: 193, endPoint y: 17, distance: 238.9
click at [193, 17] on div "Podcasts Charts Monitoring ⌘ K Open Advanced New For Business For Podcasters Mo…" at bounding box center [328, 53] width 657 height 1311
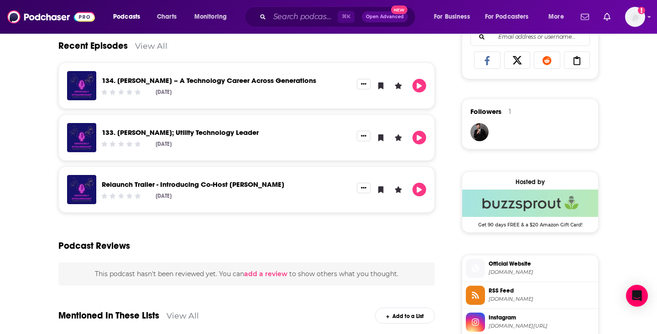
click at [187, 55] on div "Recent Episodes View All" at bounding box center [246, 40] width 376 height 44
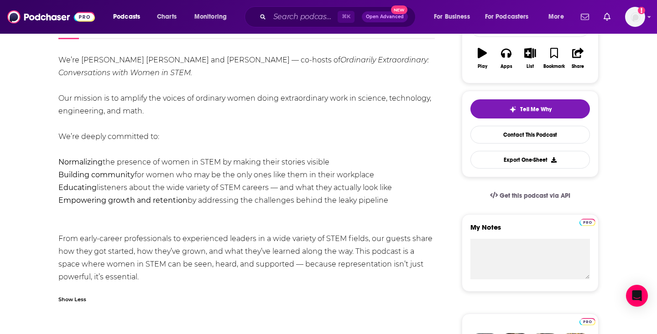
scroll to position [142, 0]
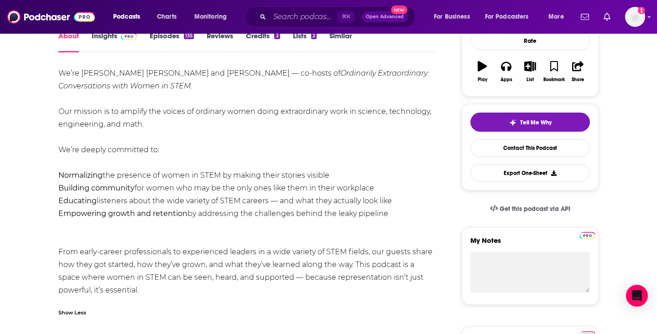
drag, startPoint x: 56, startPoint y: 68, endPoint x: 182, endPoint y: 287, distance: 252.7
copy div "We’re [PERSON_NAME] [PERSON_NAME] and [PERSON_NAME] — co-hosts of Ordinarily Ex…"
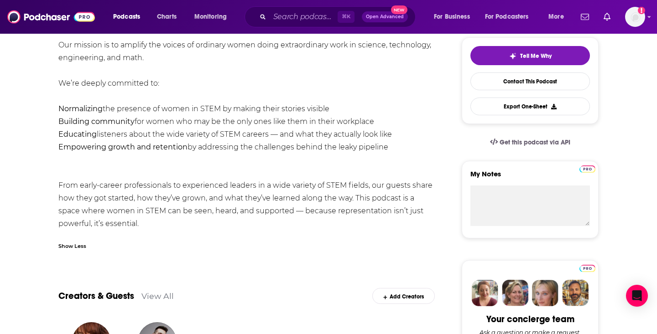
scroll to position [180, 0]
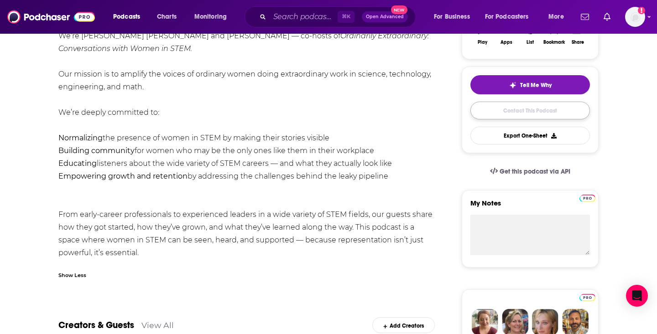
click at [501, 114] on link "Contact This Podcast" at bounding box center [529, 111] width 119 height 18
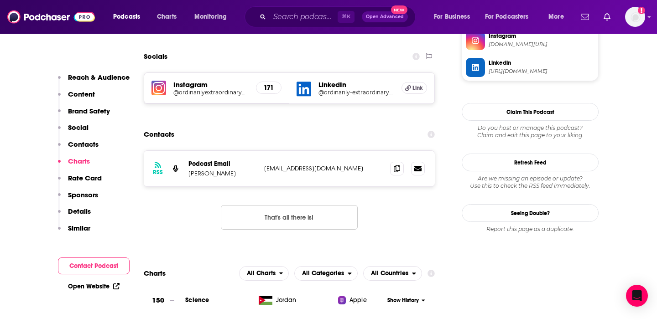
scroll to position [883, 0]
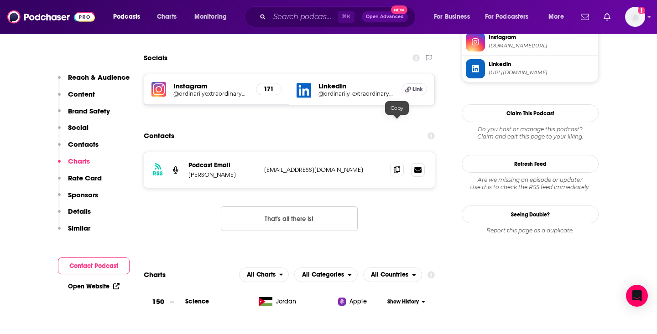
click at [395, 163] on span at bounding box center [397, 170] width 14 height 14
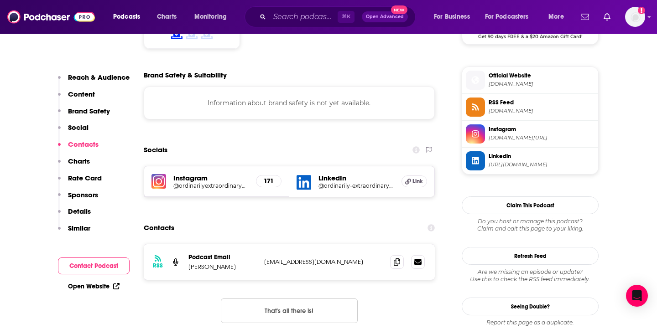
scroll to position [790, 0]
click at [501, 87] on span "[DOMAIN_NAME]" at bounding box center [541, 84] width 106 height 7
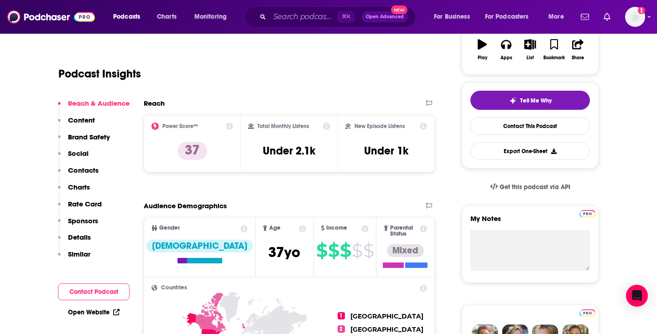
scroll to position [0, 0]
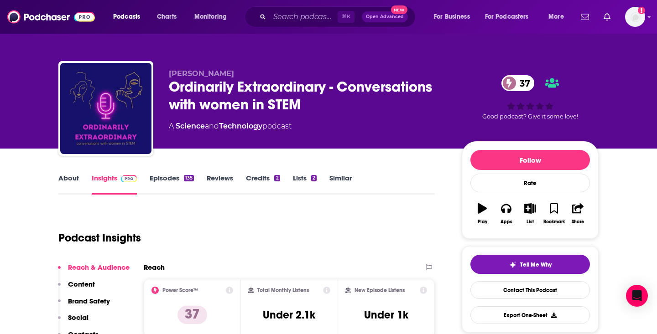
click at [283, 126] on div "A Science and Technology podcast" at bounding box center [230, 126] width 123 height 11
copy div
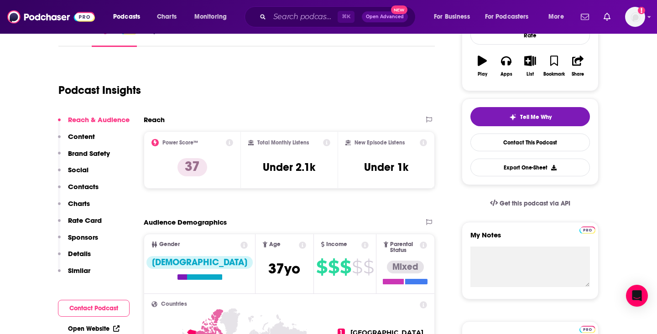
scroll to position [106, 0]
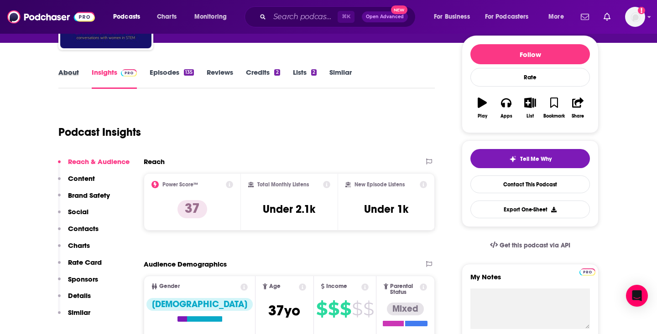
click at [79, 76] on div "About" at bounding box center [74, 78] width 33 height 21
click at [72, 75] on link "About" at bounding box center [68, 78] width 21 height 21
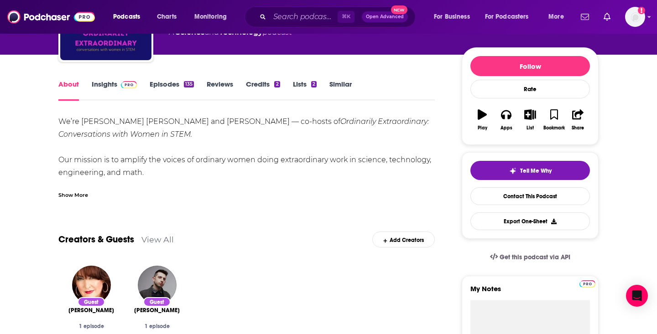
scroll to position [141, 0]
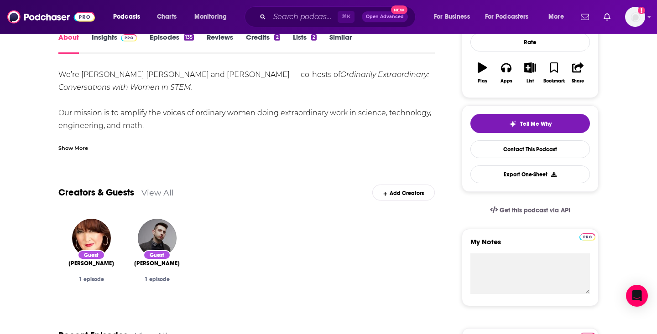
click at [84, 150] on div "Show More" at bounding box center [73, 147] width 30 height 9
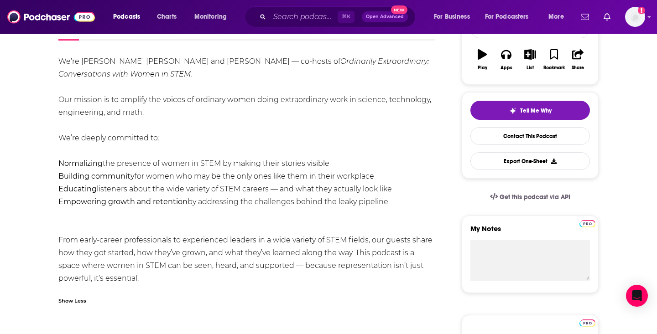
scroll to position [0, 0]
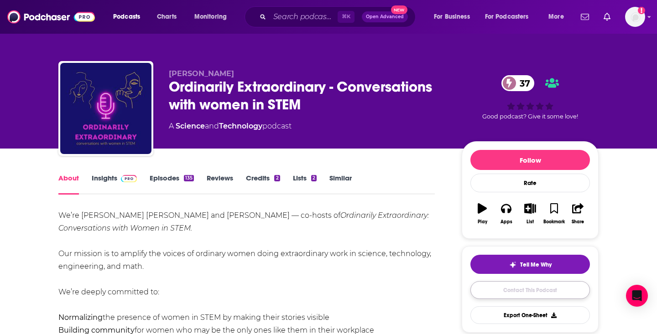
click at [525, 299] on link "Contact This Podcast" at bounding box center [529, 290] width 119 height 18
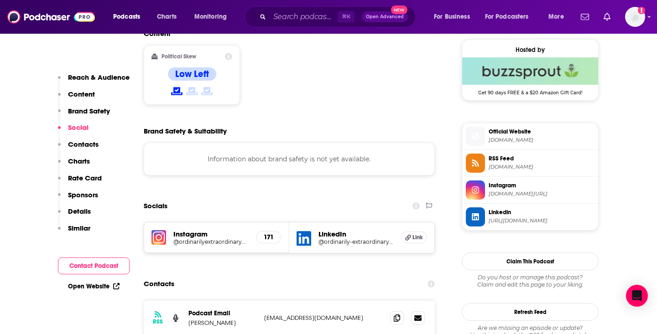
scroll to position [734, 0]
